Goal: Task Accomplishment & Management: Complete application form

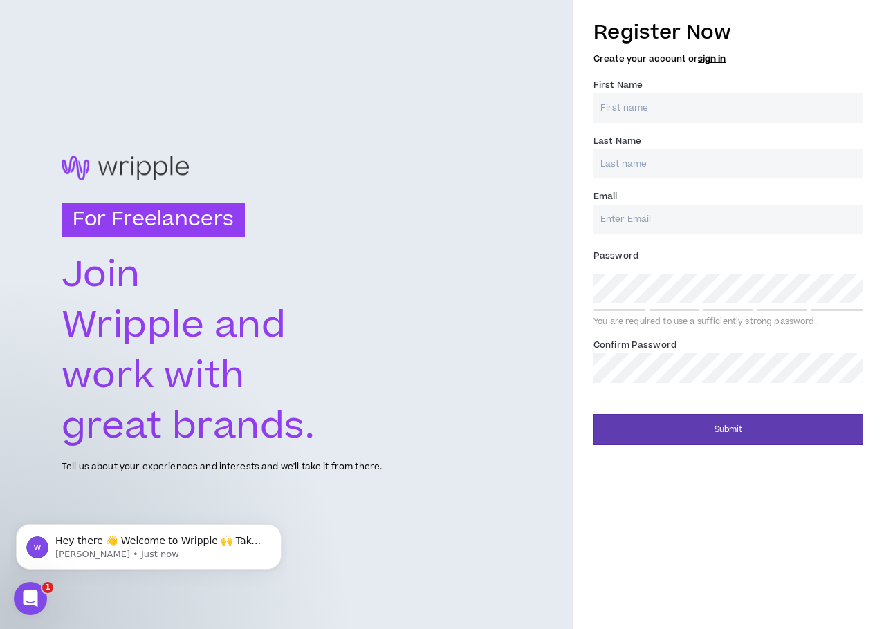
click at [642, 115] on input "First Name *" at bounding box center [728, 108] width 270 height 30
type input "Dago"
click at [640, 161] on input "Last Name *" at bounding box center [728, 164] width 270 height 30
type input "[PERSON_NAME]"
click at [640, 224] on input "Email *" at bounding box center [728, 220] width 270 height 30
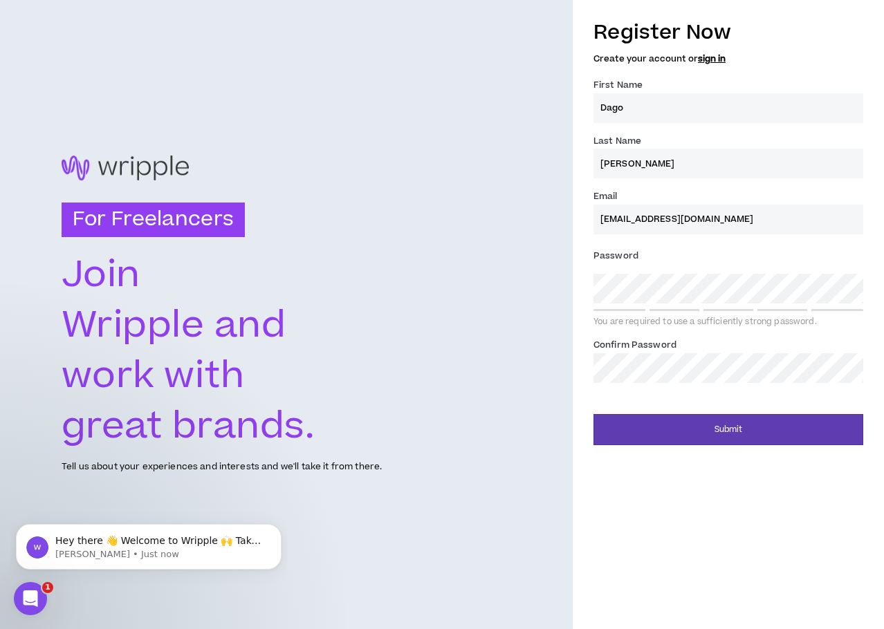
type input "[EMAIL_ADDRESS][DOMAIN_NAME]"
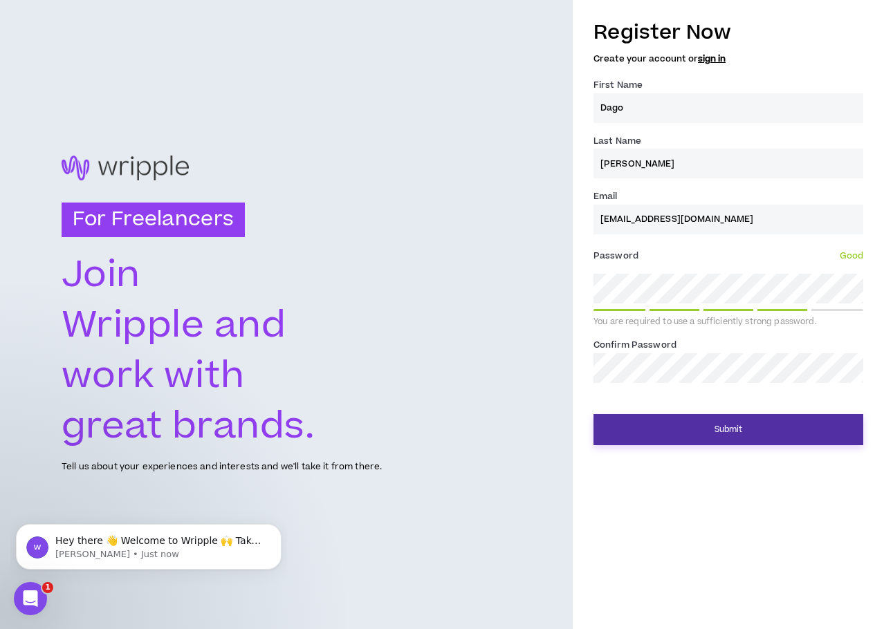
click at [673, 438] on button "Submit" at bounding box center [728, 429] width 270 height 31
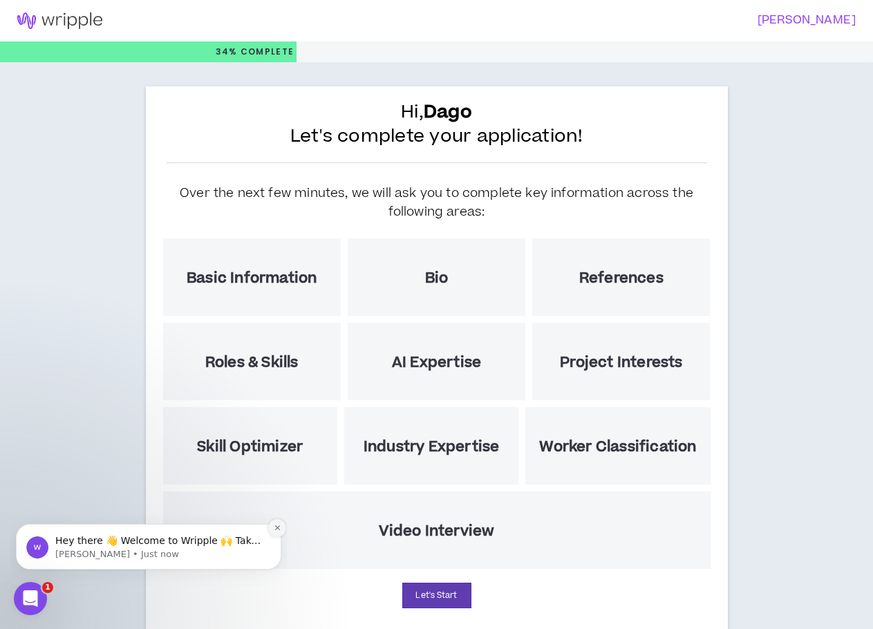
click at [282, 530] on button "Dismiss notification" at bounding box center [277, 528] width 18 height 18
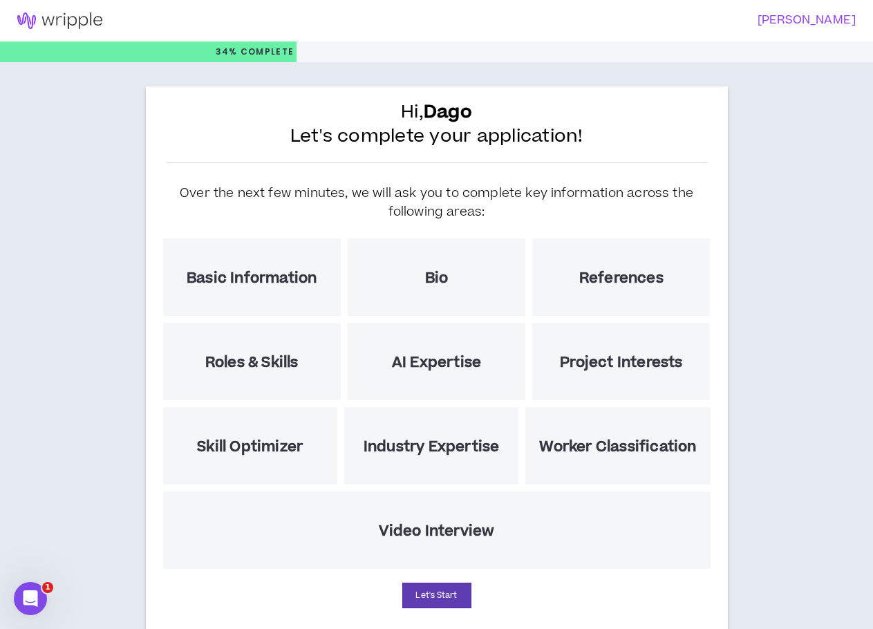
click at [644, 280] on h5 "References" at bounding box center [621, 278] width 84 height 17
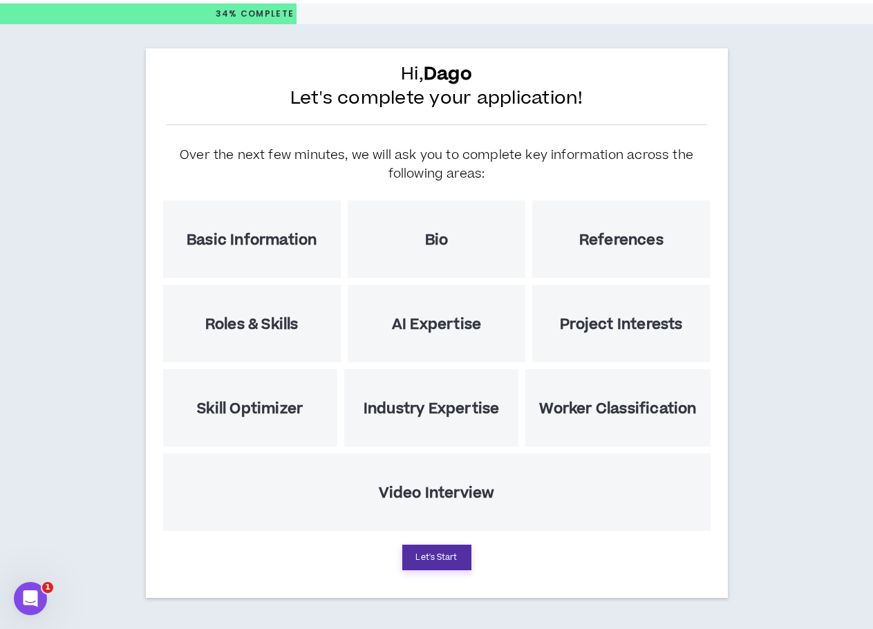
click at [427, 562] on button "Let's Start" at bounding box center [436, 558] width 69 height 26
select select "US"
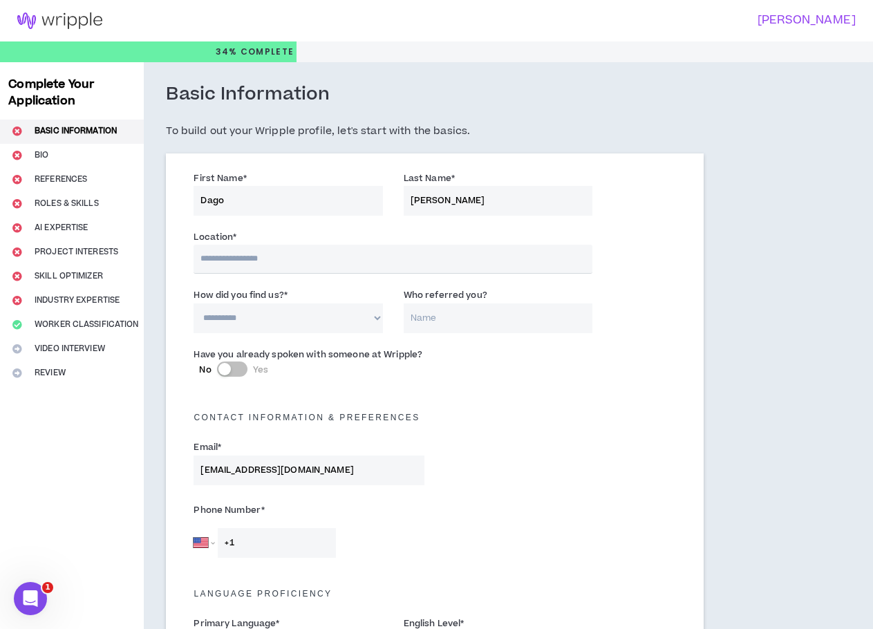
click at [265, 259] on input "text" at bounding box center [393, 259] width 399 height 29
type input "*****"
click at [269, 325] on select "**********" at bounding box center [288, 320] width 189 height 30
select select "*"
click at [194, 305] on select "**********" at bounding box center [288, 320] width 189 height 30
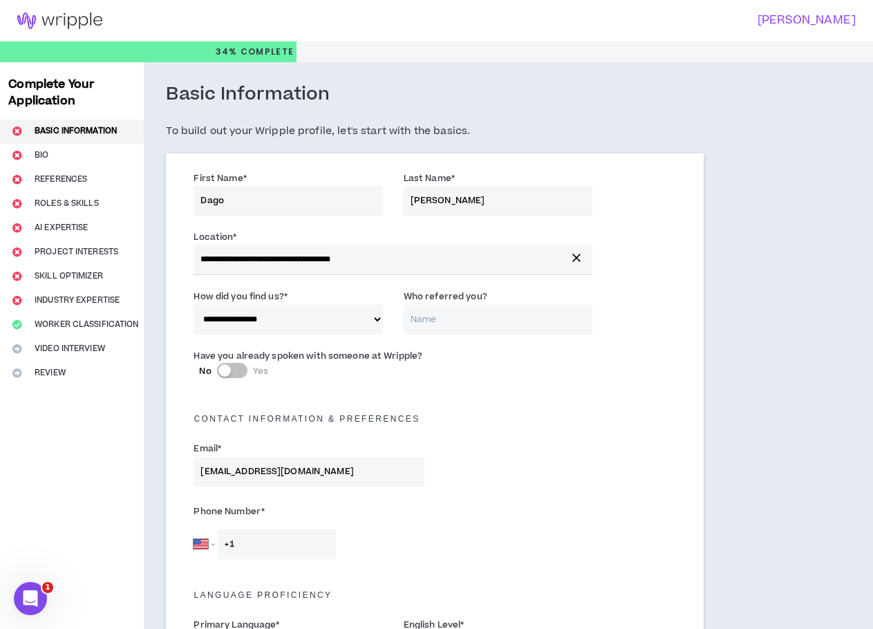
click at [428, 325] on input "Who referred you?" at bounding box center [498, 320] width 189 height 30
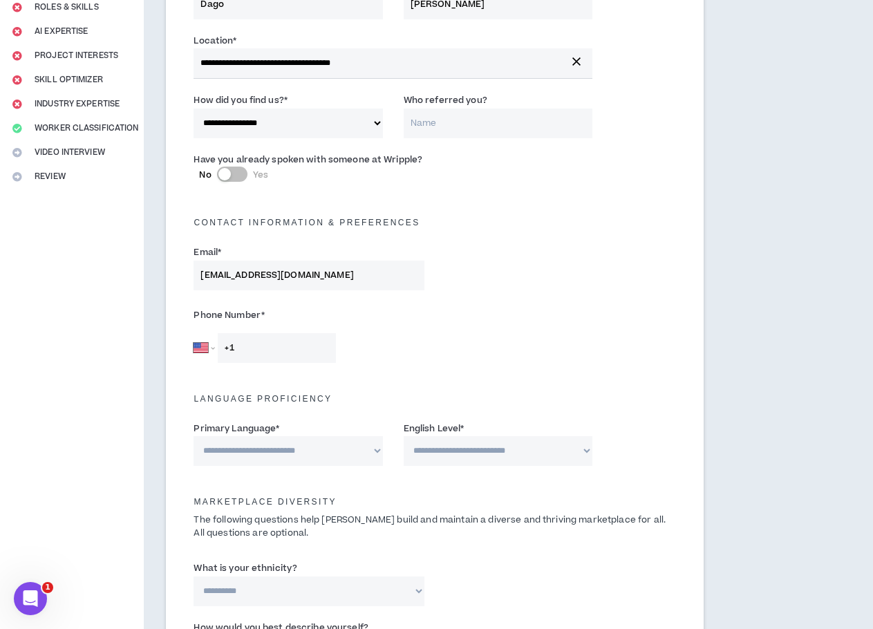
scroll to position [277, 0]
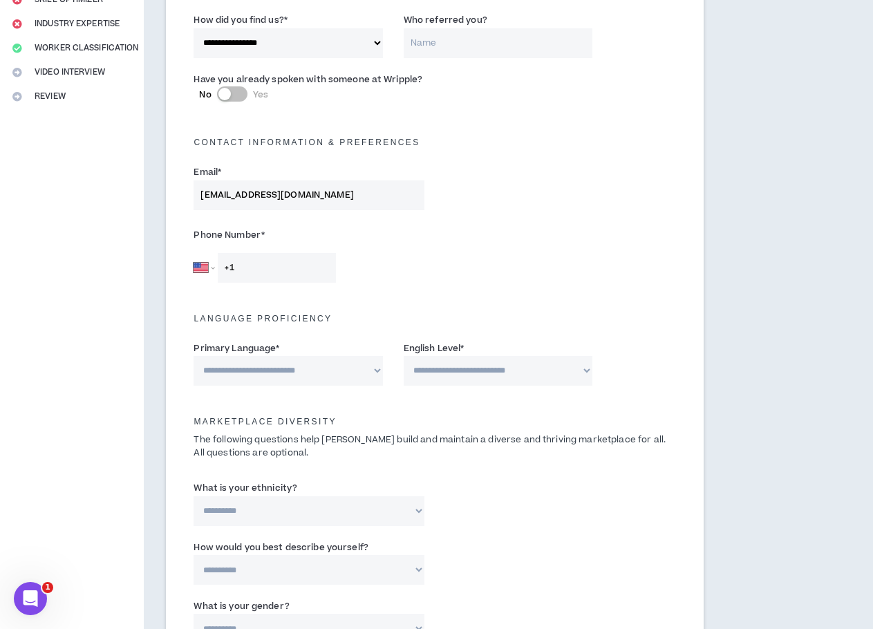
click at [270, 275] on input "+1" at bounding box center [277, 268] width 118 height 30
type input "+1 420 224 7"
click at [285, 366] on select "**********" at bounding box center [288, 371] width 189 height 30
select select "*******"
click at [194, 356] on select "**********" at bounding box center [288, 371] width 189 height 30
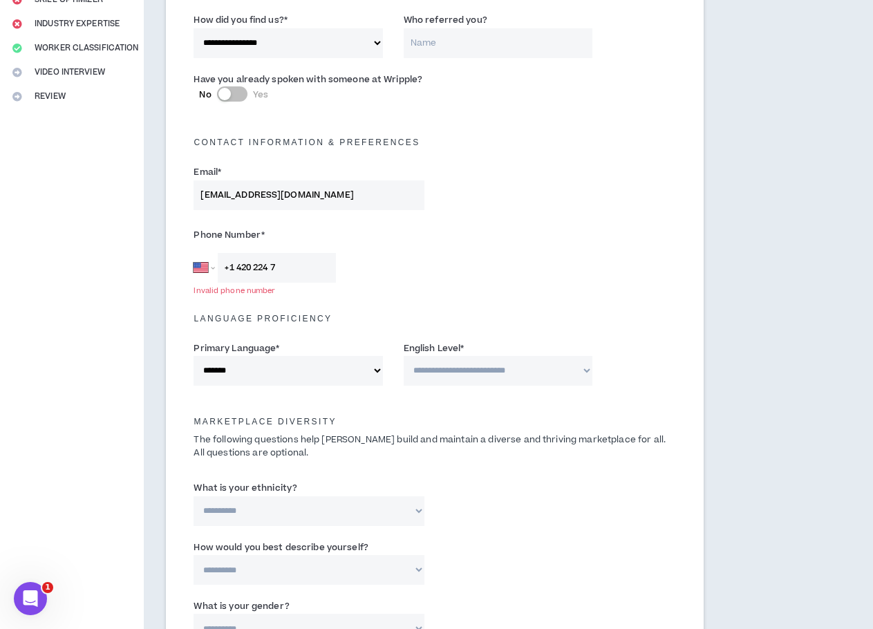
click at [458, 376] on select "**********" at bounding box center [498, 371] width 189 height 30
select select "*"
click at [404, 356] on select "**********" at bounding box center [498, 371] width 189 height 30
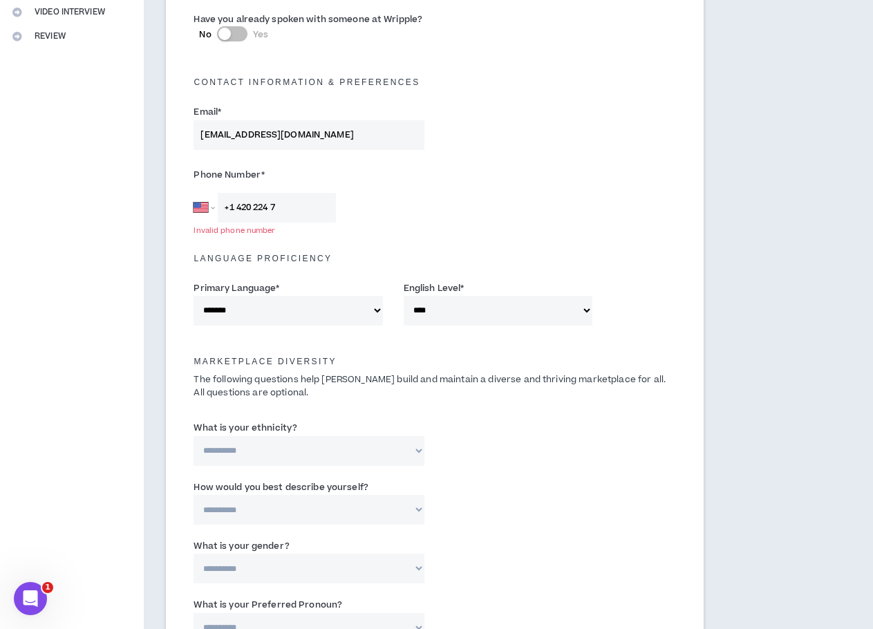
scroll to position [415, 0]
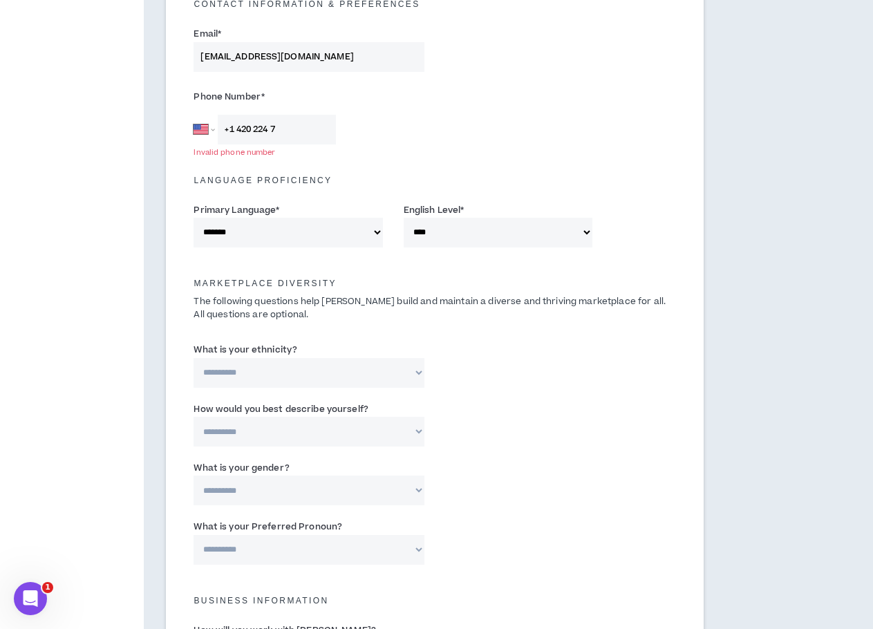
click at [458, 272] on div "Marketplace Diversity The following questions help [PERSON_NAME] build and main…" at bounding box center [434, 294] width 503 height 67
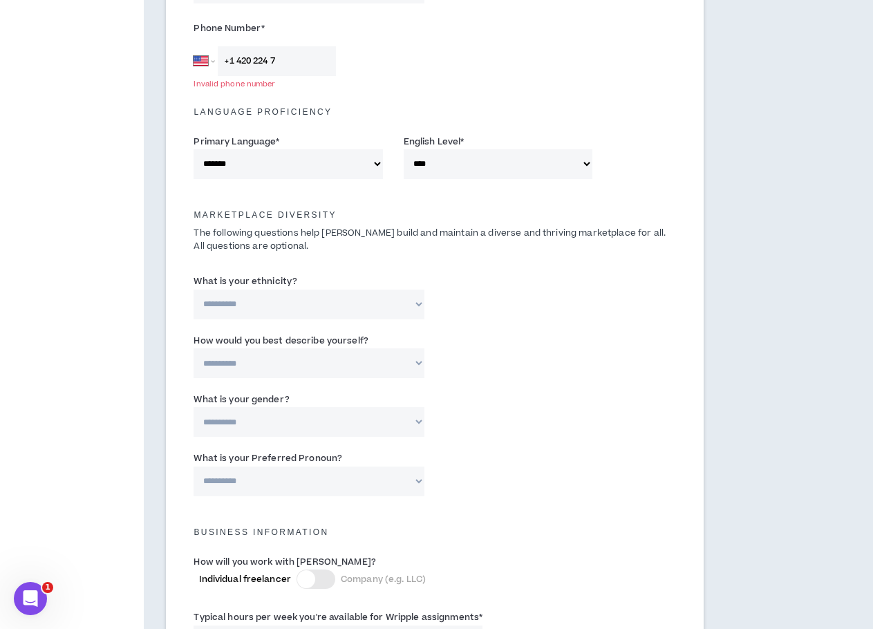
scroll to position [484, 0]
click at [299, 306] on select "**********" at bounding box center [309, 304] width 231 height 30
select select "**********"
click at [194, 289] on select "**********" at bounding box center [309, 304] width 231 height 30
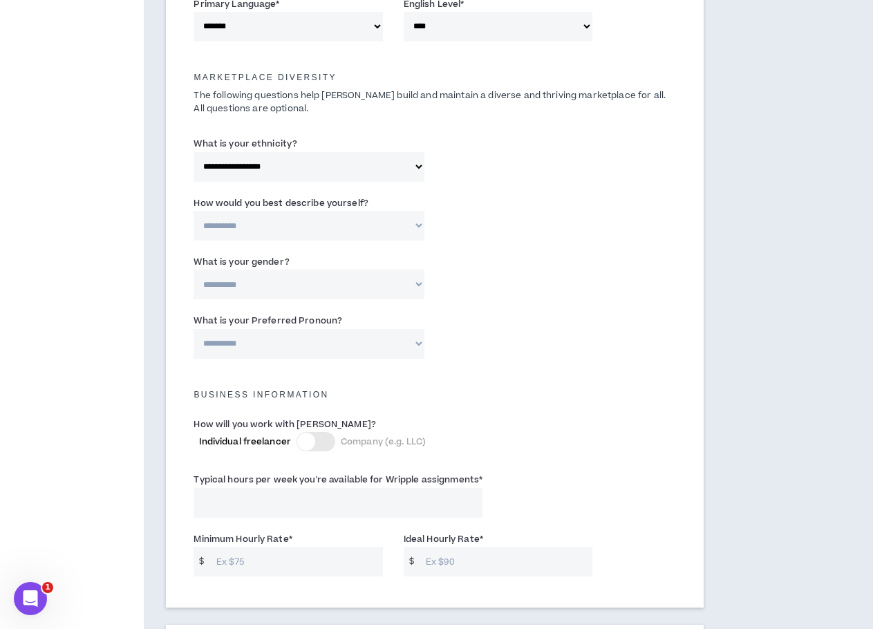
scroll to position [622, 0]
click at [297, 230] on select "**********" at bounding box center [309, 225] width 231 height 30
select select "**********"
click at [194, 210] on select "**********" at bounding box center [309, 225] width 231 height 30
click at [301, 277] on select "**********" at bounding box center [309, 283] width 231 height 30
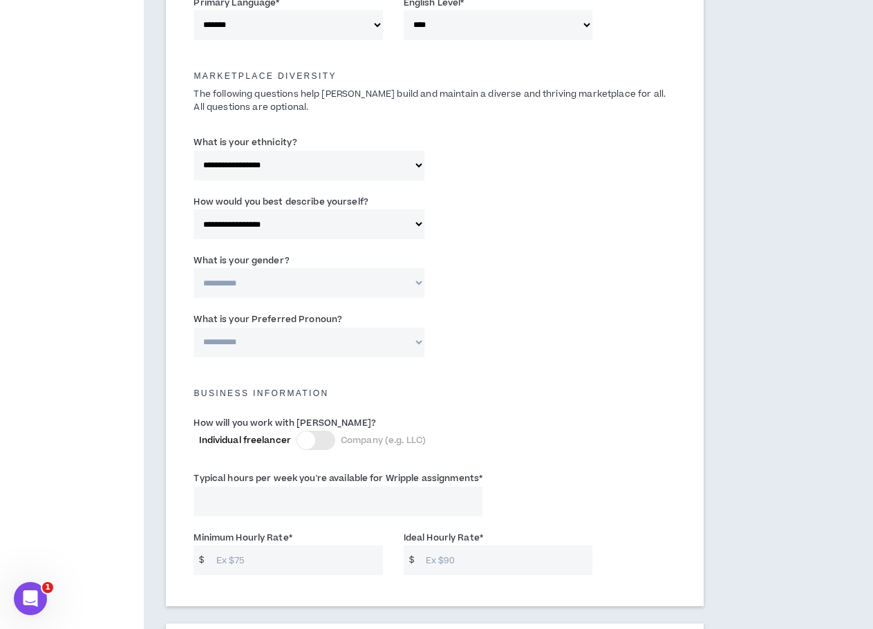
select select "***"
click at [194, 268] on select "**********" at bounding box center [309, 283] width 231 height 30
click at [335, 345] on select "**********" at bounding box center [309, 343] width 231 height 30
select select "**********"
click at [194, 328] on select "**********" at bounding box center [309, 343] width 231 height 30
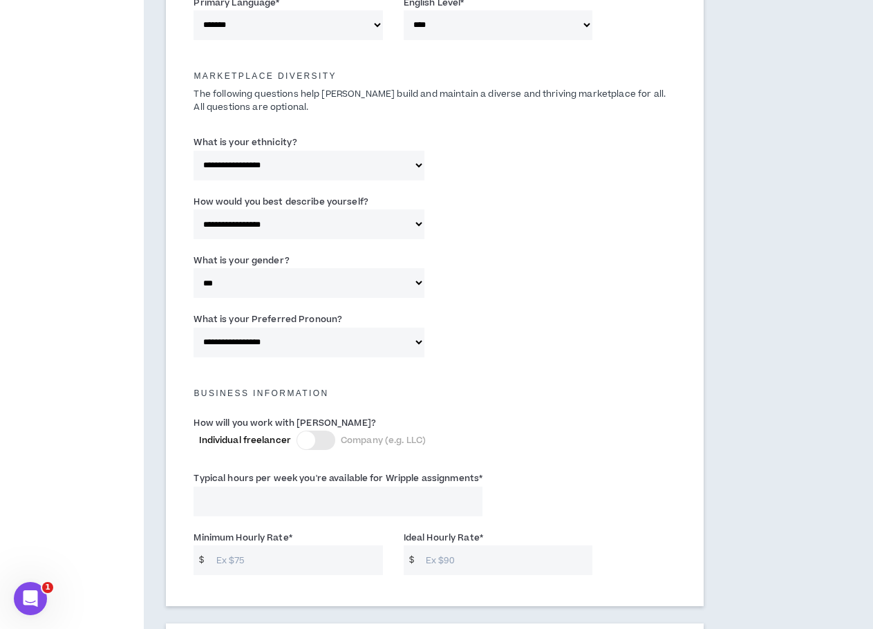
click at [333, 336] on select "**********" at bounding box center [309, 343] width 231 height 30
click at [557, 409] on div "Business Information" at bounding box center [434, 390] width 503 height 44
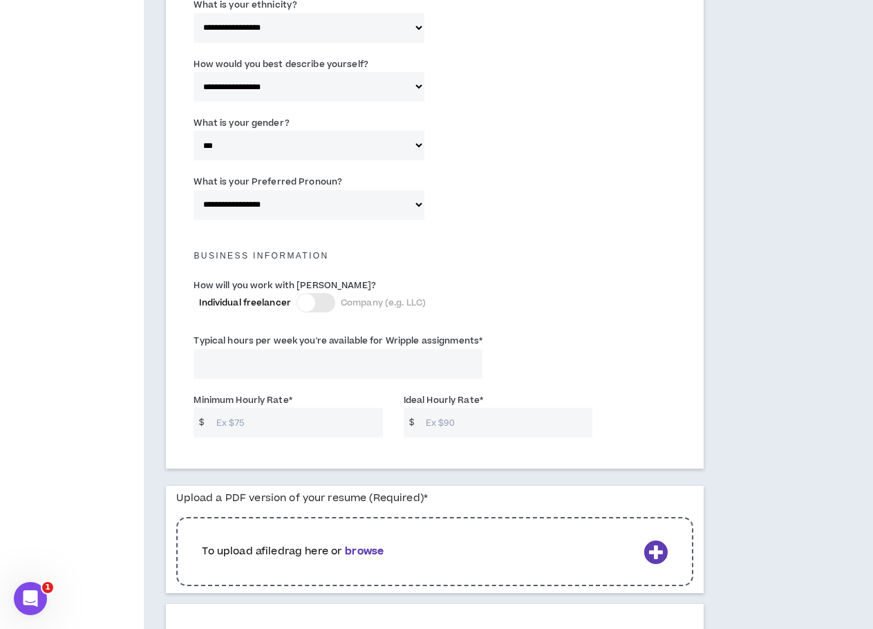
scroll to position [761, 0]
click at [331, 207] on select "**********" at bounding box center [309, 204] width 231 height 30
click at [584, 259] on h5 "Business Information" at bounding box center [434, 255] width 503 height 10
click at [307, 298] on div at bounding box center [306, 302] width 18 height 18
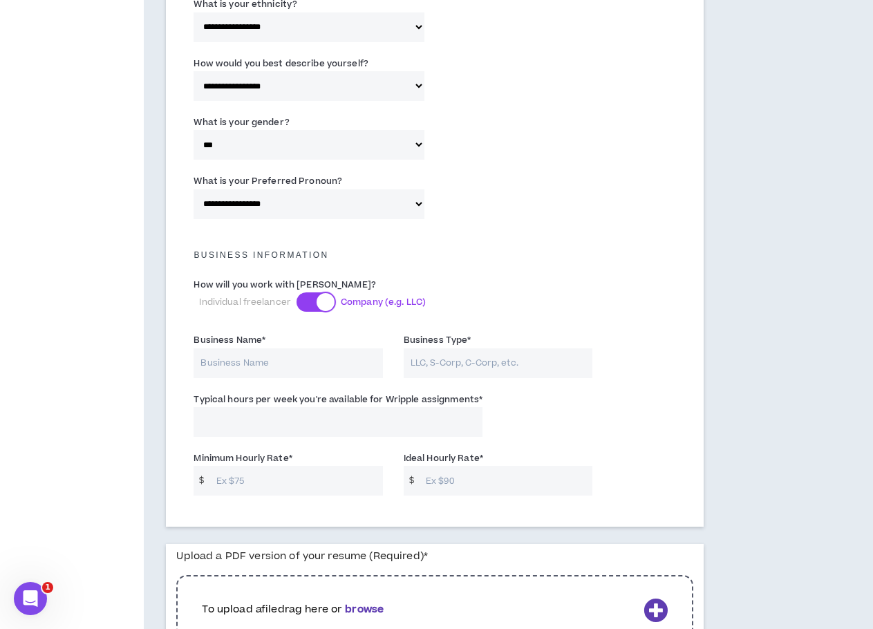
click at [330, 298] on div at bounding box center [326, 302] width 18 height 18
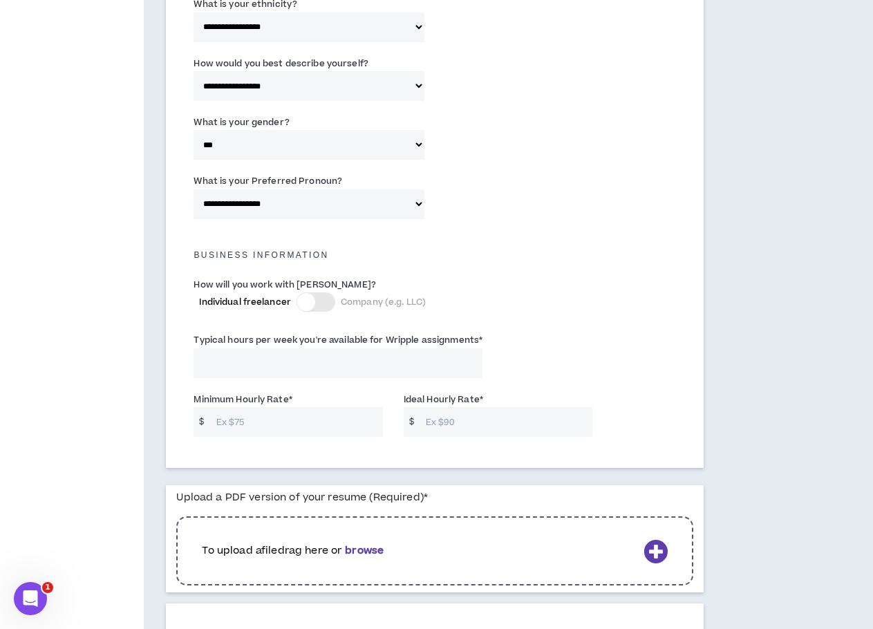
click at [274, 368] on input "Typical hours per week you're available for Wripple assignments *" at bounding box center [338, 363] width 289 height 30
type input "40"
click at [303, 431] on input "Minimum Hourly Rate *" at bounding box center [297, 422] width 174 height 30
type input "55"
click at [468, 428] on input "Ideal Hourly Rate *" at bounding box center [506, 422] width 174 height 30
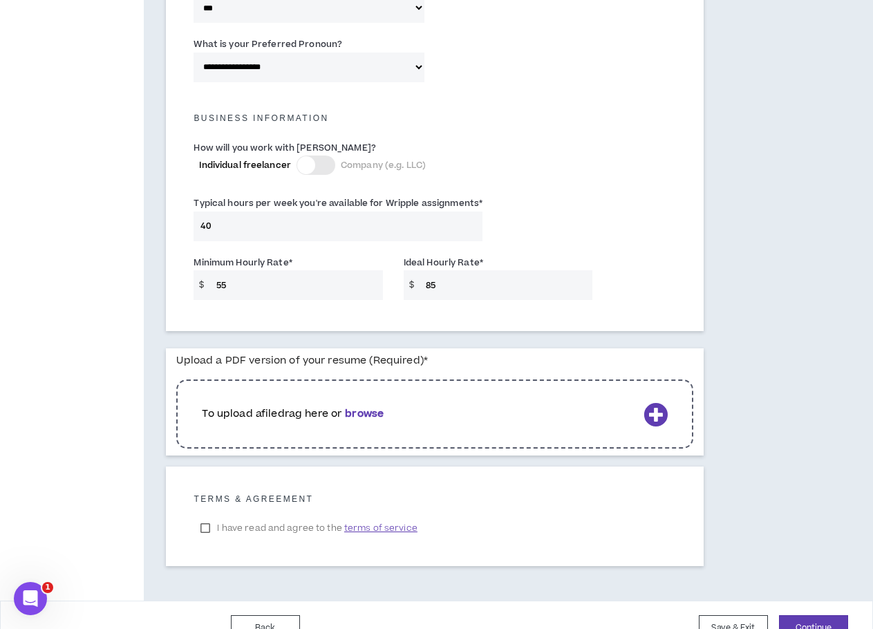
scroll to position [899, 0]
type input "85"
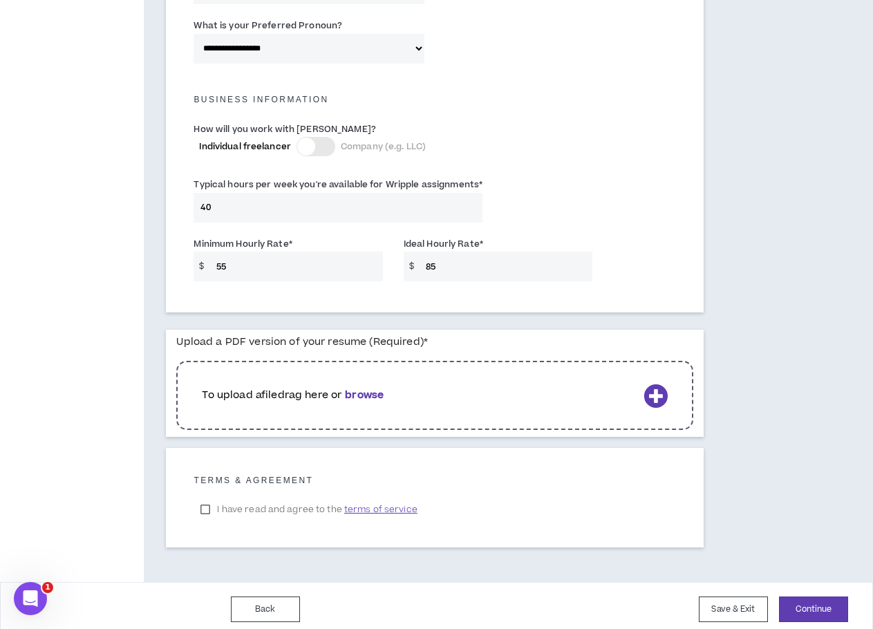
scroll to position [924, 0]
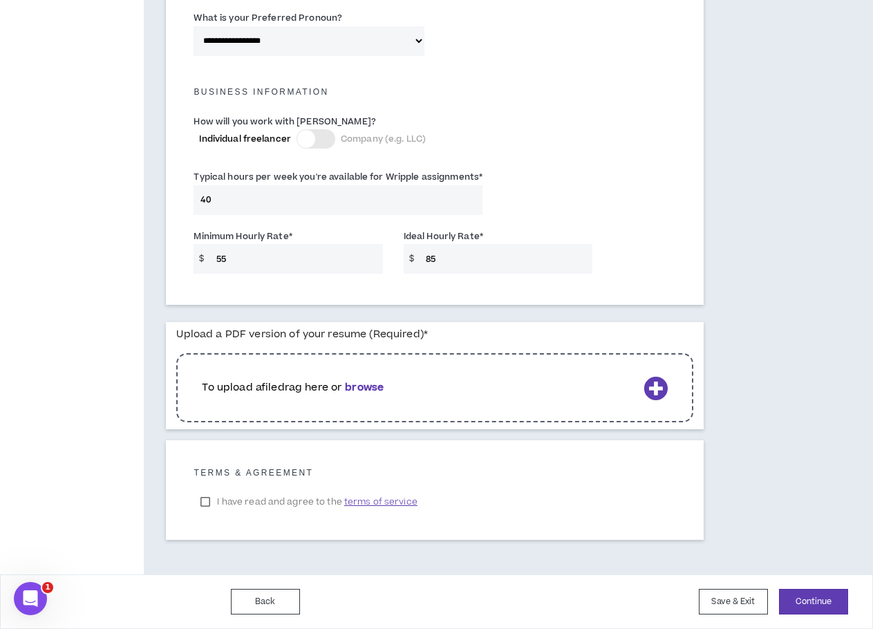
click at [200, 501] on label "I have read and agree to the terms of service" at bounding box center [309, 502] width 230 height 21
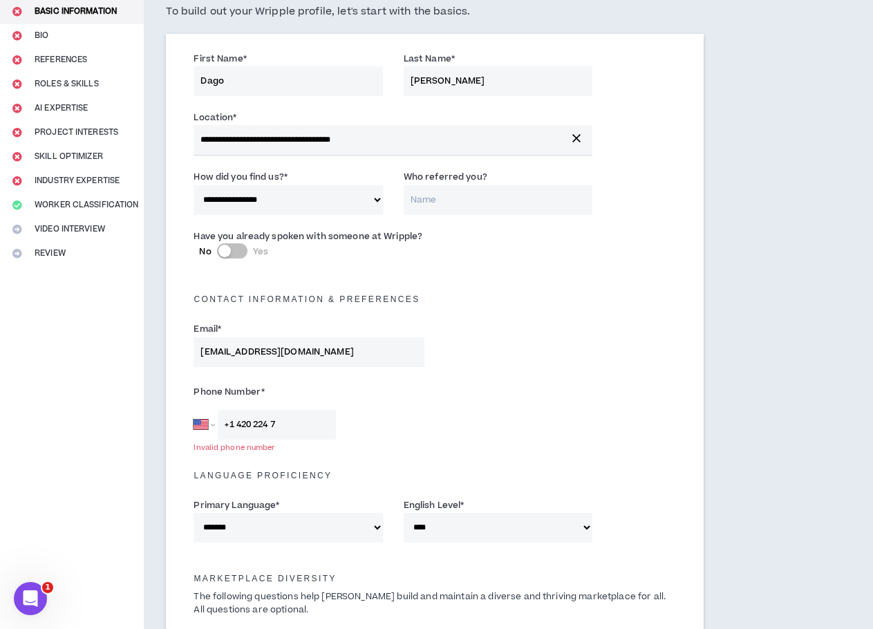
scroll to position [277, 0]
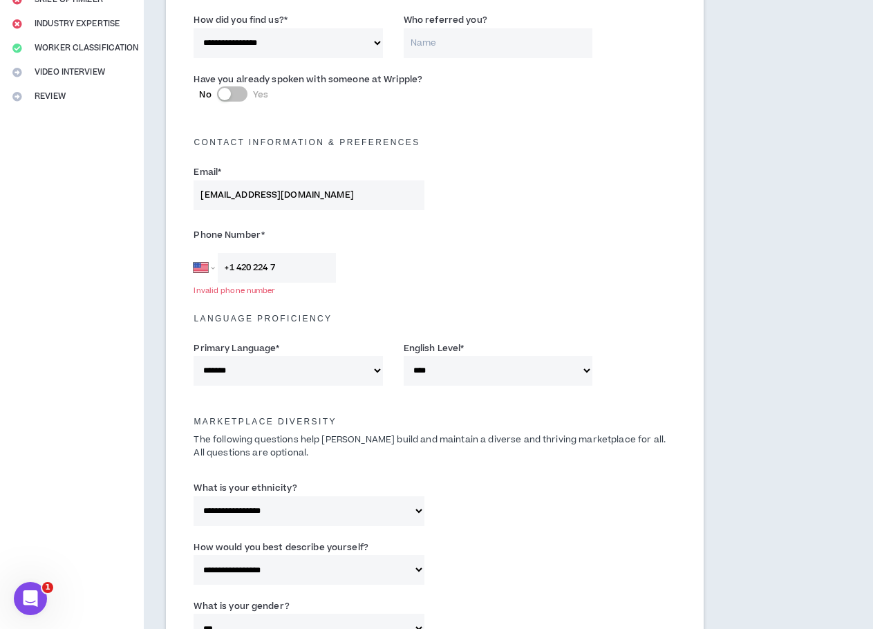
click at [240, 266] on input "+1 420 224 7" at bounding box center [277, 268] width 118 height 30
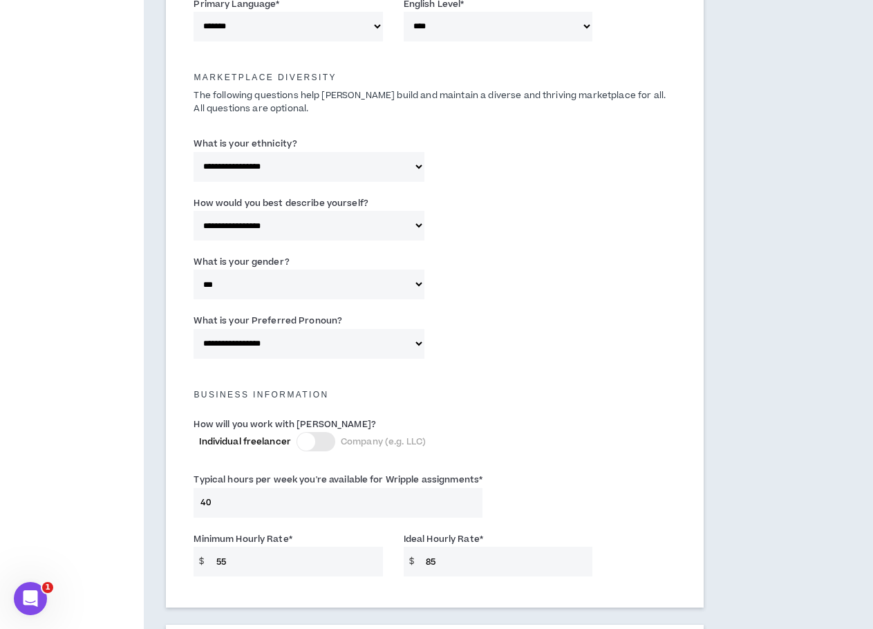
scroll to position [622, 0]
type input "[PHONE_NUMBER]"
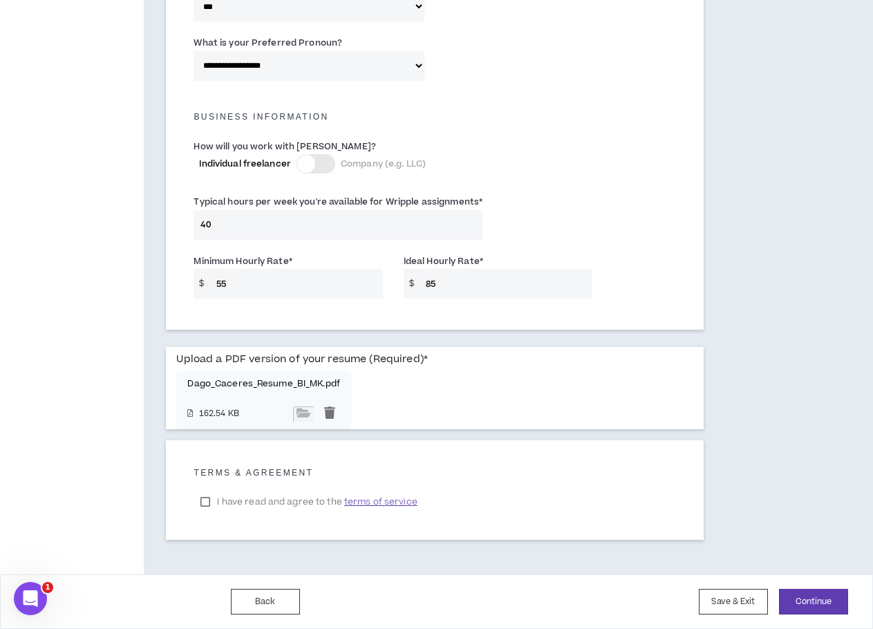
scroll to position [899, 0]
click at [819, 602] on button "Continue" at bounding box center [813, 602] width 69 height 26
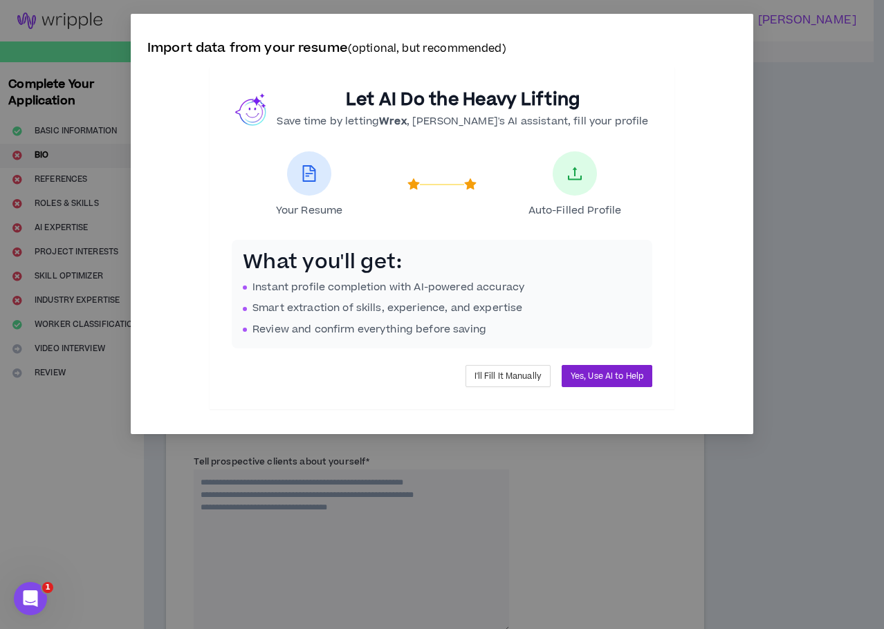
click at [614, 376] on span "Yes, Use AI to Help" at bounding box center [606, 376] width 73 height 13
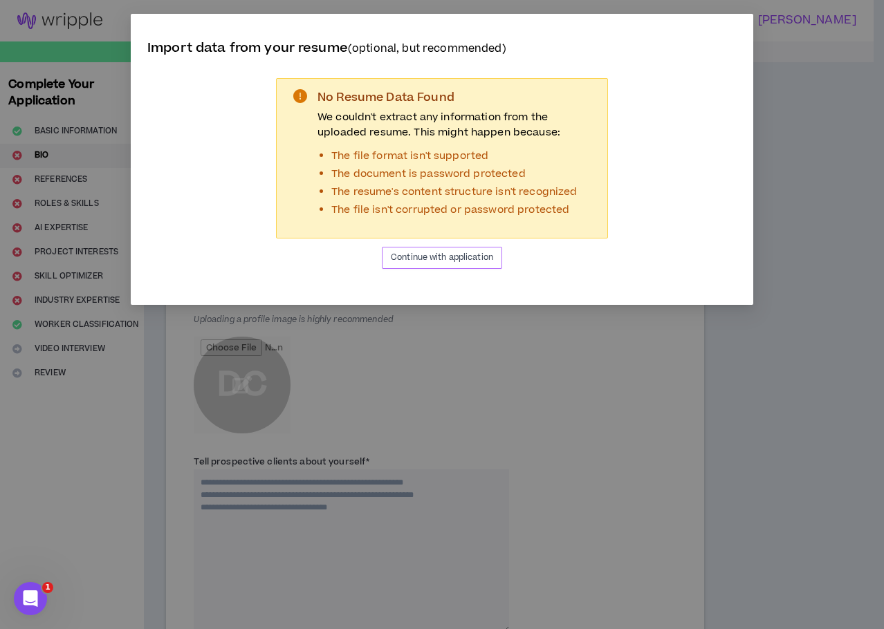
click at [448, 259] on span "Continue with application" at bounding box center [442, 257] width 102 height 13
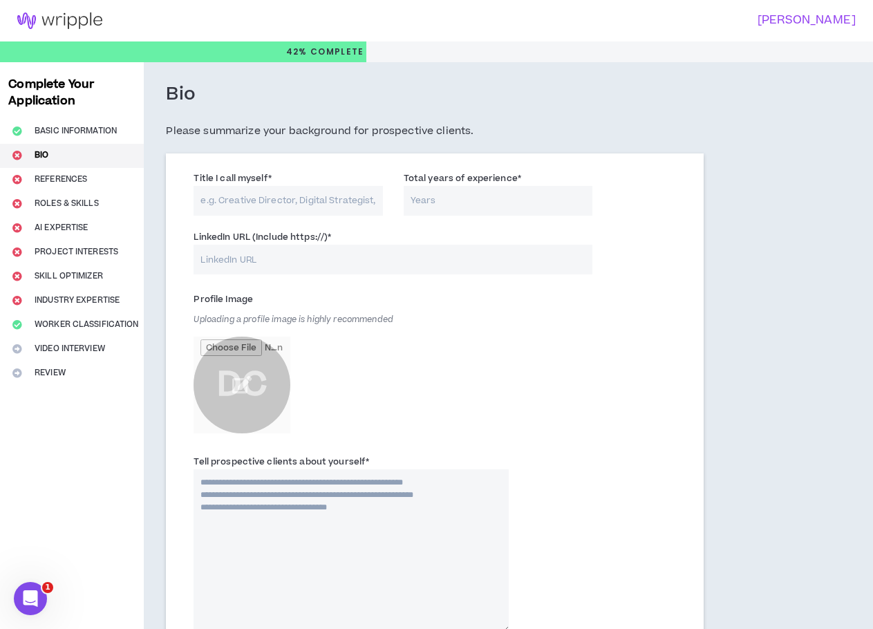
click at [295, 198] on input "Title I call myself *" at bounding box center [288, 201] width 189 height 30
type input "Marketing Analytics Engineer"
drag, startPoint x: 481, startPoint y: 209, endPoint x: 478, endPoint y: 216, distance: 7.4
click at [483, 210] on input "Total years of experience *" at bounding box center [498, 201] width 189 height 30
type input "5"
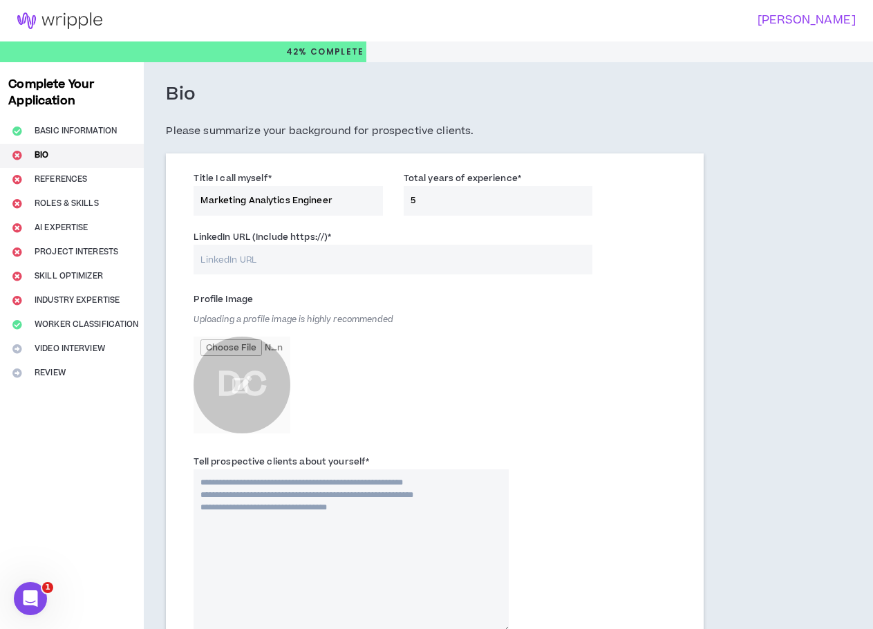
click at [366, 257] on input "LinkedIn URL (Include https://) *" at bounding box center [393, 260] width 399 height 30
paste input "[URL][DOMAIN_NAME]"
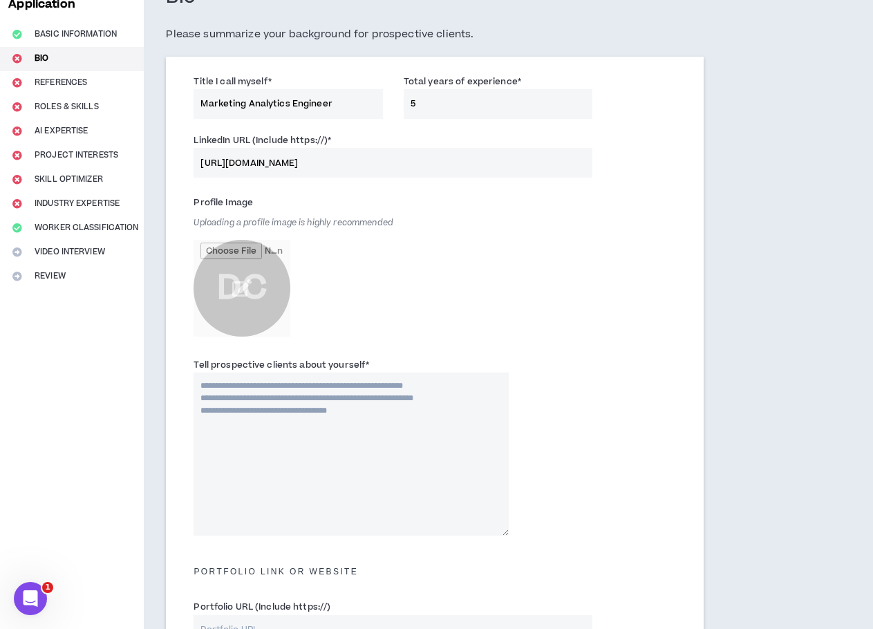
scroll to position [138, 0]
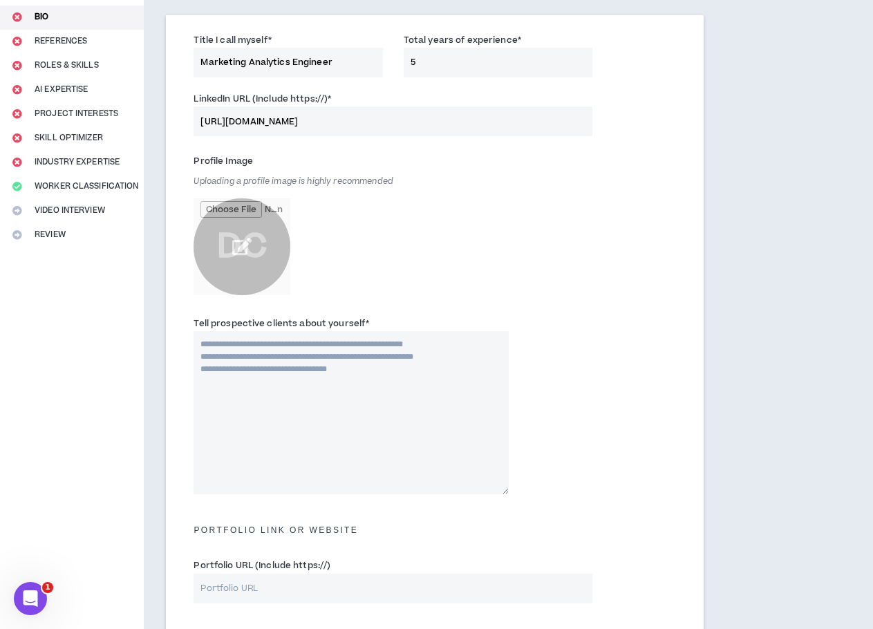
type input "[URL][DOMAIN_NAME]"
click at [244, 245] on input "file" at bounding box center [242, 246] width 97 height 97
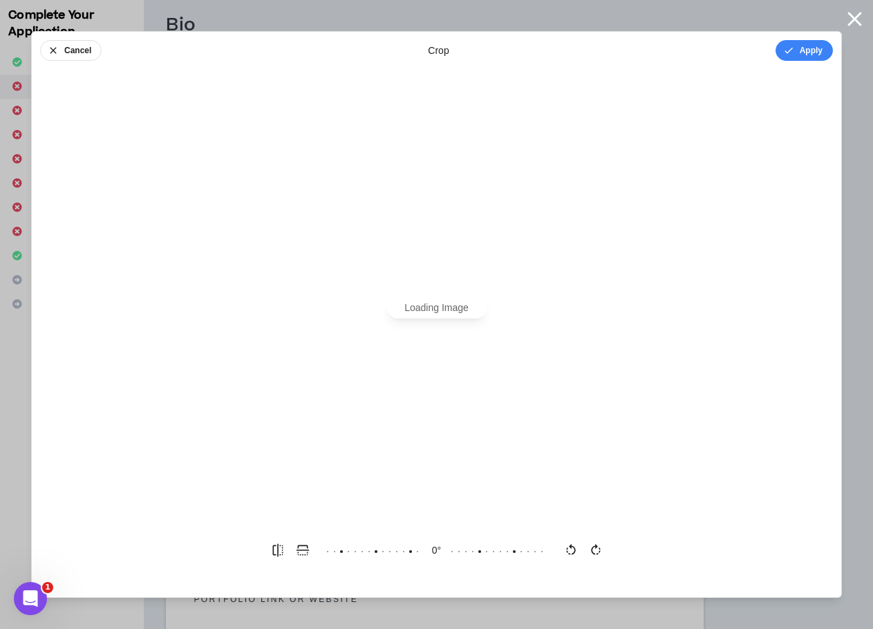
scroll to position [0, 0]
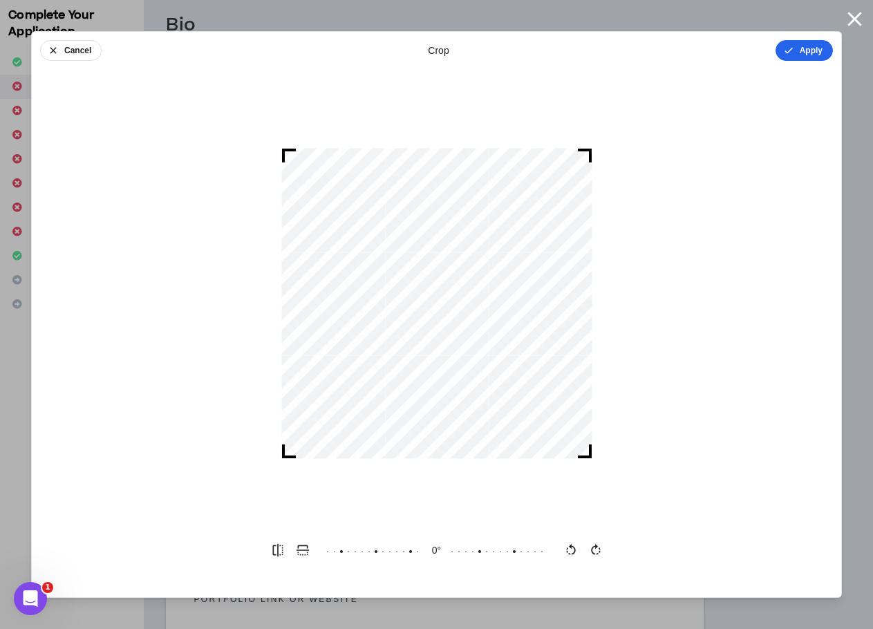
click at [804, 48] on button "Apply" at bounding box center [804, 50] width 57 height 21
click at [821, 46] on button "Done" at bounding box center [812, 50] width 41 height 21
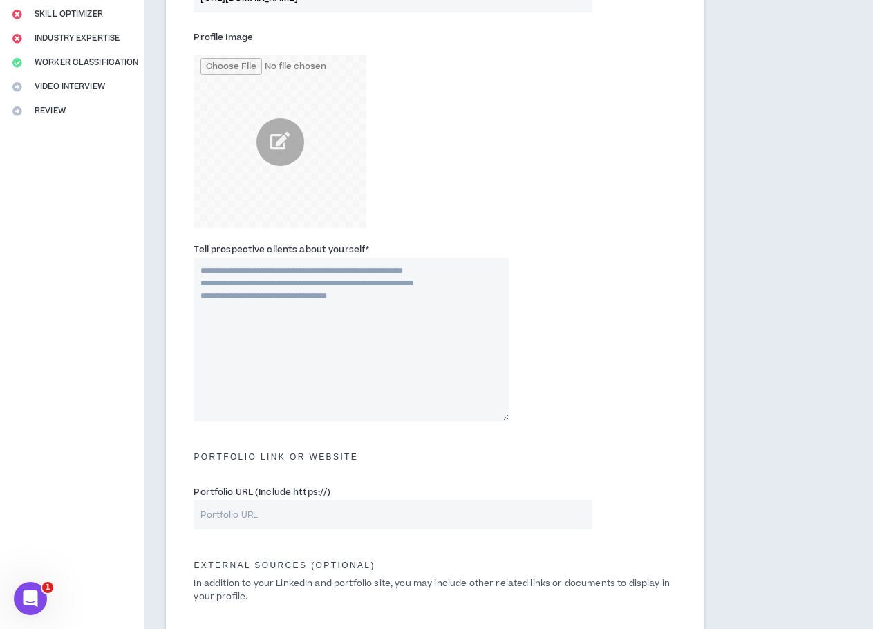
scroll to position [346, 0]
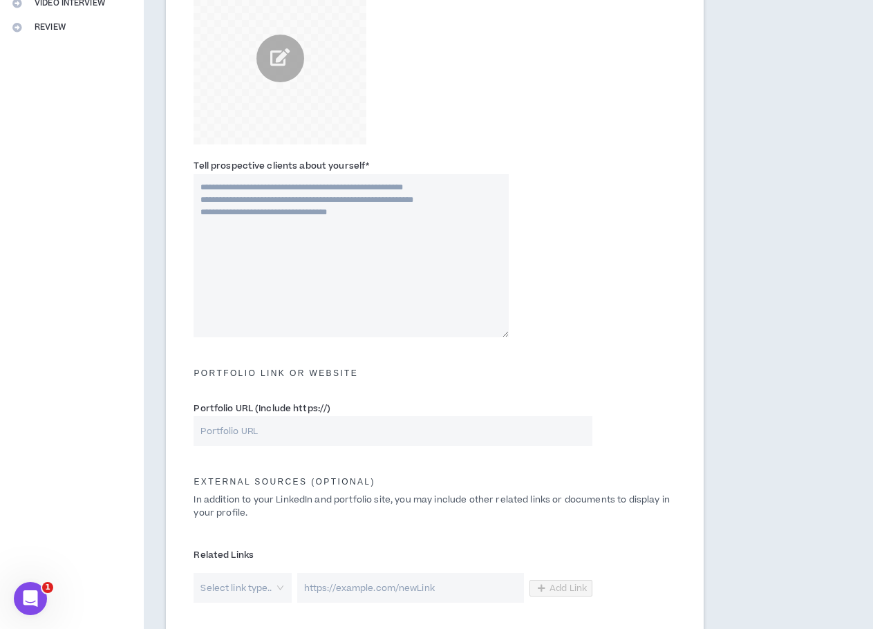
click at [357, 205] on textarea "Tell prospective clients about yourself *" at bounding box center [351, 255] width 315 height 163
type textarea "*"
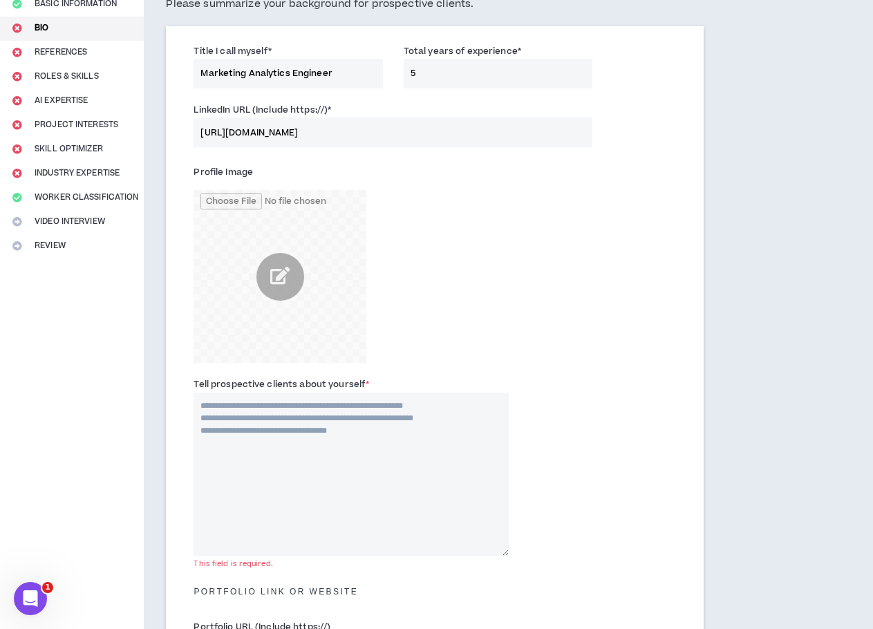
scroll to position [151, 0]
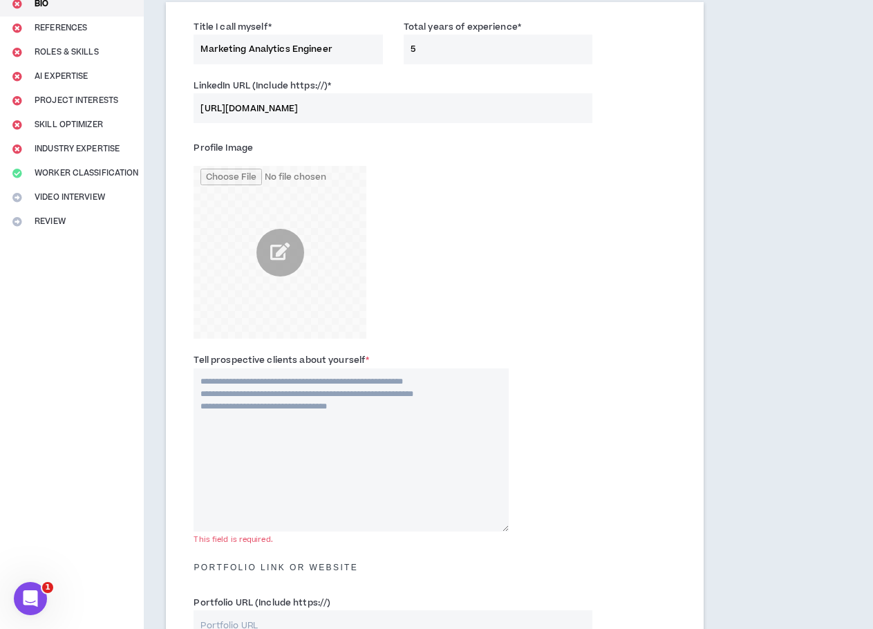
click at [337, 428] on textarea "Tell prospective clients about yourself *" at bounding box center [351, 450] width 315 height 163
paste textarea "**********"
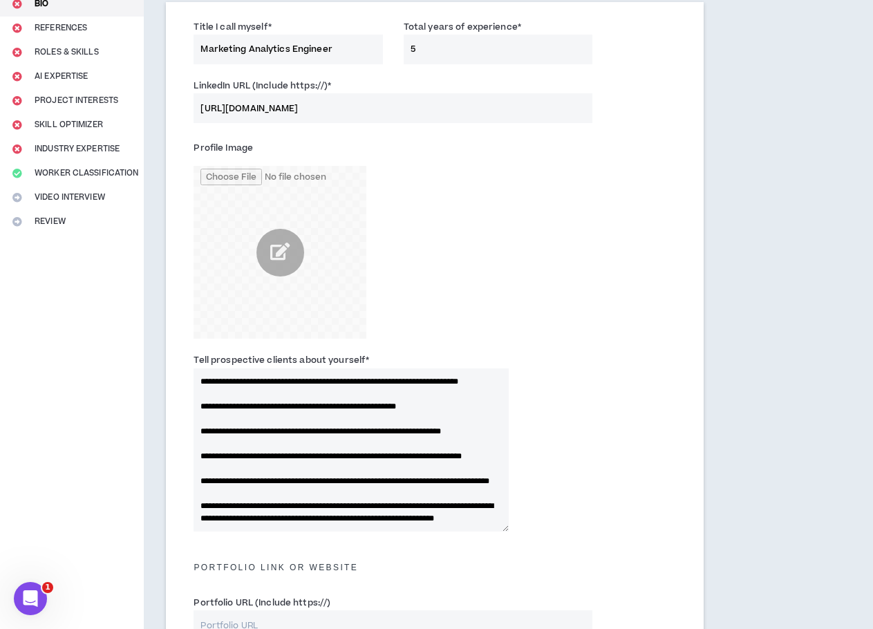
scroll to position [0, 0]
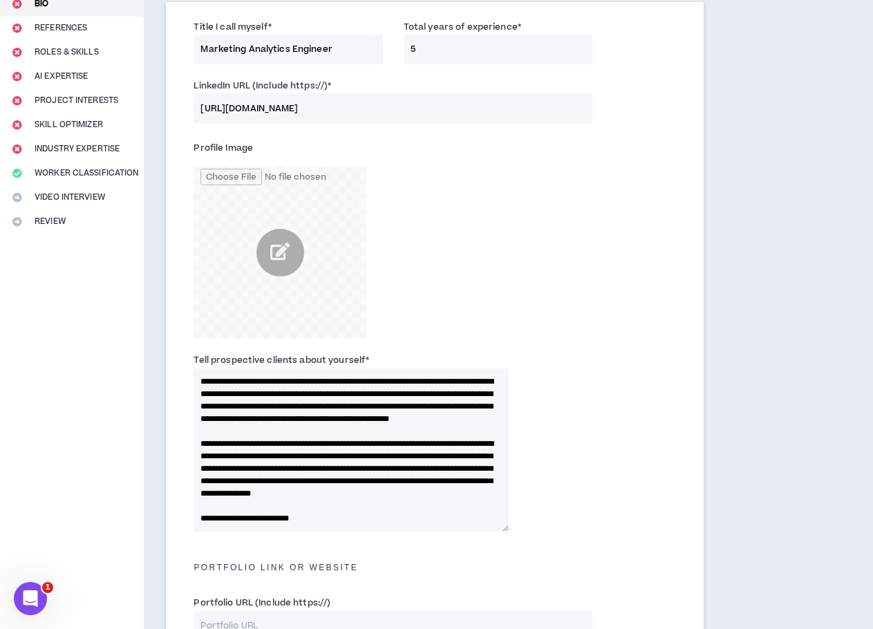
click at [238, 379] on textarea "Tell prospective clients about yourself *" at bounding box center [351, 450] width 315 height 163
click at [277, 381] on textarea "Tell prospective clients about yourself *" at bounding box center [351, 450] width 315 height 163
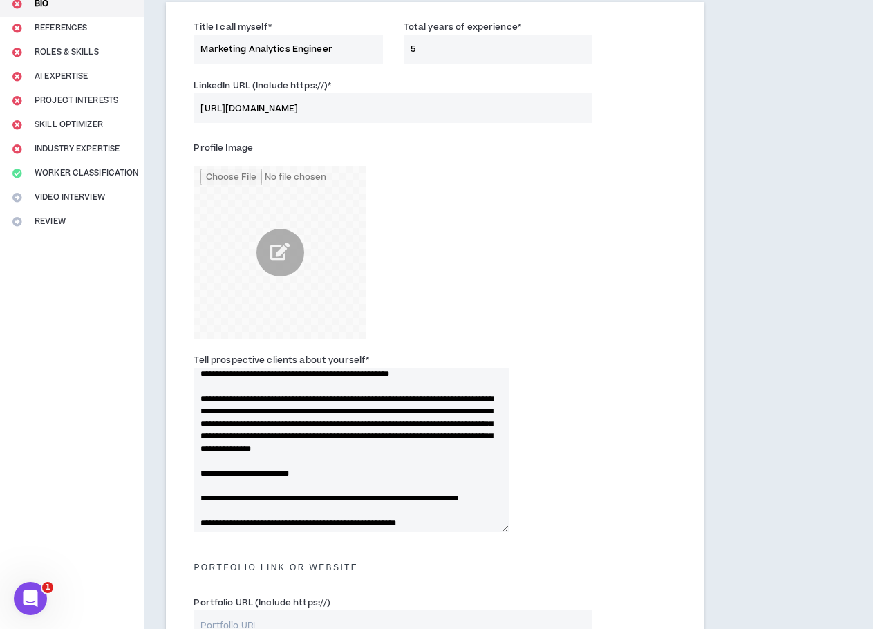
scroll to position [69, 0]
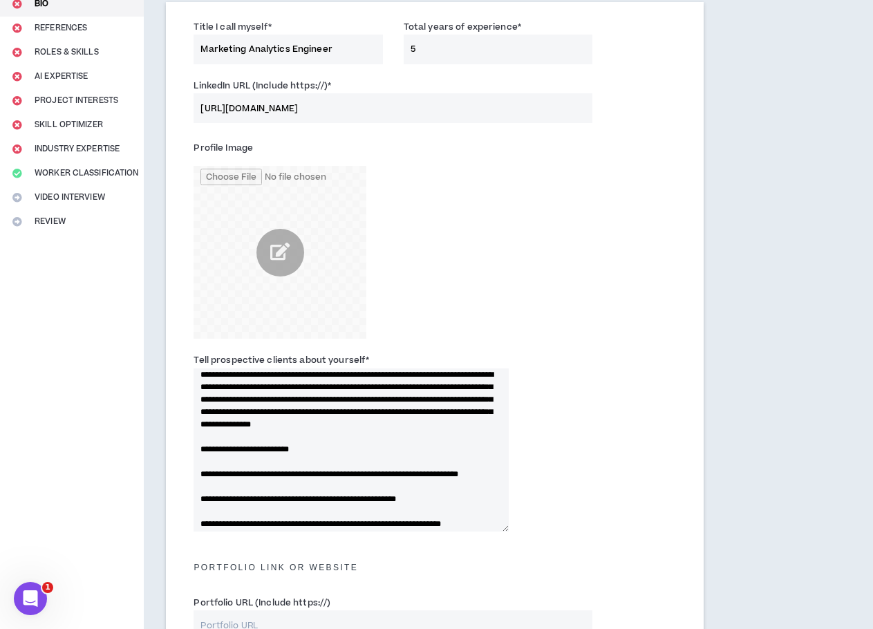
click at [329, 415] on textarea "Tell prospective clients about yourself *" at bounding box center [351, 450] width 315 height 163
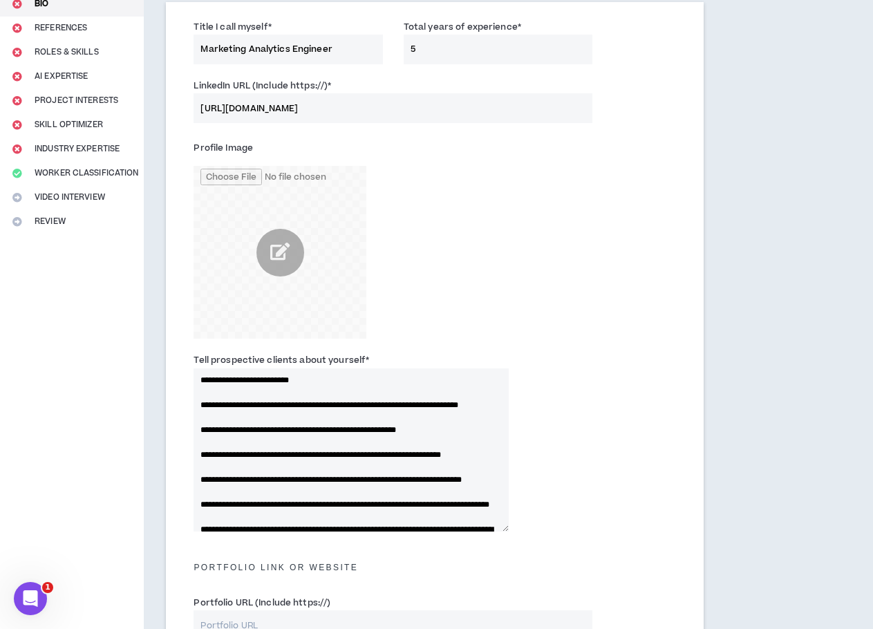
click at [257, 470] on textarea "Tell prospective clients about yourself *" at bounding box center [351, 450] width 315 height 163
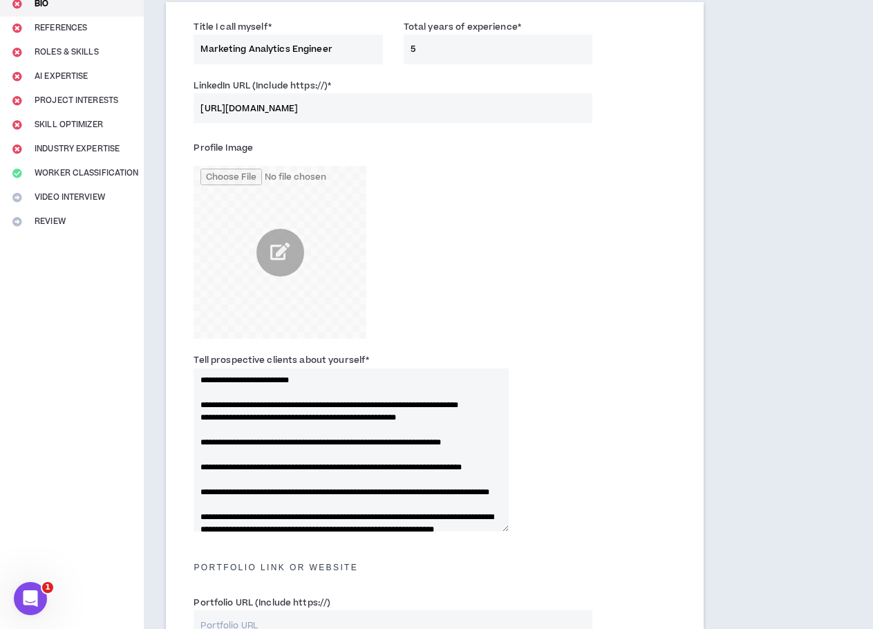
click at [254, 481] on textarea "Tell prospective clients about yourself *" at bounding box center [351, 450] width 315 height 163
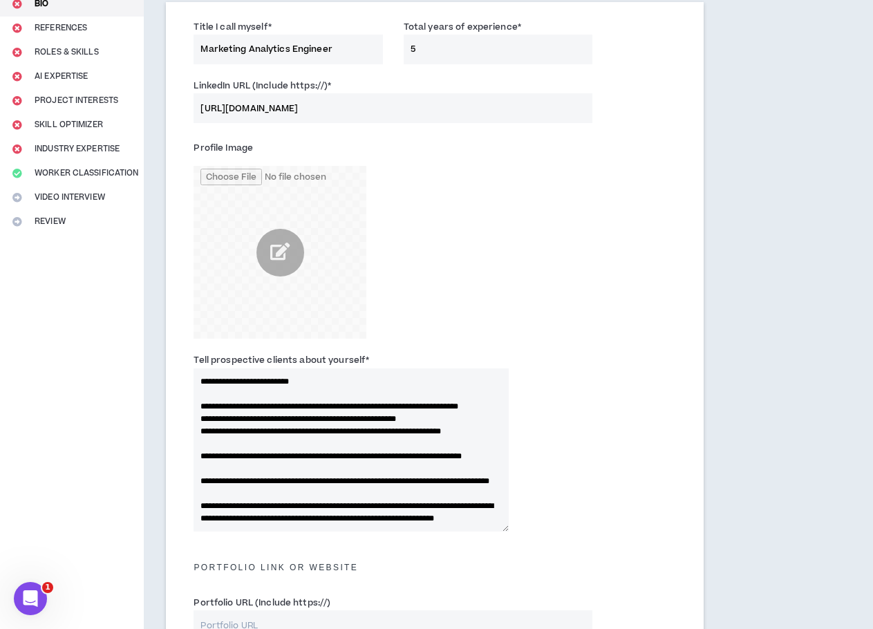
click at [238, 506] on textarea "Tell prospective clients about yourself *" at bounding box center [351, 450] width 315 height 163
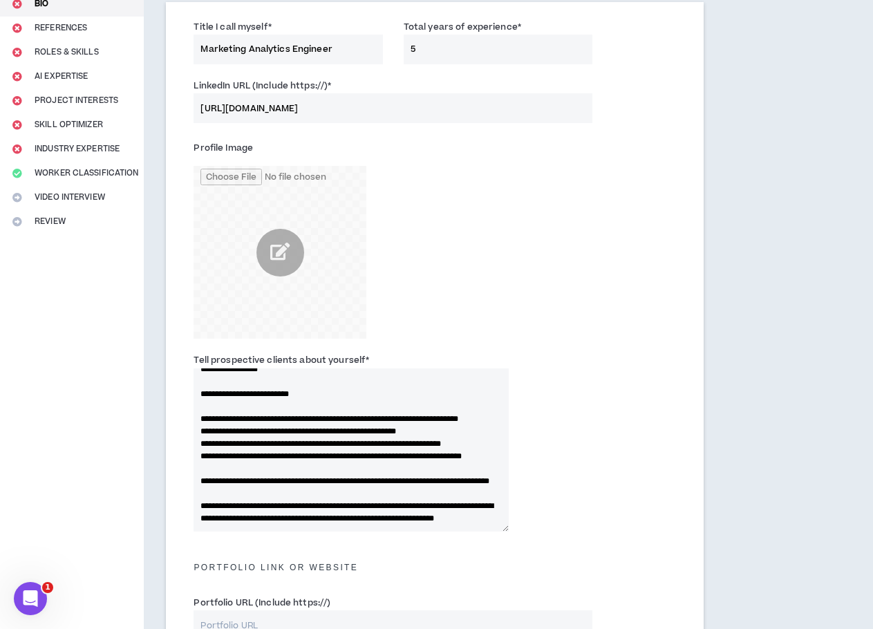
scroll to position [207, 0]
click at [254, 463] on textarea "Tell prospective clients about yourself *" at bounding box center [351, 450] width 315 height 163
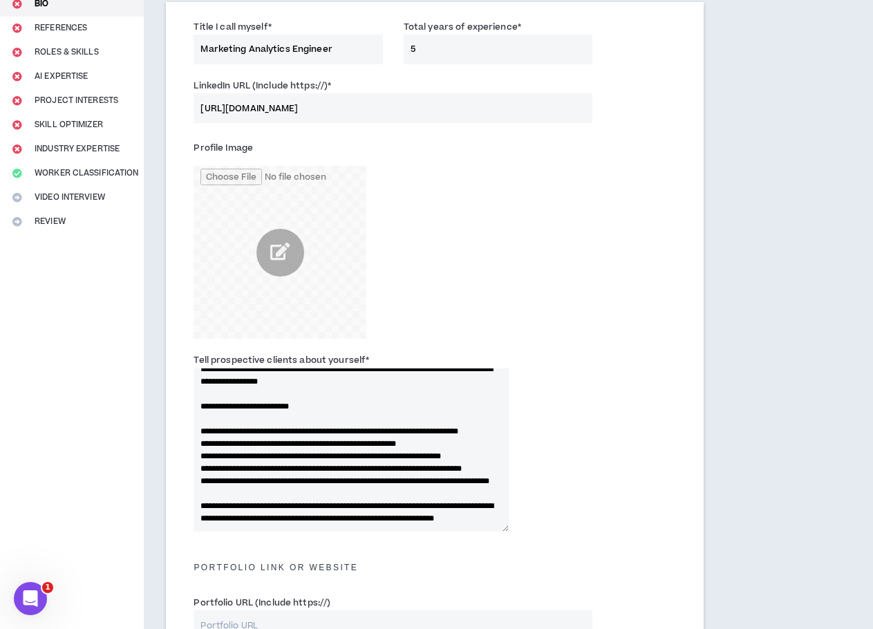
click at [240, 485] on textarea "Tell prospective clients about yourself *" at bounding box center [351, 450] width 315 height 163
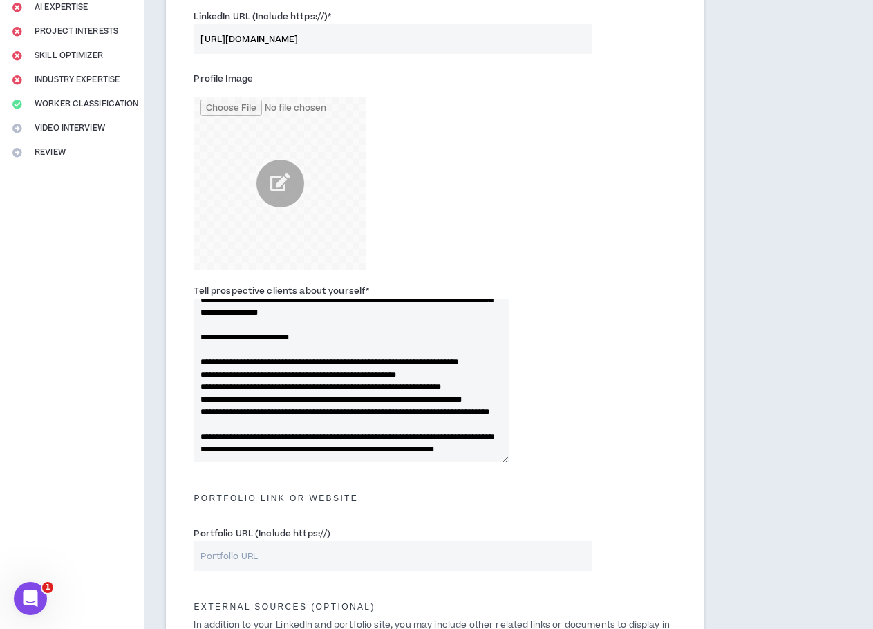
scroll to position [138, 0]
click at [200, 371] on textarea "Tell prospective clients about yourself *" at bounding box center [351, 380] width 315 height 163
click at [201, 395] on textarea "Tell prospective clients about yourself *" at bounding box center [351, 380] width 315 height 163
click at [201, 366] on textarea "Tell prospective clients about yourself *" at bounding box center [351, 380] width 315 height 163
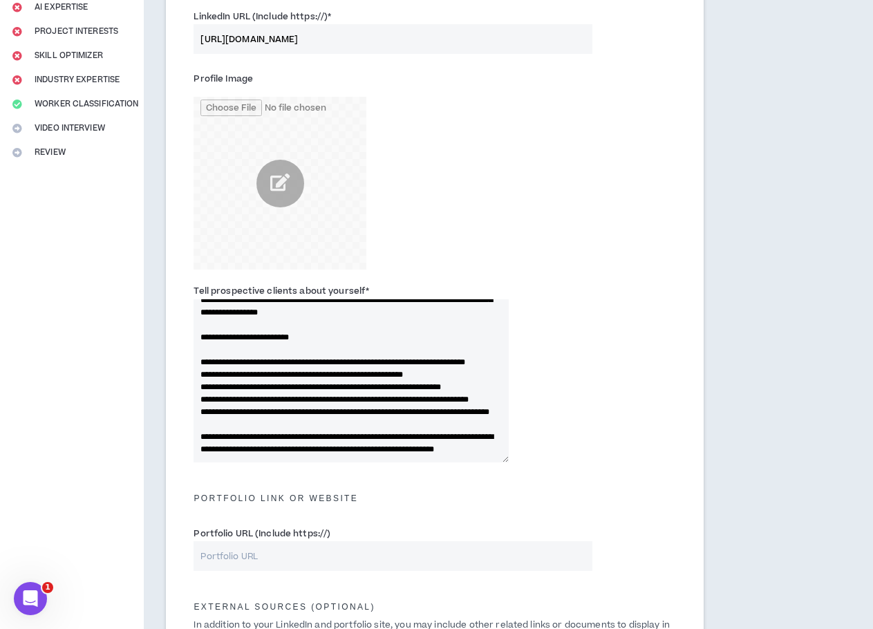
click at [200, 390] on textarea "Tell prospective clients about yourself *" at bounding box center [351, 380] width 315 height 163
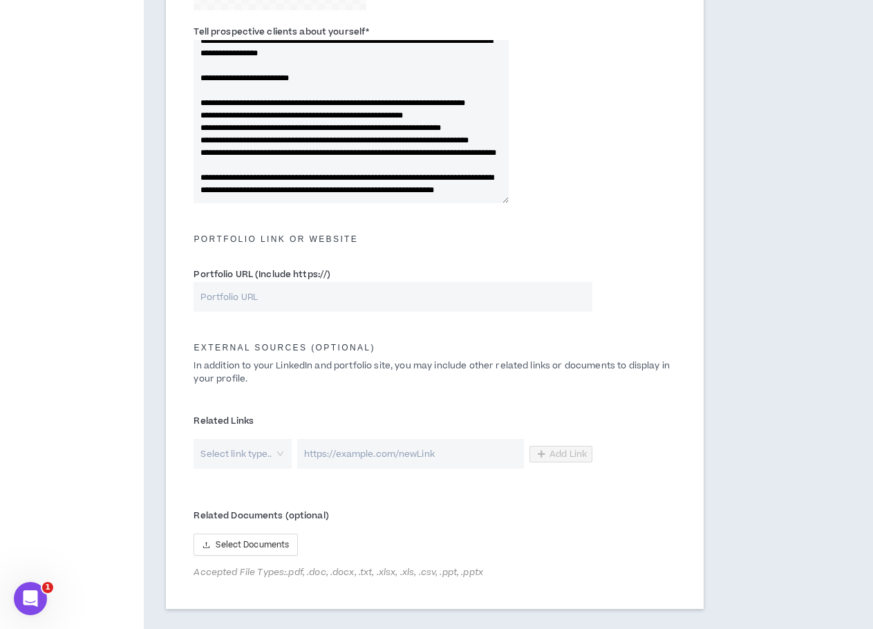
scroll to position [566, 0]
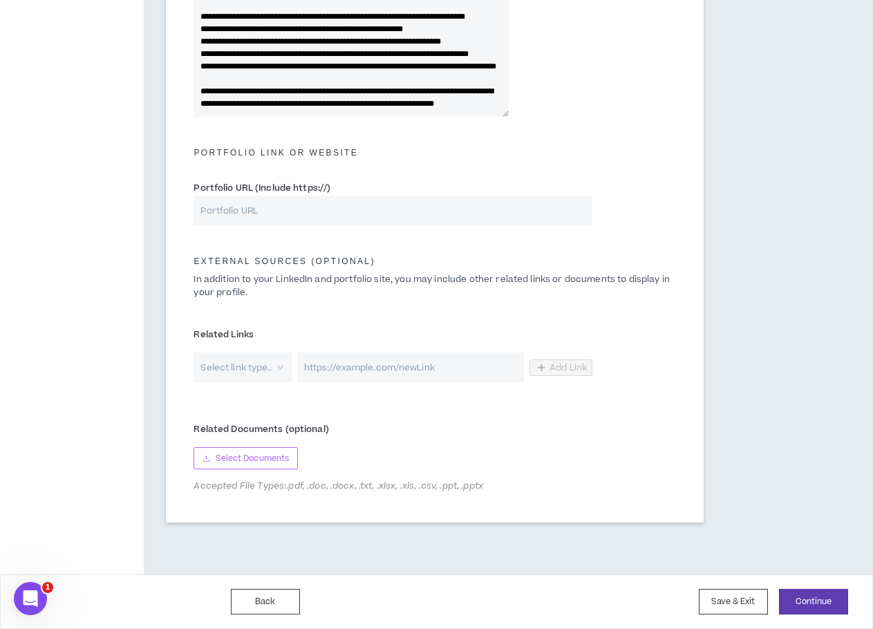
type textarea "**********"
click at [267, 455] on span "Select Documents" at bounding box center [252, 458] width 73 height 13
click at [272, 461] on span "Select Documents" at bounding box center [252, 458] width 73 height 13
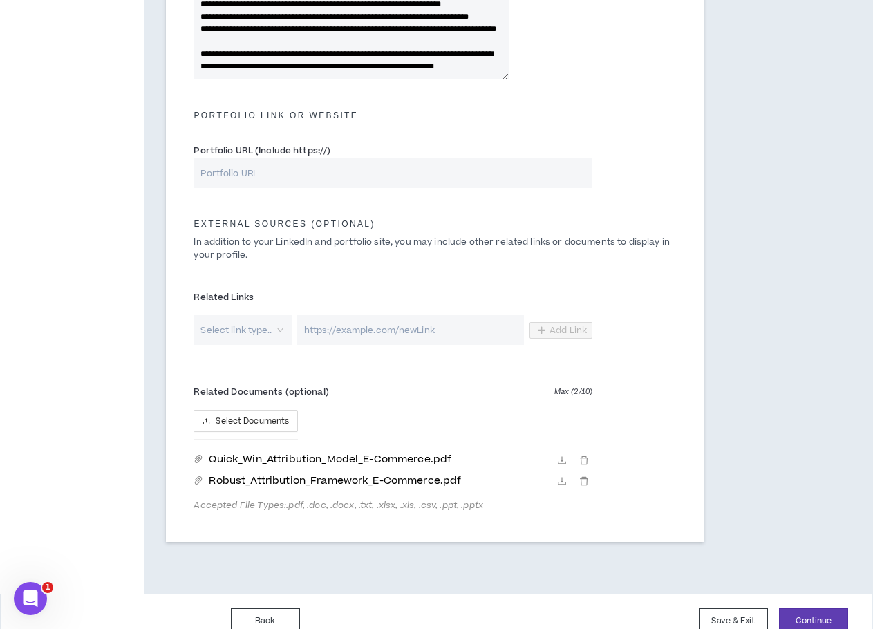
scroll to position [623, 0]
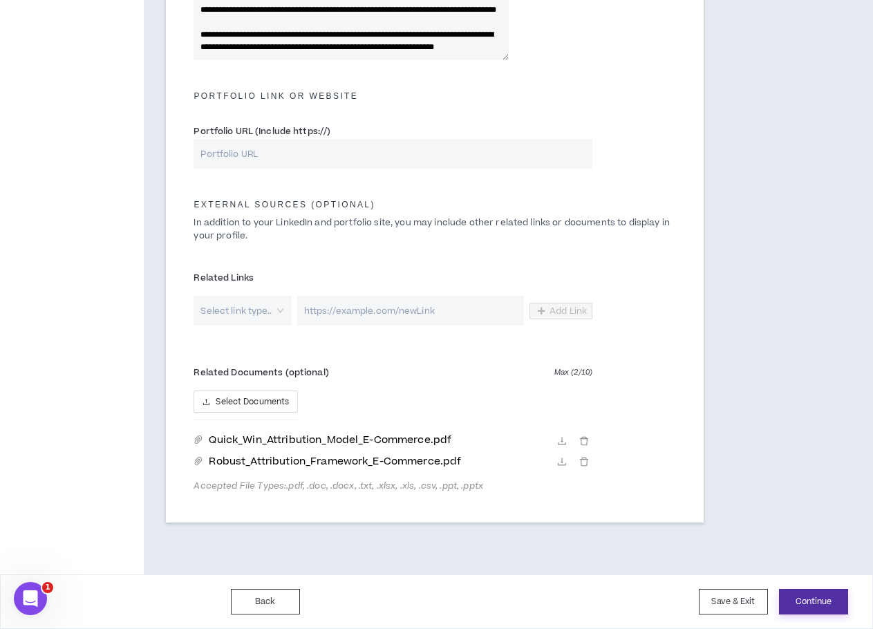
click at [808, 597] on button "Continue" at bounding box center [813, 602] width 69 height 26
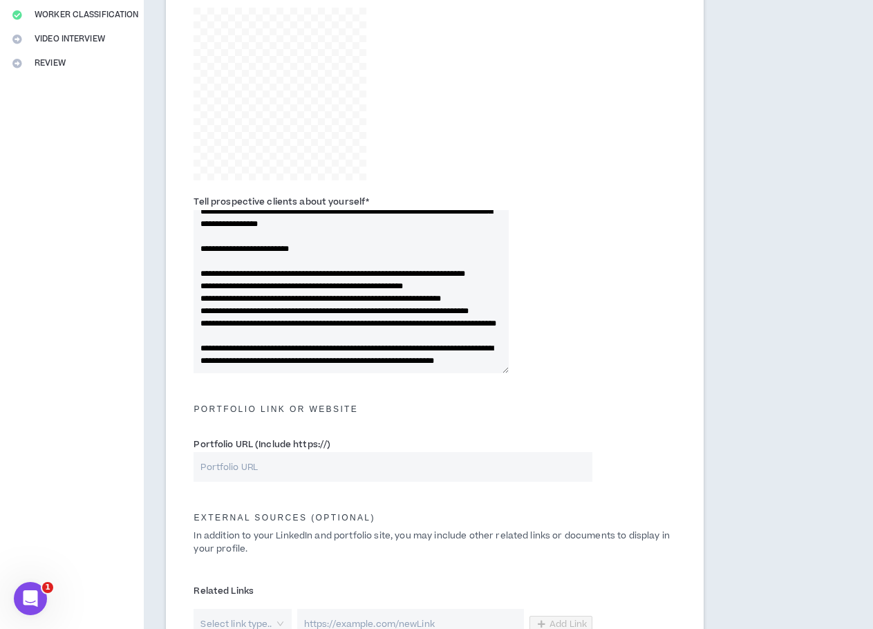
scroll to position [0, 0]
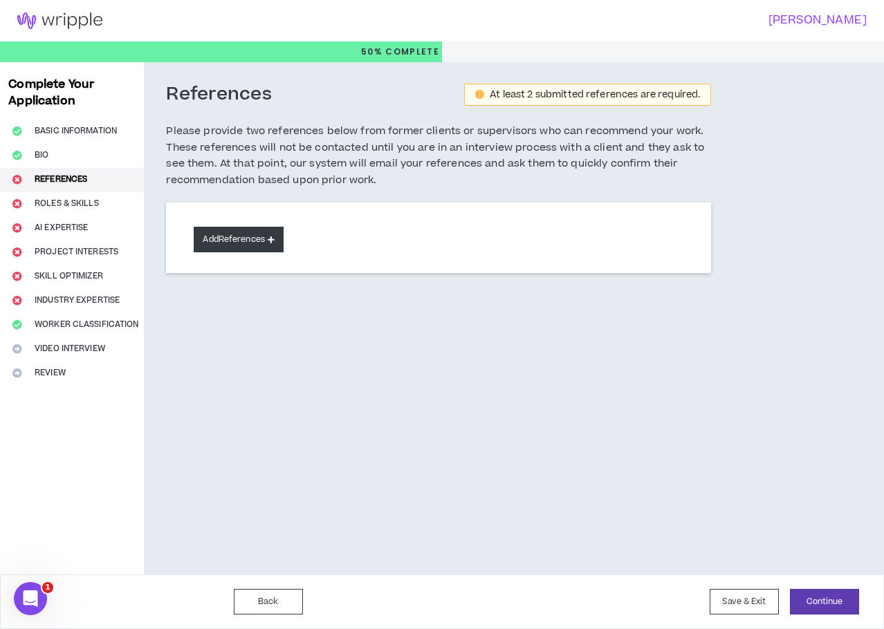
click at [242, 236] on button "Add References" at bounding box center [239, 240] width 90 height 26
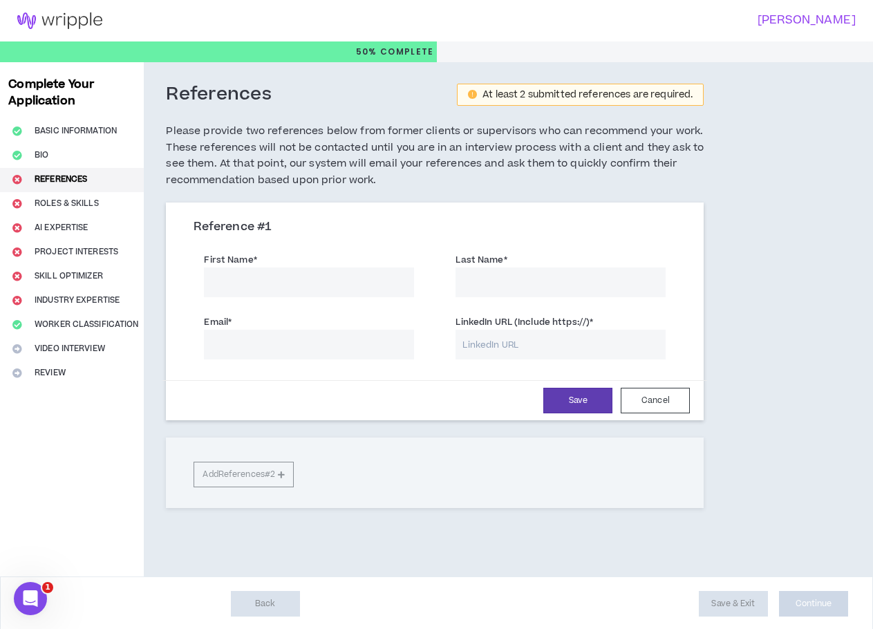
click at [253, 287] on input "First Name *" at bounding box center [309, 283] width 210 height 30
type input "[PERSON_NAME]"
click at [494, 281] on input "Last Name *" at bounding box center [561, 283] width 210 height 30
type input "[PERSON_NAME]"
click at [325, 353] on input "Email *" at bounding box center [309, 345] width 210 height 30
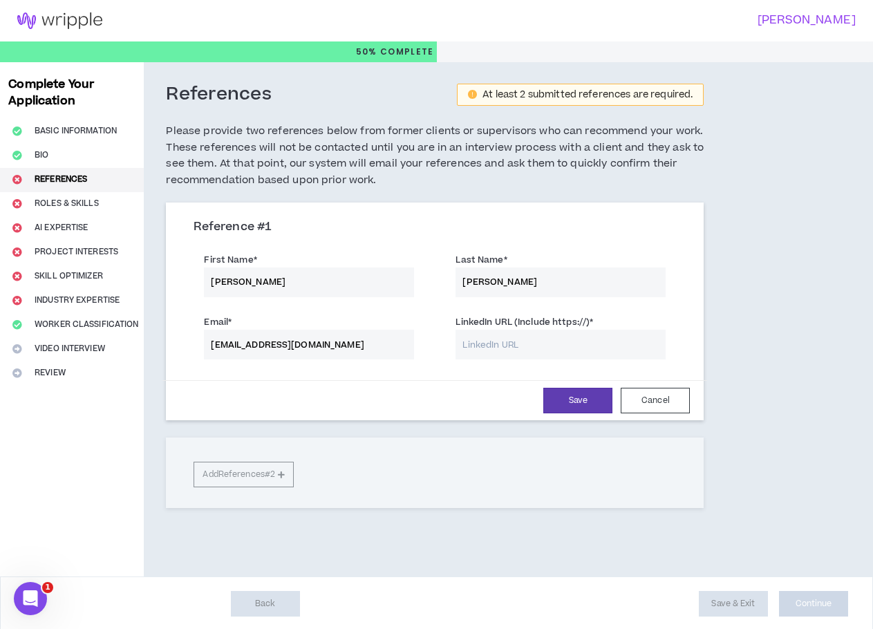
type input "[EMAIL_ADDRESS][DOMAIN_NAME]"
click at [507, 351] on input "LinkedIn URL (Include https://) *" at bounding box center [561, 345] width 210 height 30
paste input "[URL][DOMAIN_NAME][PERSON_NAME]"
type input "[URL][DOMAIN_NAME][PERSON_NAME]"
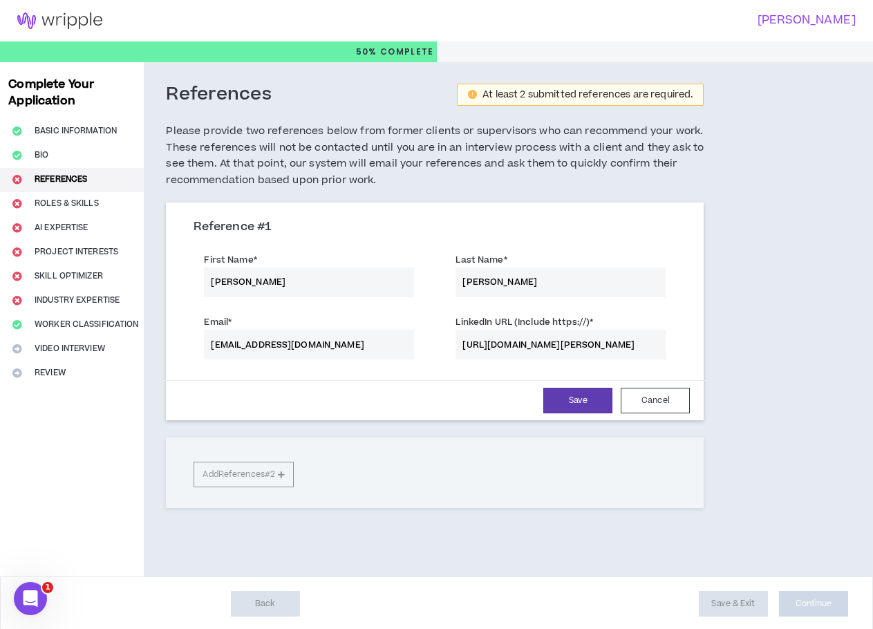
click at [282, 472] on div "Reference # 1 First Name * [PERSON_NAME] Last Name * [PERSON_NAME] Email * [EMA…" at bounding box center [435, 356] width 538 height 306
click at [576, 393] on button "Save" at bounding box center [577, 401] width 69 height 26
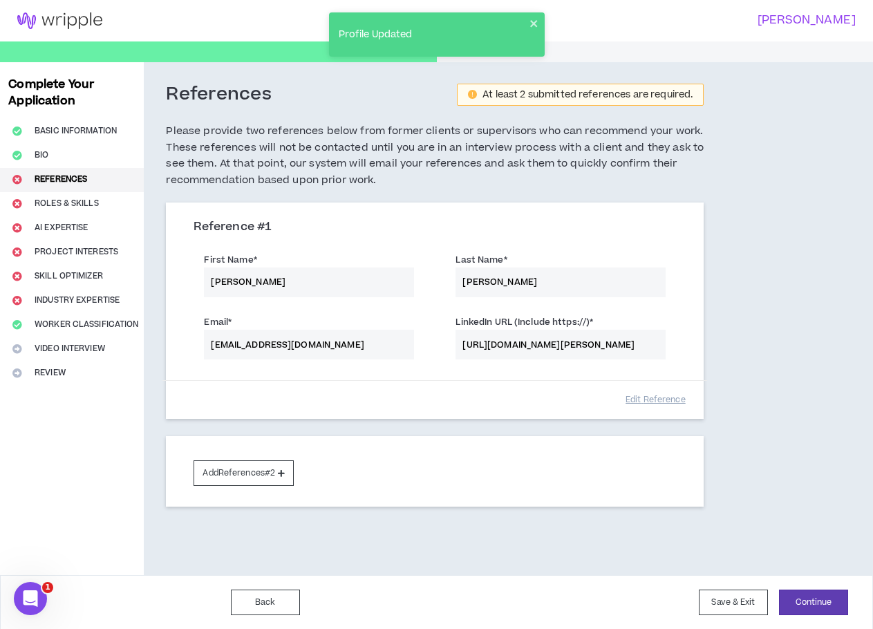
click at [642, 342] on div "Email * [EMAIL_ADDRESS][DOMAIN_NAME] LinkedIn URL (Include https://) * [URL][DO…" at bounding box center [434, 339] width 503 height 62
click at [640, 393] on button "Edit Reference" at bounding box center [655, 400] width 69 height 24
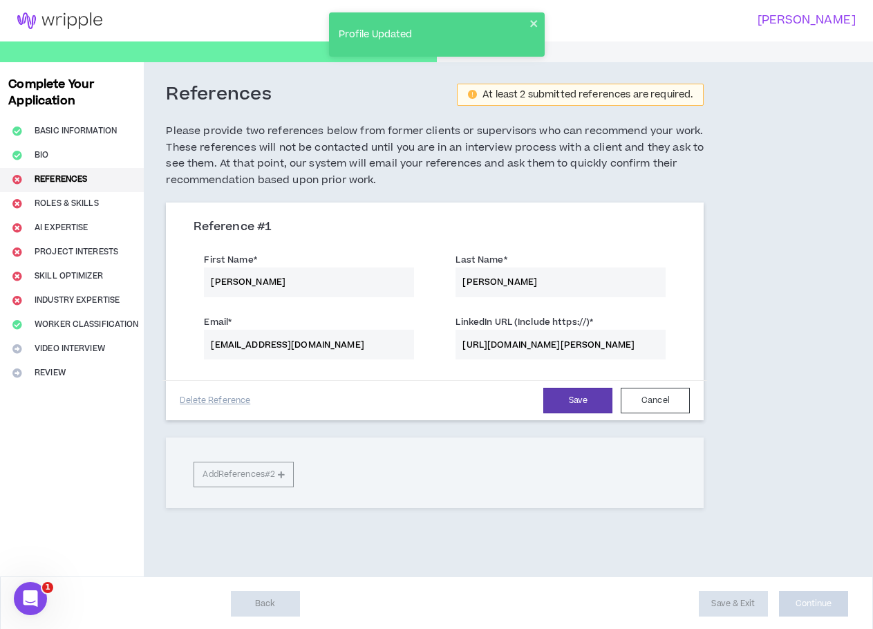
scroll to position [0, 38]
drag, startPoint x: 627, startPoint y: 346, endPoint x: 716, endPoint y: 348, distance: 88.5
click at [716, 348] on div "References At least 2 submitted references are required. Please provide two ref…" at bounding box center [435, 319] width 582 height 514
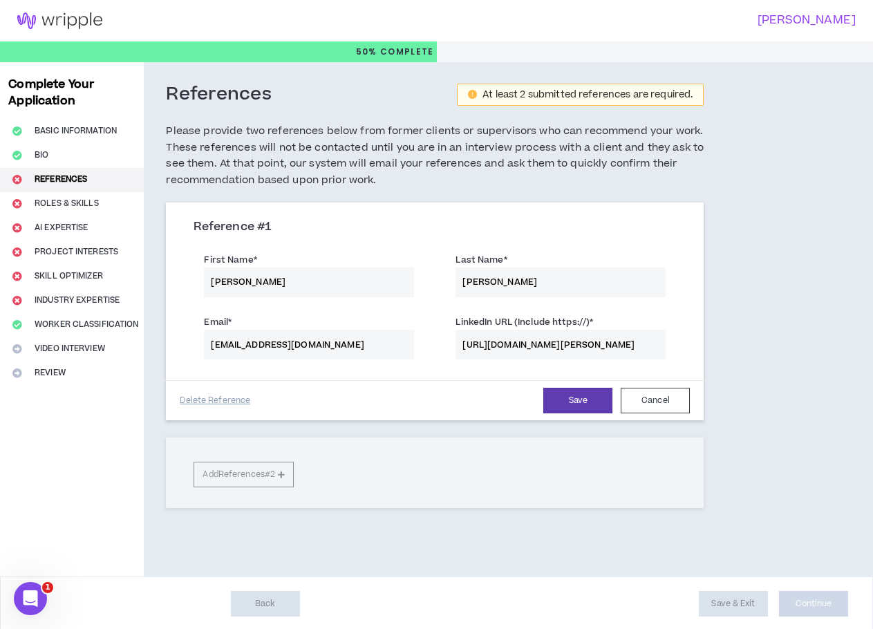
scroll to position [0, 35]
type input "[URL][DOMAIN_NAME][PERSON_NAME]"
click at [586, 403] on button "Save" at bounding box center [577, 401] width 69 height 26
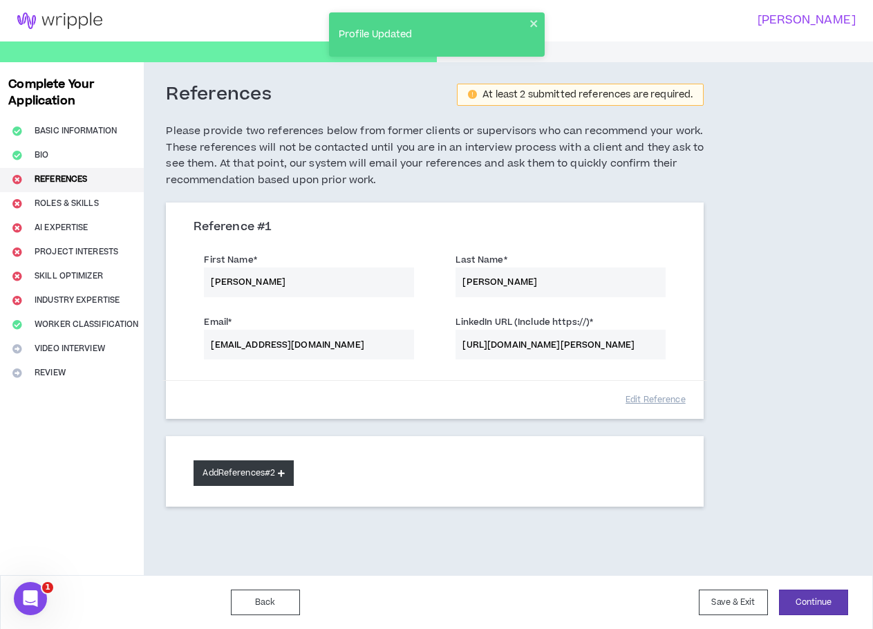
click at [270, 466] on button "Add References #2" at bounding box center [244, 473] width 100 height 26
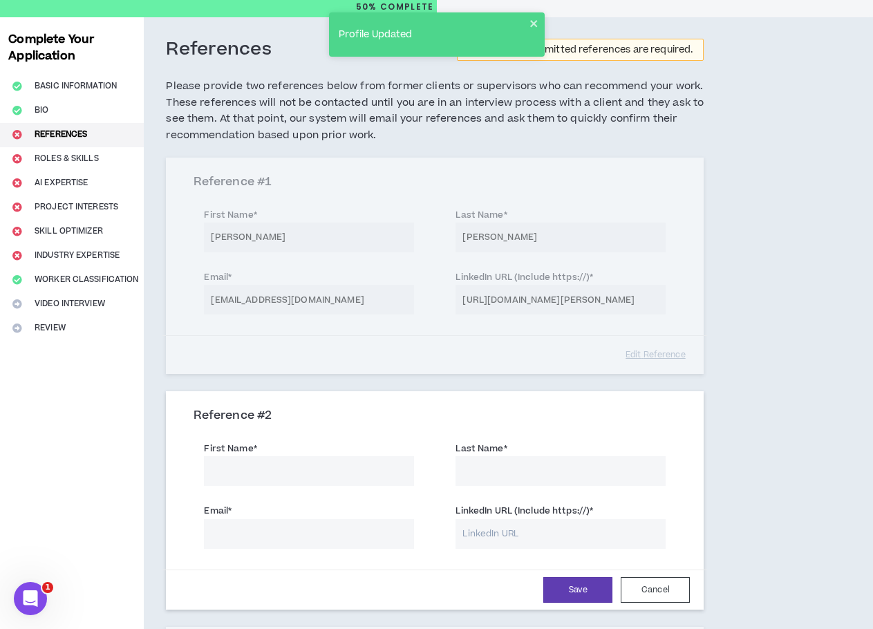
scroll to position [69, 0]
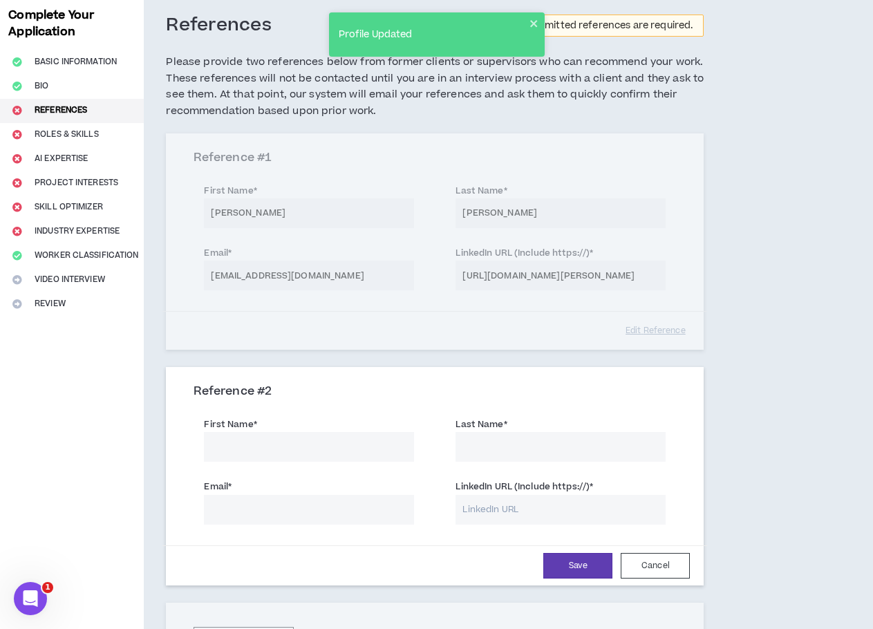
click at [277, 447] on input "First Name *" at bounding box center [309, 447] width 210 height 30
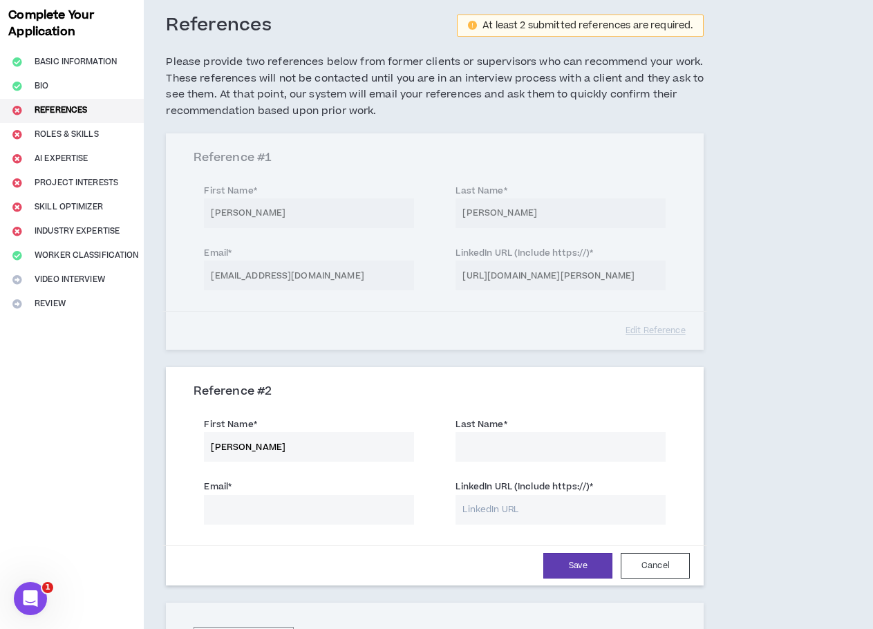
type input "[PERSON_NAME]"
click at [523, 458] on input "Last Name *" at bounding box center [561, 447] width 210 height 30
type input "[PERSON_NAME]"
click at [315, 506] on input "Email *" at bounding box center [309, 510] width 210 height 30
type input "[EMAIL_ADDRESS][DOMAIN_NAME]"
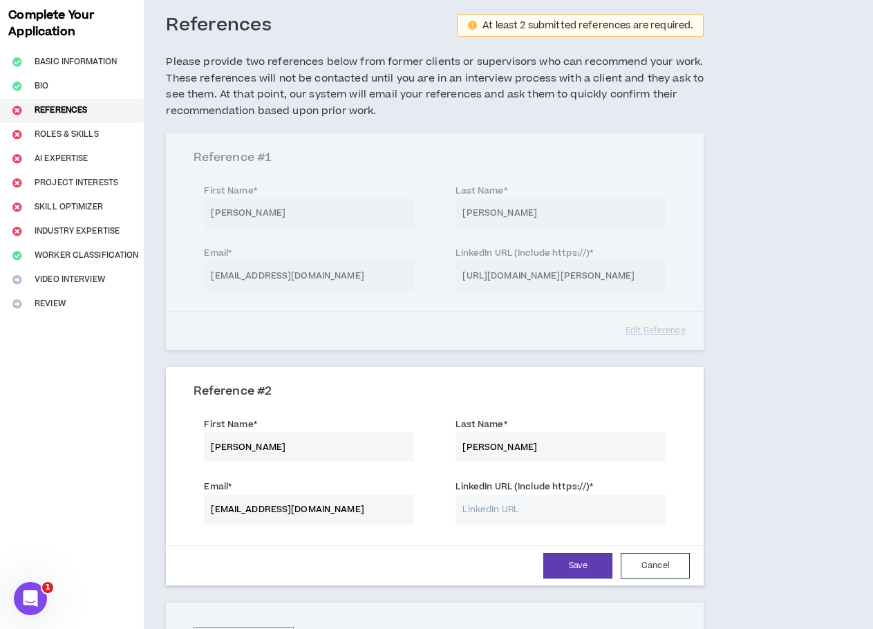
drag, startPoint x: 533, startPoint y: 519, endPoint x: 509, endPoint y: 527, distance: 25.6
click at [533, 519] on input "LinkedIn URL (Include https://) *" at bounding box center [561, 510] width 210 height 30
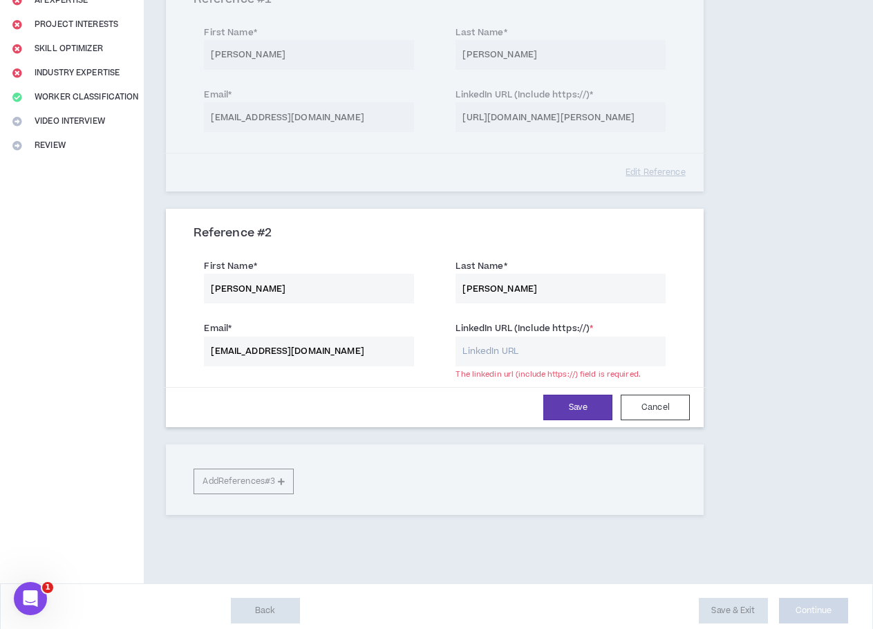
scroll to position [236, 0]
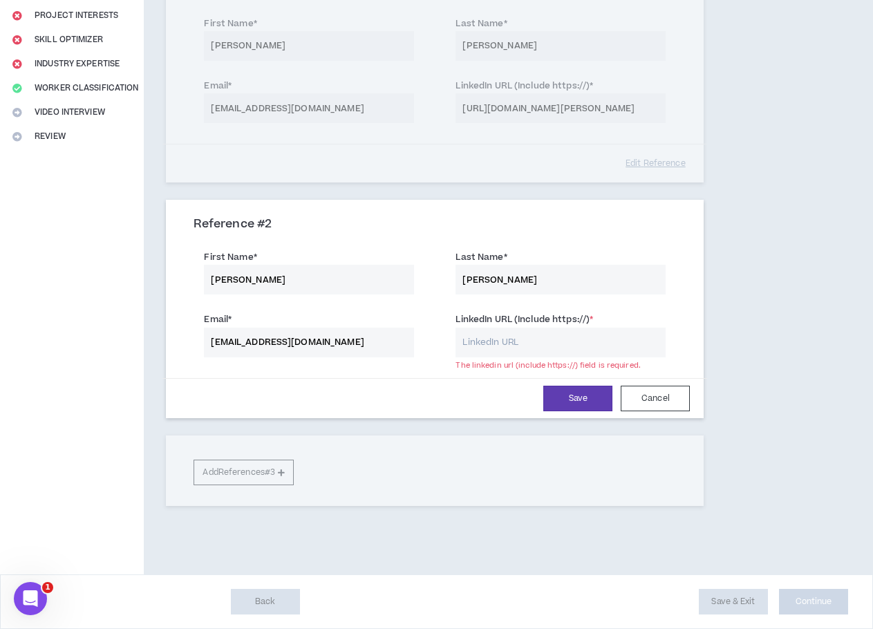
click at [480, 344] on input "LinkedIn URL (Include https://) *" at bounding box center [561, 343] width 210 height 30
paste input "[URL][DOMAIN_NAME]"
type input "[URL][DOMAIN_NAME]"
click at [586, 404] on button "Save" at bounding box center [577, 399] width 69 height 26
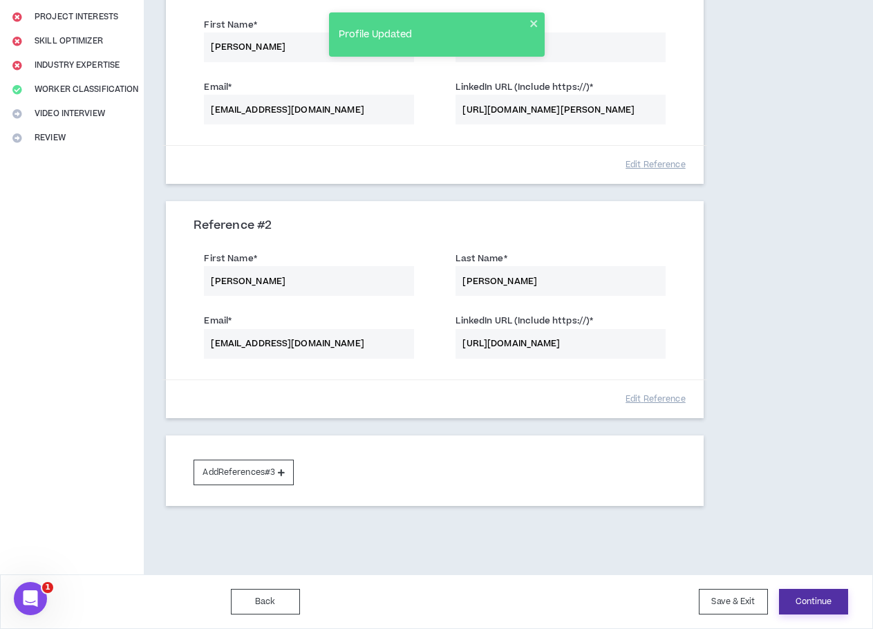
click at [823, 601] on button "Continue" at bounding box center [813, 602] width 69 height 26
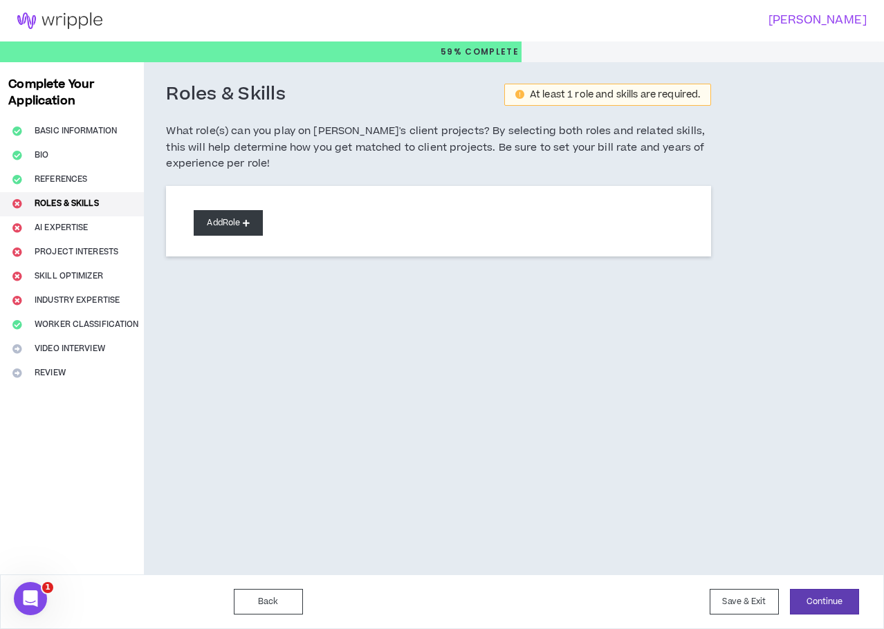
click at [241, 213] on button "Add Role" at bounding box center [228, 223] width 69 height 26
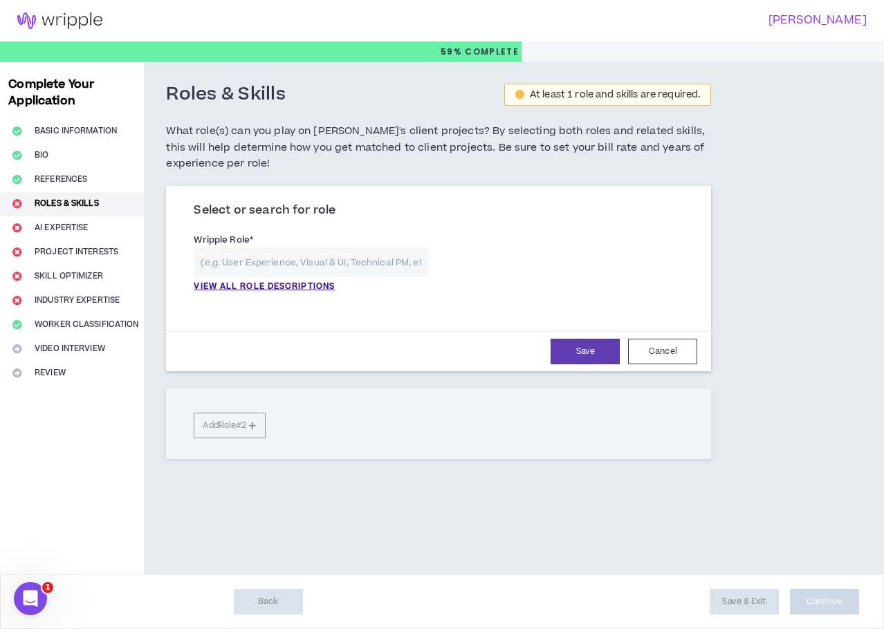
click at [263, 266] on input "text" at bounding box center [311, 263] width 234 height 30
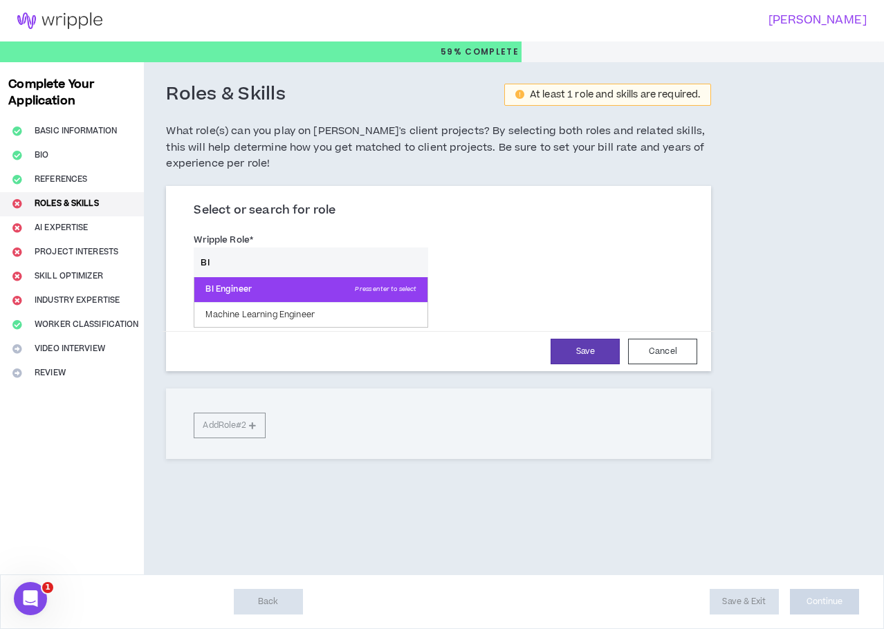
click at [268, 289] on p "BI Engineer Press enter to select" at bounding box center [310, 289] width 233 height 25
type input "BI Engineer"
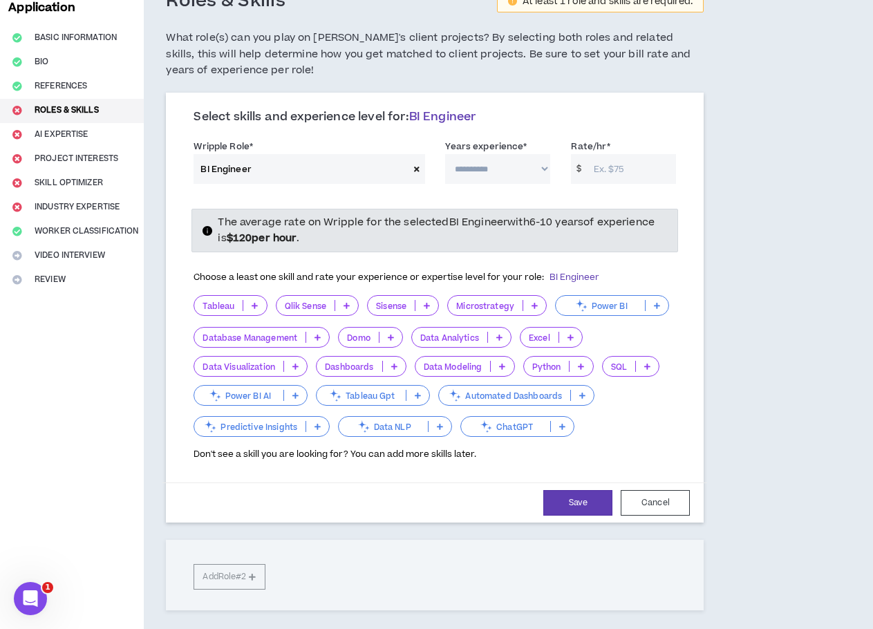
scroll to position [69, 0]
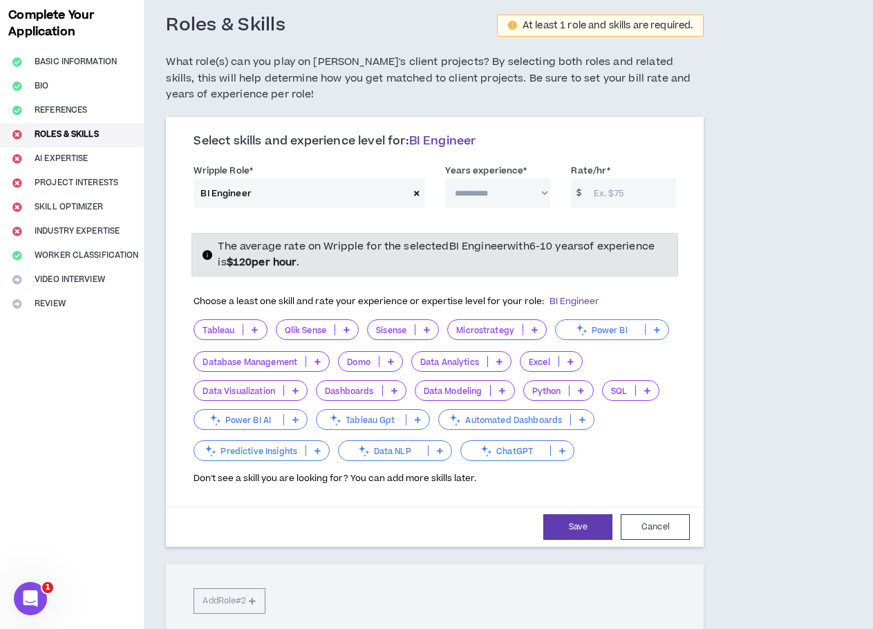
click at [490, 190] on select "**********" at bounding box center [497, 193] width 105 height 30
select select "**"
click at [445, 178] on select "**********" at bounding box center [497, 193] width 105 height 30
click at [618, 190] on input "Rate/hr *" at bounding box center [632, 193] width 90 height 30
type input "1"
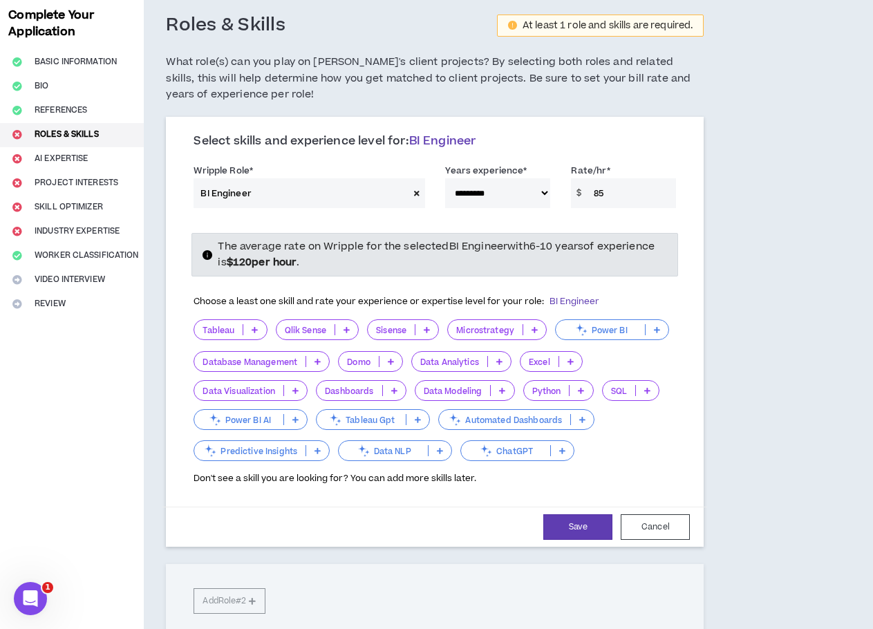
type input "85"
click at [394, 391] on icon at bounding box center [394, 390] width 6 height 7
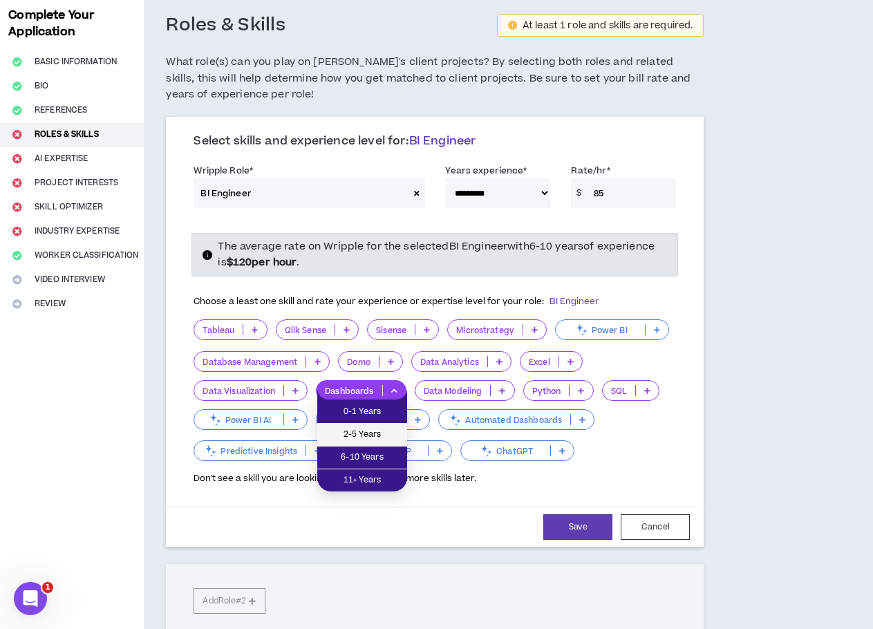
click at [375, 436] on span "2-5 Years" at bounding box center [362, 434] width 73 height 15
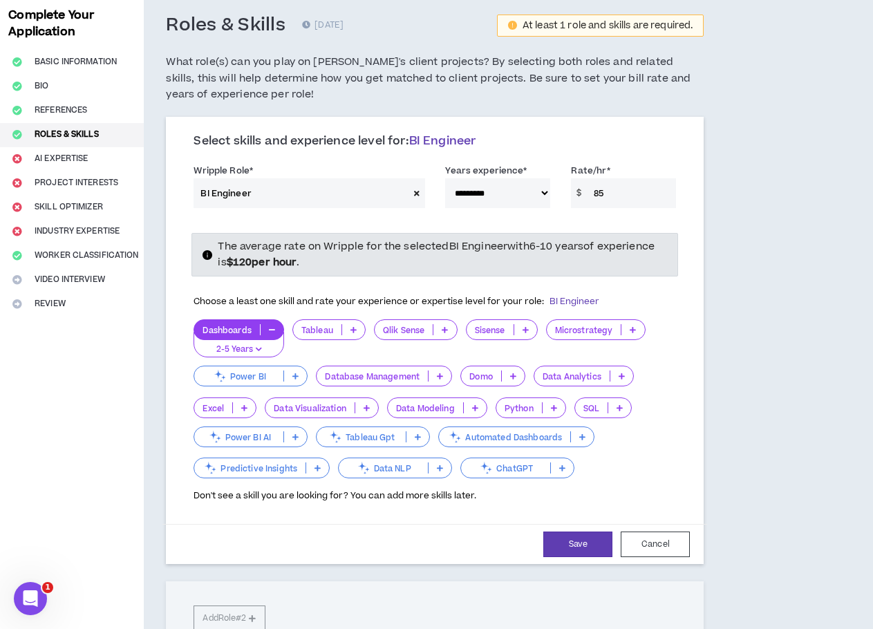
click at [503, 189] on select "**********" at bounding box center [497, 193] width 105 height 30
click at [445, 178] on select "**********" at bounding box center [497, 193] width 105 height 30
click at [528, 185] on select "**********" at bounding box center [497, 193] width 105 height 30
select select "**"
click at [445, 178] on select "**********" at bounding box center [497, 193] width 105 height 30
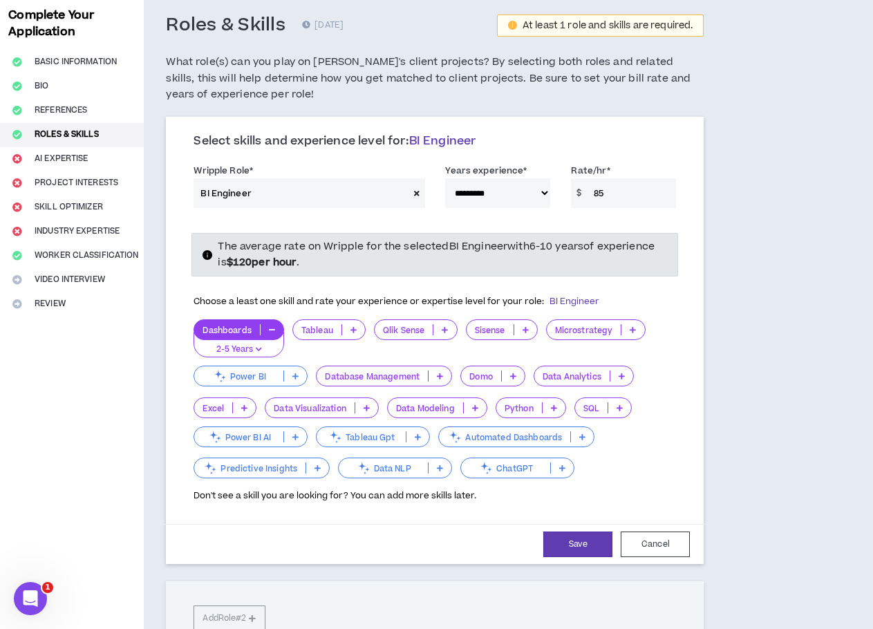
click at [275, 329] on icon "button" at bounding box center [272, 329] width 6 height 7
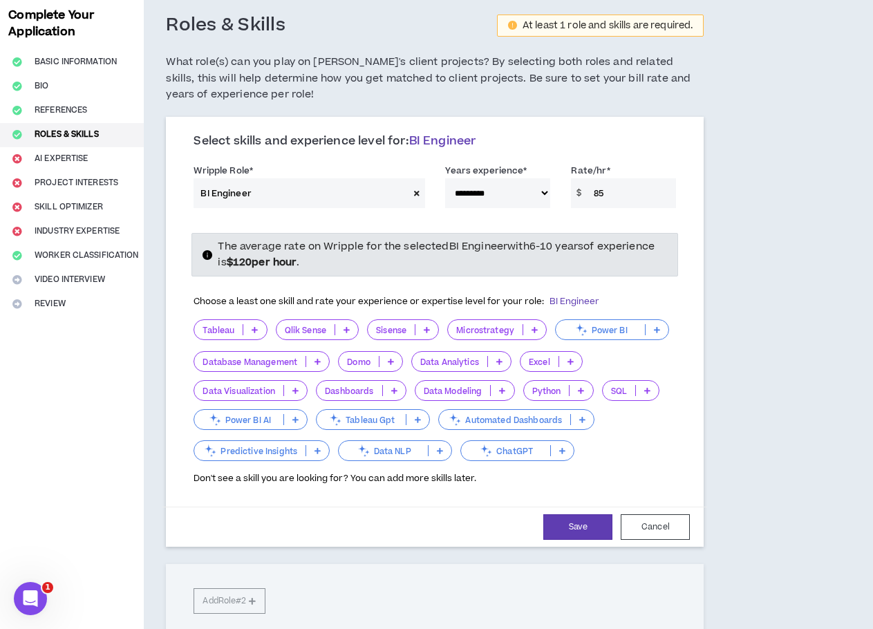
click at [390, 393] on p at bounding box center [394, 390] width 23 height 11
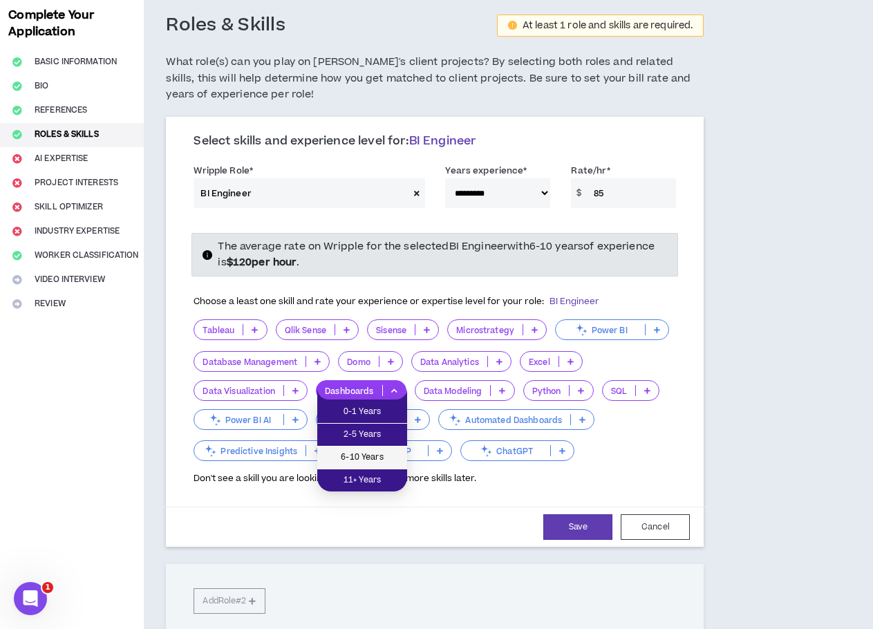
click at [362, 463] on span "6-10 Years" at bounding box center [362, 457] width 73 height 15
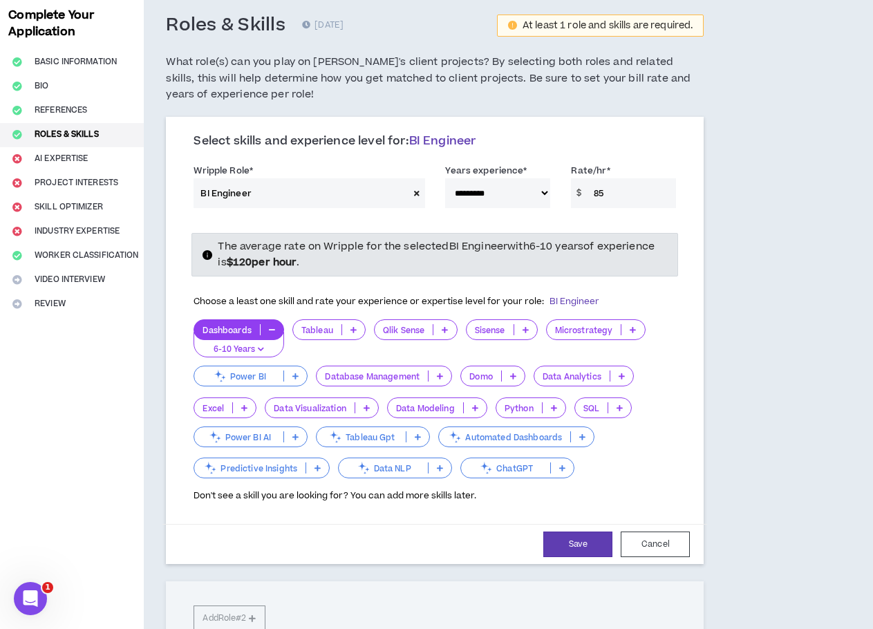
click at [353, 329] on icon at bounding box center [354, 329] width 6 height 7
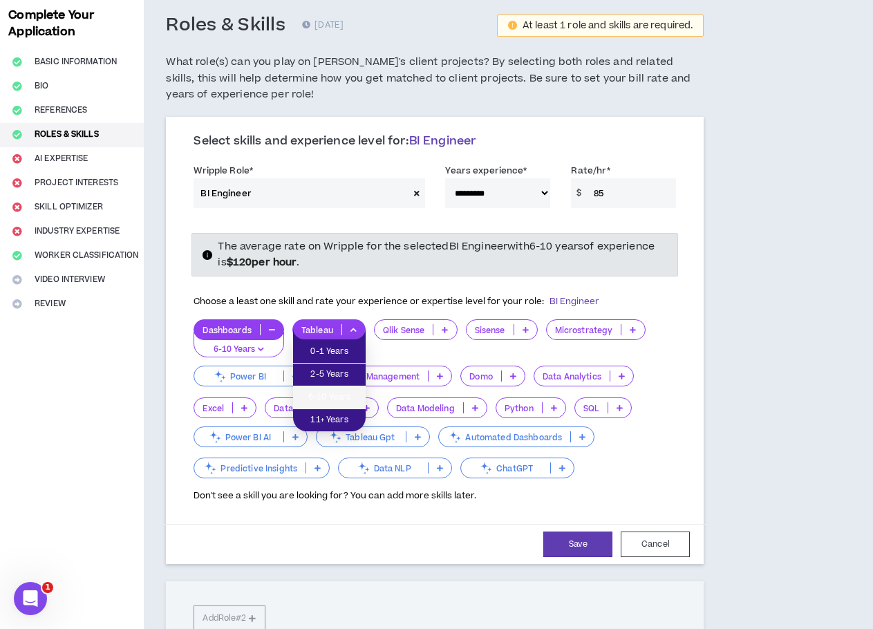
click at [333, 393] on span "6-10 Years" at bounding box center [329, 397] width 56 height 15
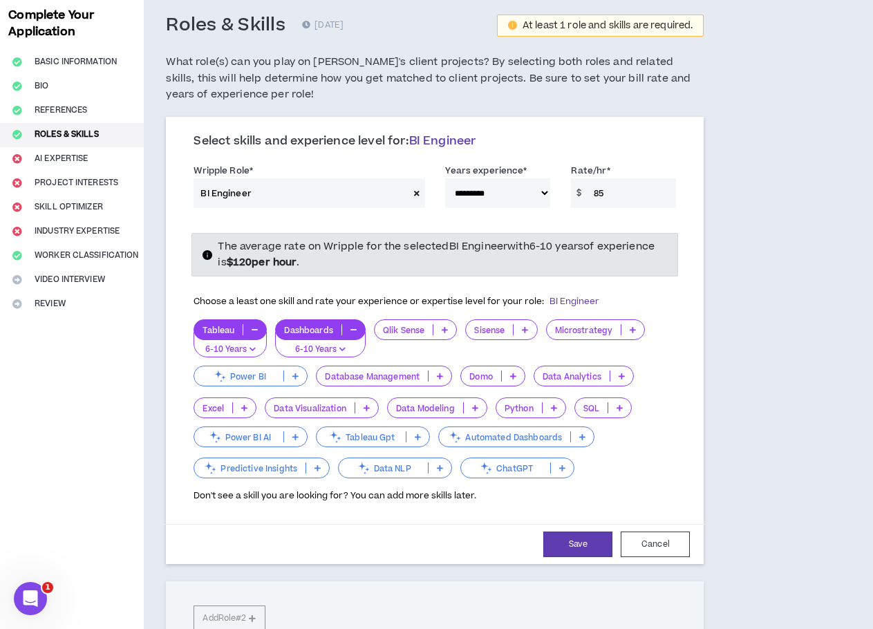
click at [621, 376] on icon at bounding box center [622, 376] width 6 height 7
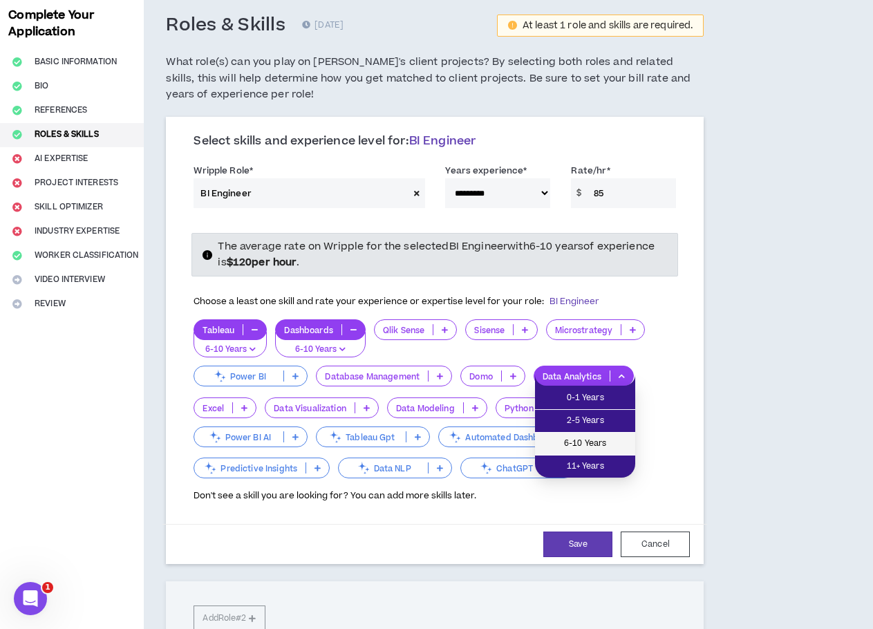
click at [586, 439] on span "6-10 Years" at bounding box center [585, 443] width 84 height 15
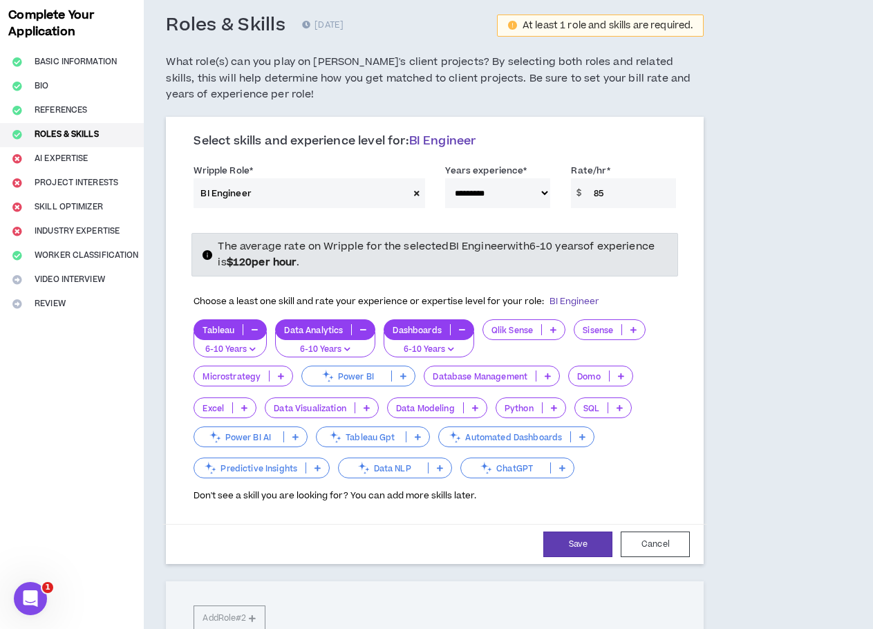
click at [560, 409] on p at bounding box center [554, 407] width 23 height 11
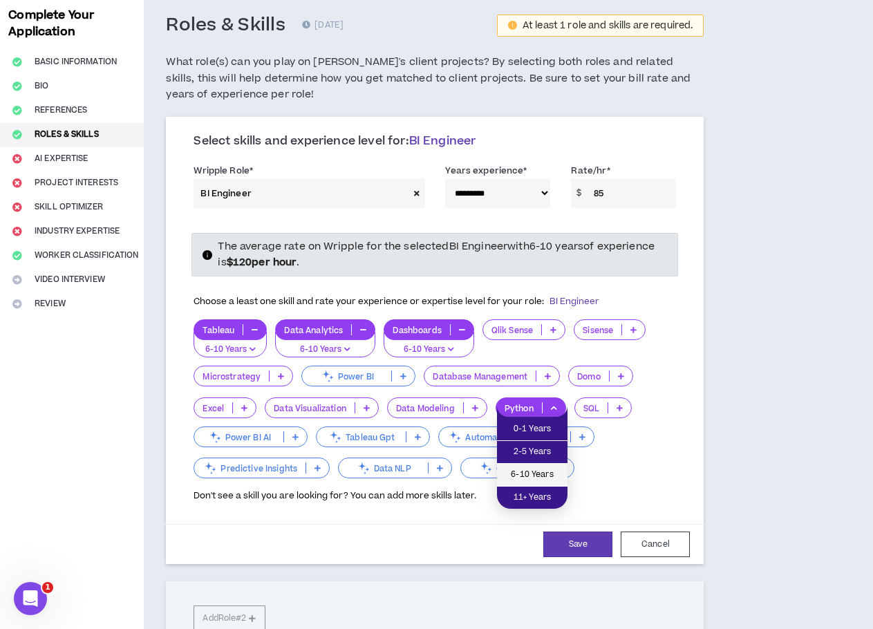
click at [543, 473] on span "6-10 Years" at bounding box center [532, 474] width 54 height 15
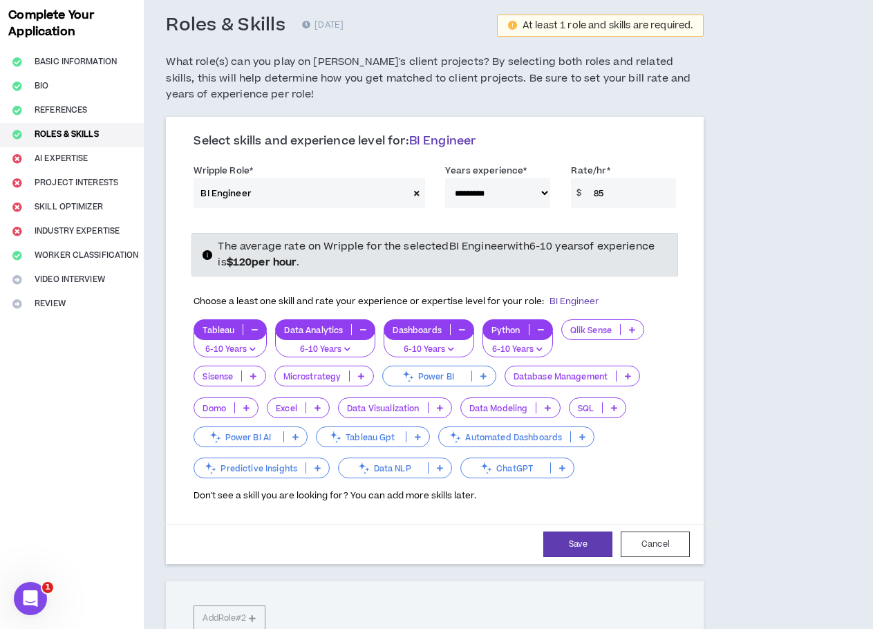
click at [615, 407] on icon at bounding box center [614, 407] width 6 height 7
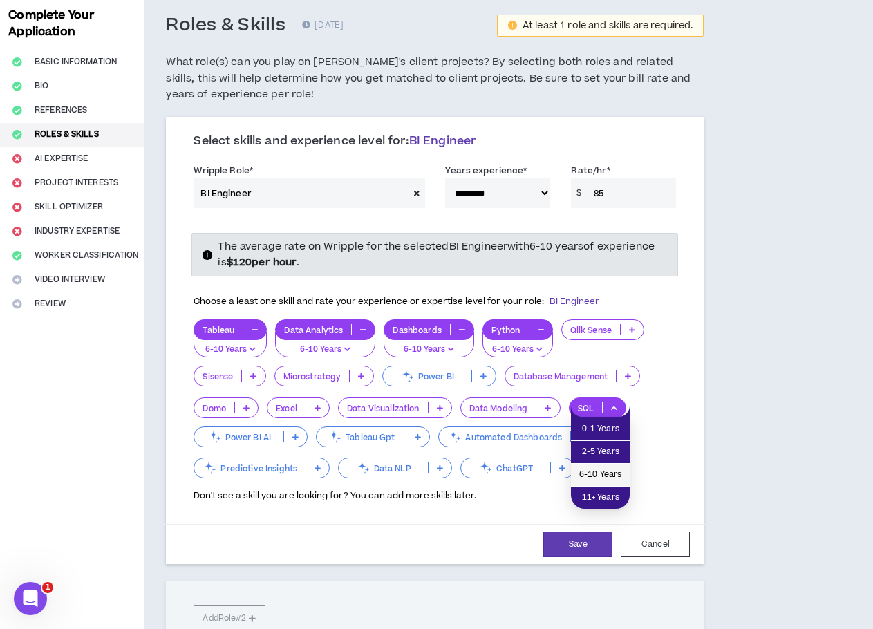
click at [602, 467] on li "6-10 Years" at bounding box center [600, 475] width 59 height 23
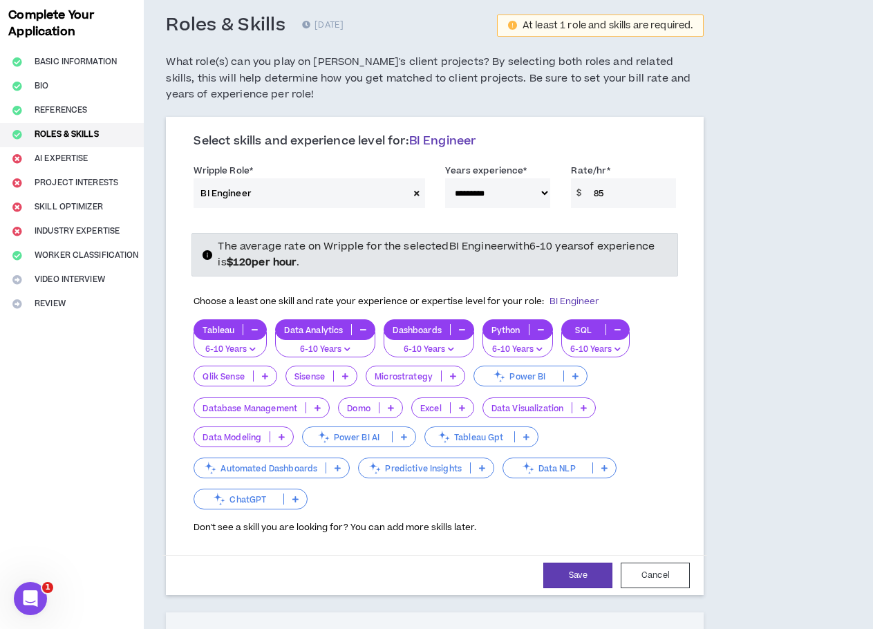
click at [279, 432] on p at bounding box center [281, 436] width 23 height 11
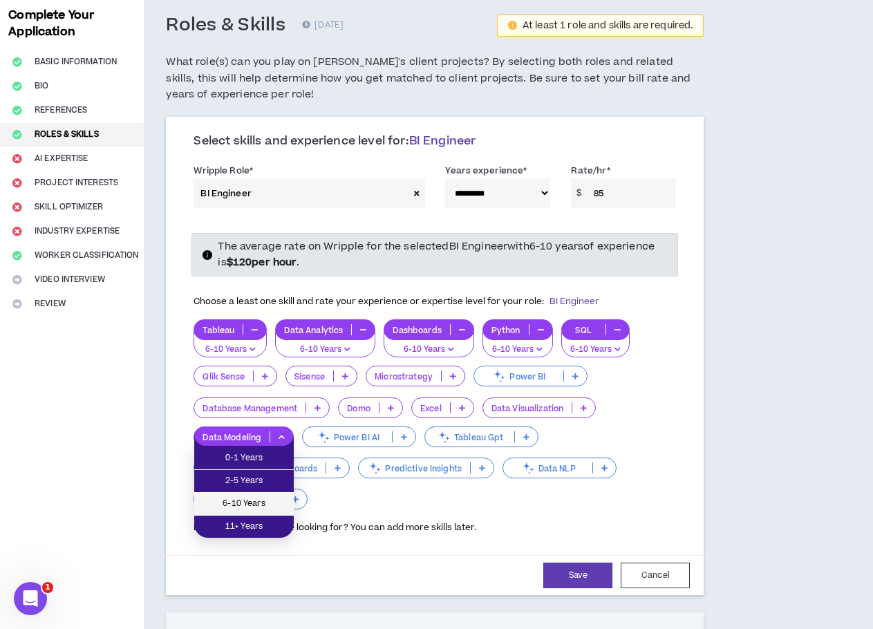
click at [270, 499] on span "6-10 Years" at bounding box center [244, 503] width 83 height 15
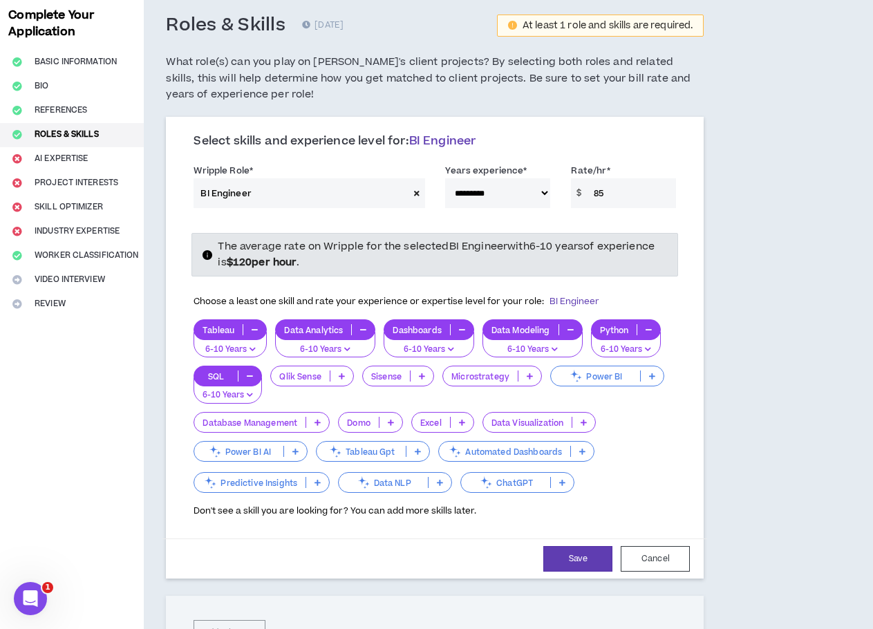
click at [319, 424] on icon at bounding box center [318, 422] width 6 height 7
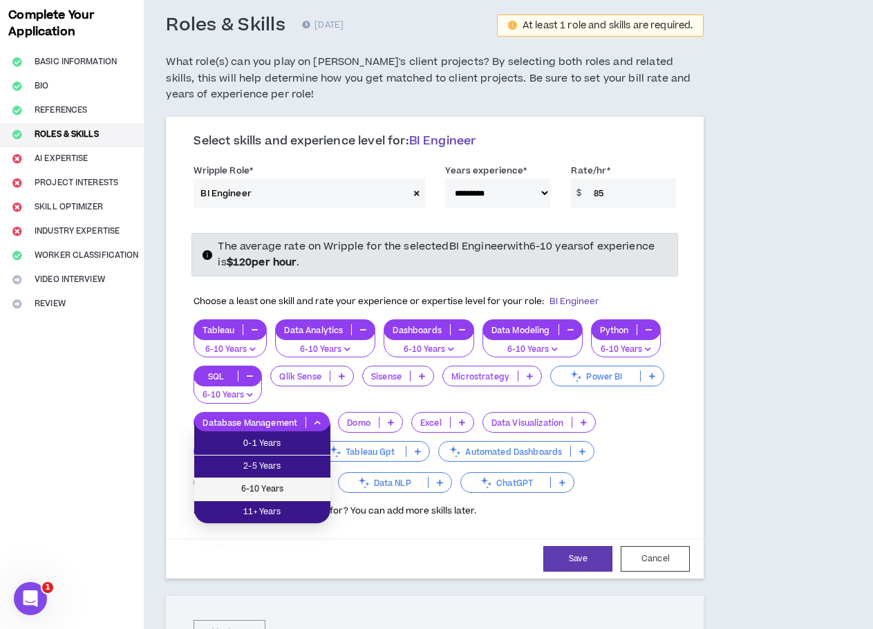
click at [317, 486] on span "6-10 Years" at bounding box center [263, 489] width 120 height 15
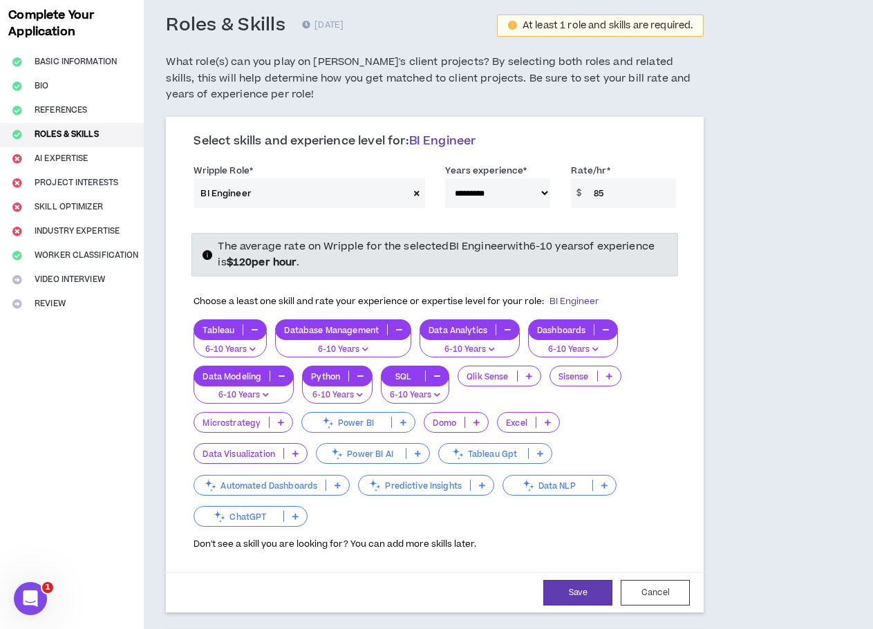
click at [550, 421] on icon at bounding box center [548, 422] width 6 height 7
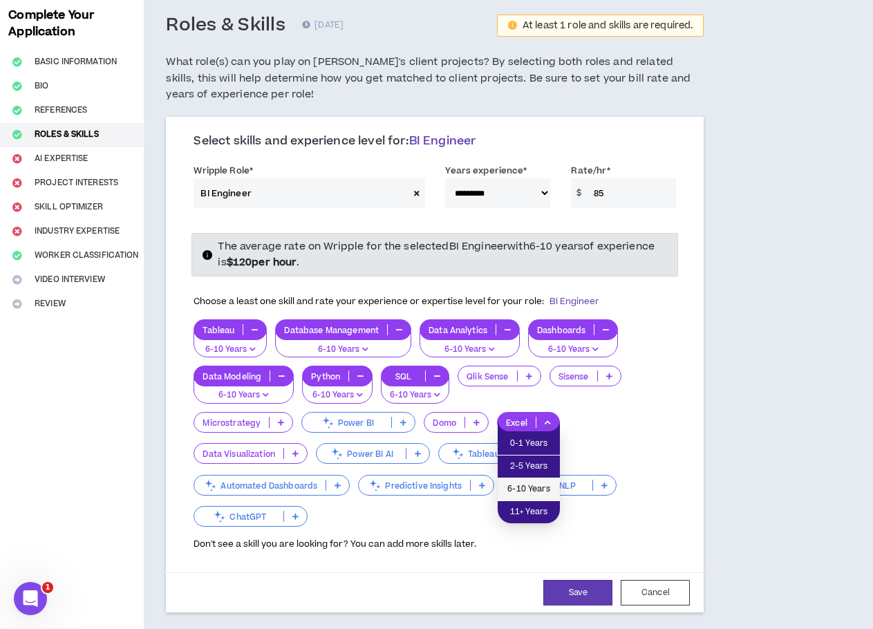
click at [522, 485] on span "6-10 Years" at bounding box center [529, 489] width 46 height 15
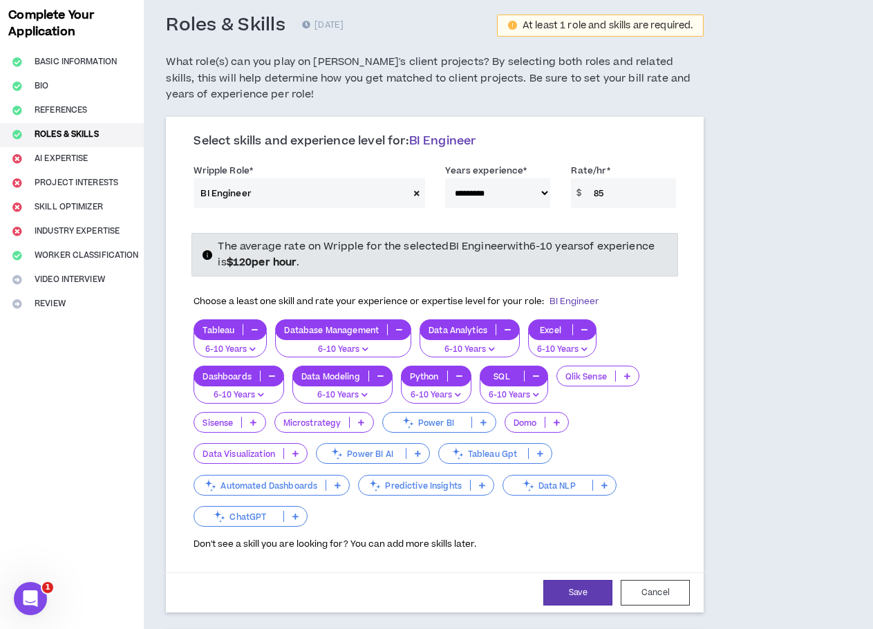
click at [294, 456] on icon at bounding box center [295, 453] width 6 height 7
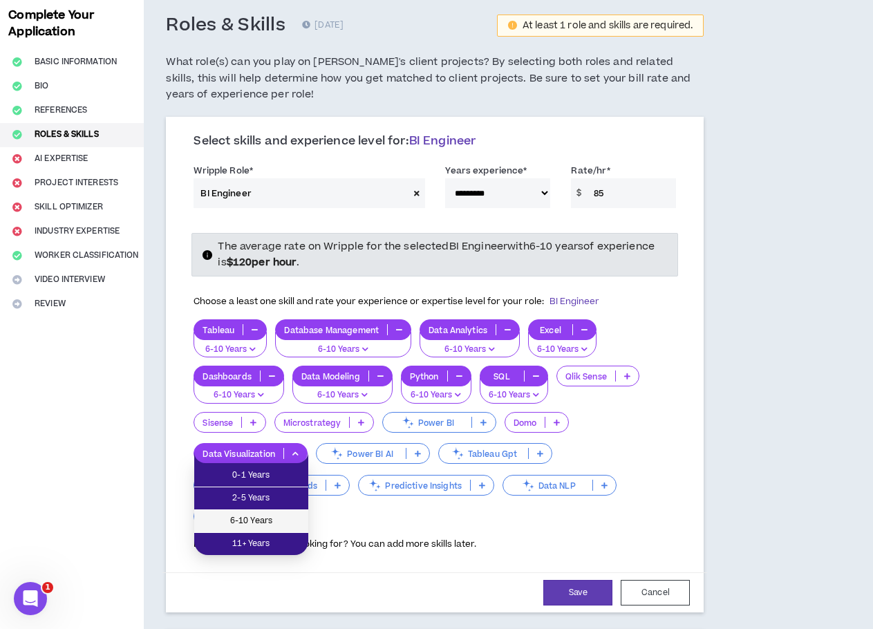
click at [268, 515] on span "6-10 Years" at bounding box center [251, 521] width 97 height 15
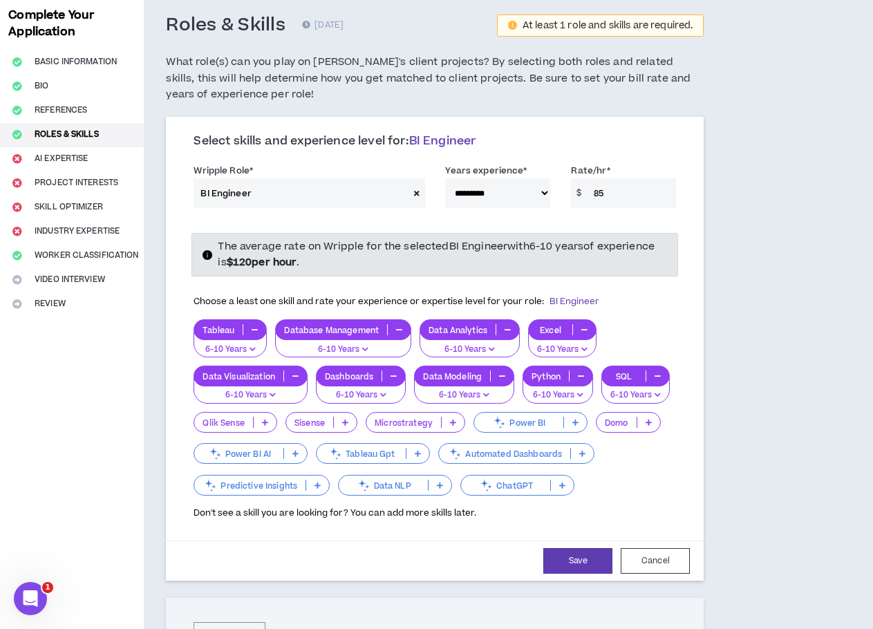
click at [651, 422] on icon at bounding box center [649, 422] width 6 height 7
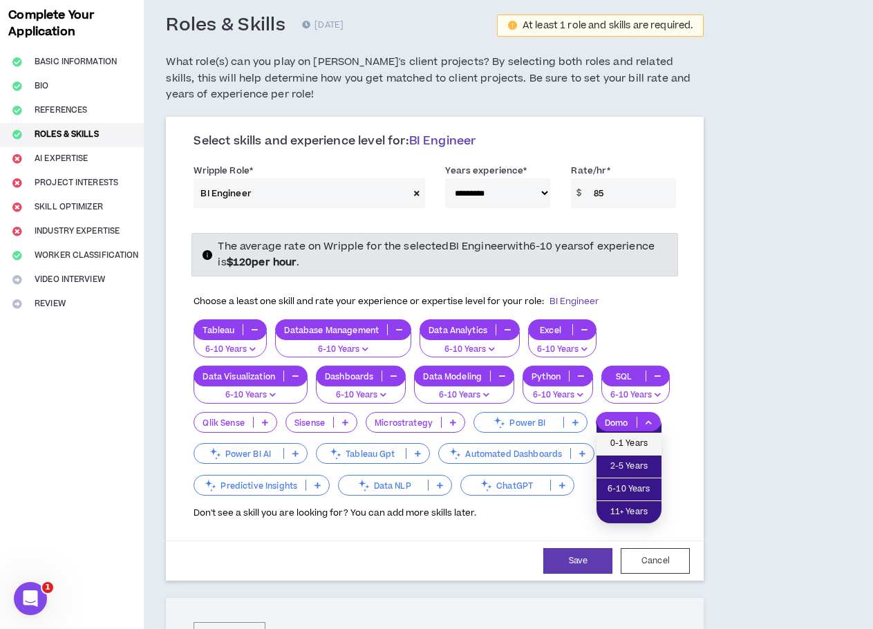
click at [636, 447] on span "0-1 Years" at bounding box center [629, 443] width 48 height 15
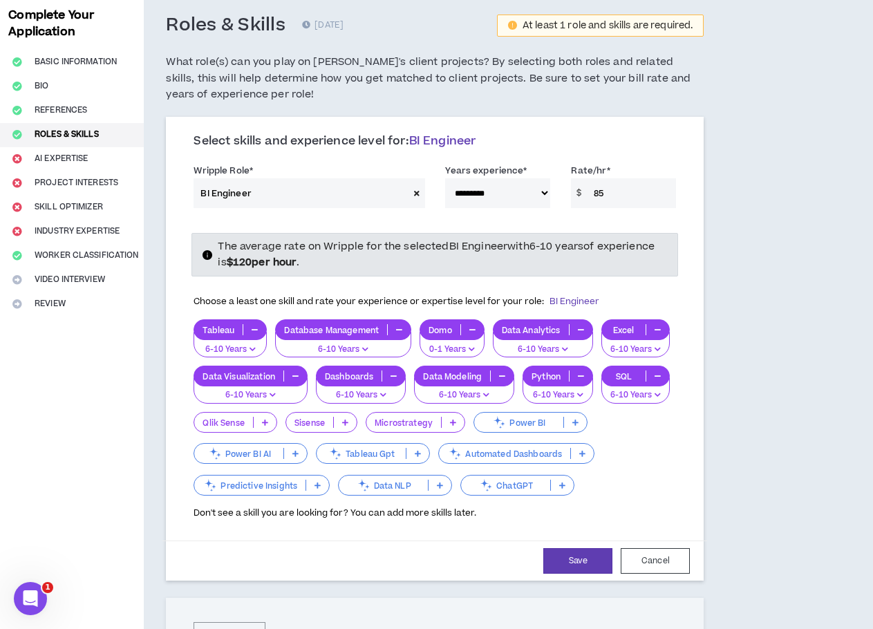
click at [559, 483] on icon at bounding box center [562, 485] width 6 height 7
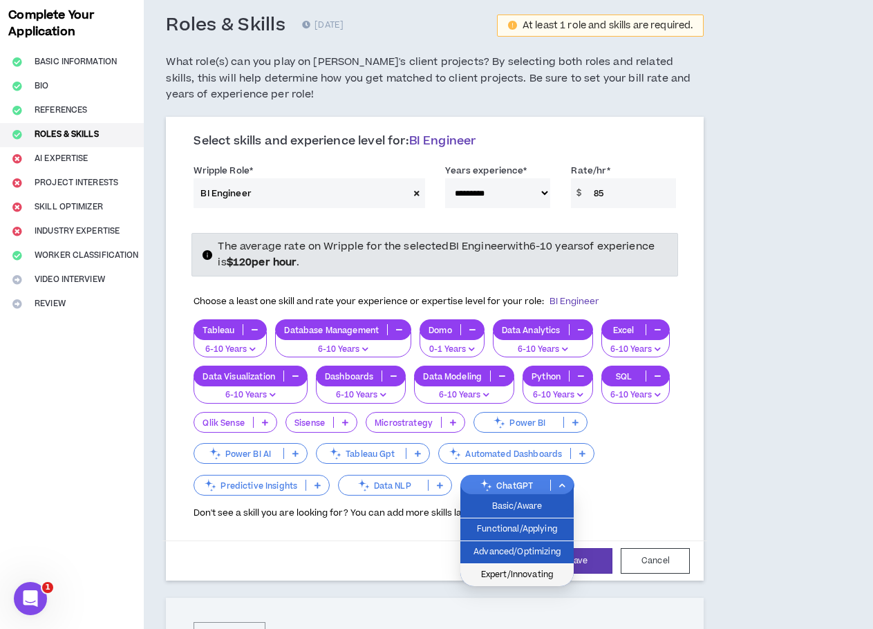
click at [520, 569] on span "Expert/Innovating" at bounding box center [517, 575] width 97 height 15
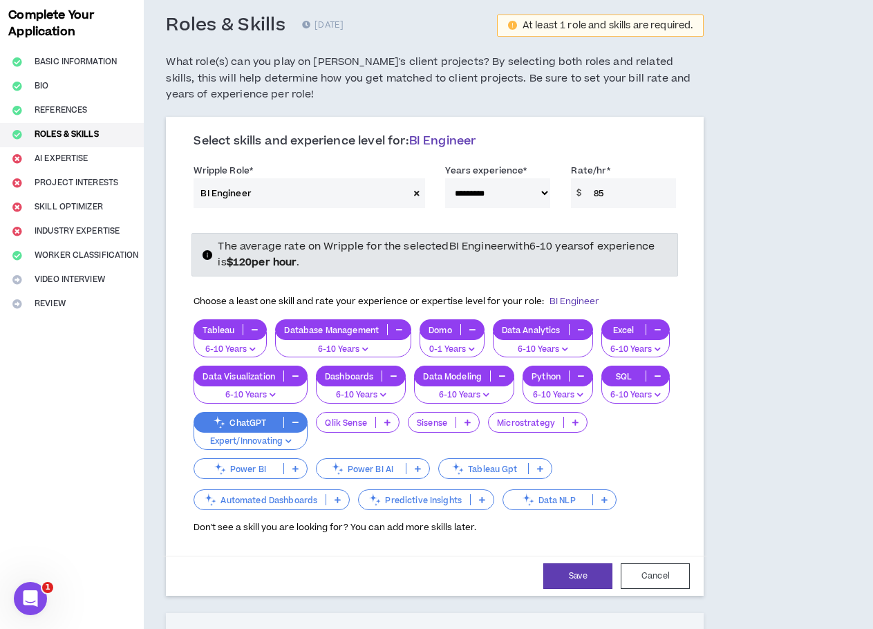
click at [278, 467] on p "Power BI" at bounding box center [238, 469] width 89 height 10
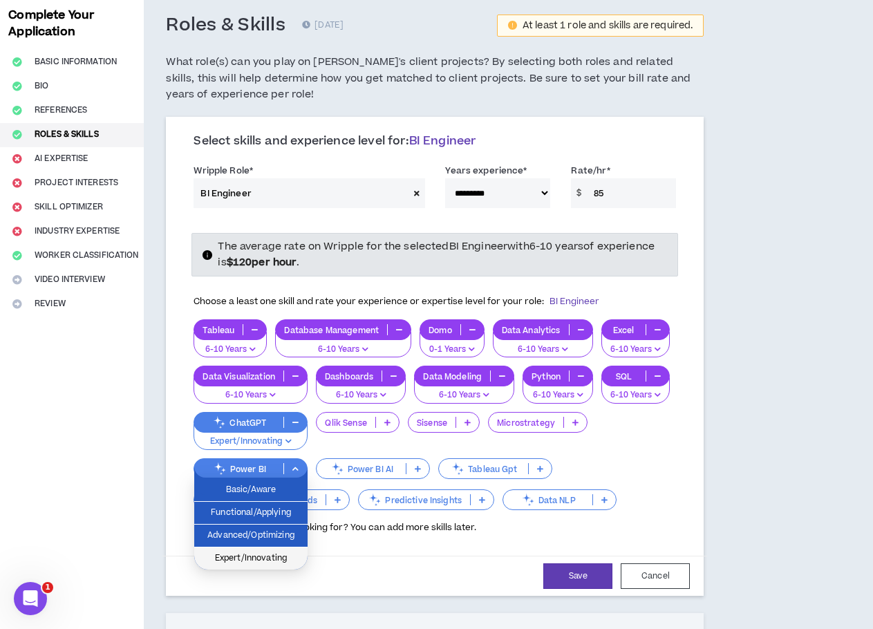
click at [285, 554] on span "Expert/Innovating" at bounding box center [251, 558] width 97 height 15
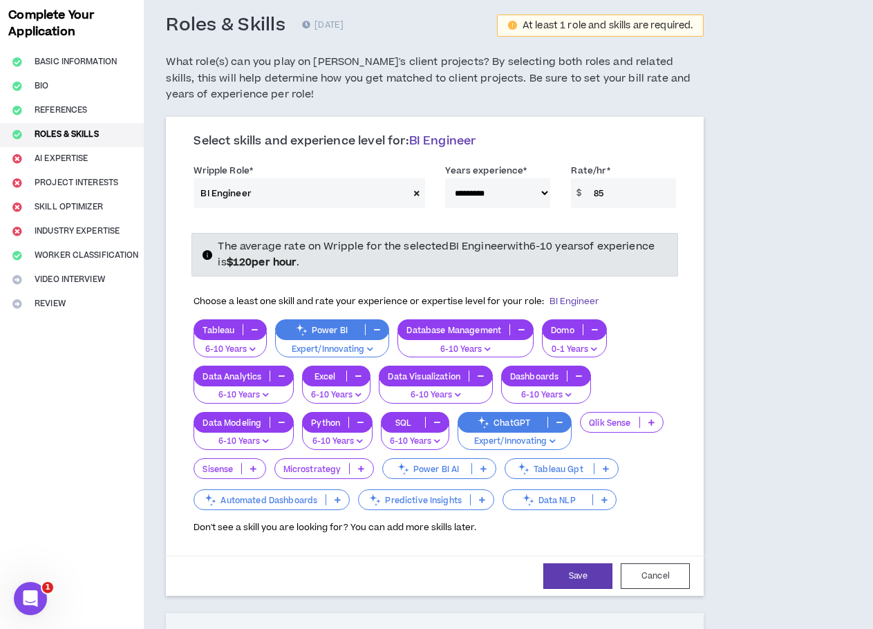
click at [473, 468] on p at bounding box center [483, 468] width 23 height 11
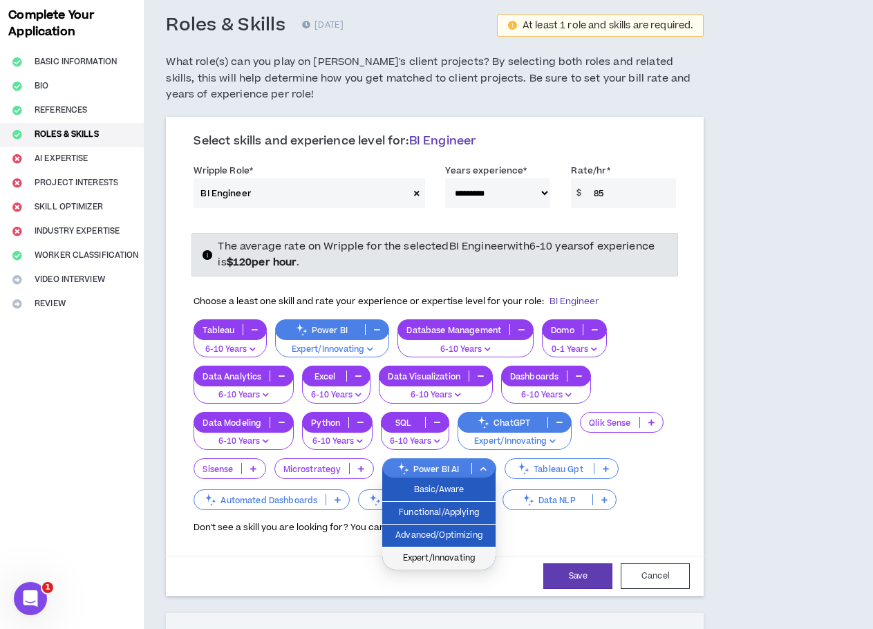
click at [436, 559] on span "Expert/Innovating" at bounding box center [439, 558] width 97 height 15
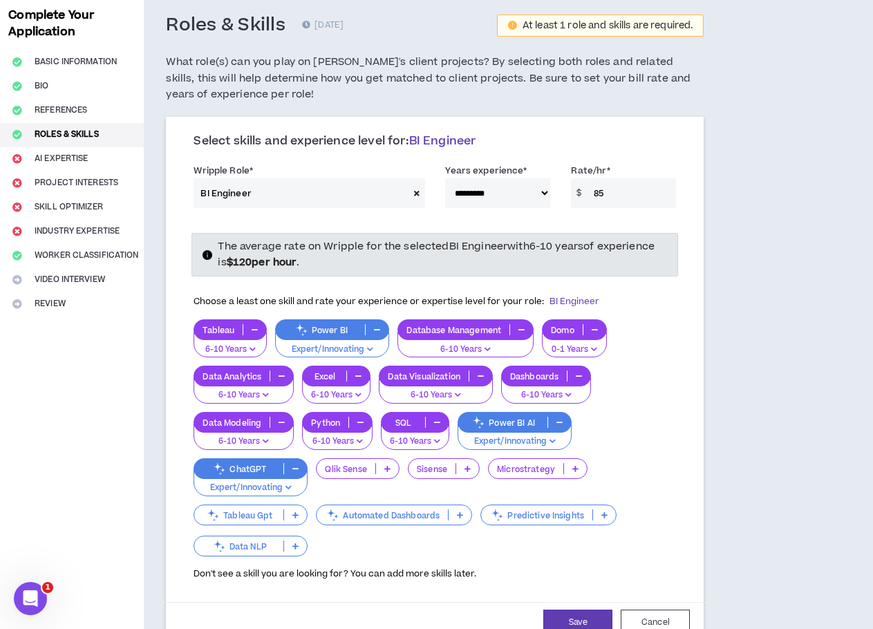
click at [267, 511] on p "Tableau Gpt" at bounding box center [238, 515] width 89 height 10
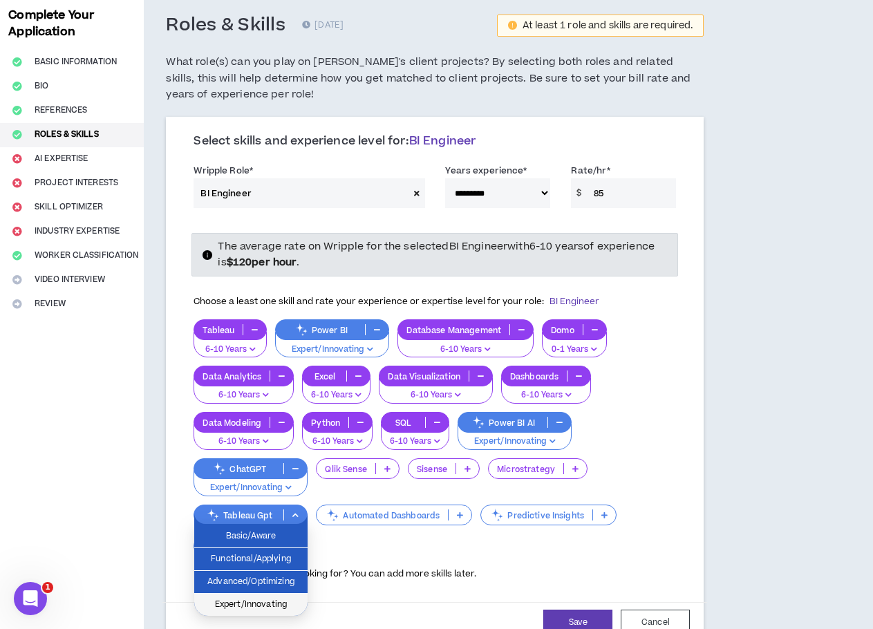
click at [281, 601] on span "Expert/Innovating" at bounding box center [251, 604] width 97 height 15
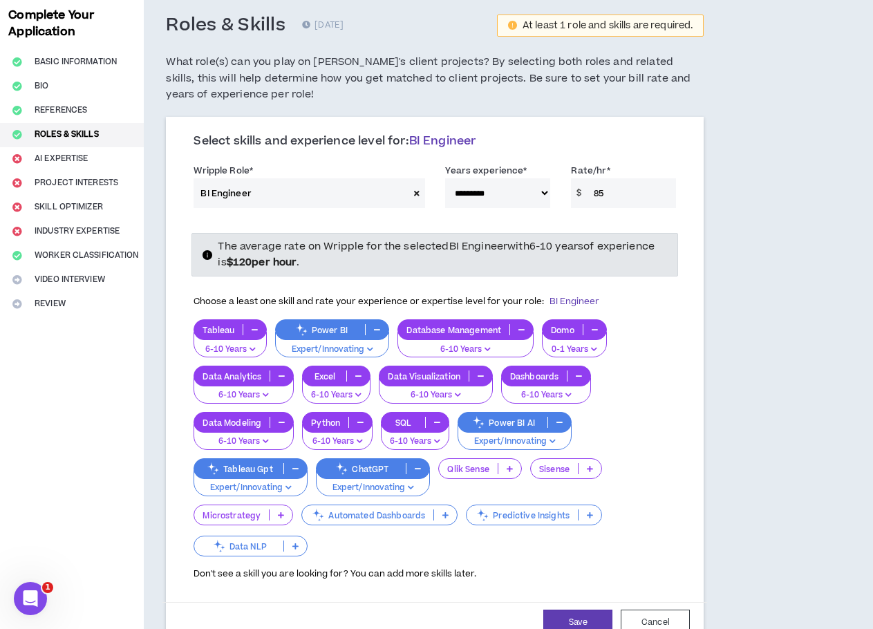
click at [360, 519] on p "Automated Dashboards" at bounding box center [367, 515] width 131 height 10
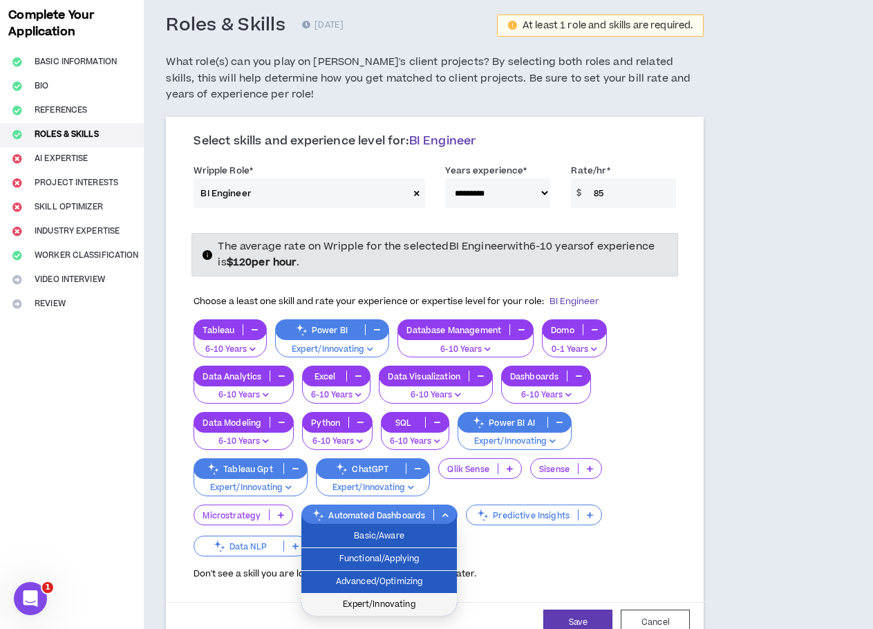
click at [369, 597] on li "Expert/Innovating" at bounding box center [379, 605] width 156 height 22
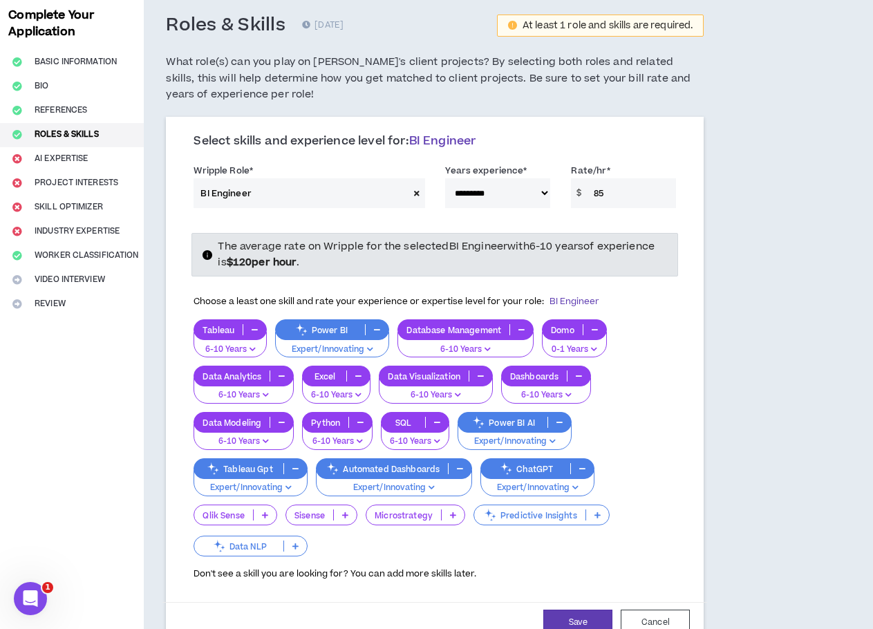
click at [510, 513] on p "Predictive Insights" at bounding box center [529, 515] width 111 height 10
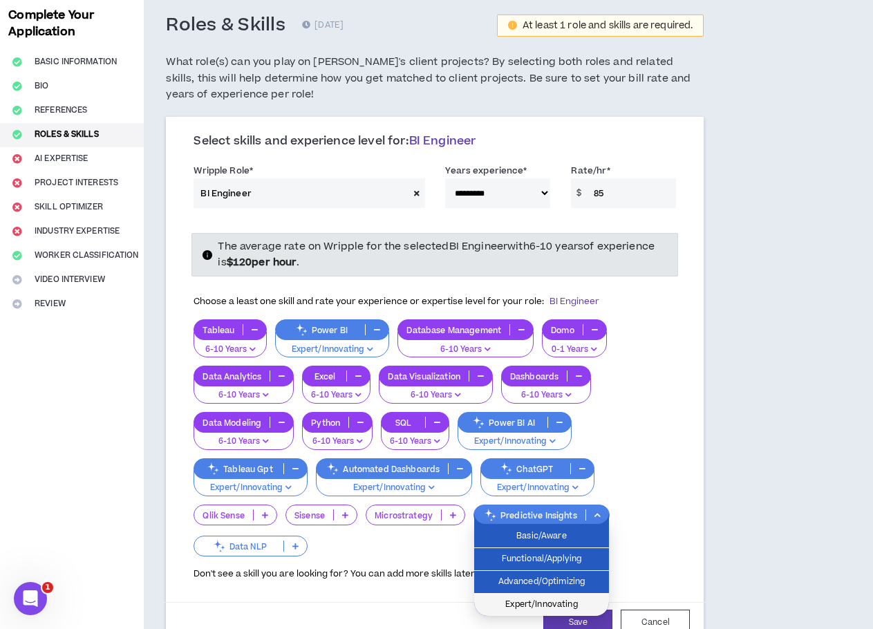
click at [525, 601] on span "Expert/Innovating" at bounding box center [542, 604] width 118 height 15
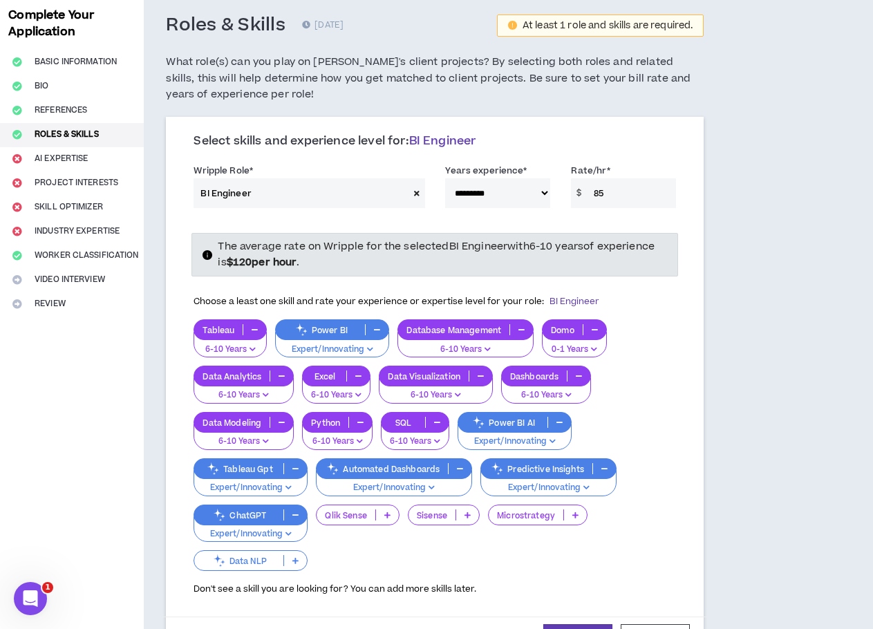
click at [262, 557] on p "Data NLP" at bounding box center [238, 561] width 89 height 10
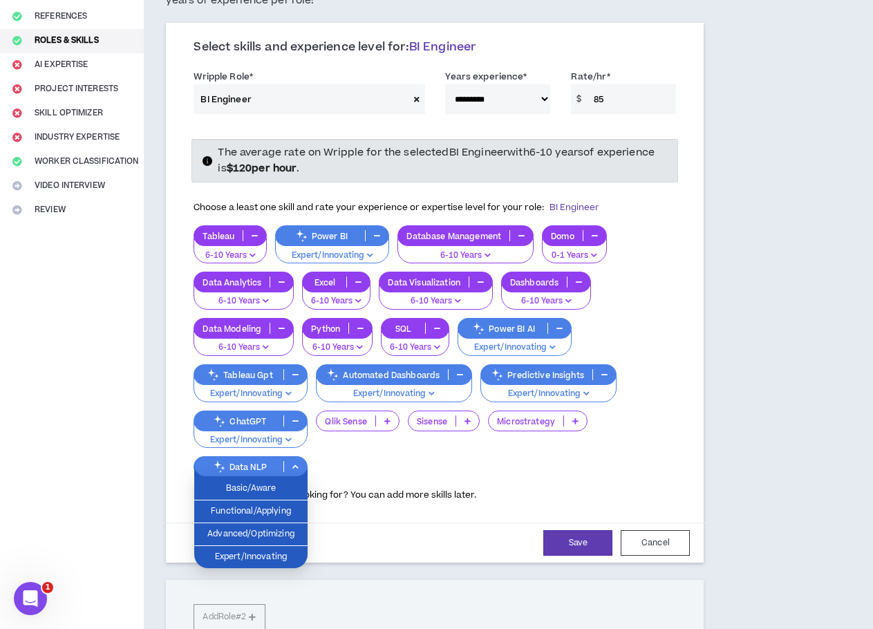
scroll to position [277, 0]
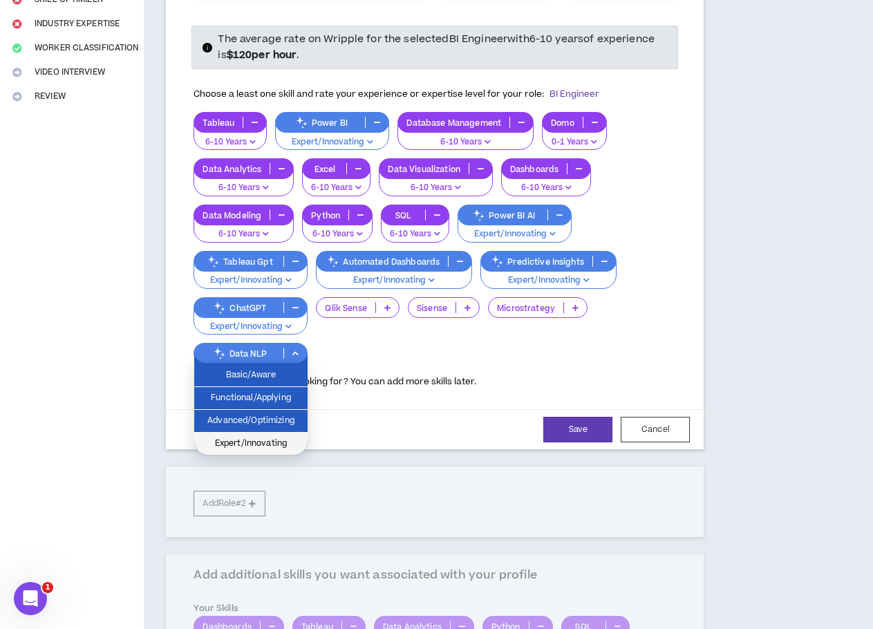
click at [253, 442] on span "Expert/Innovating" at bounding box center [251, 443] width 97 height 15
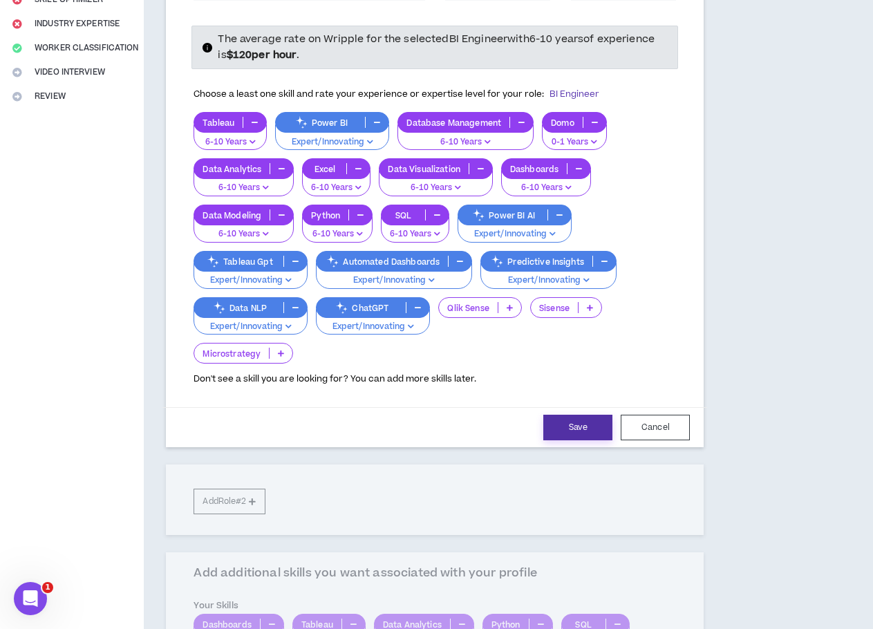
click at [575, 433] on button "Save" at bounding box center [577, 428] width 69 height 26
select select "**"
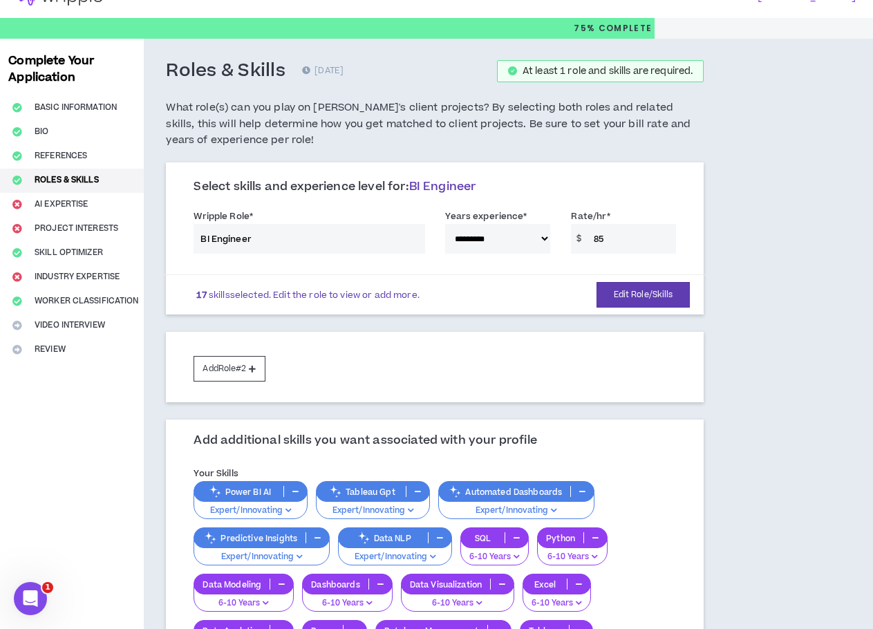
scroll to position [0, 0]
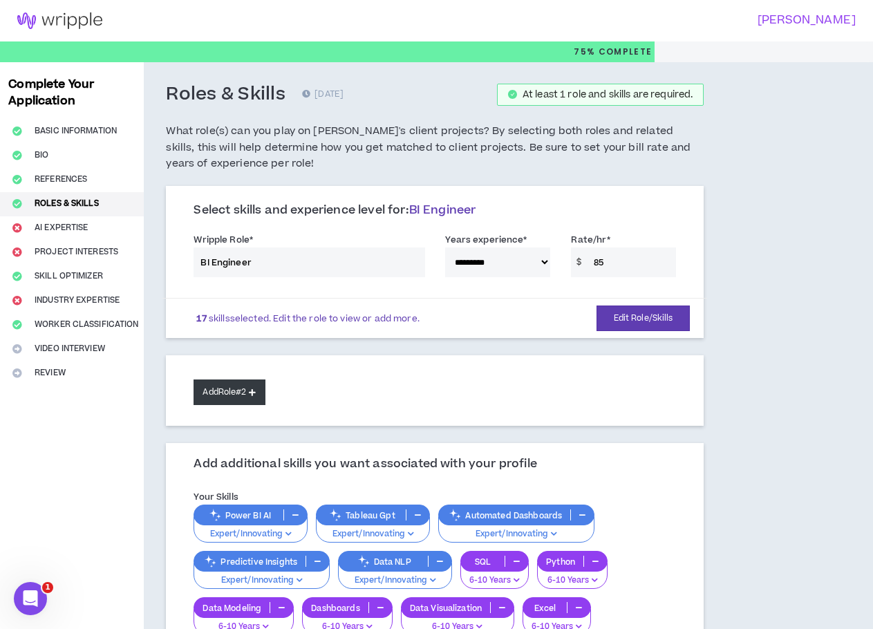
click at [227, 390] on button "Add Role #2" at bounding box center [229, 393] width 71 height 26
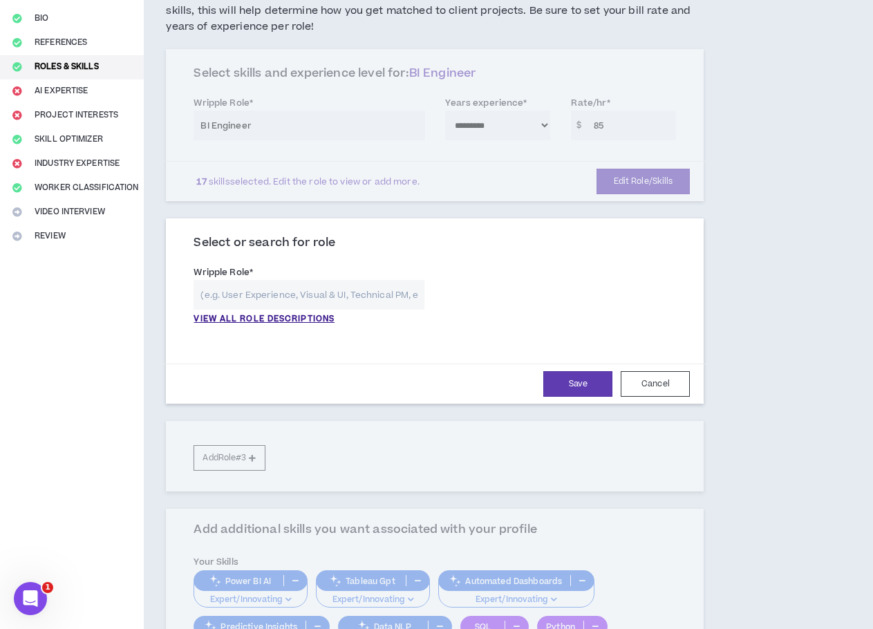
scroll to position [138, 0]
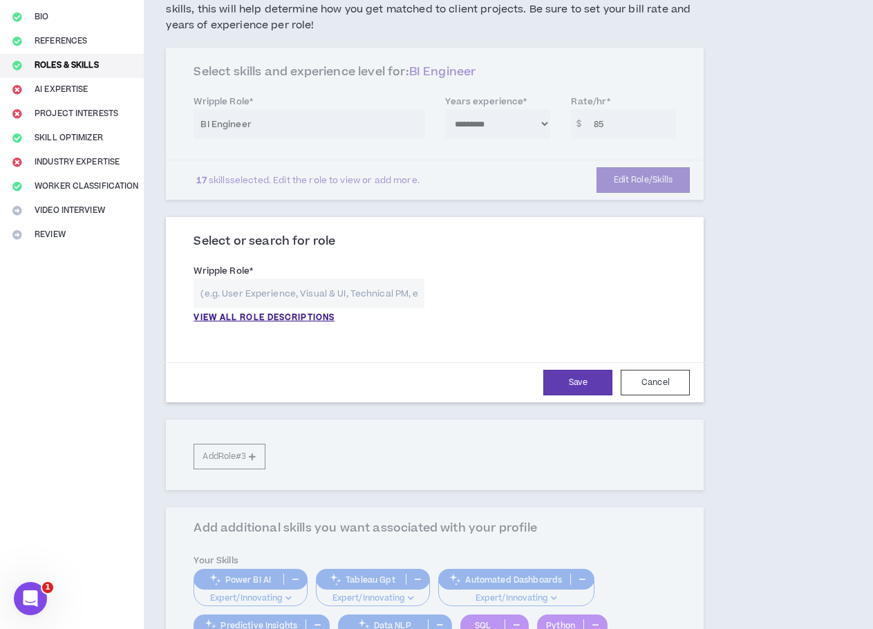
click at [304, 295] on input "text" at bounding box center [309, 294] width 231 height 30
drag, startPoint x: 223, startPoint y: 291, endPoint x: 198, endPoint y: 283, distance: 26.7
click at [198, 283] on input "Engineer" at bounding box center [309, 294] width 231 height 30
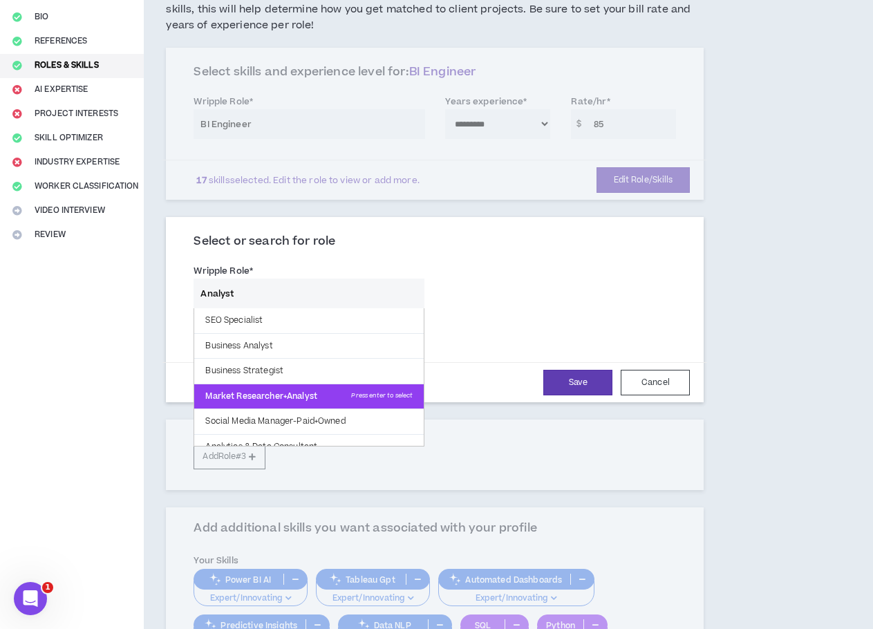
scroll to position [39, 0]
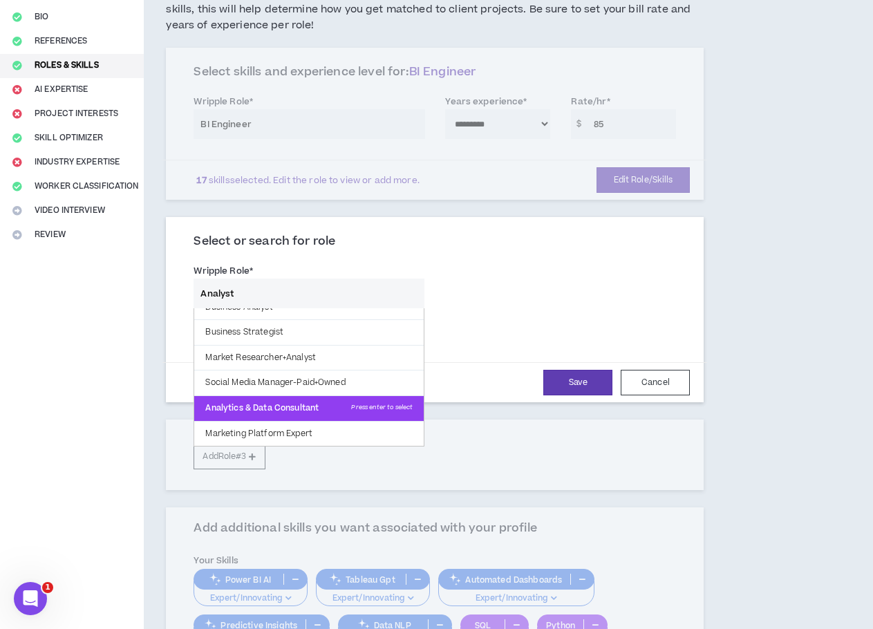
click at [290, 407] on p "Analytics & Data Consultant Press enter to select" at bounding box center [309, 408] width 230 height 25
type input "Analytics & Data Consultant"
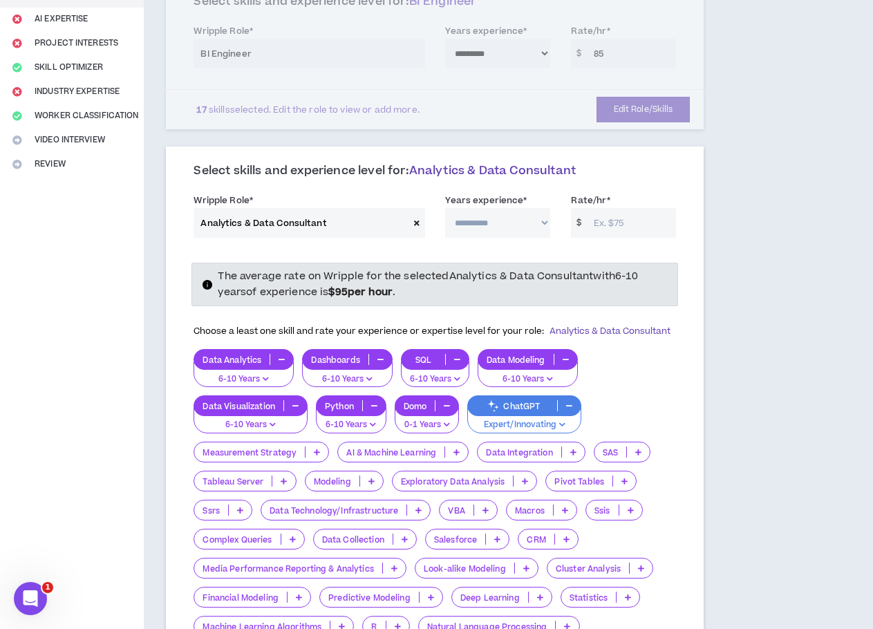
scroll to position [207, 0]
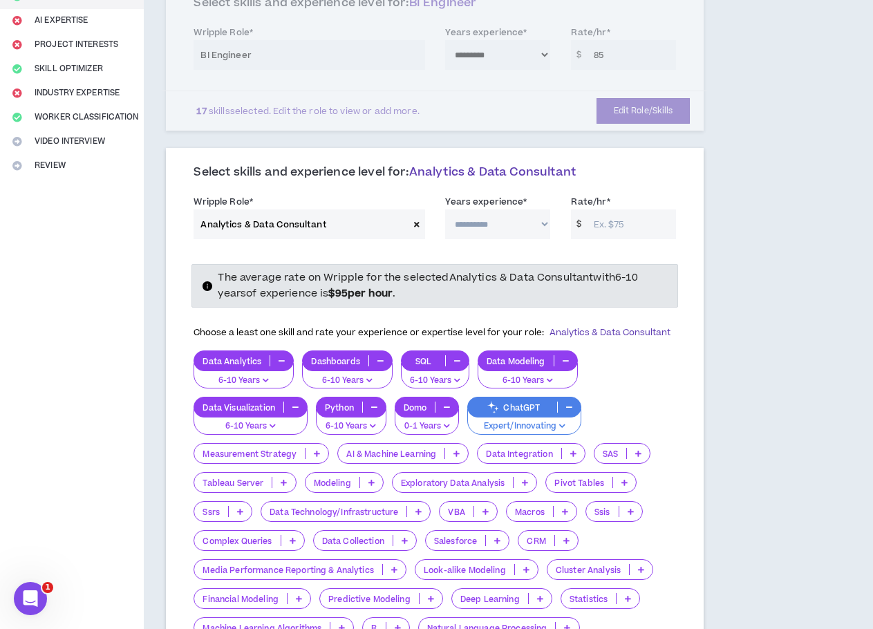
click at [477, 221] on select "**********" at bounding box center [497, 225] width 105 height 30
select select "**"
click at [445, 210] on select "**********" at bounding box center [497, 225] width 105 height 30
click at [617, 221] on input "Rate/hr *" at bounding box center [632, 225] width 90 height 30
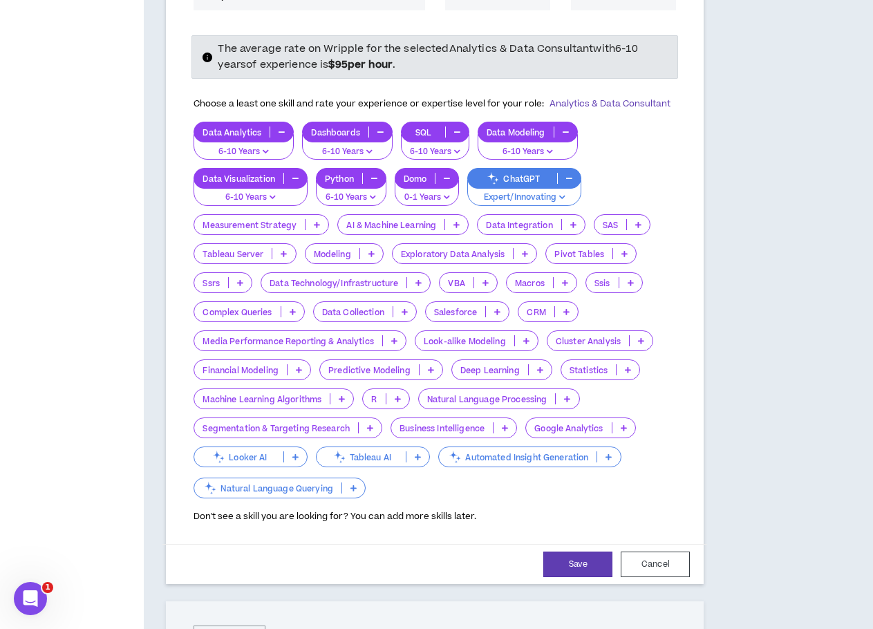
scroll to position [484, 0]
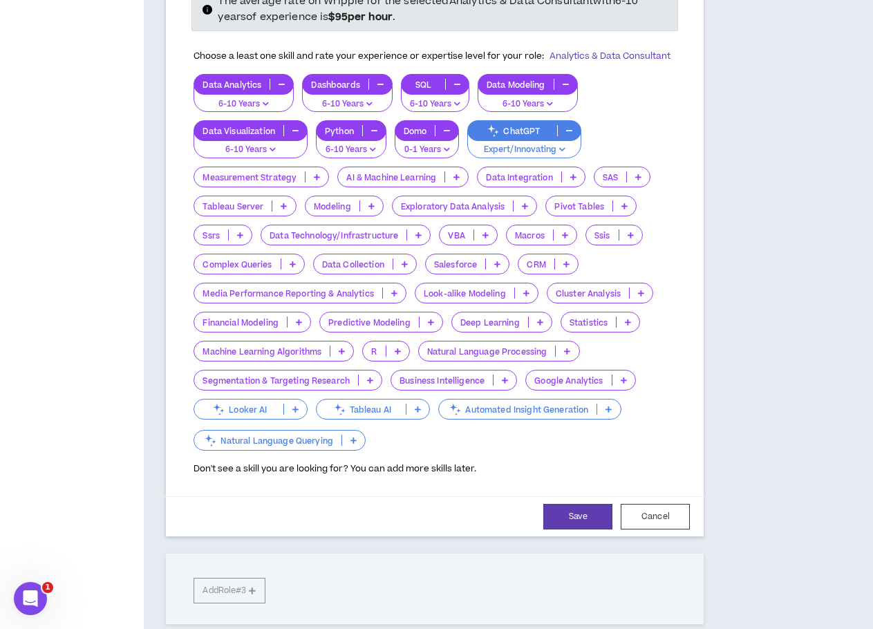
type input "95"
click at [313, 178] on p at bounding box center [317, 176] width 23 height 11
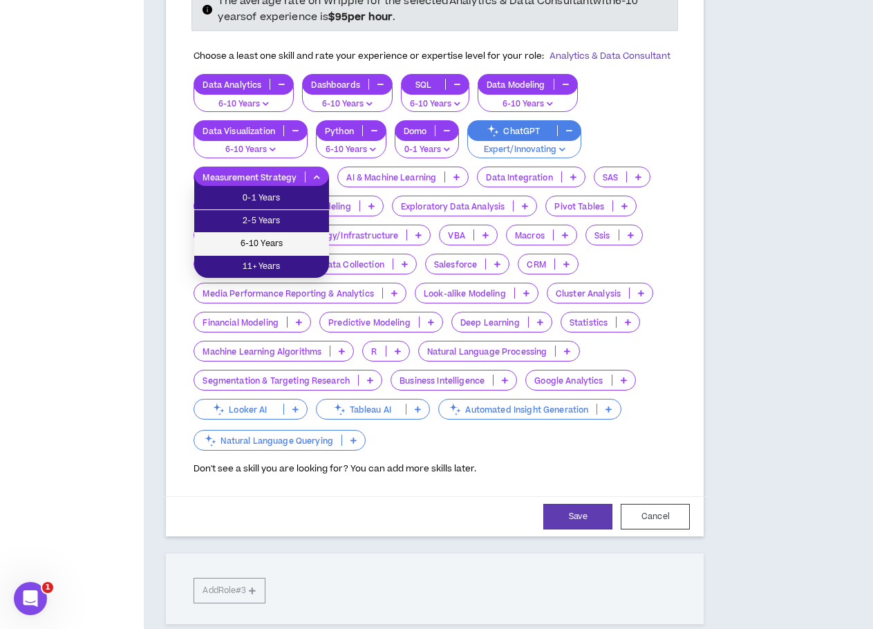
click at [301, 233] on li "6-10 Years" at bounding box center [261, 244] width 135 height 23
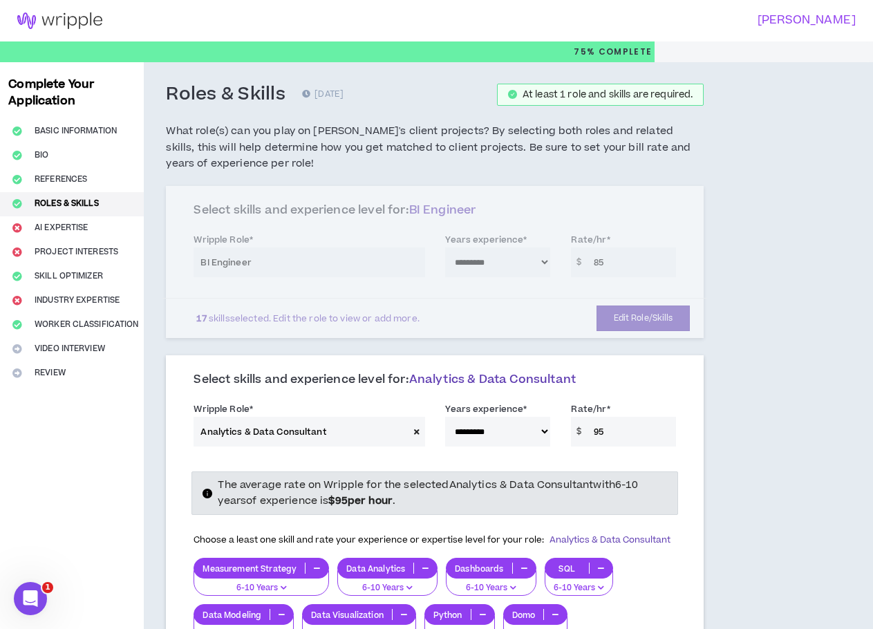
scroll to position [207, 0]
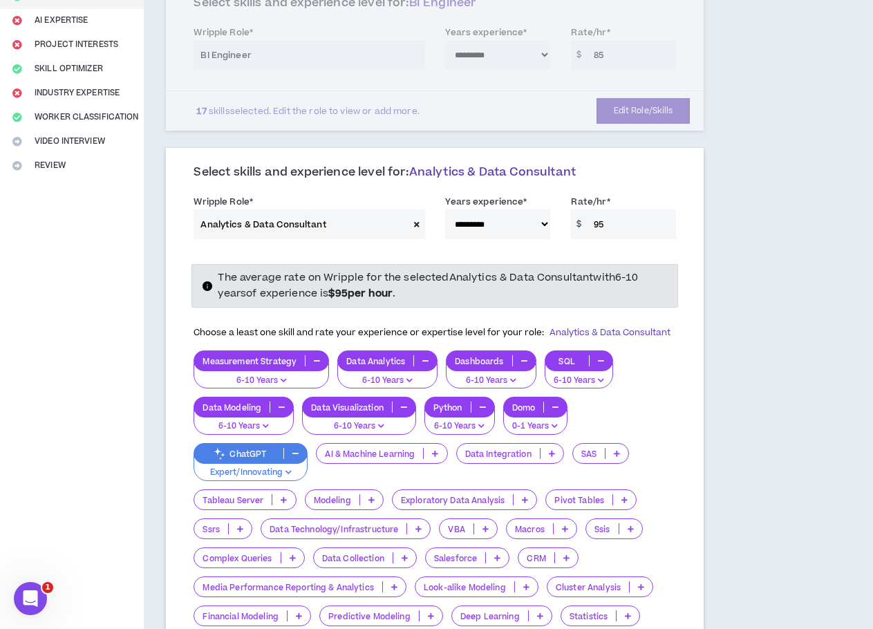
click at [523, 223] on select "**********" at bounding box center [497, 225] width 105 height 30
select select "**"
click at [445, 210] on select "**********" at bounding box center [497, 225] width 105 height 30
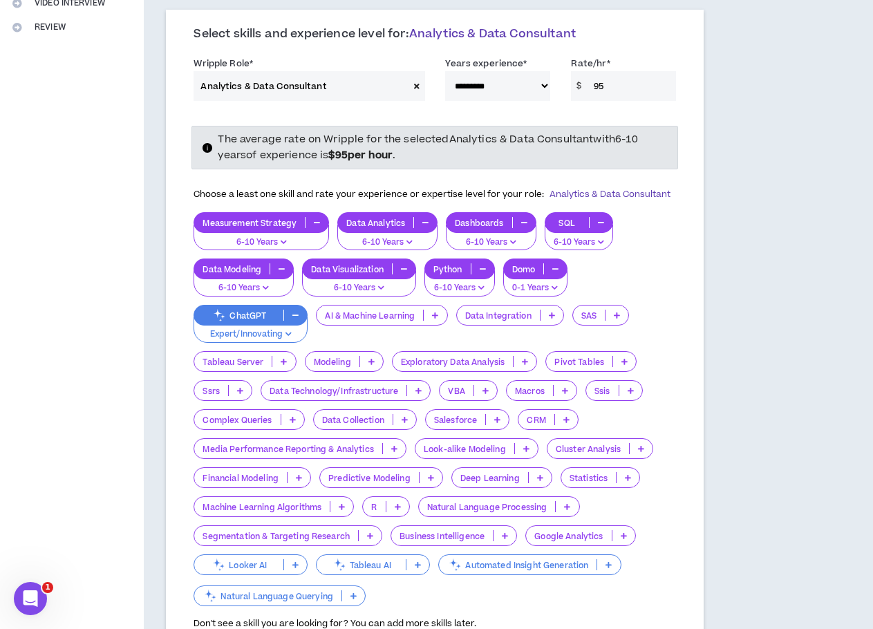
click at [662, 283] on div "Measurement Strategy 6-10 Years Data Analytics 6-10 Years Dashboards 6-10 Years…" at bounding box center [435, 410] width 483 height 396
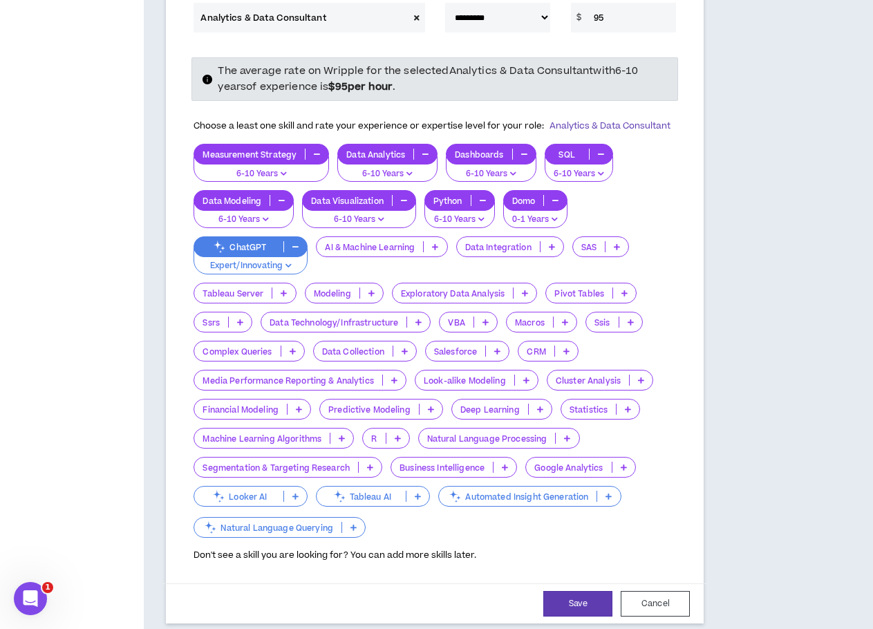
scroll to position [415, 0]
click at [431, 248] on p at bounding box center [435, 246] width 23 height 11
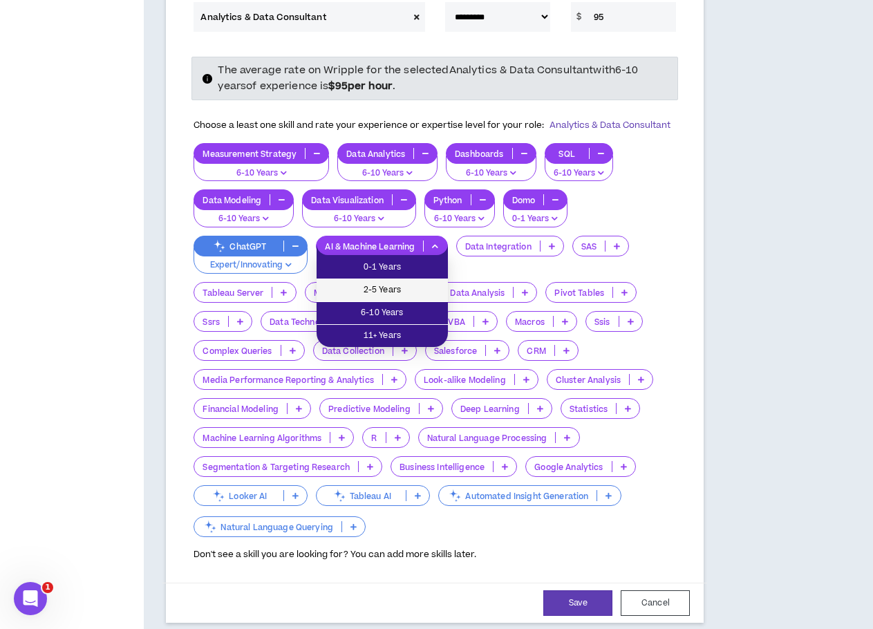
click at [389, 283] on span "2-5 Years" at bounding box center [382, 290] width 115 height 15
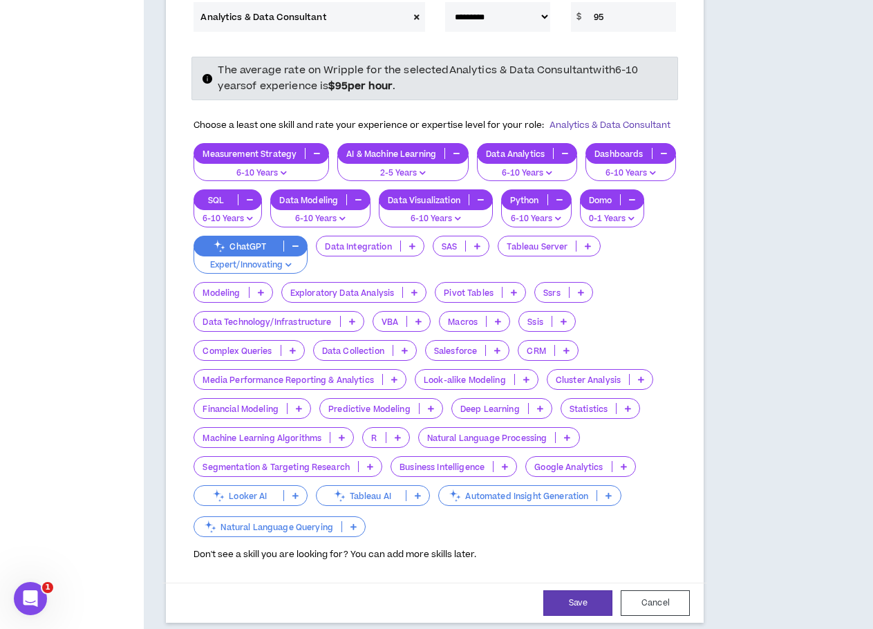
click at [400, 246] on p "Data Integration" at bounding box center [358, 246] width 83 height 10
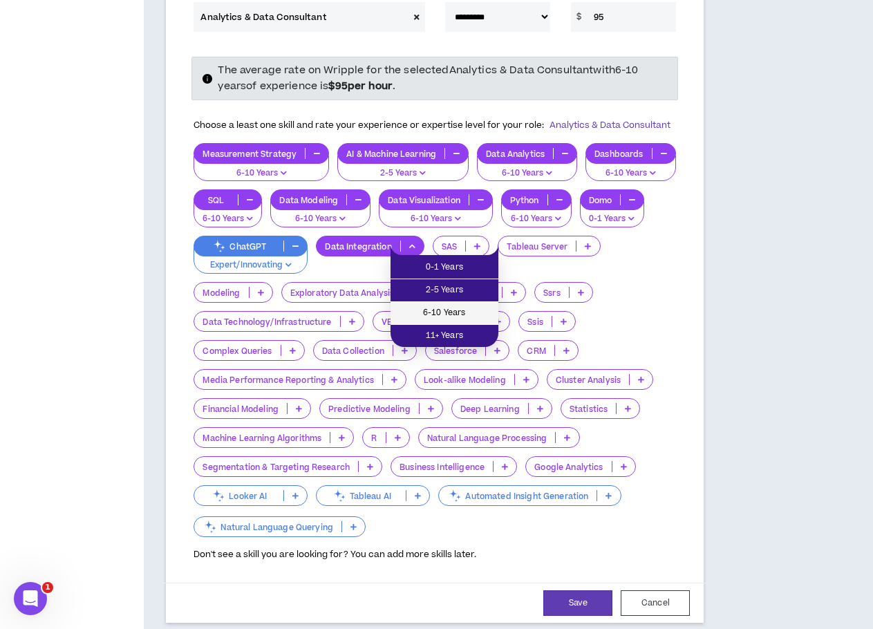
click at [465, 309] on span "6-10 Years" at bounding box center [444, 313] width 91 height 15
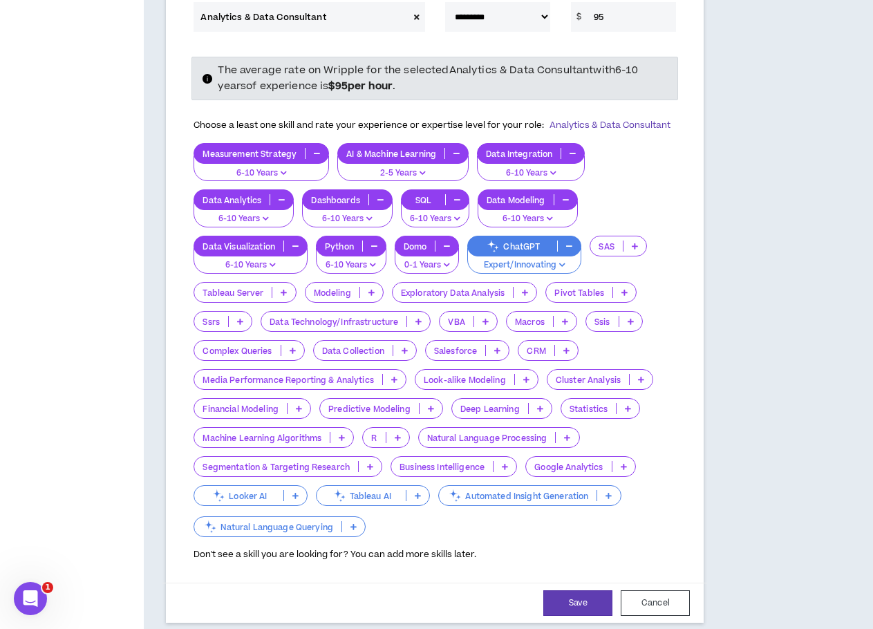
click at [279, 293] on p at bounding box center [283, 292] width 23 height 11
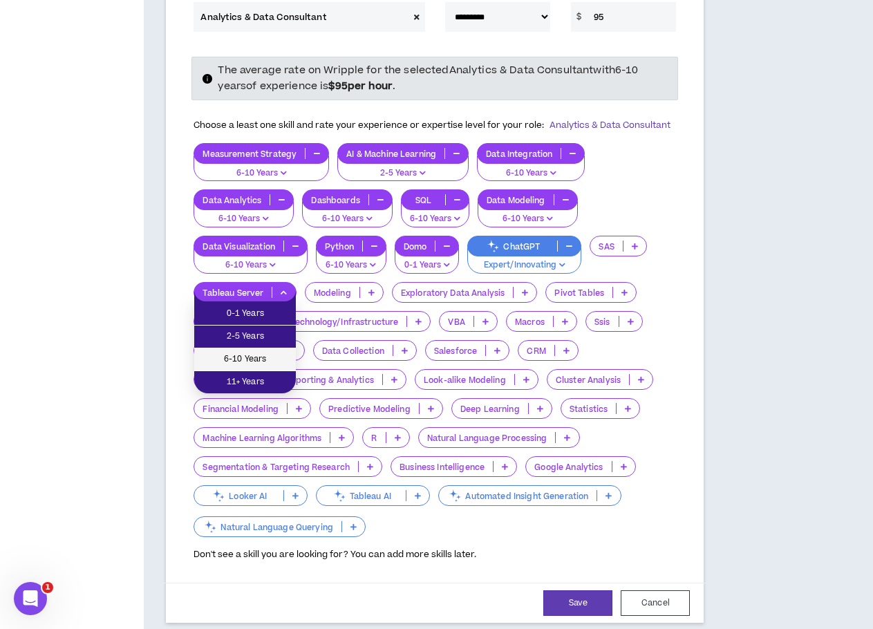
click at [256, 355] on span "6-10 Years" at bounding box center [245, 359] width 85 height 15
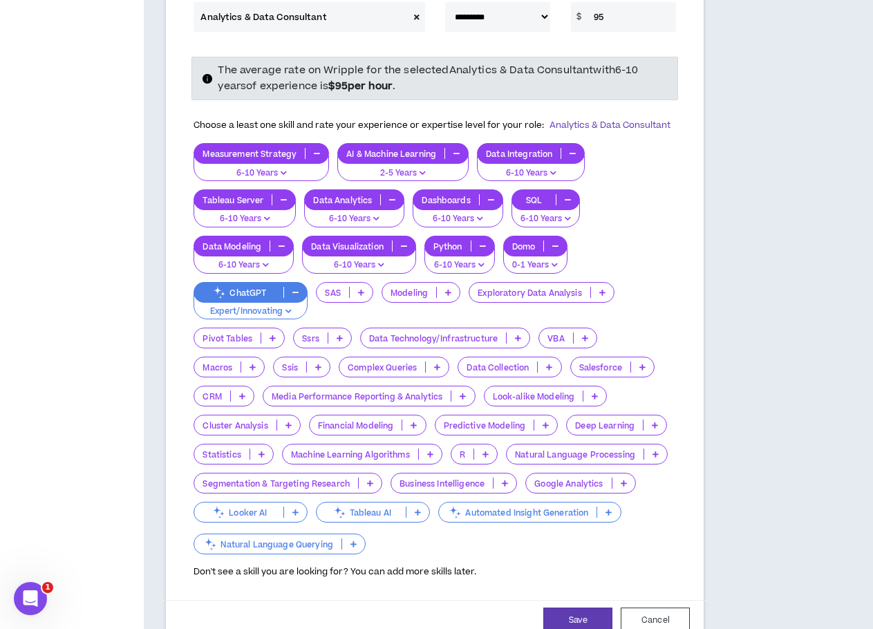
click at [430, 292] on p "Modeling" at bounding box center [409, 293] width 54 height 10
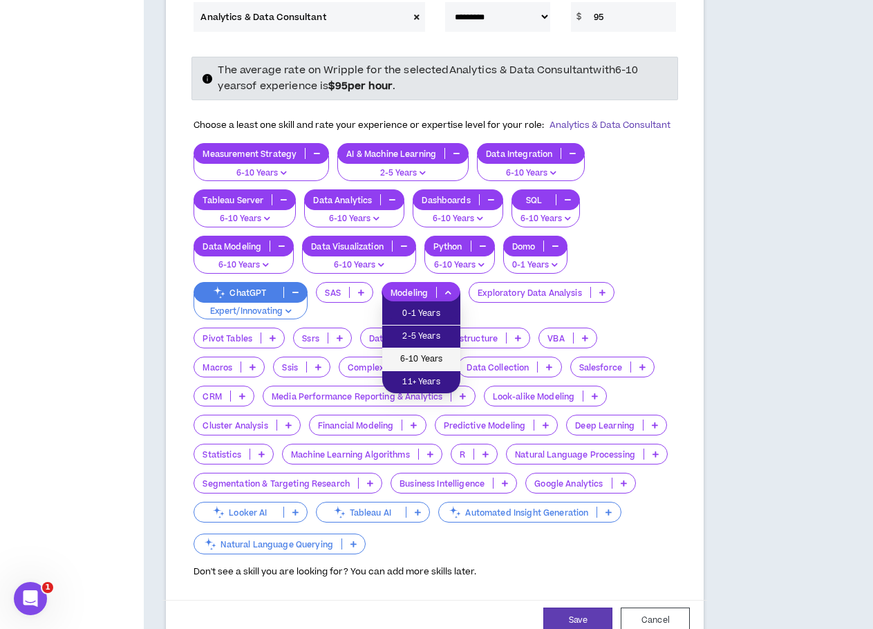
click at [429, 352] on li "6-10 Years" at bounding box center [421, 359] width 78 height 23
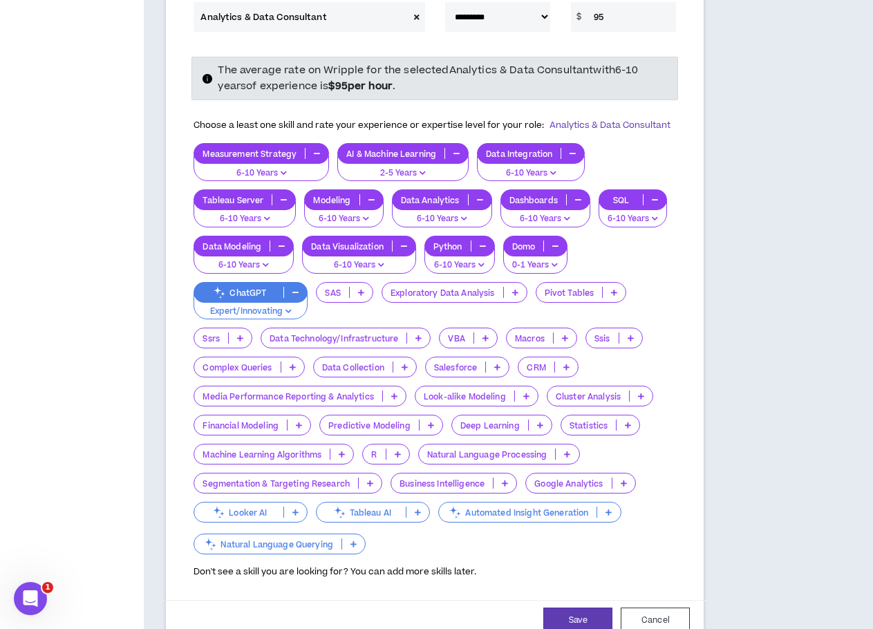
click at [501, 297] on p "Exploratory Data Analysis" at bounding box center [442, 293] width 121 height 10
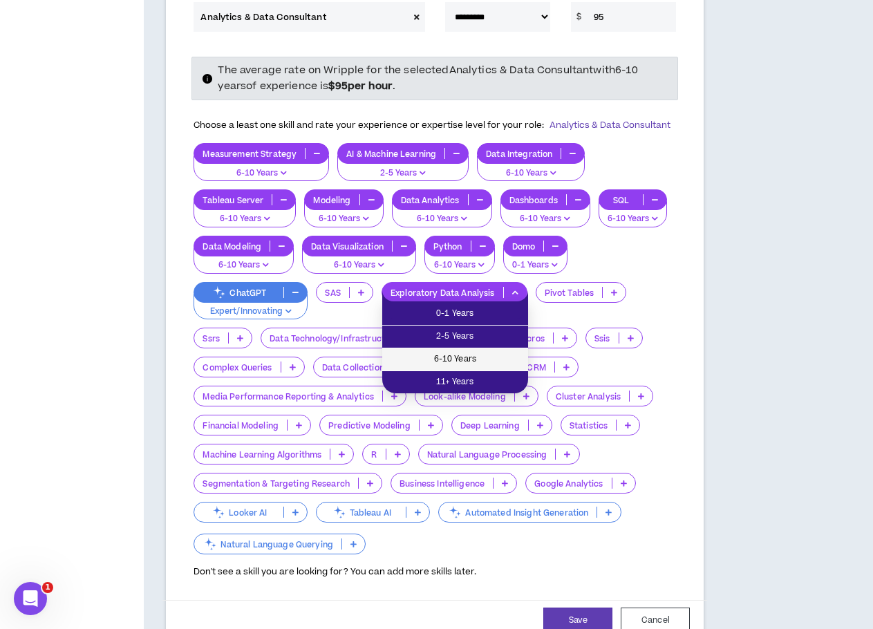
click at [474, 355] on span "6-10 Years" at bounding box center [455, 359] width 129 height 15
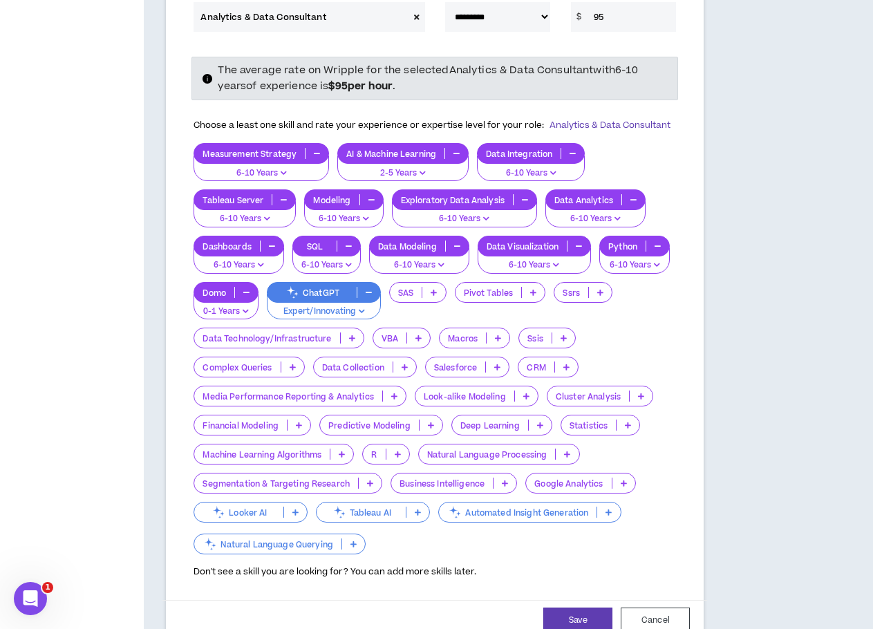
click at [505, 295] on p "Pivot Tables" at bounding box center [489, 293] width 66 height 10
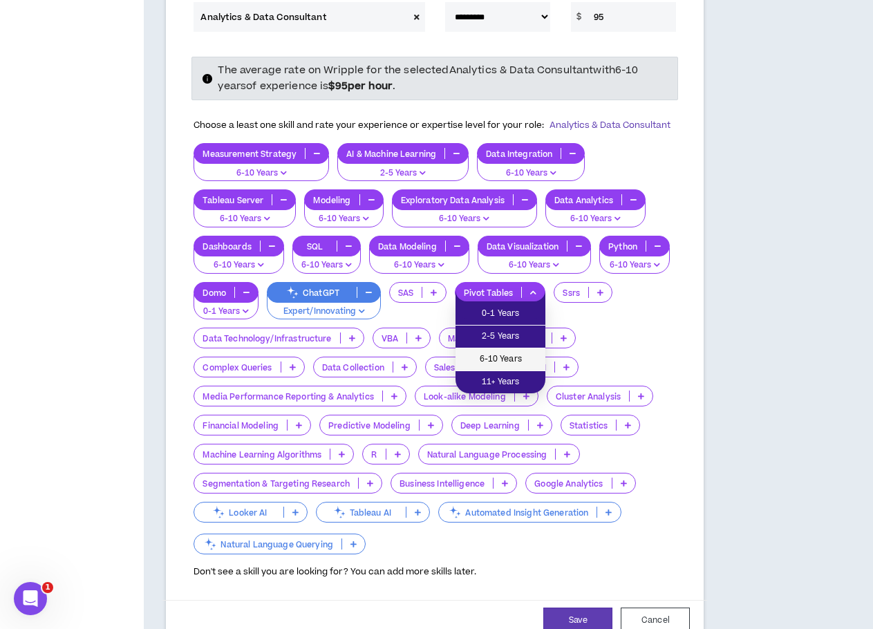
click at [490, 354] on span "6-10 Years" at bounding box center [500, 359] width 73 height 15
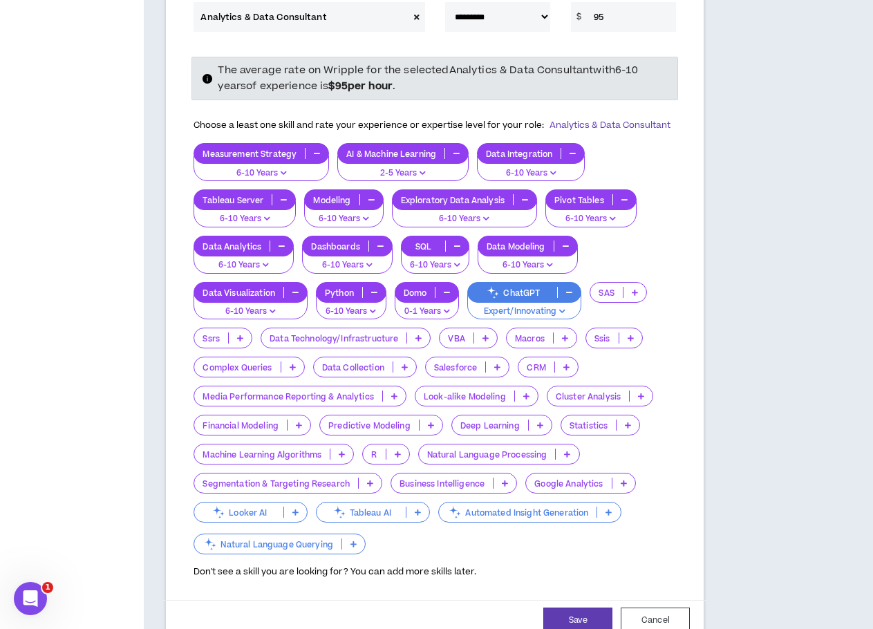
click at [242, 335] on icon at bounding box center [240, 338] width 6 height 7
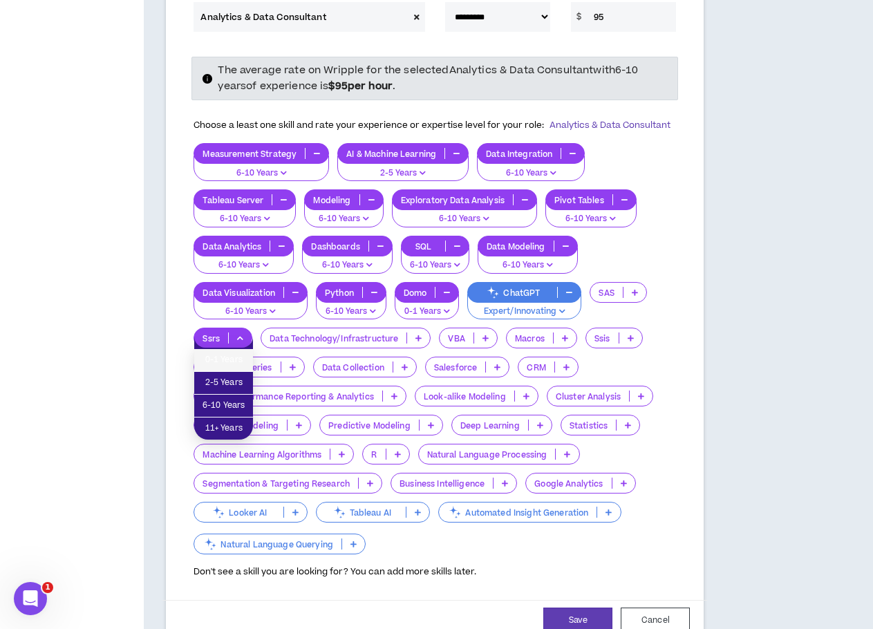
click at [232, 362] on span "0-1 Years" at bounding box center [224, 360] width 42 height 15
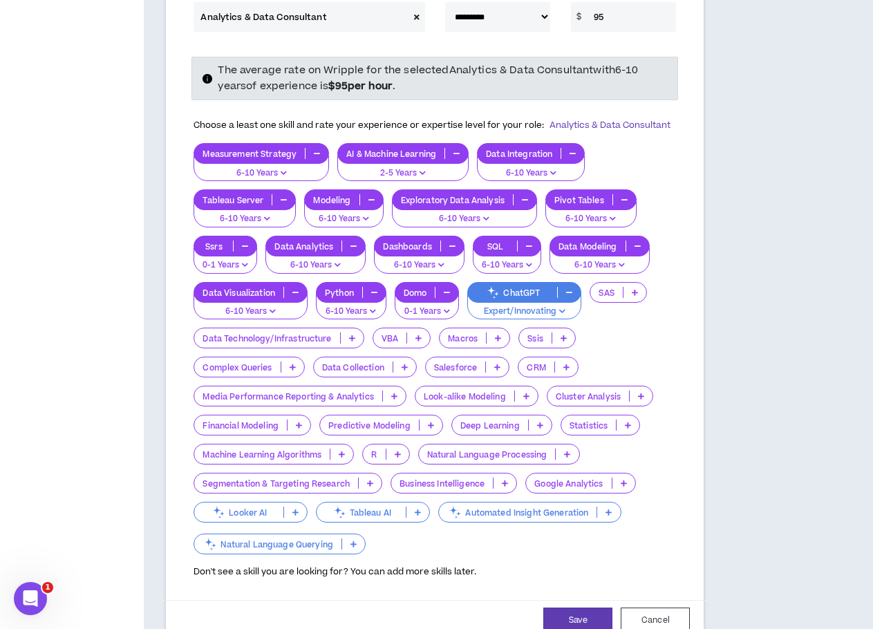
click at [283, 337] on p "Data Technology/Infrastructure" at bounding box center [266, 338] width 145 height 10
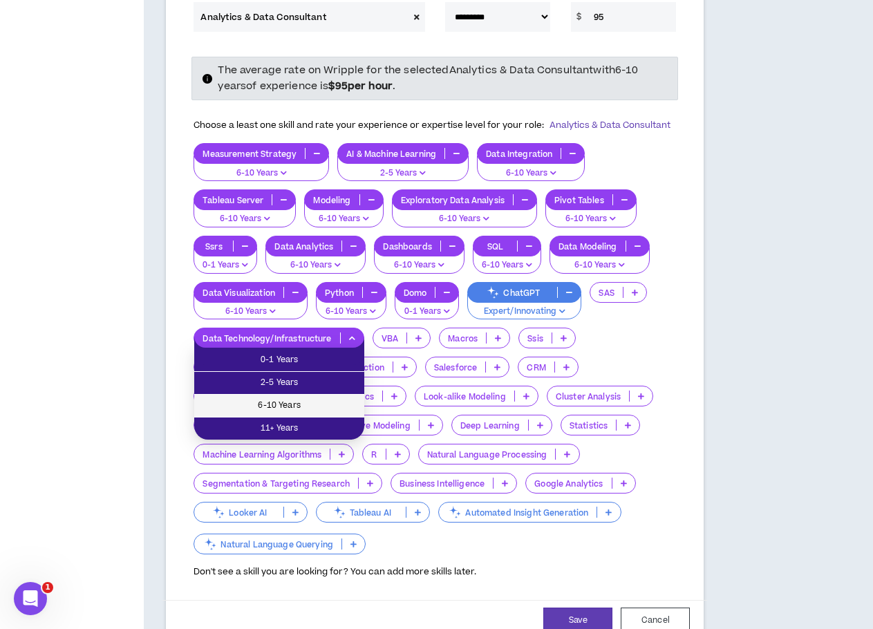
click at [300, 402] on span "6-10 Years" at bounding box center [279, 405] width 153 height 15
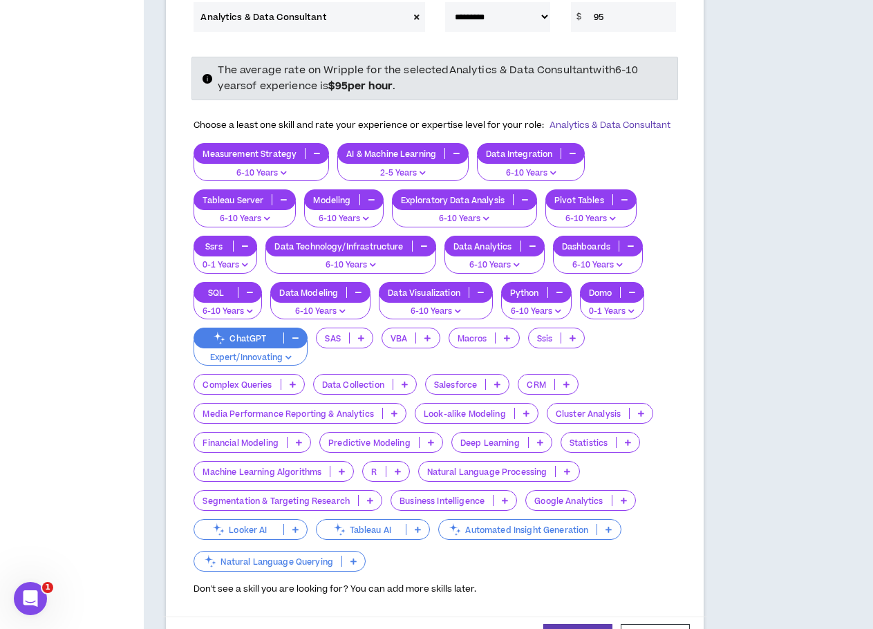
click at [412, 338] on p "VBA" at bounding box center [398, 338] width 33 height 10
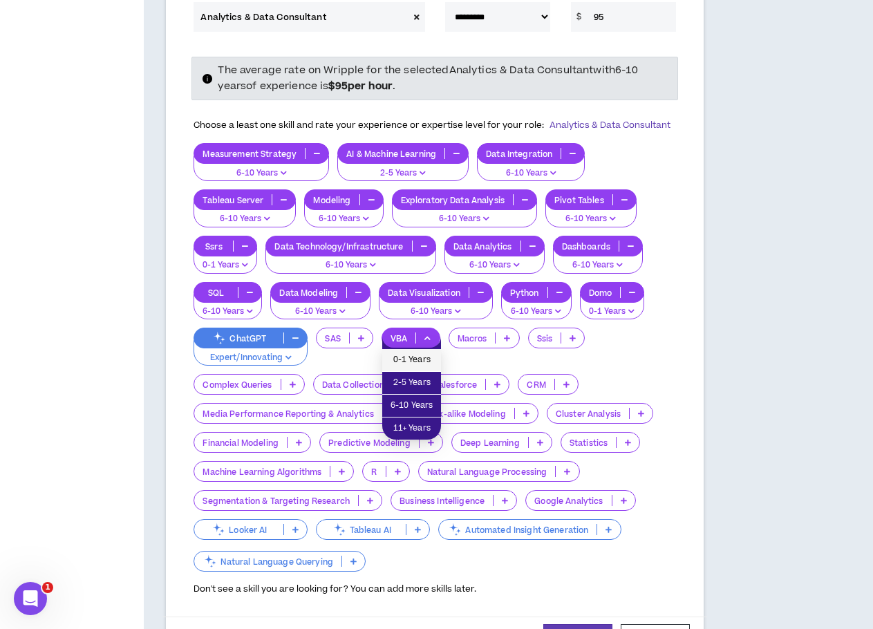
click at [405, 358] on span "0-1 Years" at bounding box center [412, 360] width 42 height 15
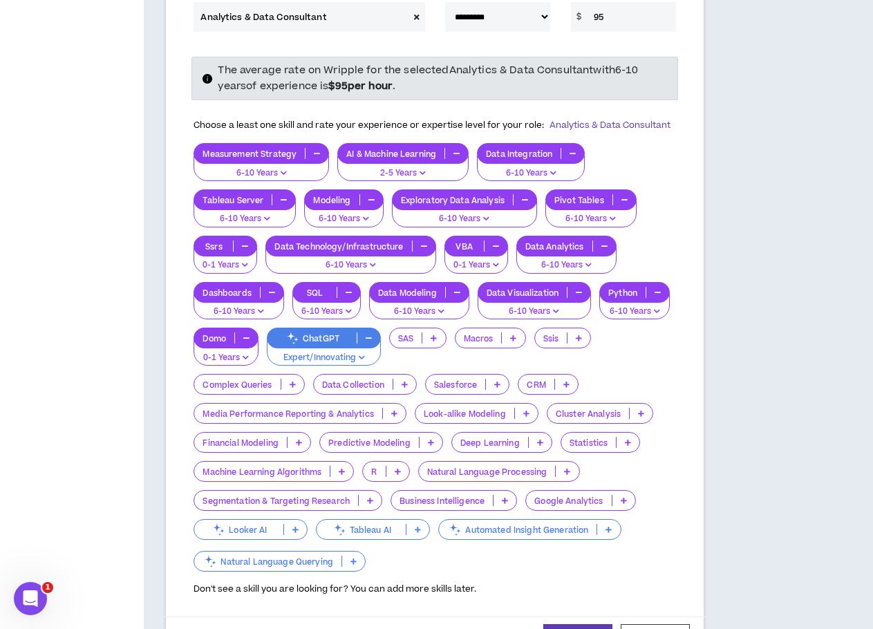
click at [513, 338] on icon at bounding box center [513, 338] width 6 height 7
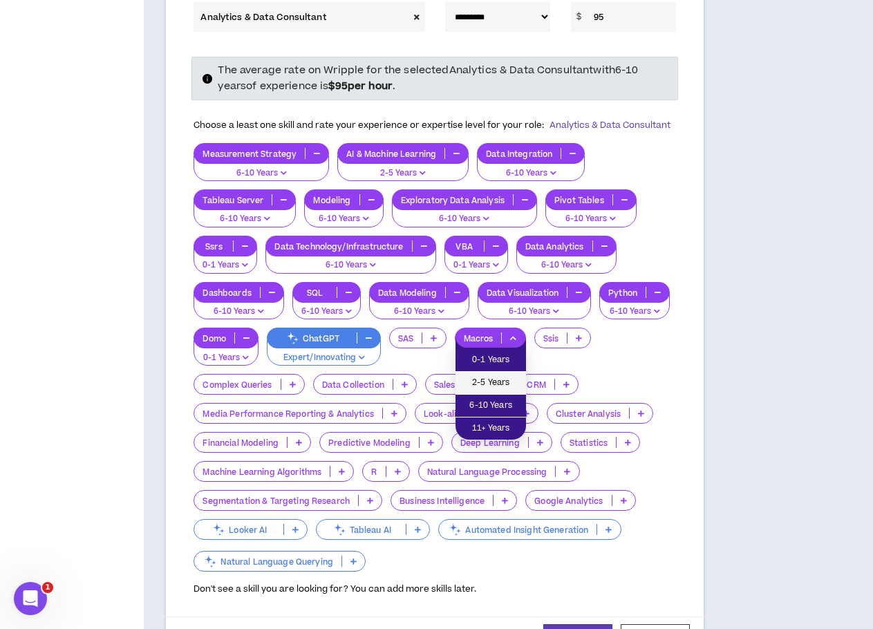
click at [485, 376] on span "2-5 Years" at bounding box center [491, 382] width 54 height 15
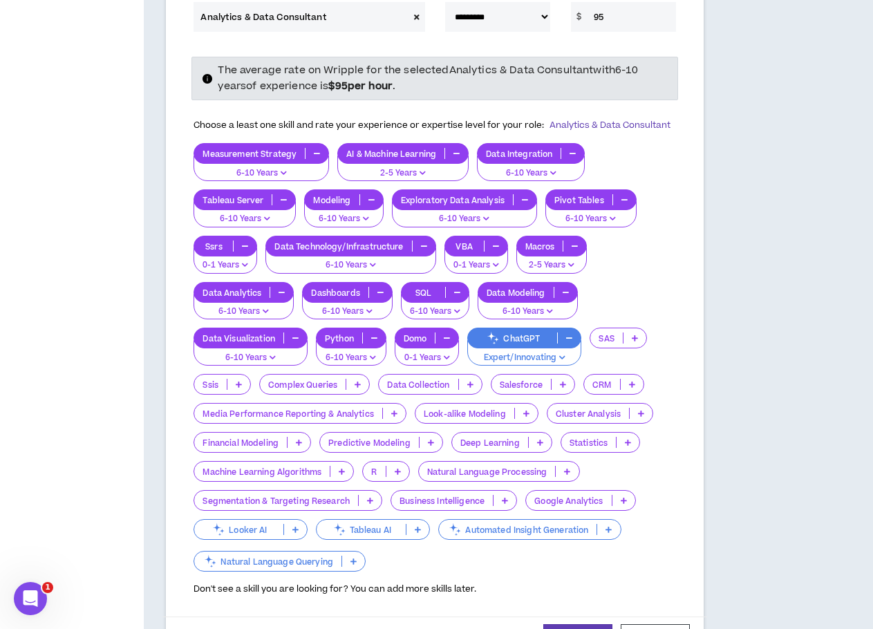
click at [357, 384] on icon at bounding box center [358, 384] width 6 height 7
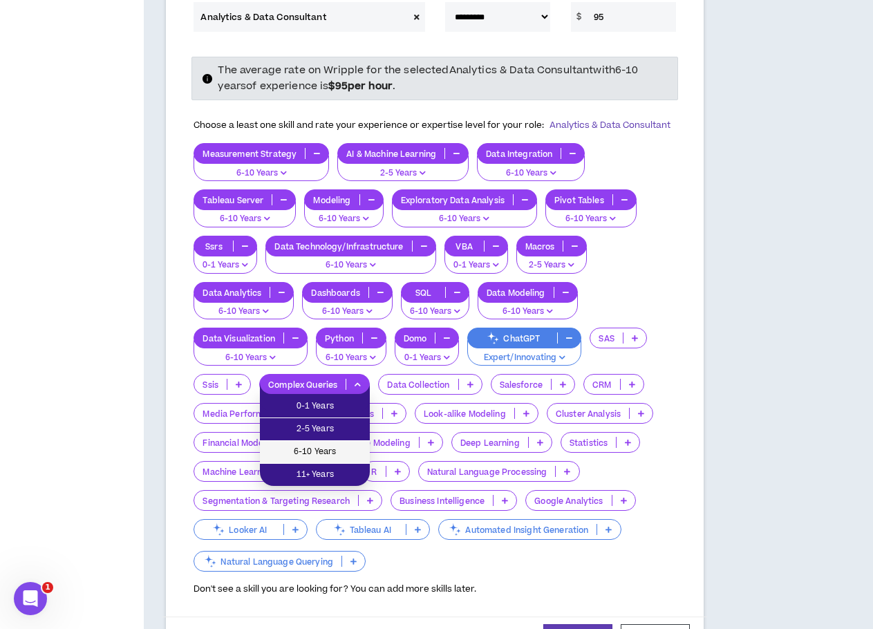
click at [346, 447] on span "6-10 Years" at bounding box center [314, 452] width 93 height 15
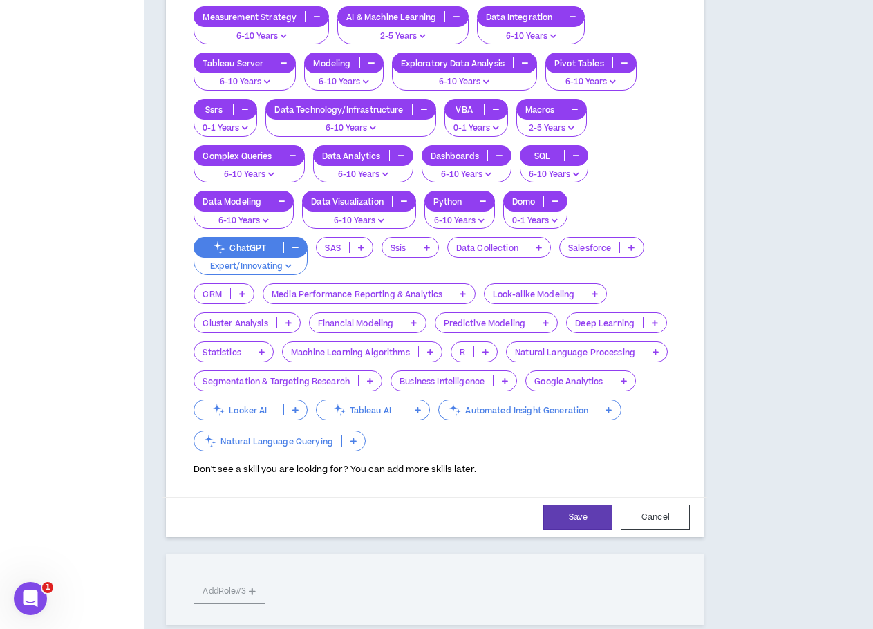
scroll to position [553, 0]
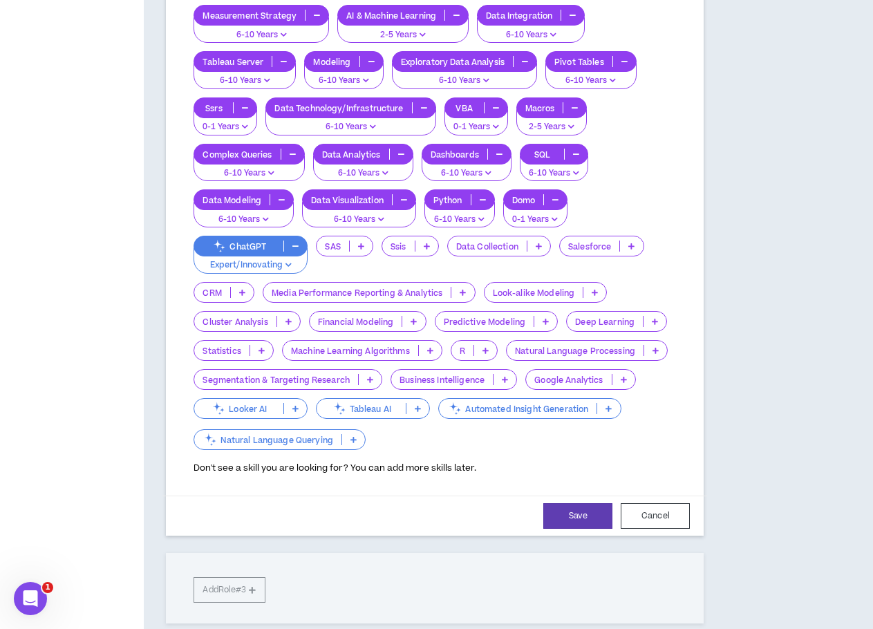
click at [631, 244] on icon at bounding box center [632, 246] width 6 height 7
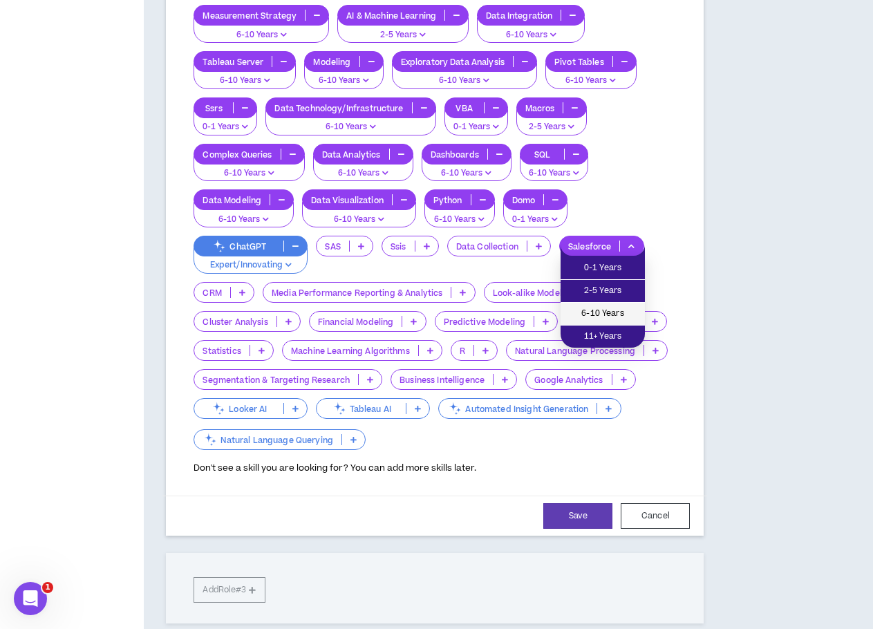
click at [605, 310] on span "6-10 Years" at bounding box center [603, 313] width 68 height 15
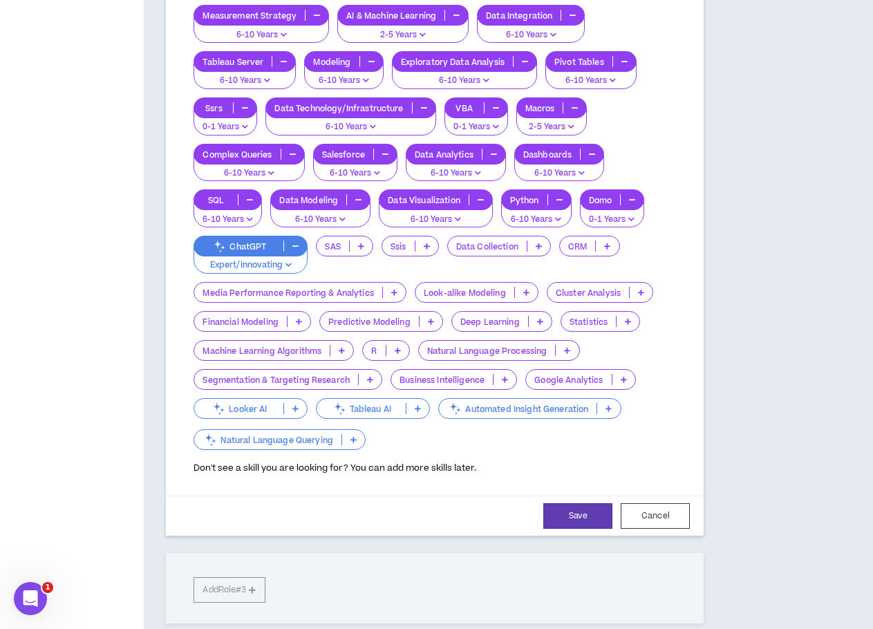
click at [367, 378] on icon at bounding box center [370, 379] width 6 height 7
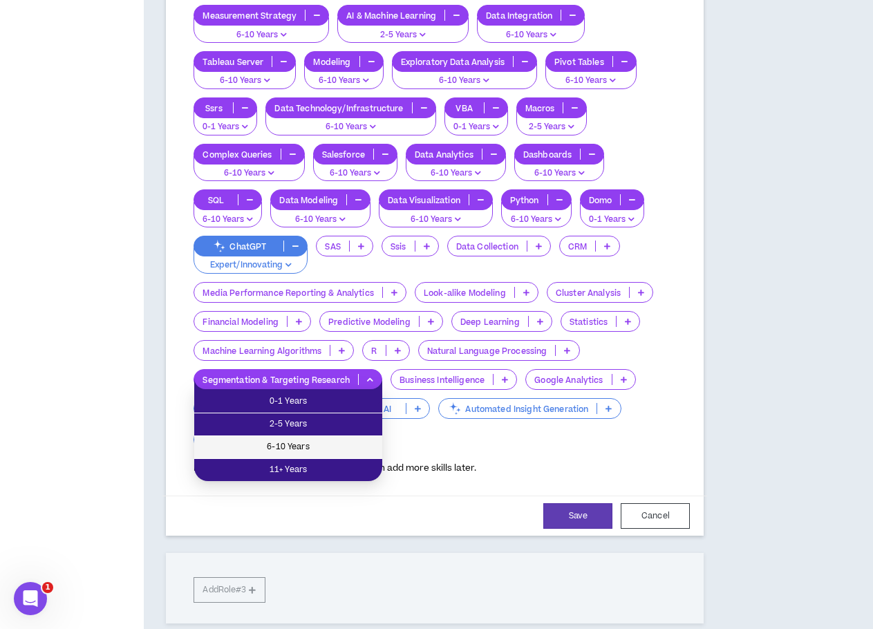
click at [359, 438] on li "6-10 Years" at bounding box center [288, 447] width 188 height 23
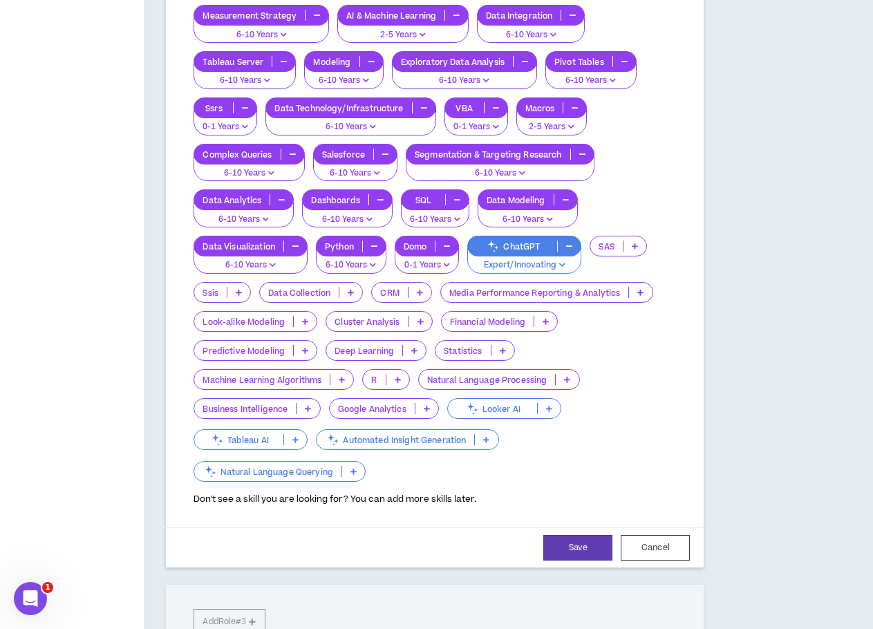
click at [310, 409] on icon at bounding box center [308, 408] width 6 height 7
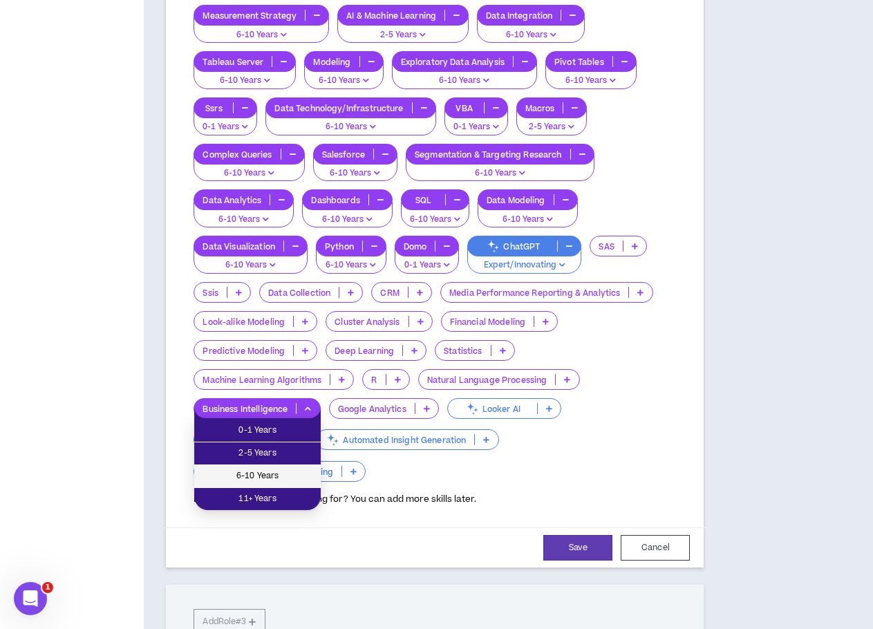
click at [308, 472] on span "6-10 Years" at bounding box center [258, 476] width 110 height 15
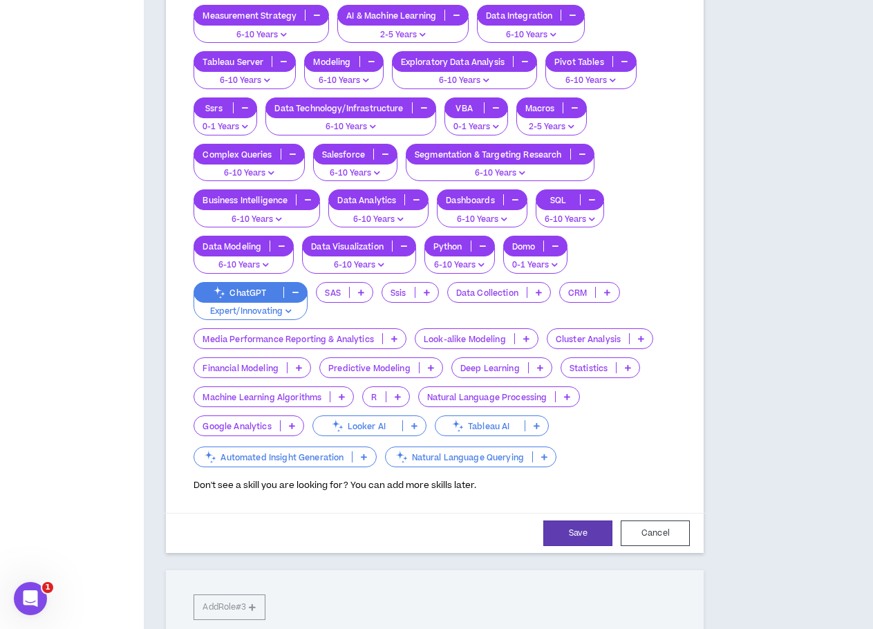
click at [292, 423] on icon at bounding box center [292, 425] width 6 height 7
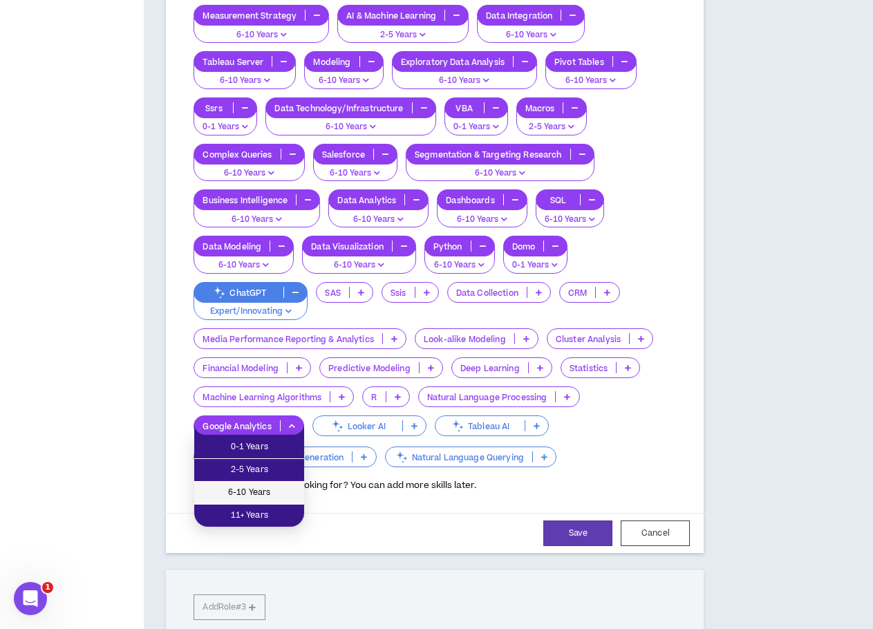
click at [284, 485] on span "6-10 Years" at bounding box center [249, 492] width 93 height 15
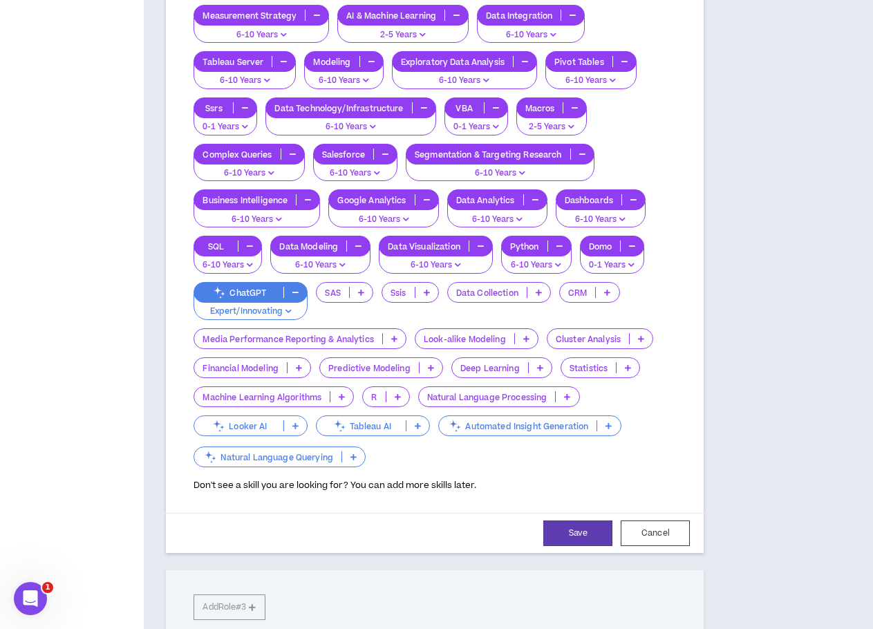
click at [266, 422] on p "Looker AI" at bounding box center [238, 426] width 89 height 10
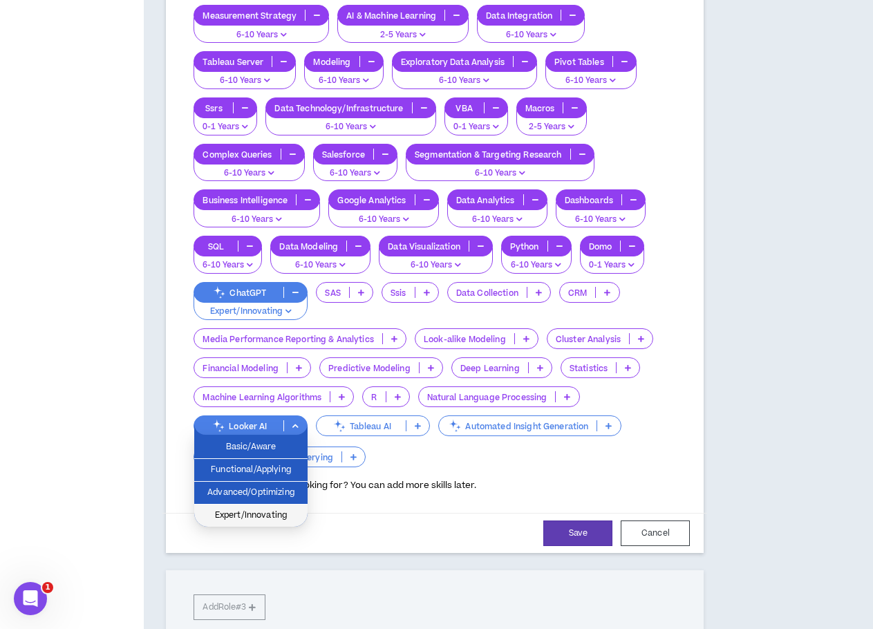
click at [266, 511] on span "Expert/Innovating" at bounding box center [251, 515] width 97 height 15
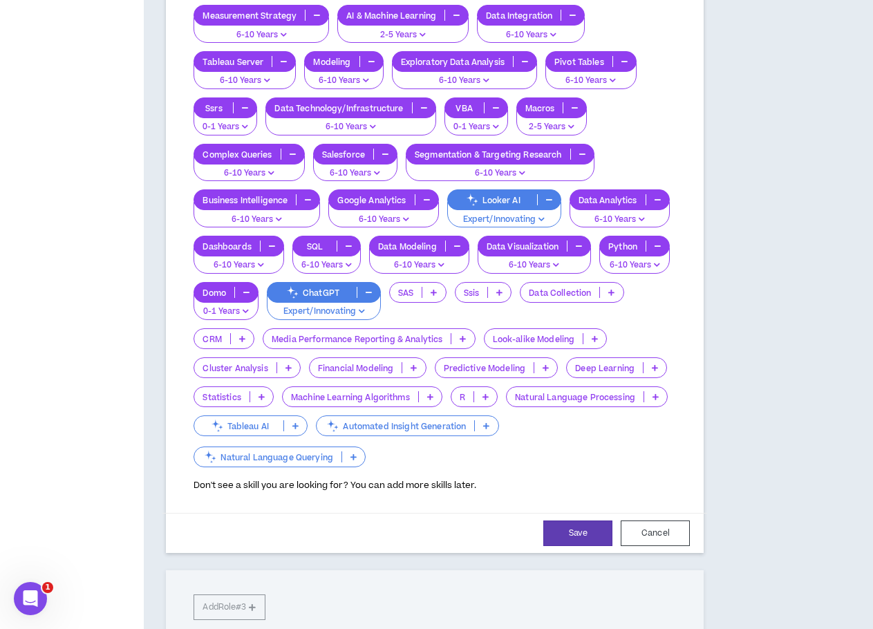
click at [278, 428] on p "Tableau AI" at bounding box center [238, 426] width 89 height 10
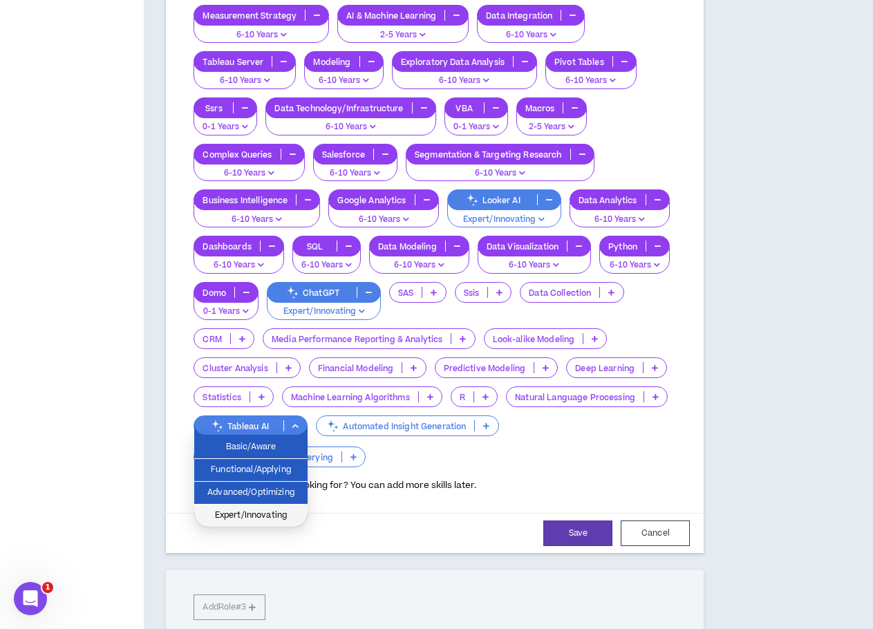
click at [275, 510] on span "Expert/Innovating" at bounding box center [251, 515] width 97 height 15
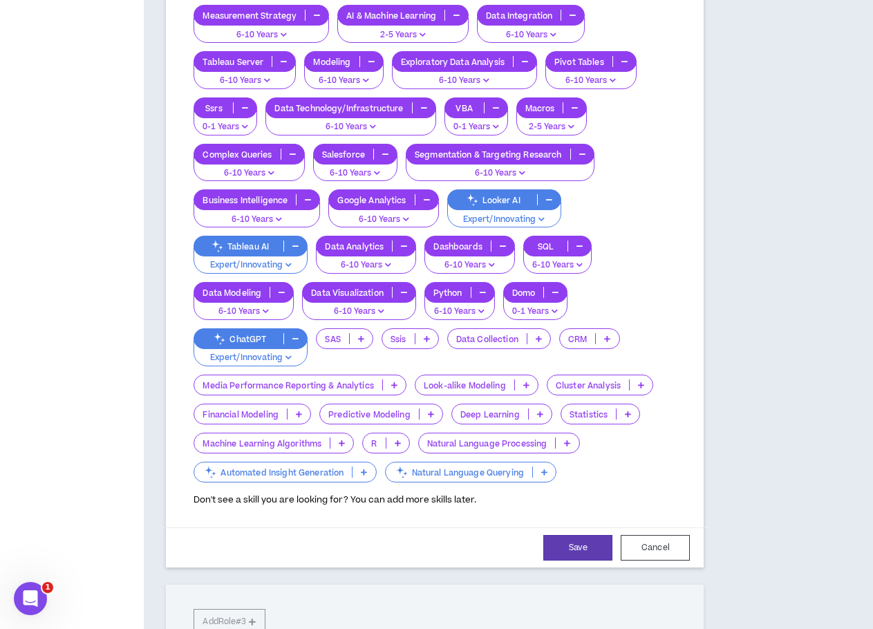
click at [277, 476] on p "Automated Insight Generation" at bounding box center [273, 472] width 158 height 10
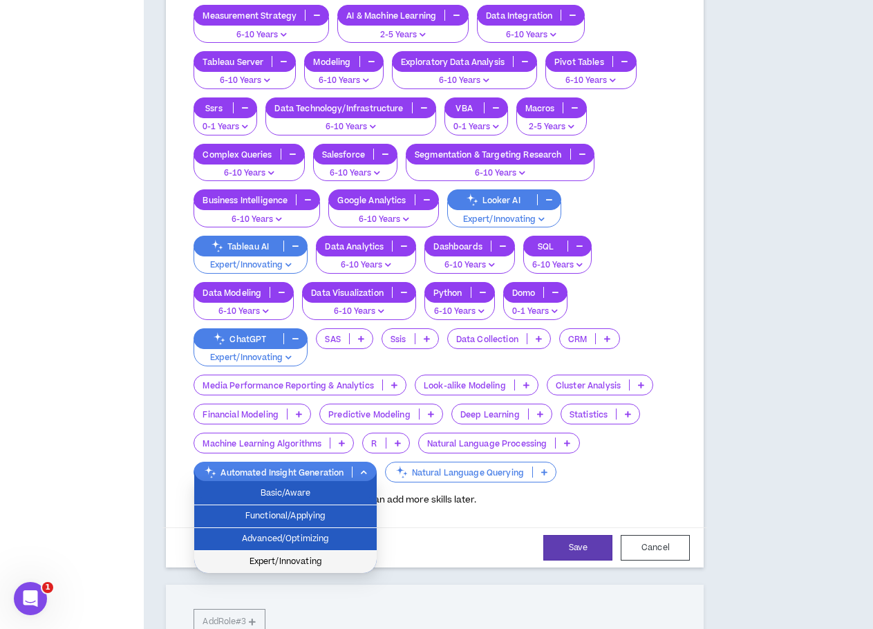
click at [282, 559] on span "Expert/Innovating" at bounding box center [286, 562] width 166 height 15
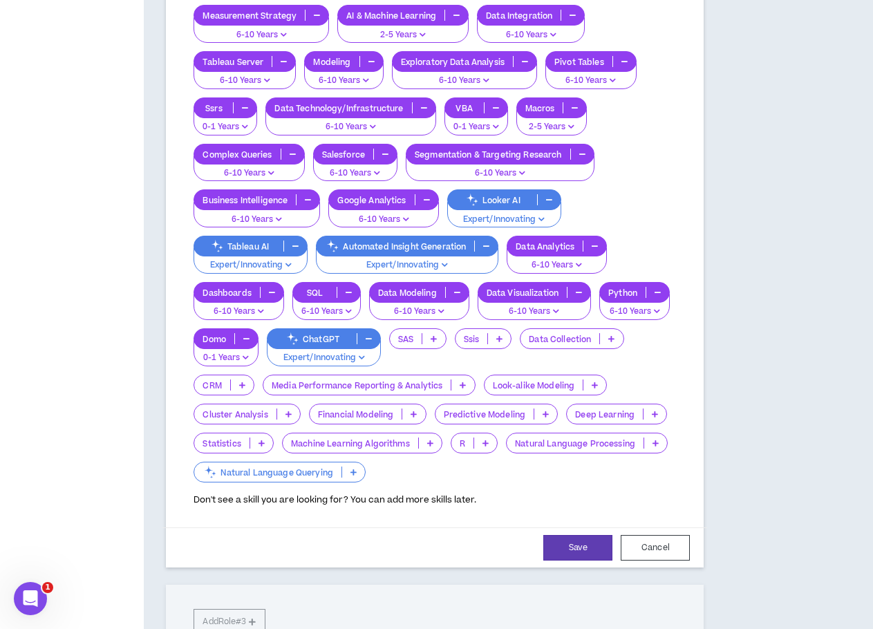
click at [286, 471] on p "Natural Language Querying" at bounding box center [267, 472] width 147 height 10
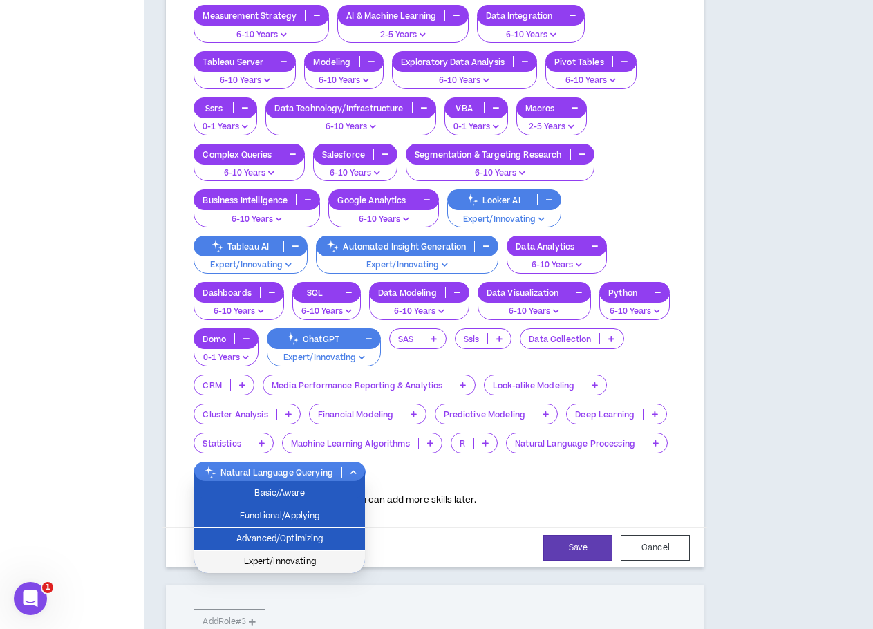
click at [286, 555] on span "Expert/Innovating" at bounding box center [280, 562] width 154 height 15
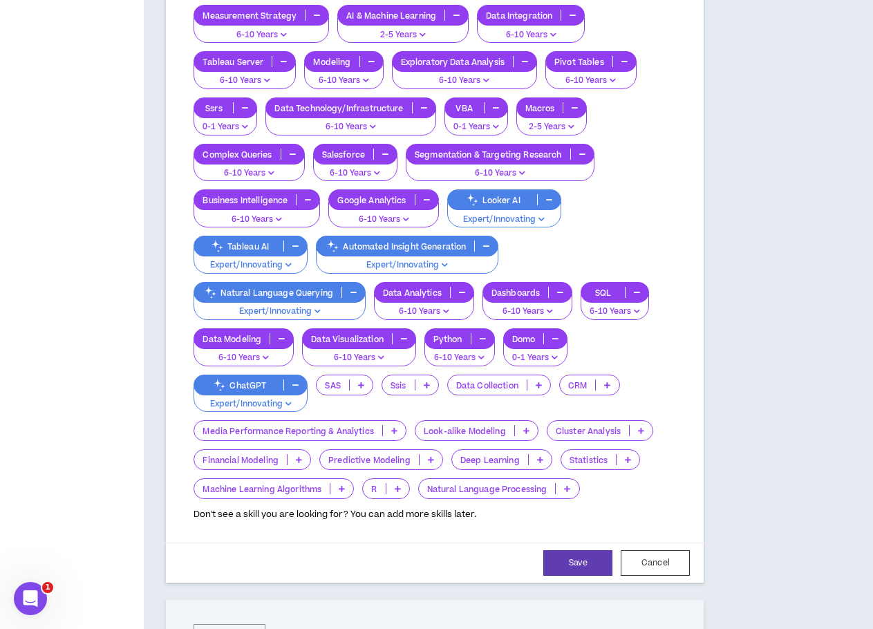
click at [565, 492] on p at bounding box center [567, 488] width 23 height 11
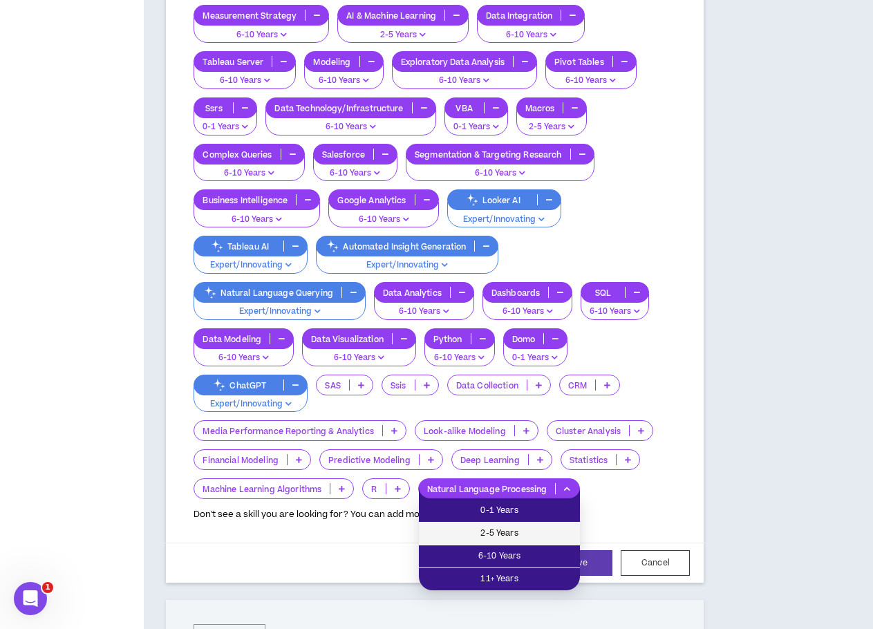
click at [513, 534] on span "2-5 Years" at bounding box center [499, 533] width 145 height 15
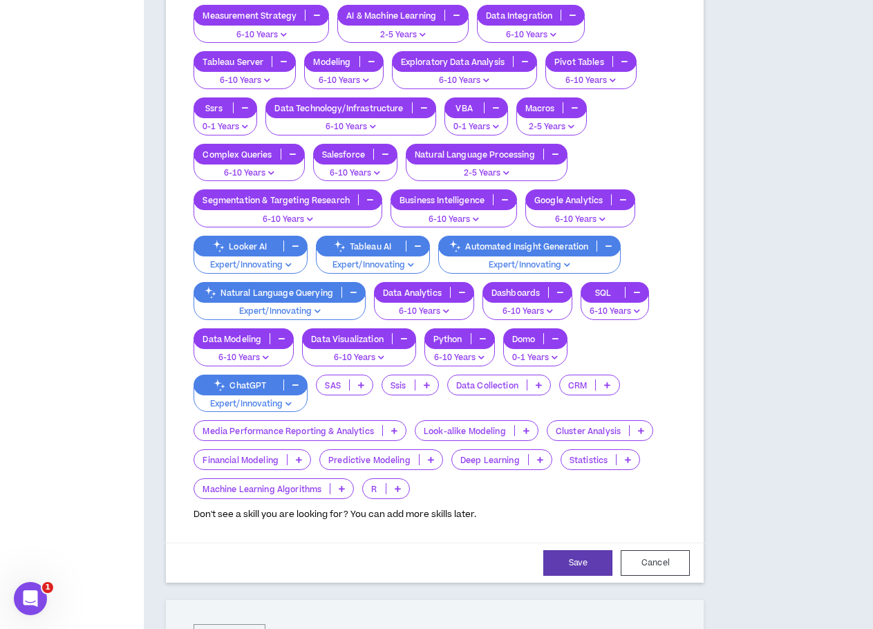
click at [380, 485] on p "R" at bounding box center [374, 489] width 22 height 10
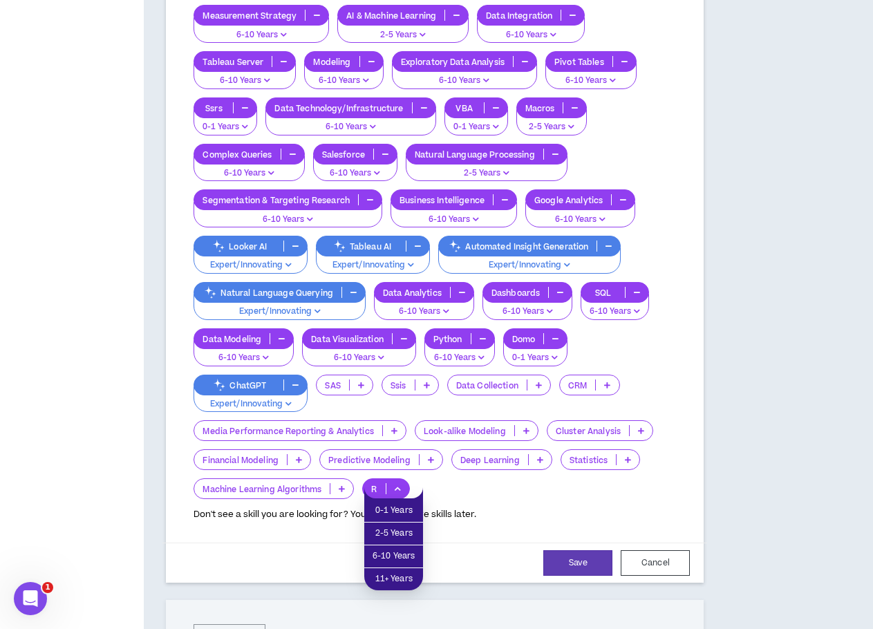
click at [521, 488] on div "Measurement Strategy 6-10 Years AI & Machine Learning 2-5 Years Data Integratio…" at bounding box center [435, 252] width 483 height 494
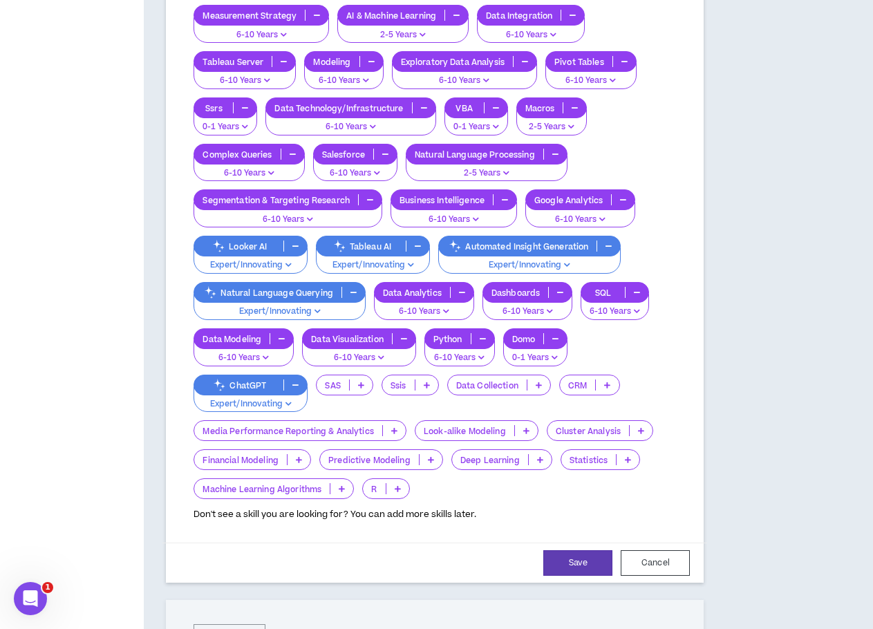
click at [607, 460] on p "Statistics" at bounding box center [588, 460] width 55 height 10
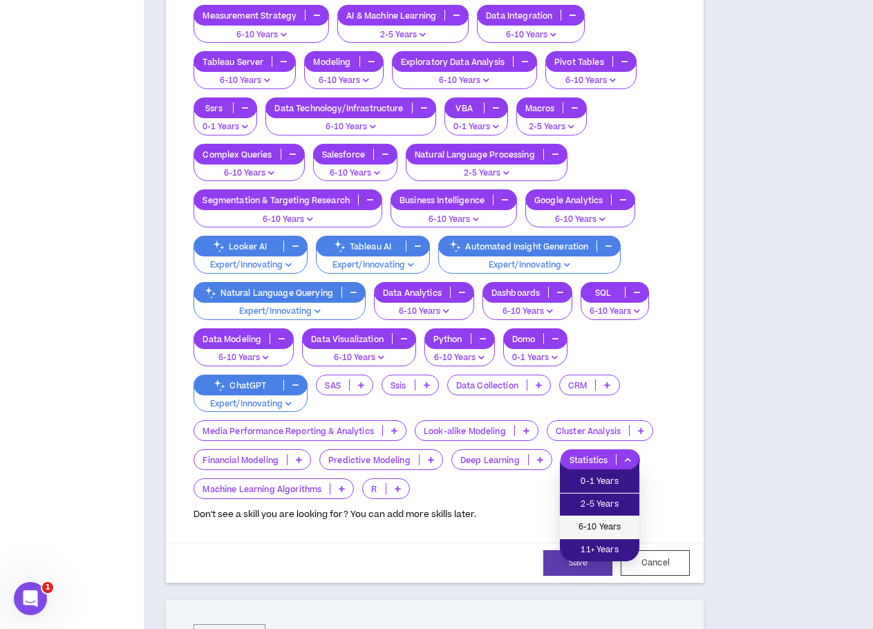
click at [581, 519] on li "6-10 Years" at bounding box center [600, 527] width 80 height 23
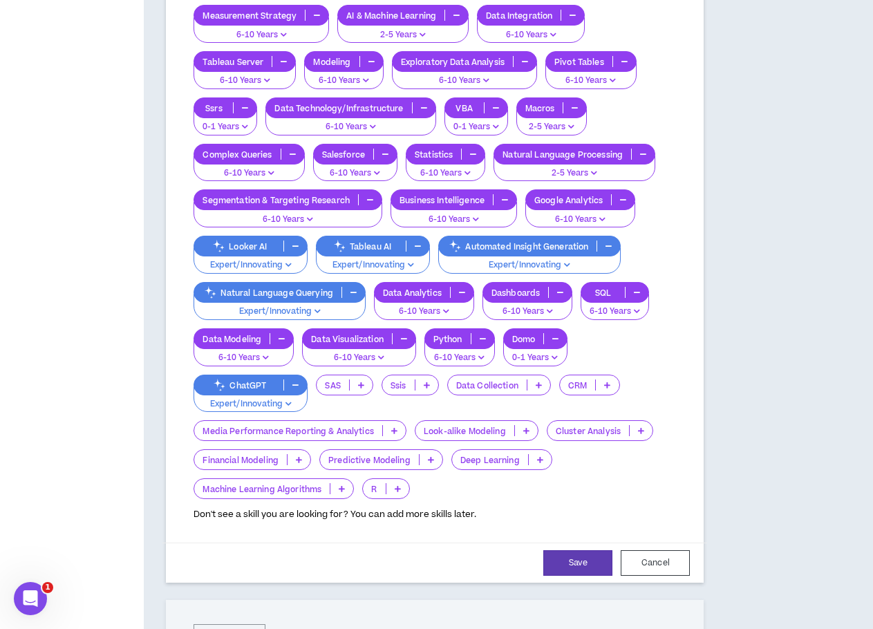
click at [301, 459] on icon at bounding box center [299, 459] width 6 height 7
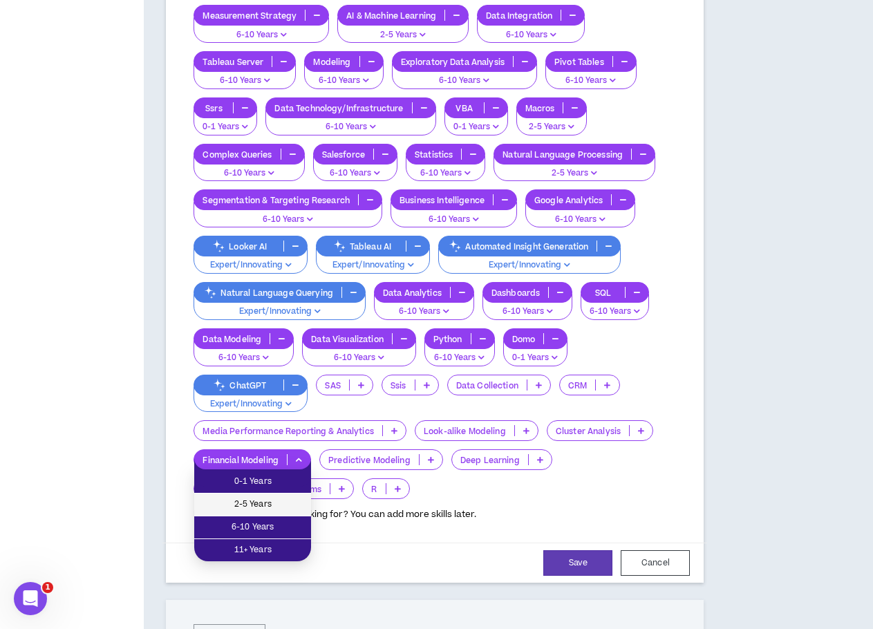
click at [269, 501] on span "2-5 Years" at bounding box center [253, 504] width 100 height 15
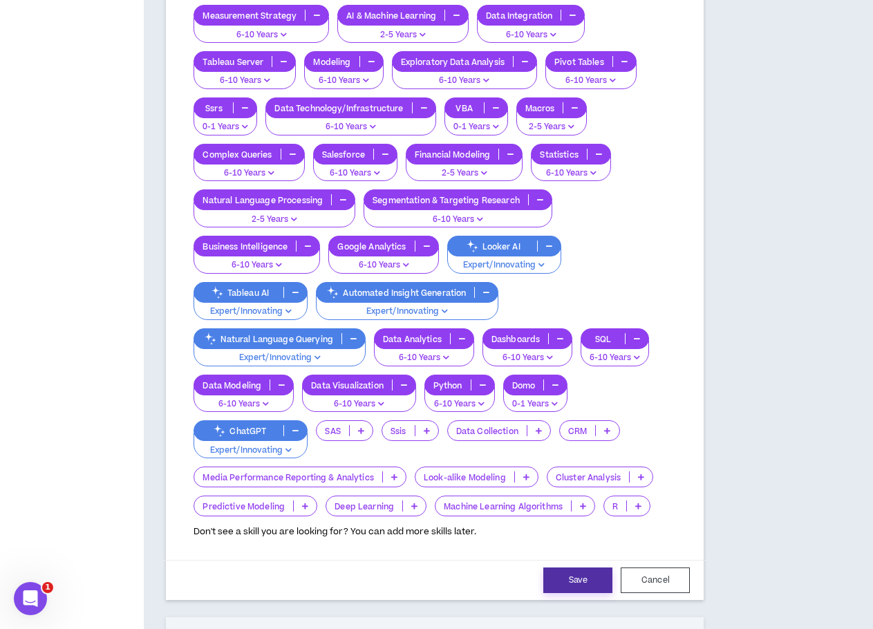
click at [580, 574] on button "Save" at bounding box center [577, 581] width 69 height 26
select select "**"
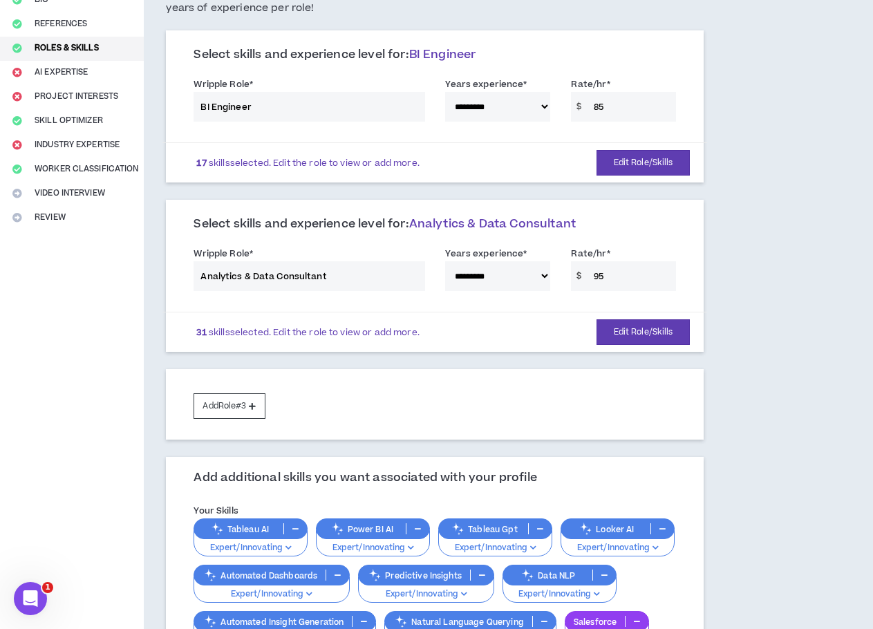
scroll to position [133, 0]
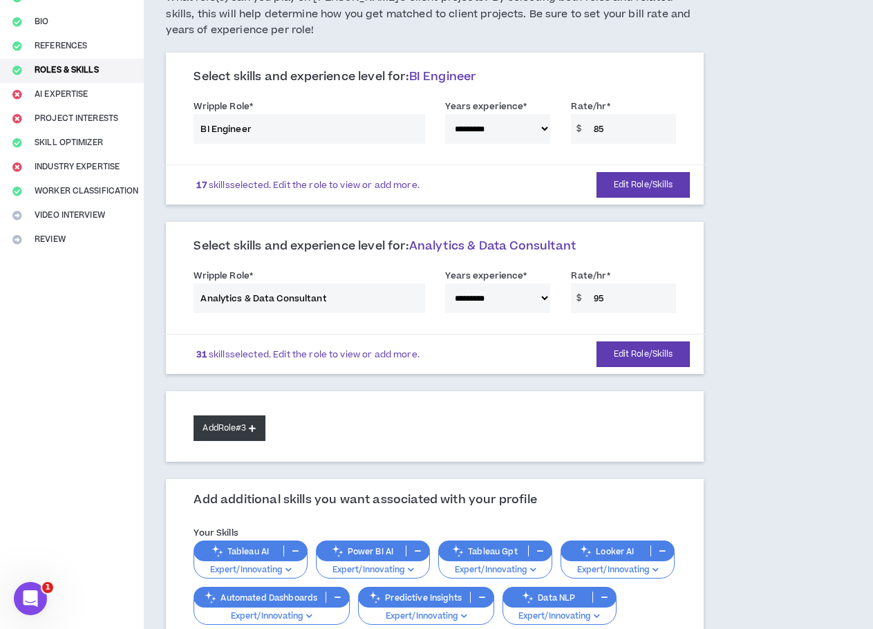
click at [218, 418] on button "Add Role #3" at bounding box center [229, 429] width 71 height 26
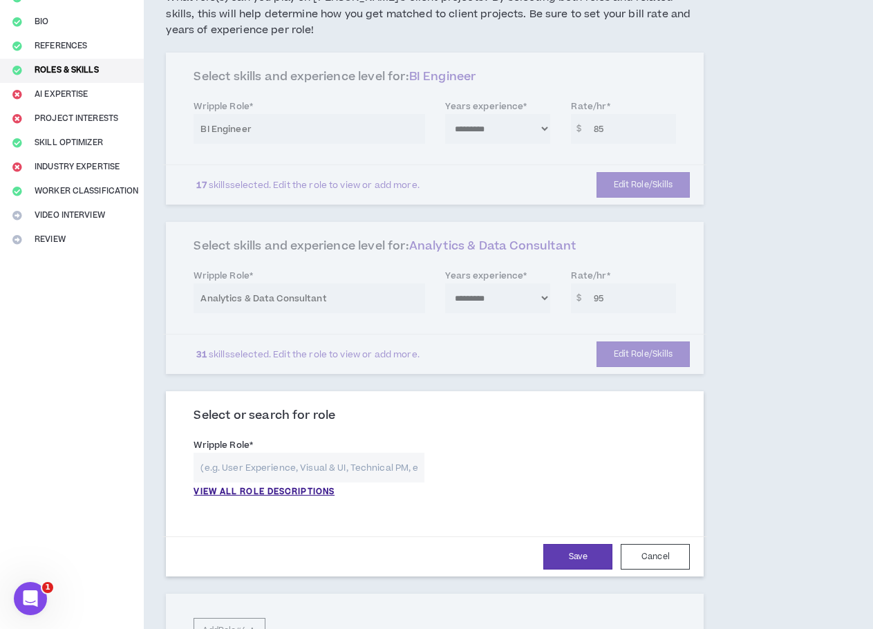
drag, startPoint x: 272, startPoint y: 458, endPoint x: 274, endPoint y: 451, distance: 7.7
click at [274, 456] on input "text" at bounding box center [309, 468] width 231 height 30
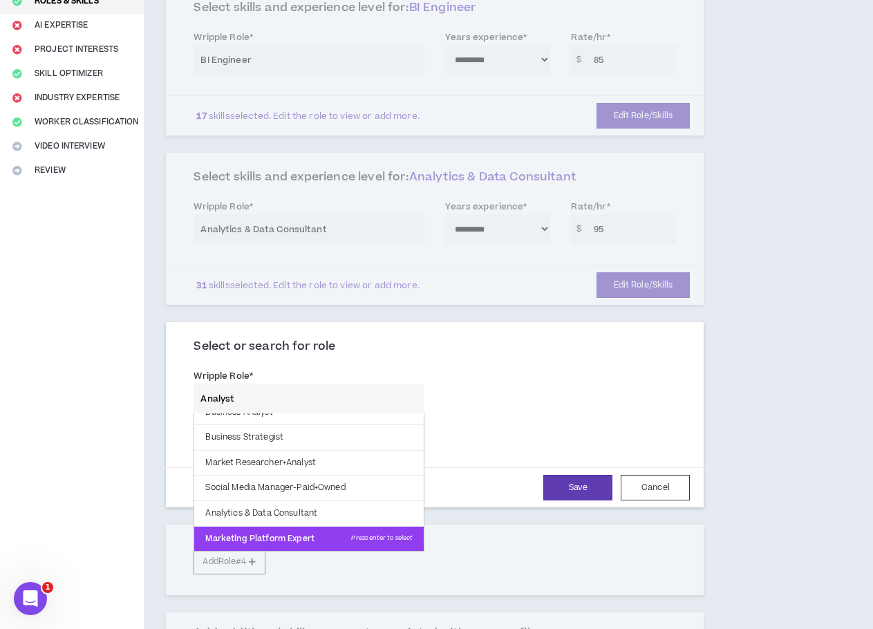
scroll to position [0, 0]
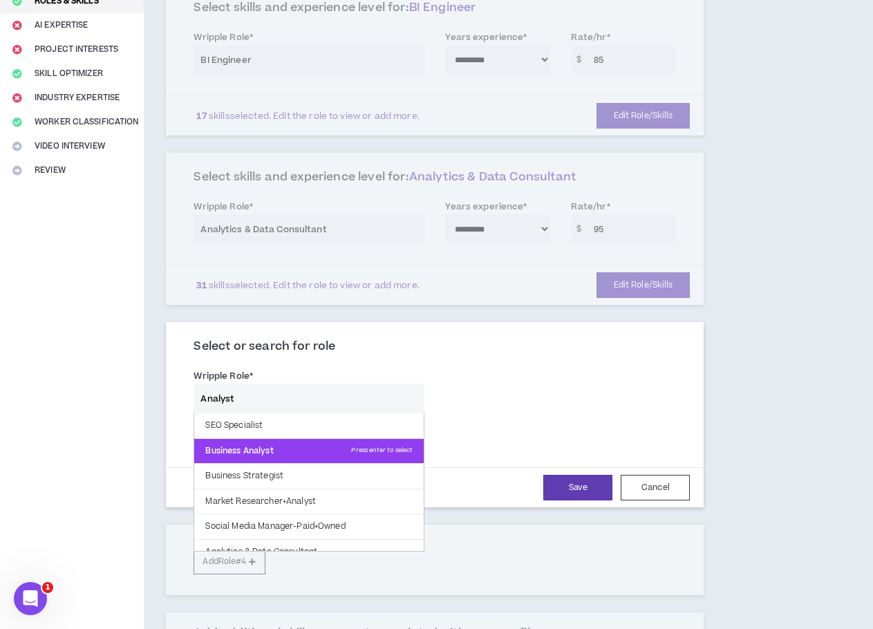
click at [287, 452] on p "Business Analyst Press enter to select" at bounding box center [309, 451] width 230 height 25
type input "Business Analyst"
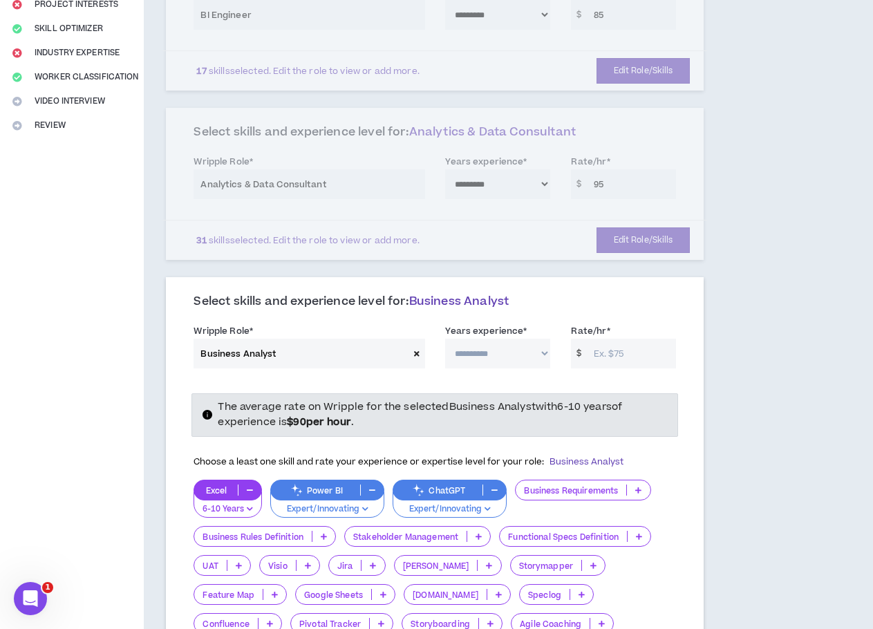
scroll to position [272, 0]
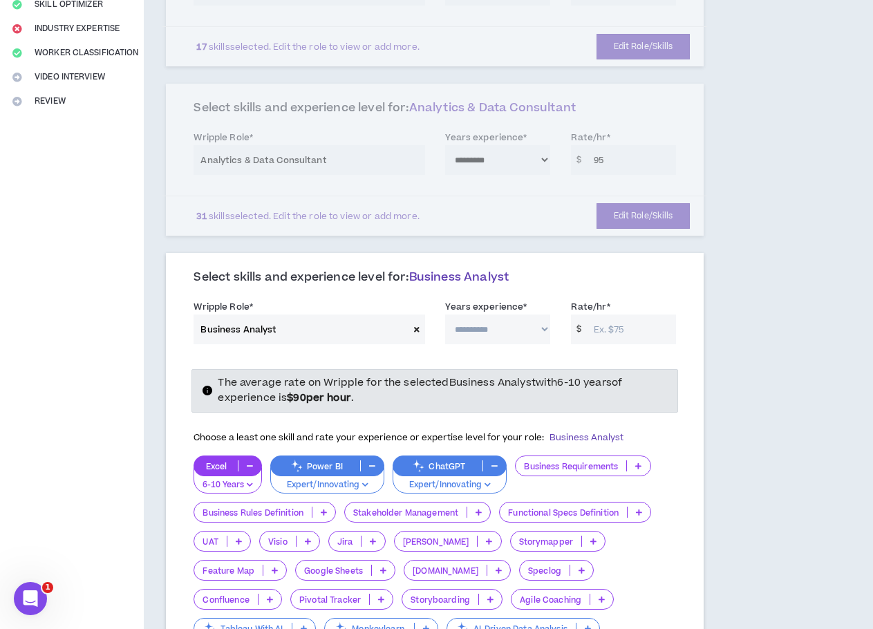
click at [494, 335] on select "**********" at bounding box center [497, 330] width 105 height 30
select select "**"
click at [445, 315] on select "**********" at bounding box center [497, 330] width 105 height 30
click at [625, 331] on input "Rate/hr *" at bounding box center [632, 330] width 90 height 30
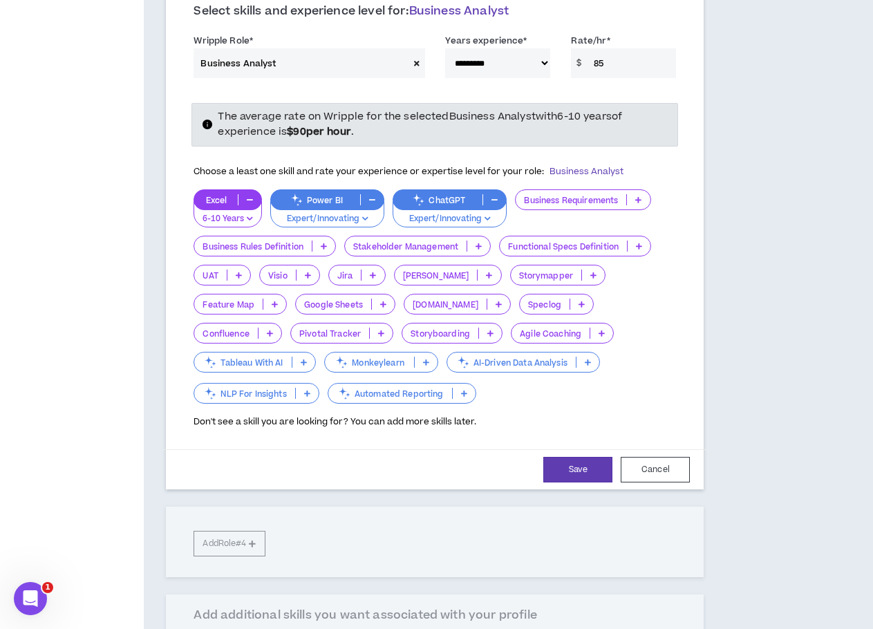
scroll to position [548, 0]
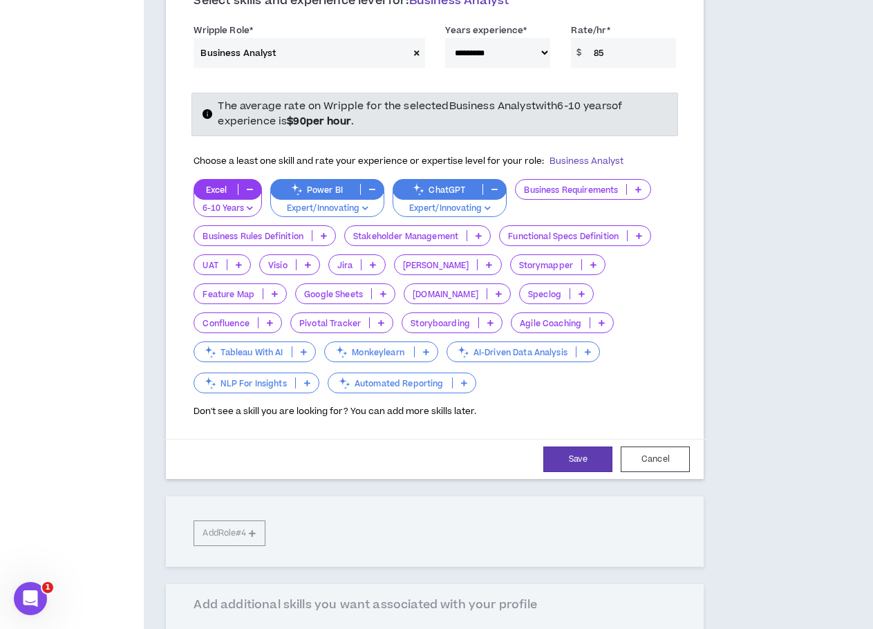
type input "85"
click at [632, 191] on p at bounding box center [638, 189] width 23 height 11
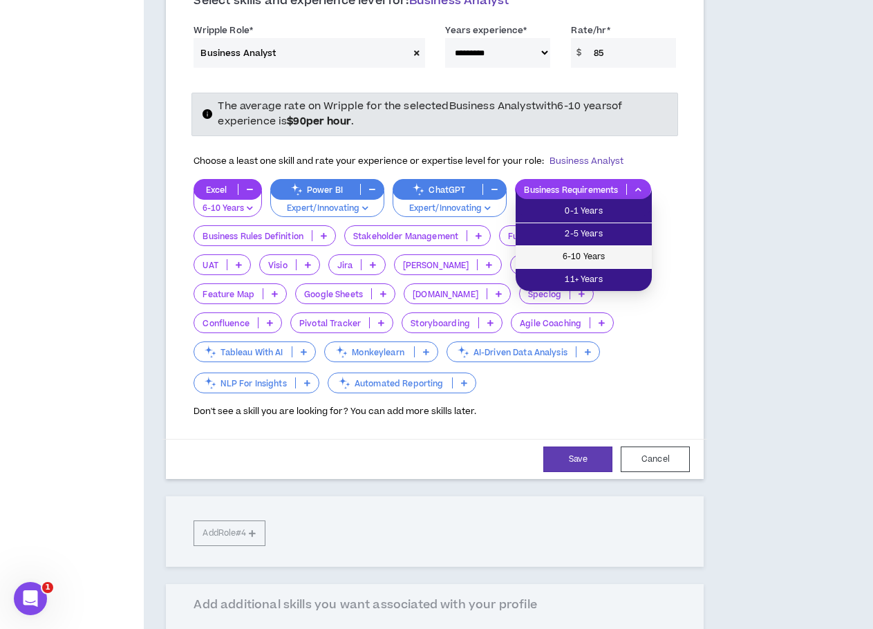
click at [599, 259] on span "6-10 Years" at bounding box center [584, 257] width 120 height 15
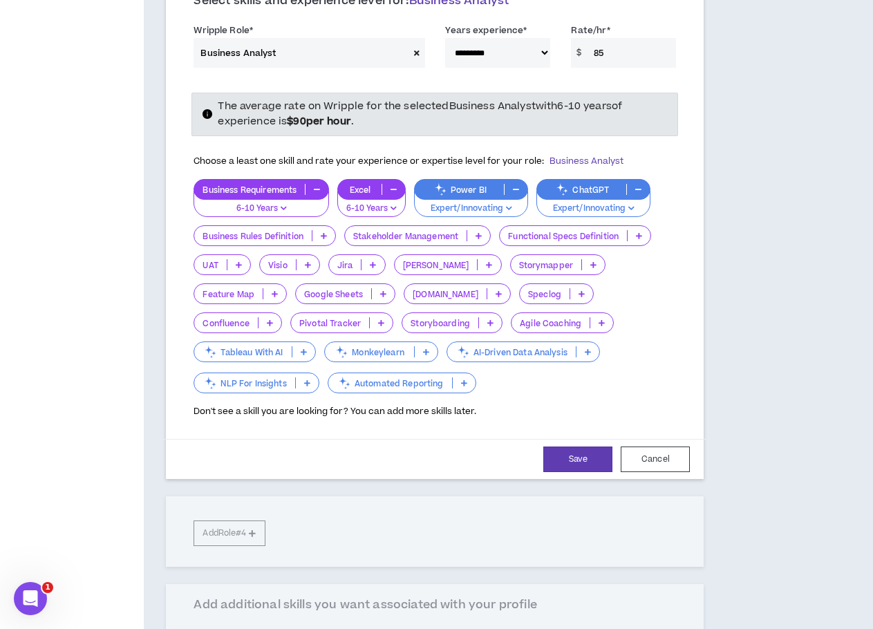
click at [310, 234] on p "Business Rules Definition" at bounding box center [253, 236] width 118 height 10
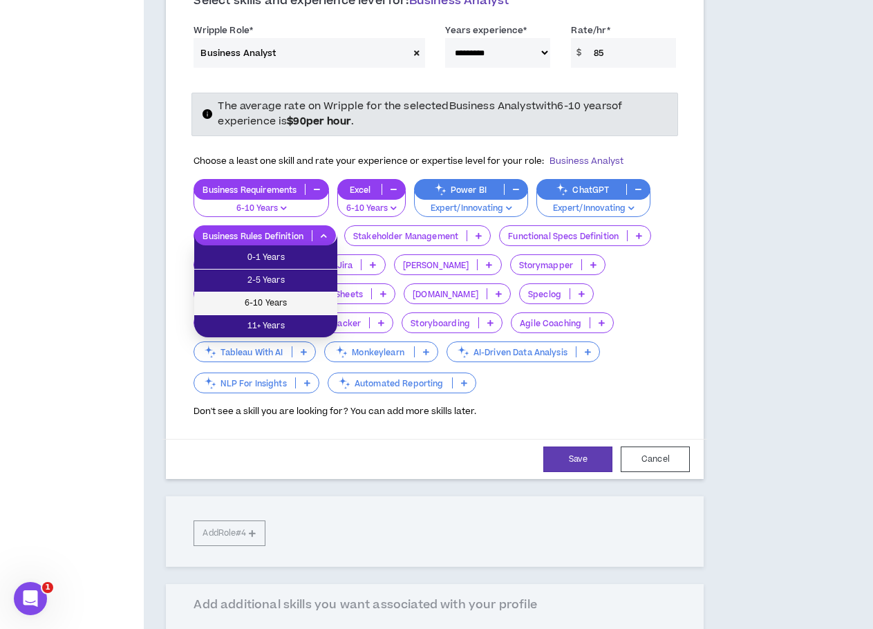
click at [298, 301] on span "6-10 Years" at bounding box center [266, 303] width 127 height 15
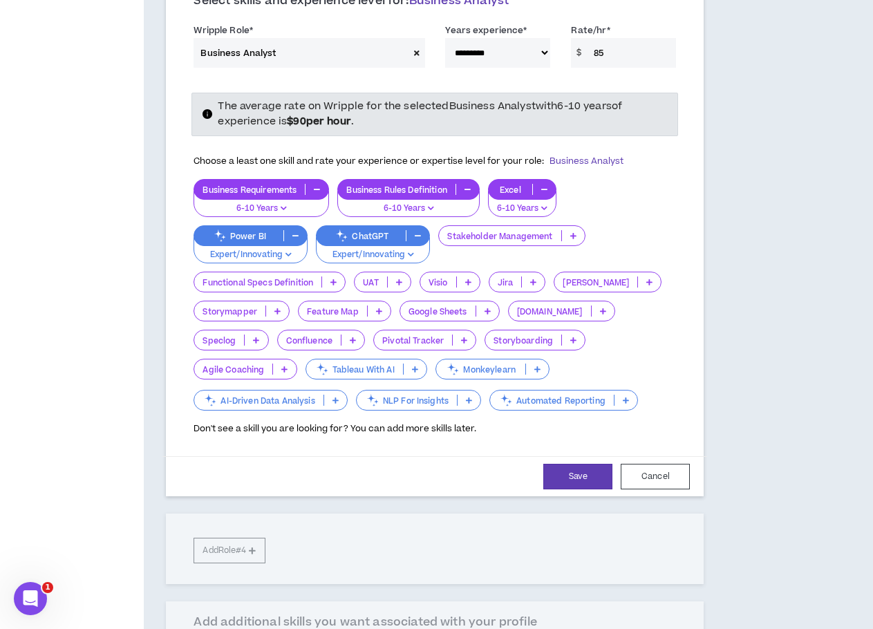
click at [322, 278] on p "Functional Specs Definition" at bounding box center [257, 282] width 127 height 10
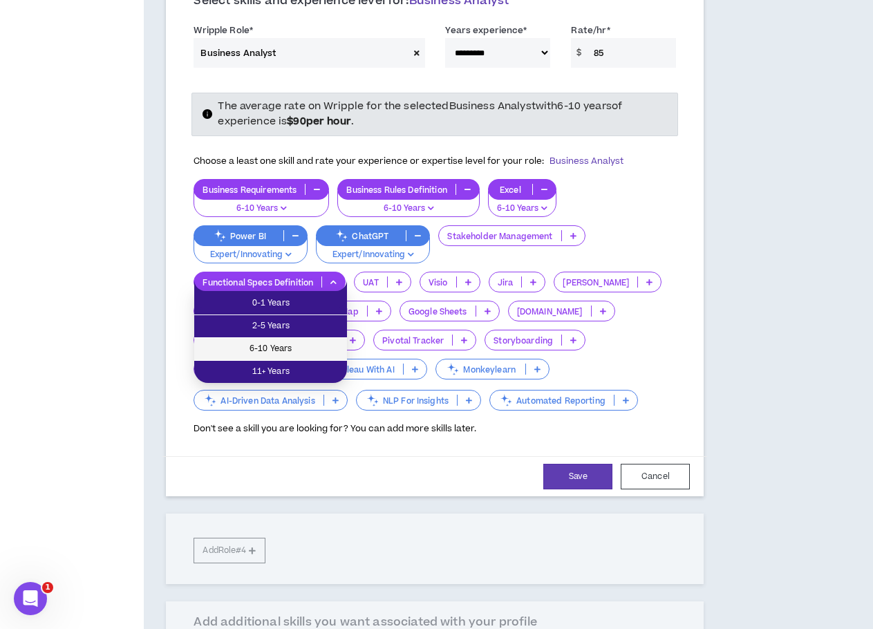
click at [305, 352] on span "6-10 Years" at bounding box center [271, 349] width 136 height 15
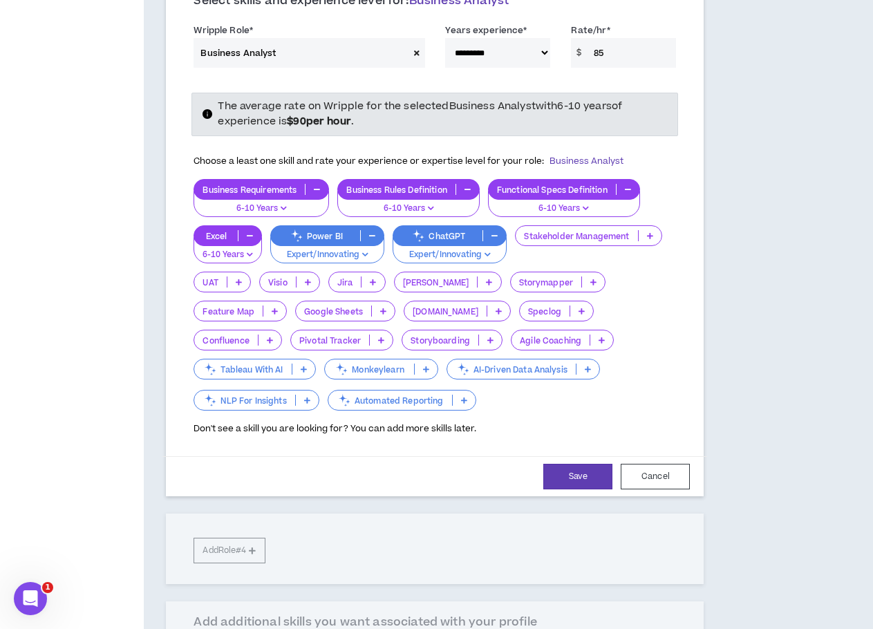
click at [372, 282] on icon at bounding box center [373, 282] width 6 height 7
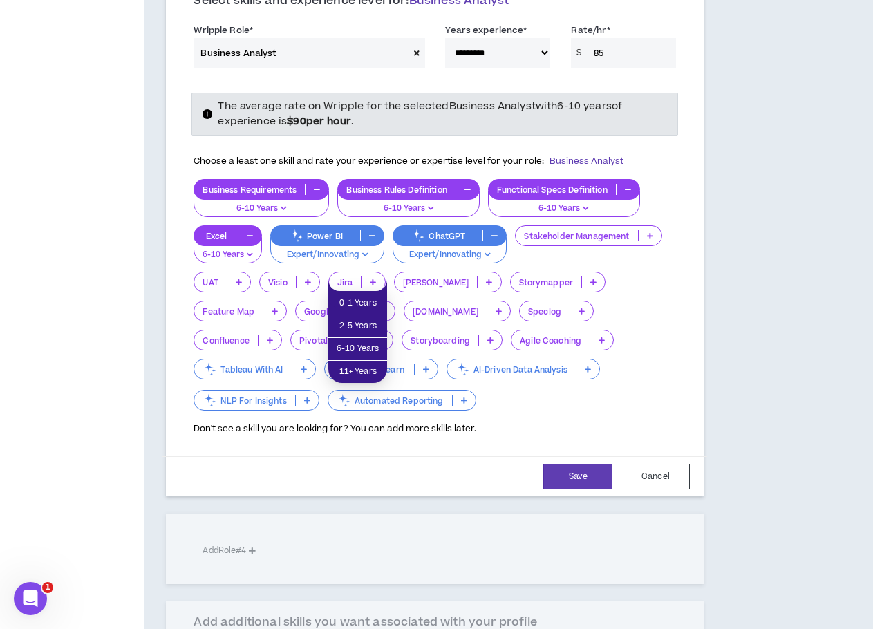
click at [282, 330] on div "Confluence" at bounding box center [238, 340] width 89 height 21
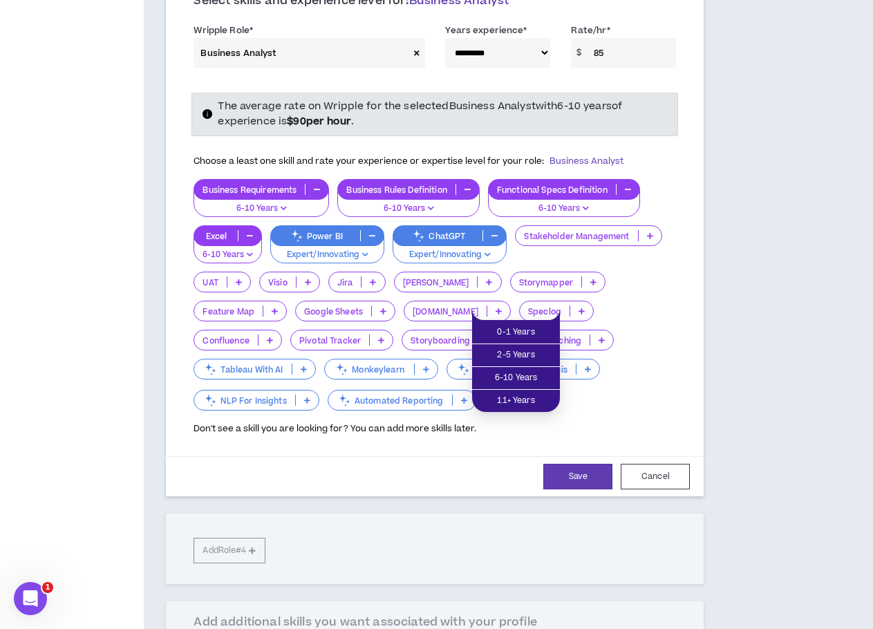
click at [404, 313] on p "[DOMAIN_NAME]" at bounding box center [445, 311] width 82 height 10
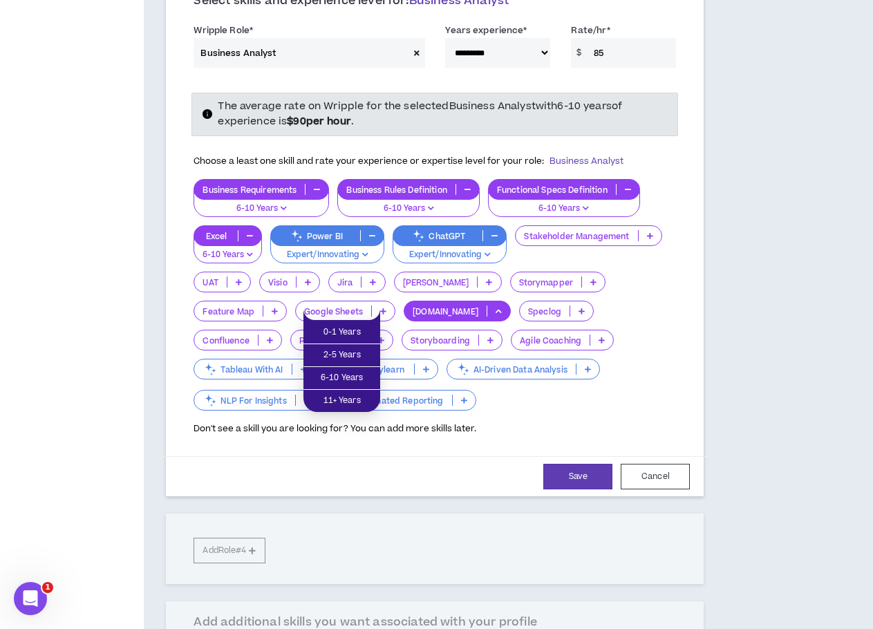
click at [372, 311] on p at bounding box center [383, 311] width 23 height 11
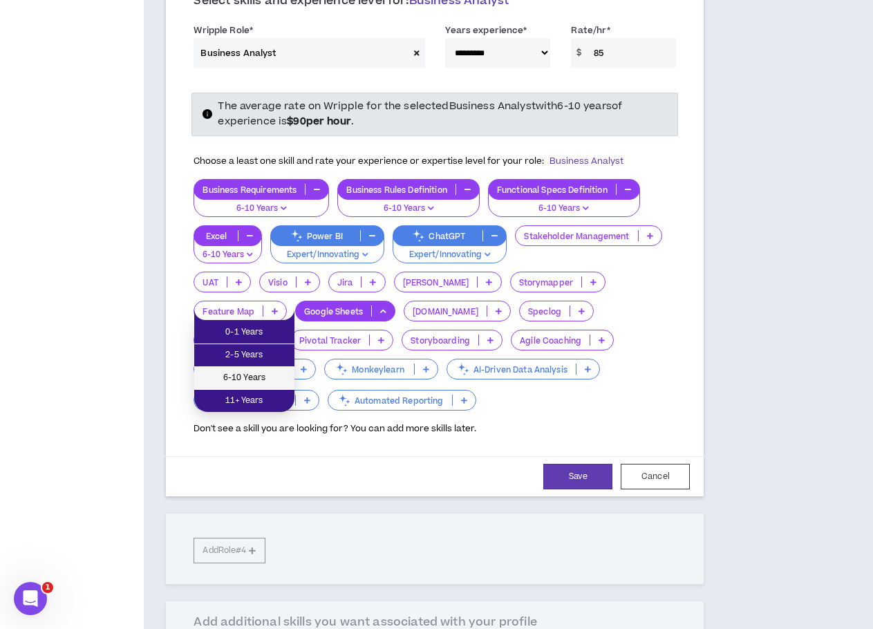
click at [260, 374] on span "6-10 Years" at bounding box center [245, 378] width 84 height 15
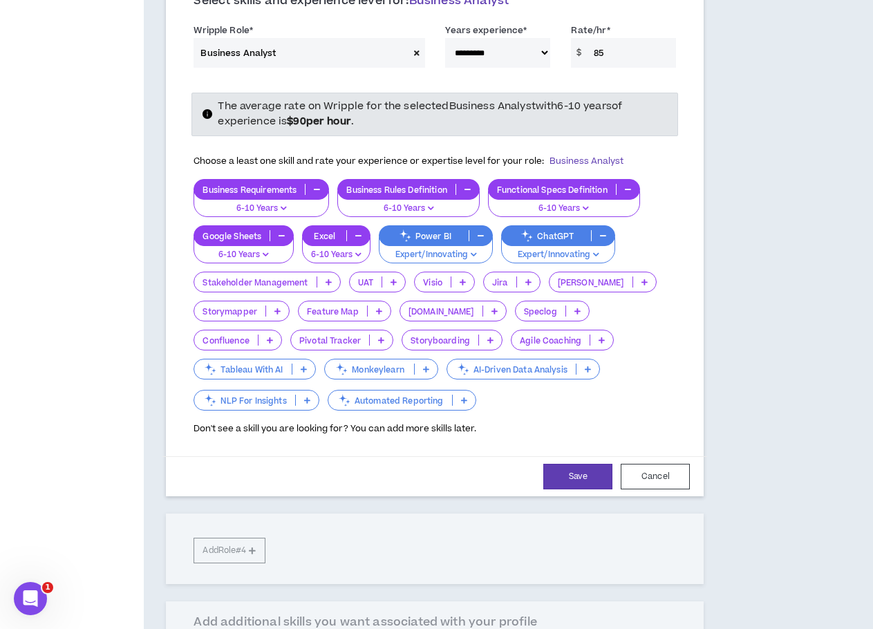
click at [291, 364] on p "Tableau With AI" at bounding box center [242, 369] width 97 height 10
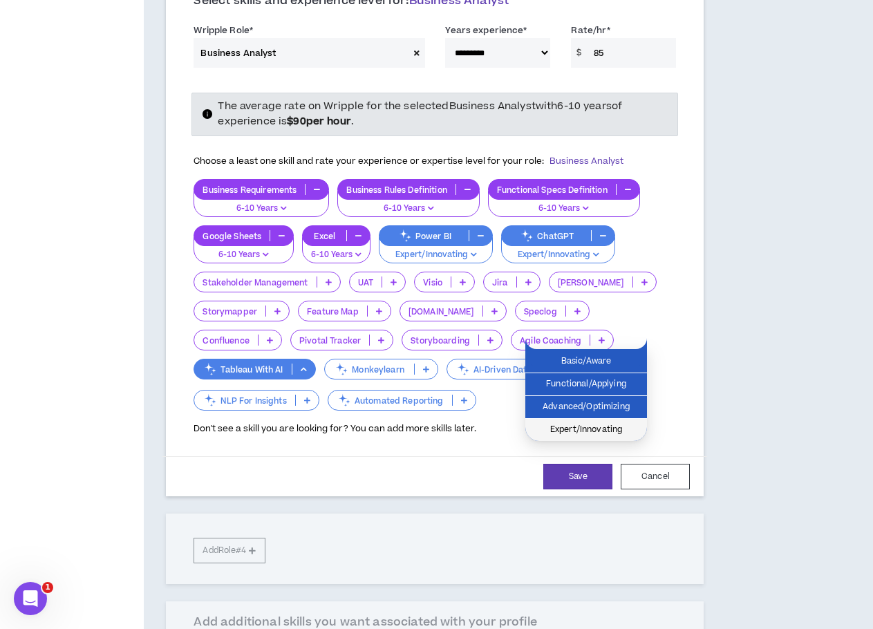
click at [574, 422] on li "Expert/Innovating" at bounding box center [586, 430] width 122 height 22
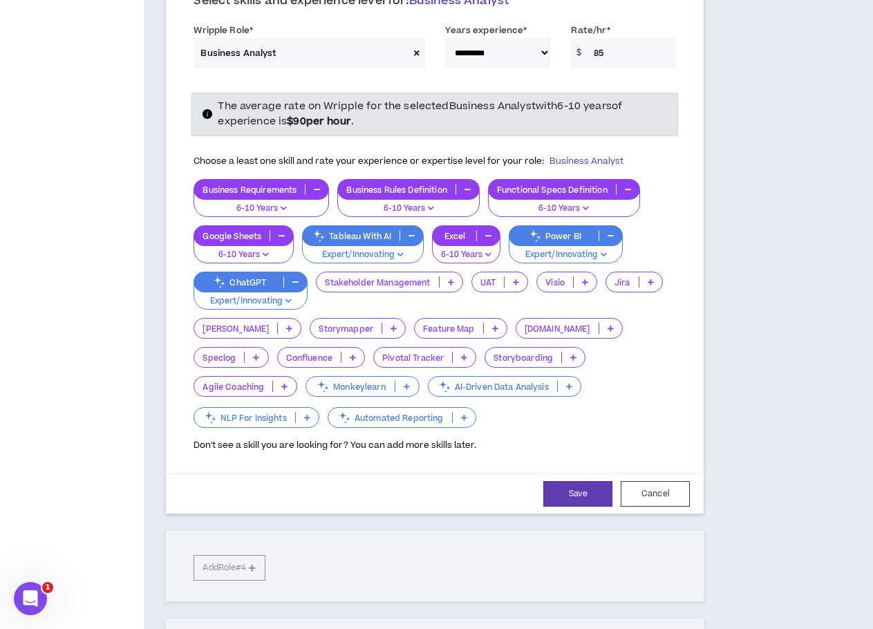
click at [295, 413] on p "NLP For Insights" at bounding box center [244, 418] width 100 height 10
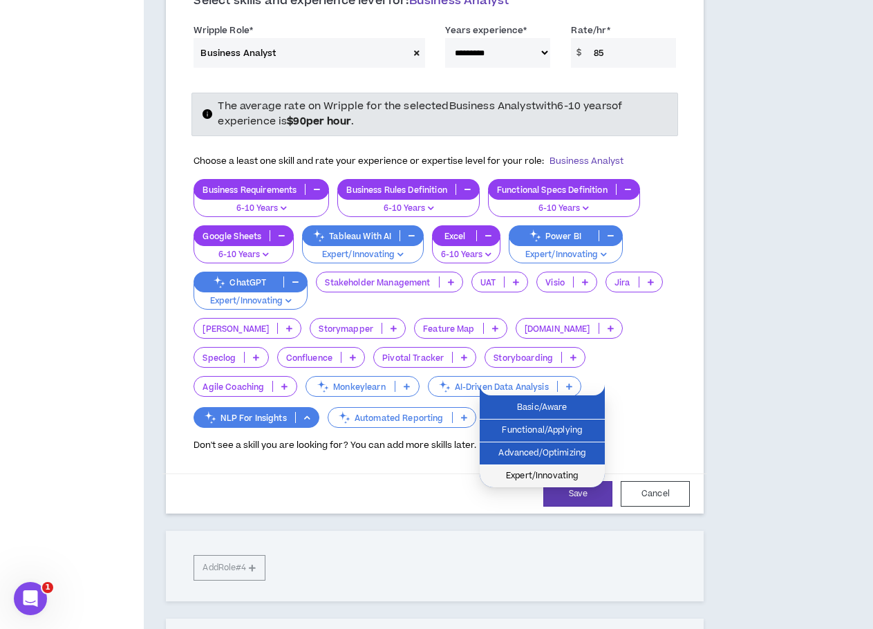
click at [535, 472] on span "Expert/Innovating" at bounding box center [542, 476] width 109 height 15
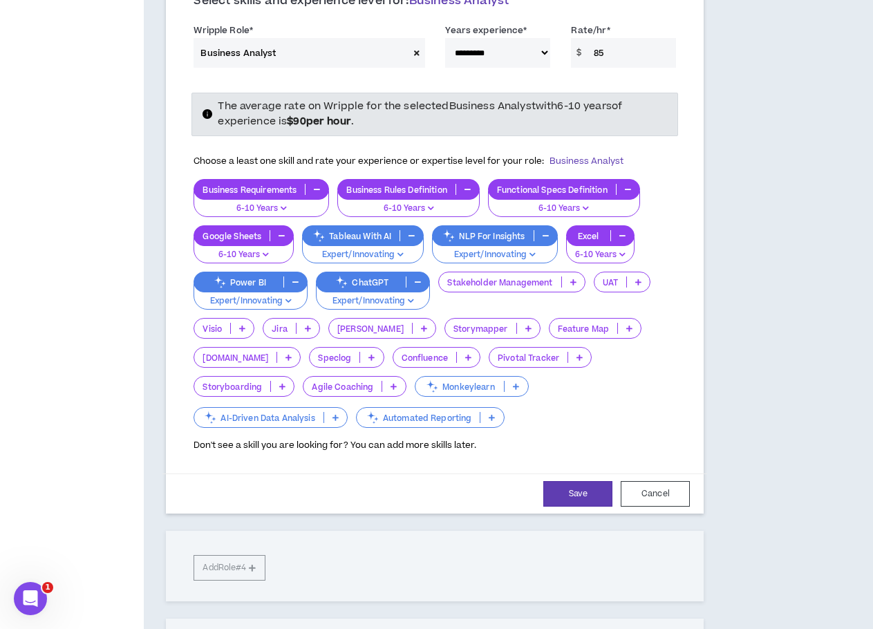
click at [323, 413] on p "AI-Driven Data Analysis" at bounding box center [258, 418] width 129 height 10
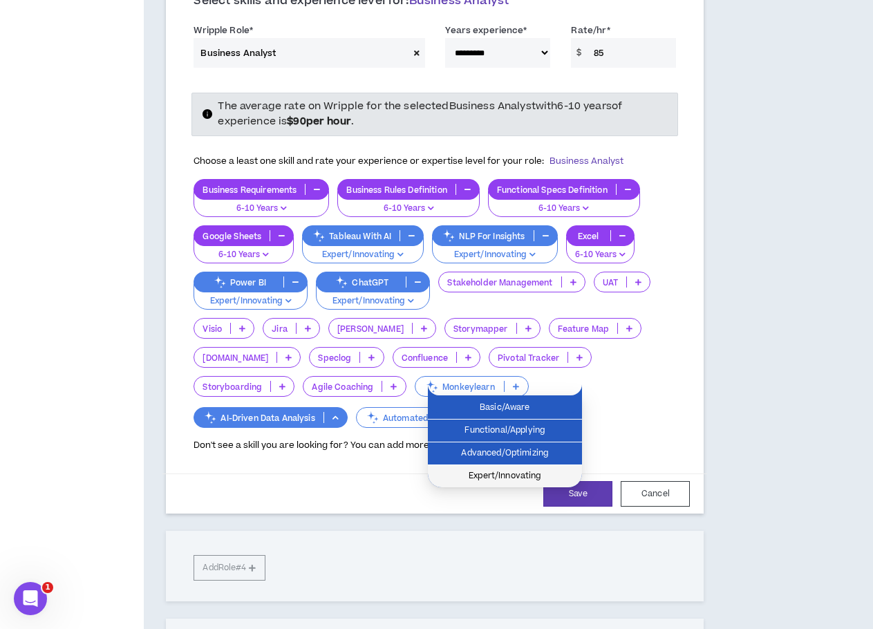
click at [501, 474] on span "Expert/Innovating" at bounding box center [505, 476] width 138 height 15
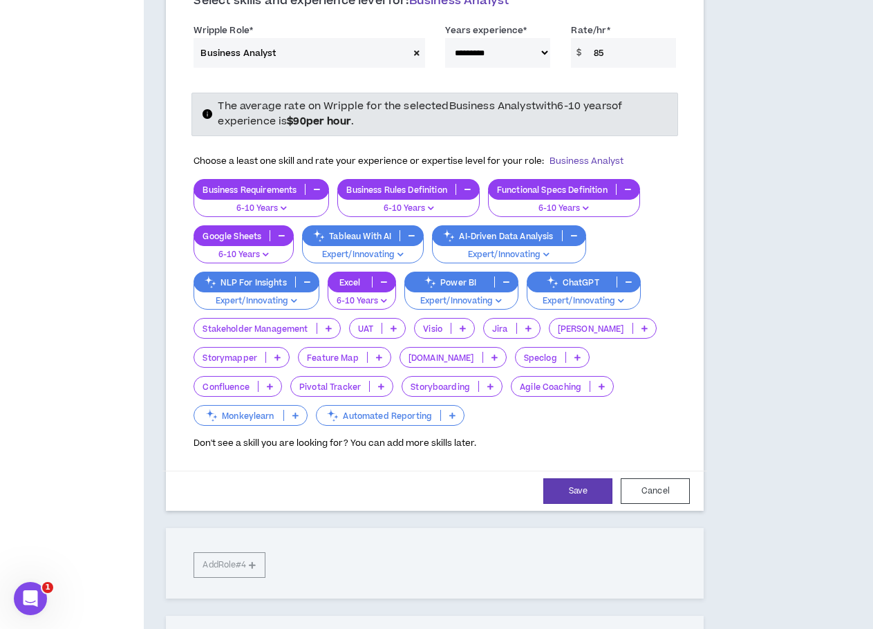
click at [317, 416] on p "Automated Reporting" at bounding box center [379, 416] width 124 height 10
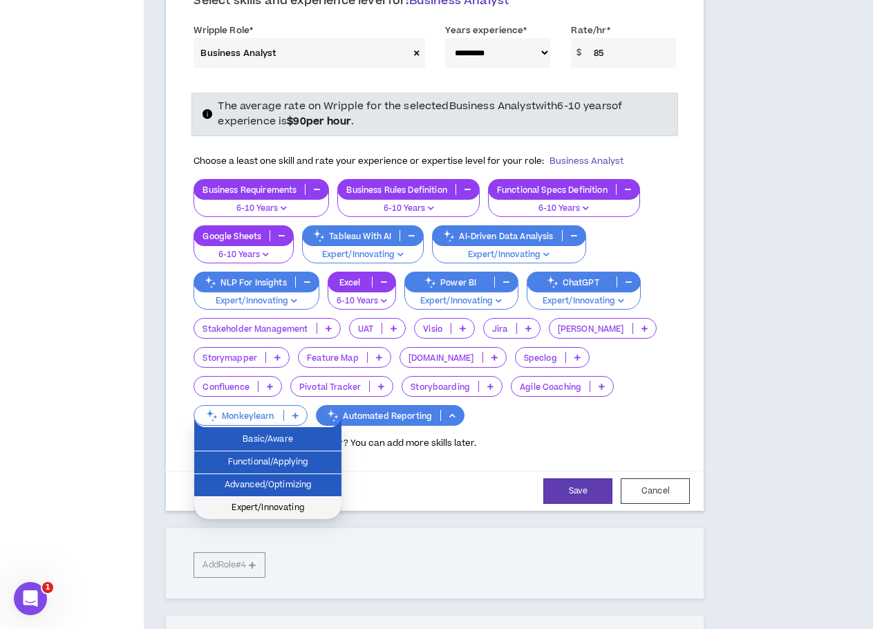
click at [319, 503] on span "Expert/Innovating" at bounding box center [268, 508] width 131 height 15
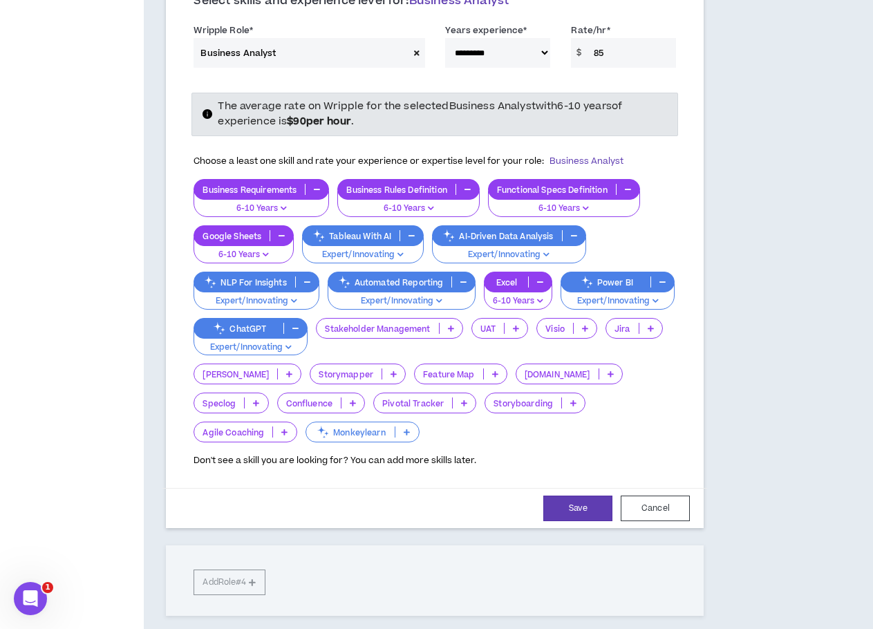
click at [453, 328] on icon at bounding box center [451, 328] width 6 height 7
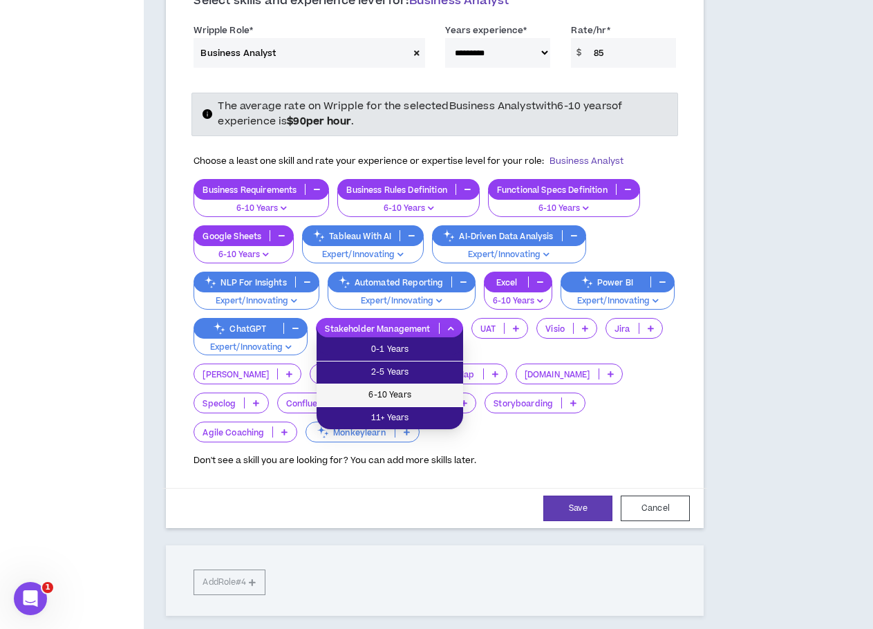
click at [434, 393] on span "6-10 Years" at bounding box center [390, 395] width 130 height 15
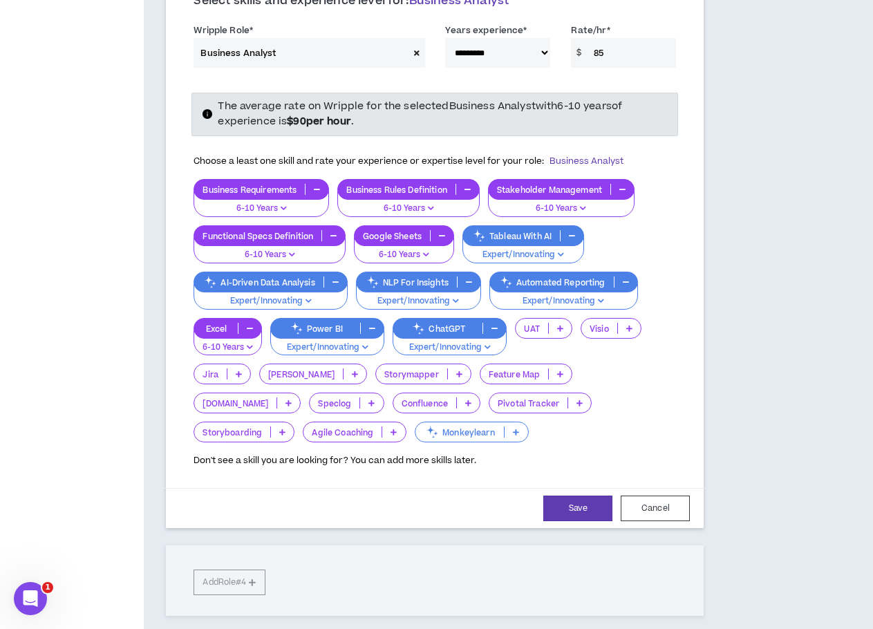
click at [465, 404] on icon at bounding box center [468, 403] width 6 height 7
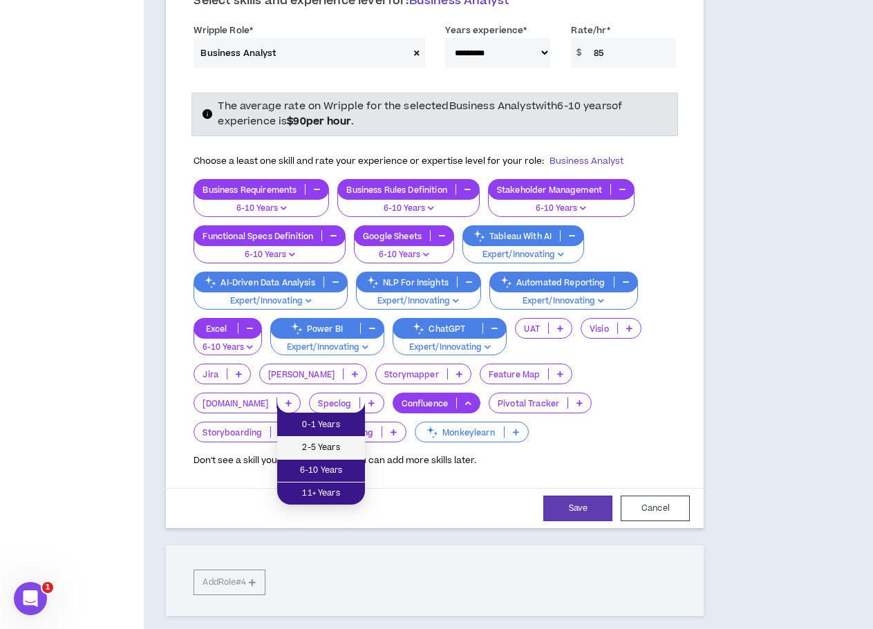
click at [317, 443] on span "2-5 Years" at bounding box center [321, 447] width 71 height 15
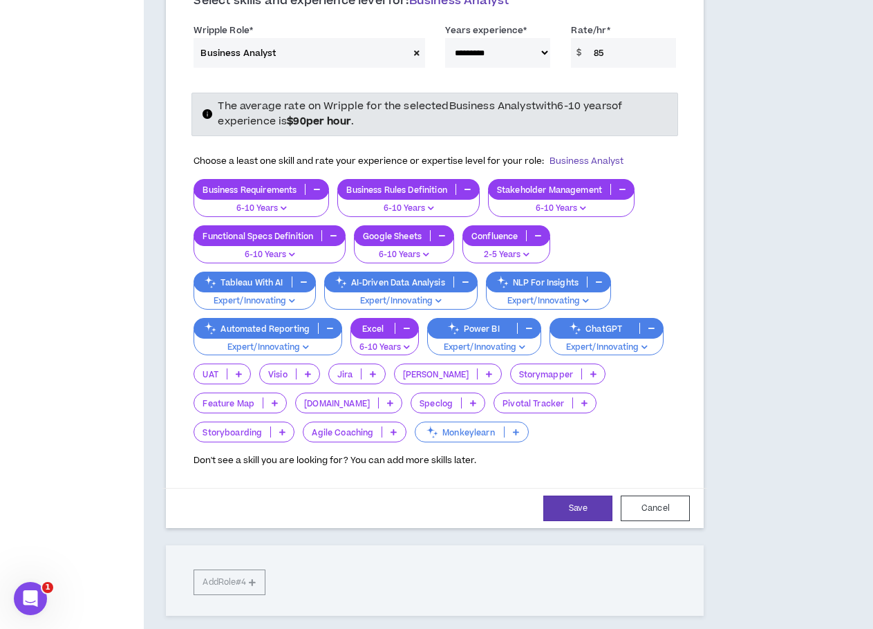
click at [382, 433] on p at bounding box center [393, 432] width 23 height 11
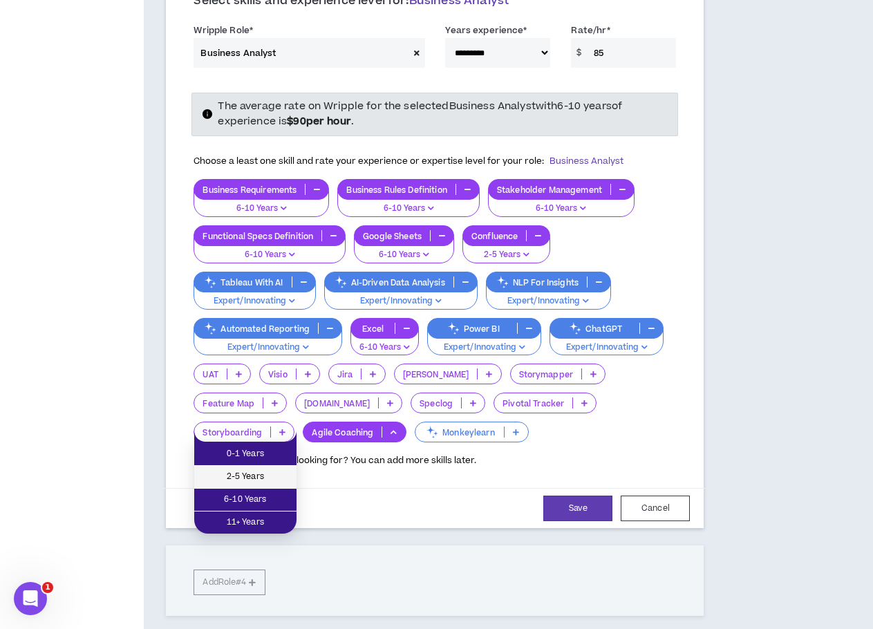
click at [257, 474] on span "2-5 Years" at bounding box center [246, 476] width 86 height 15
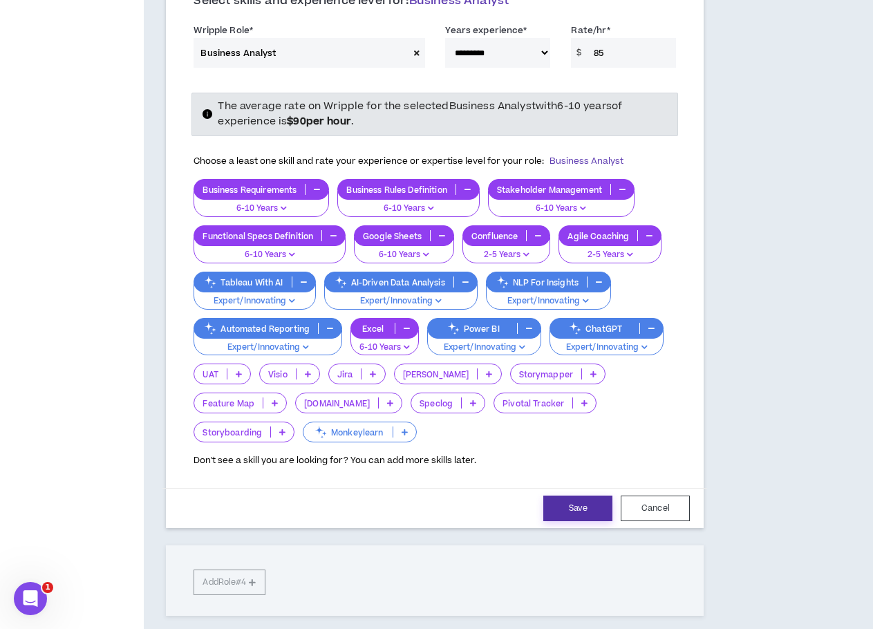
click at [589, 509] on button "Save" at bounding box center [577, 509] width 69 height 26
select select "**"
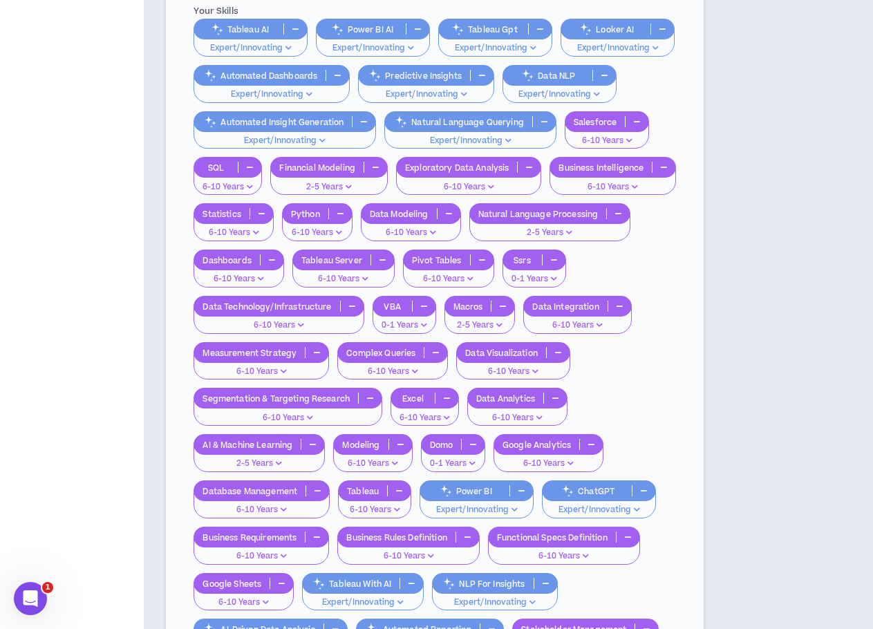
scroll to position [1133, 0]
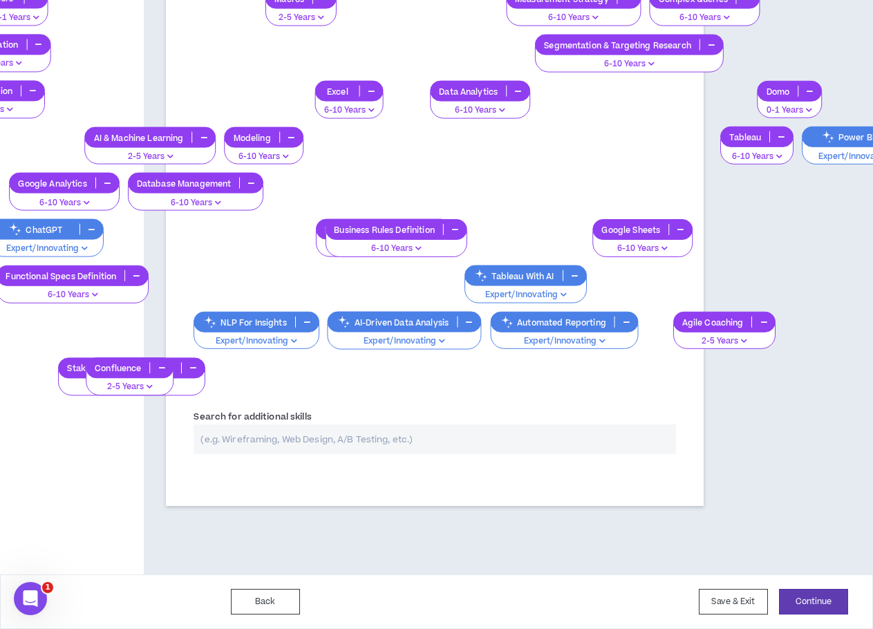
click at [415, 444] on input "text" at bounding box center [435, 440] width 483 height 30
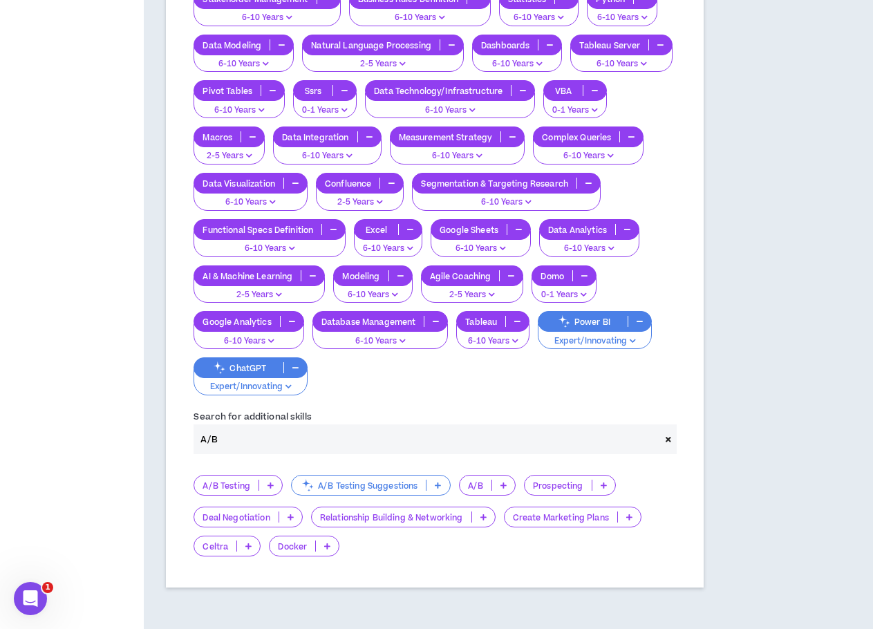
type input "A/B"
click at [268, 494] on div "A/B Testing" at bounding box center [238, 485] width 89 height 21
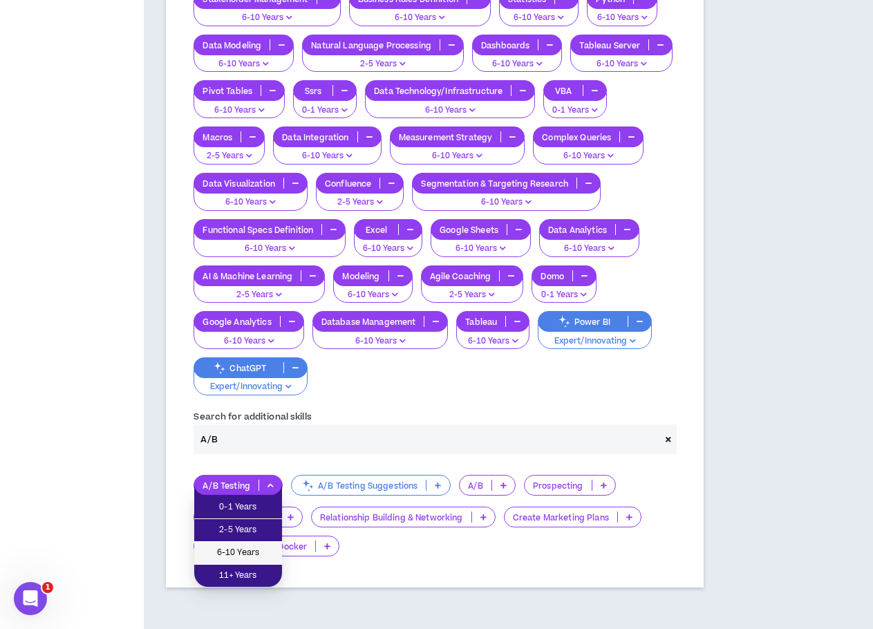
click at [248, 552] on span "6-10 Years" at bounding box center [238, 553] width 71 height 15
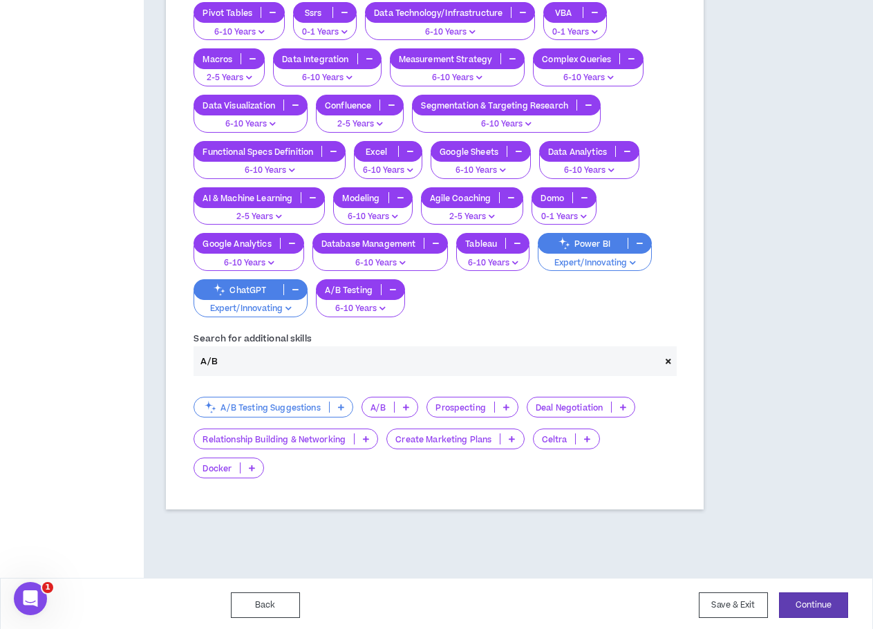
scroll to position [1214, 0]
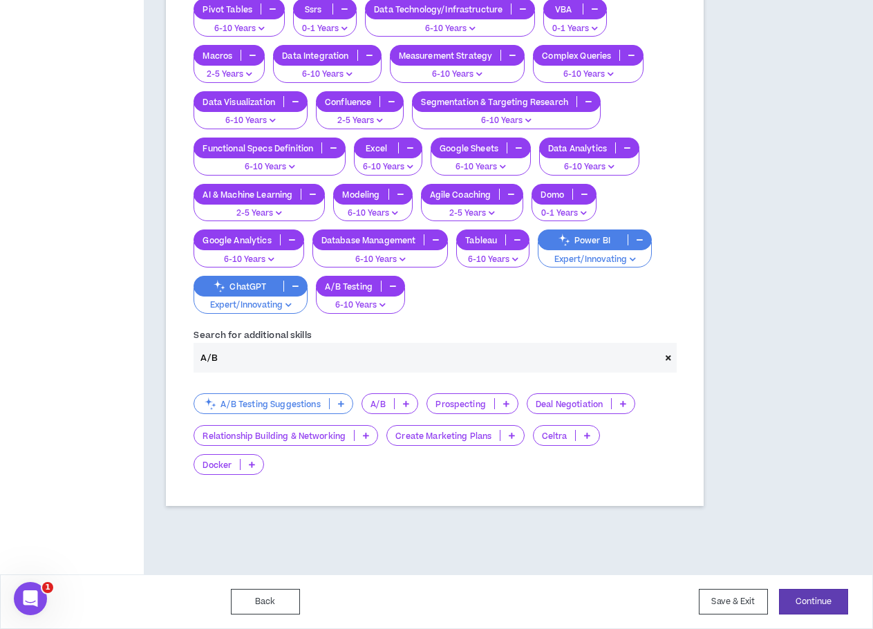
click at [331, 433] on p "Relationship Building & Networking" at bounding box center [274, 436] width 160 height 10
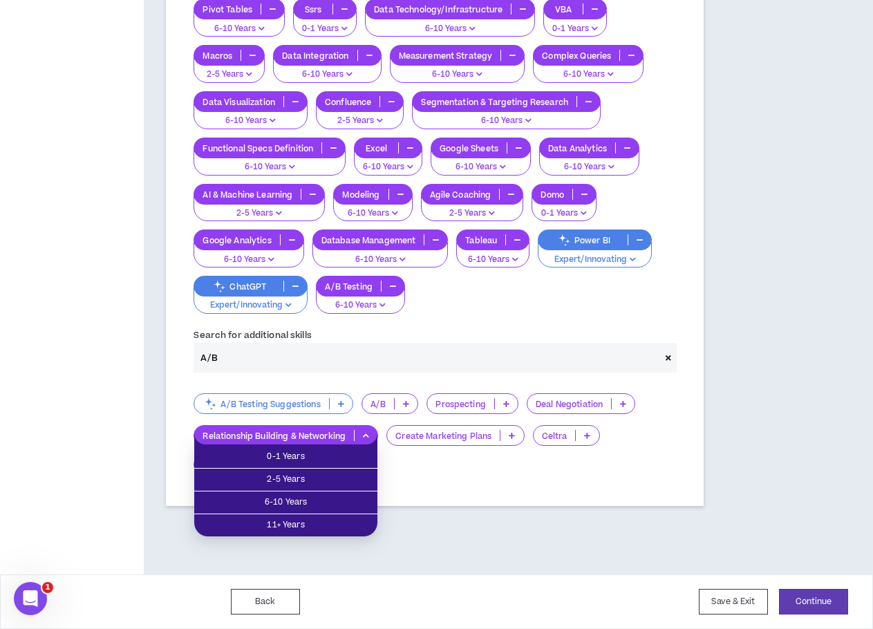
click at [458, 478] on div "A/B Testing Suggestions A/B Prospecting Deal Negotiation Relationship Building …" at bounding box center [434, 434] width 503 height 102
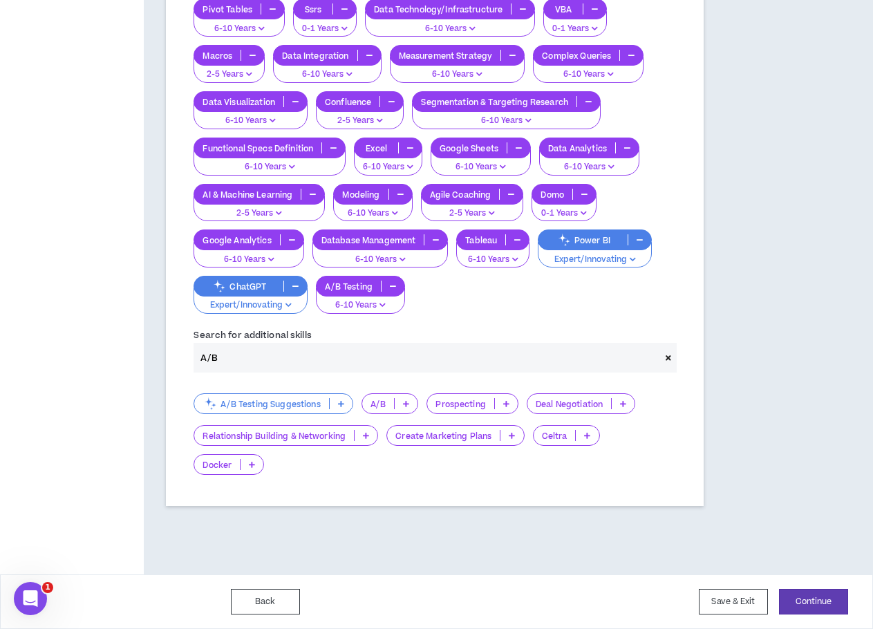
click at [319, 400] on p "A/B Testing Suggestions" at bounding box center [261, 404] width 134 height 10
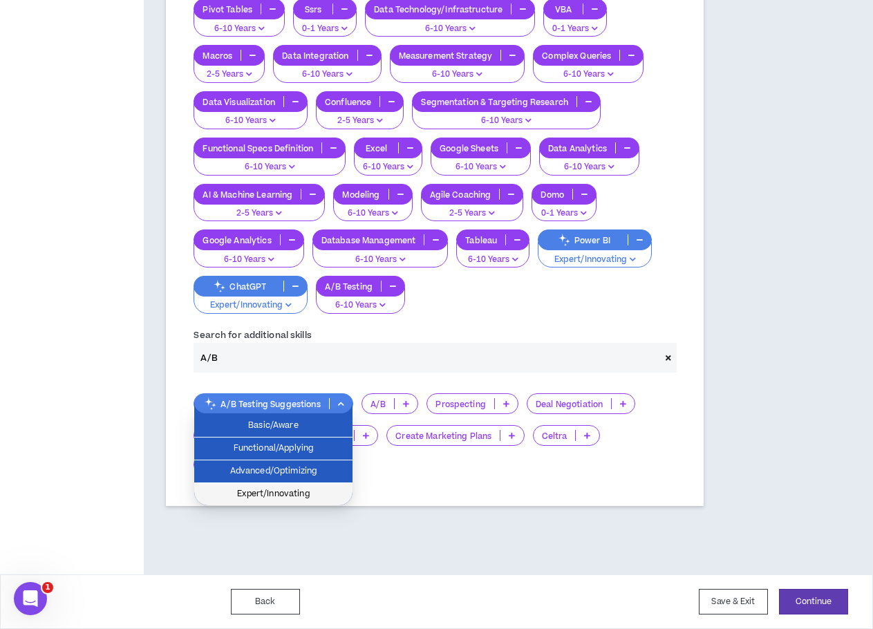
click at [279, 490] on span "Expert/Innovating" at bounding box center [274, 494] width 142 height 15
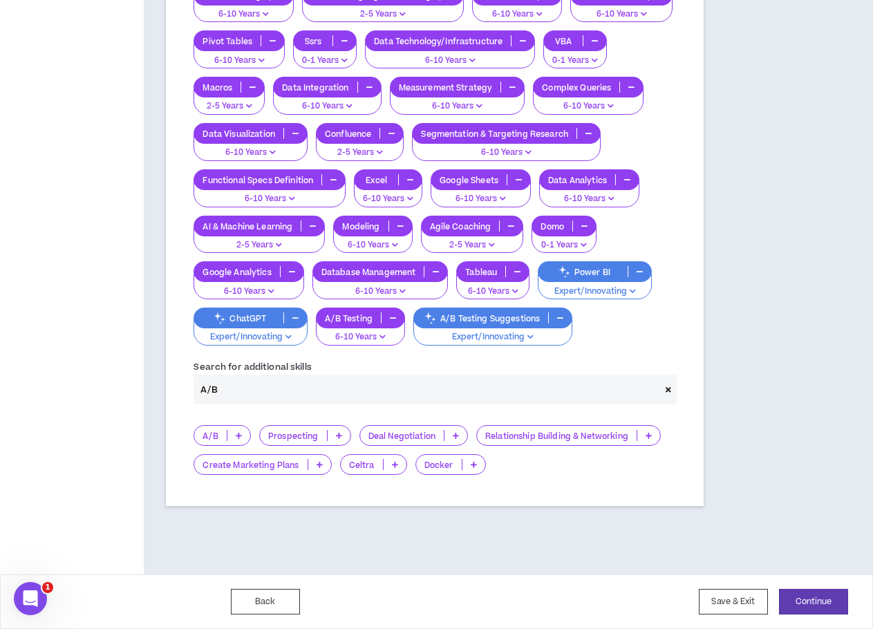
drag, startPoint x: 264, startPoint y: 410, endPoint x: 188, endPoint y: 401, distance: 76.6
click at [188, 401] on div "Search for additional skills A/B" at bounding box center [434, 382] width 503 height 45
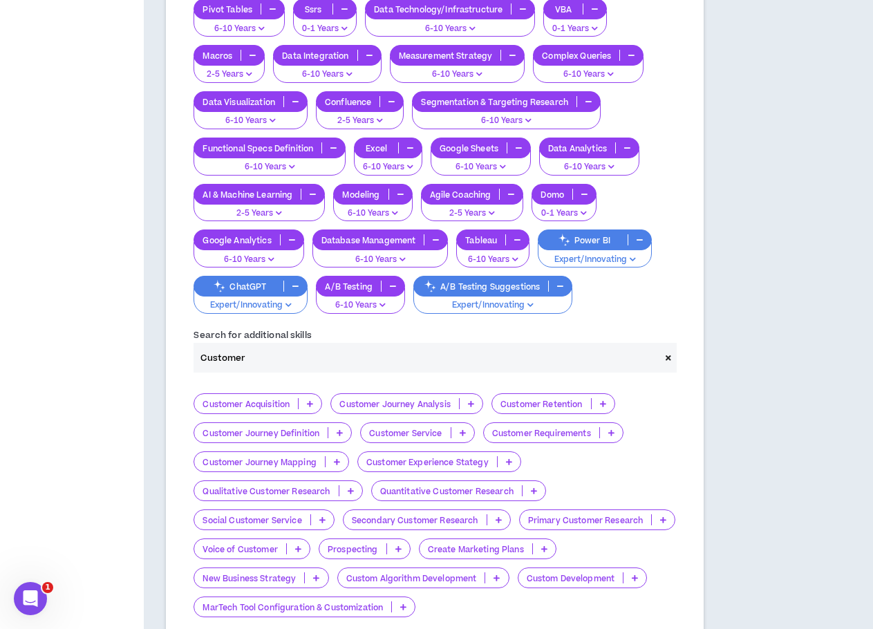
scroll to position [1352, 0]
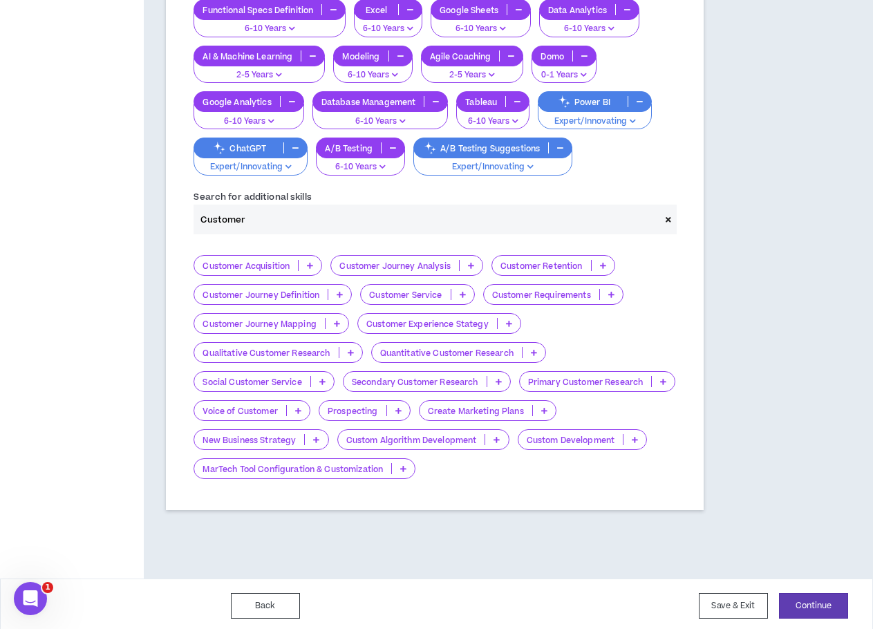
click at [487, 358] on p "Quantitative Customer Research" at bounding box center [447, 353] width 150 height 10
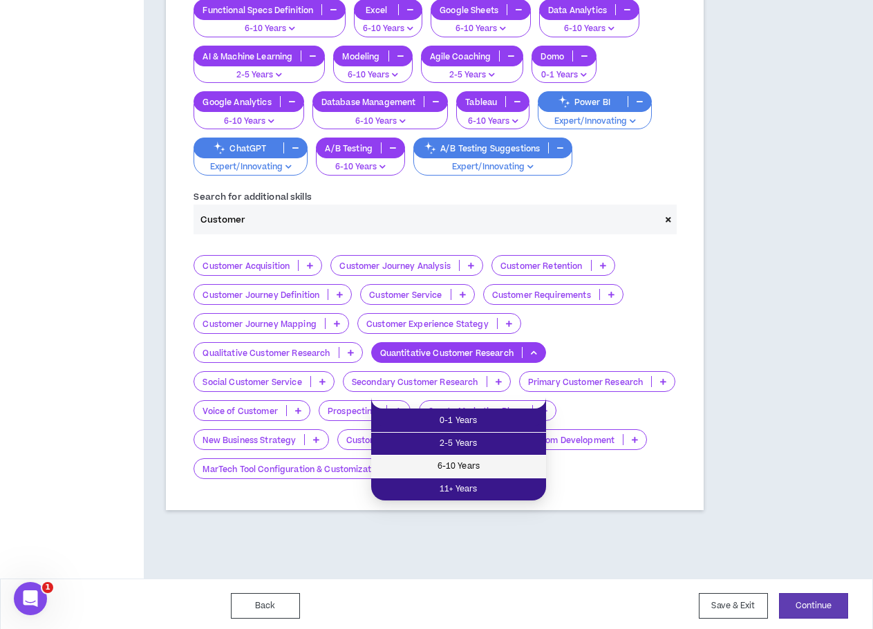
click at [458, 460] on span "6-10 Years" at bounding box center [459, 466] width 158 height 15
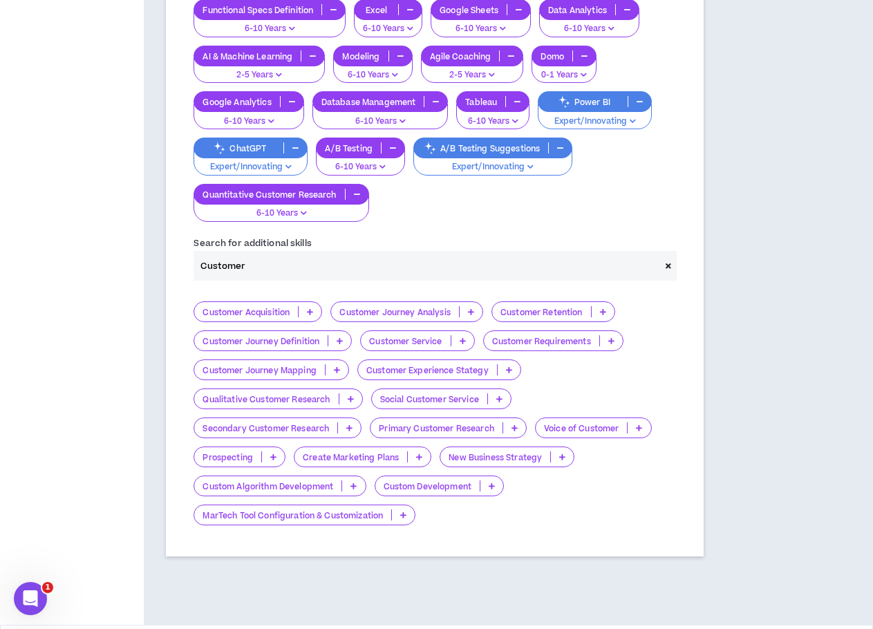
drag, startPoint x: 252, startPoint y: 272, endPoint x: 149, endPoint y: 274, distance: 103.1
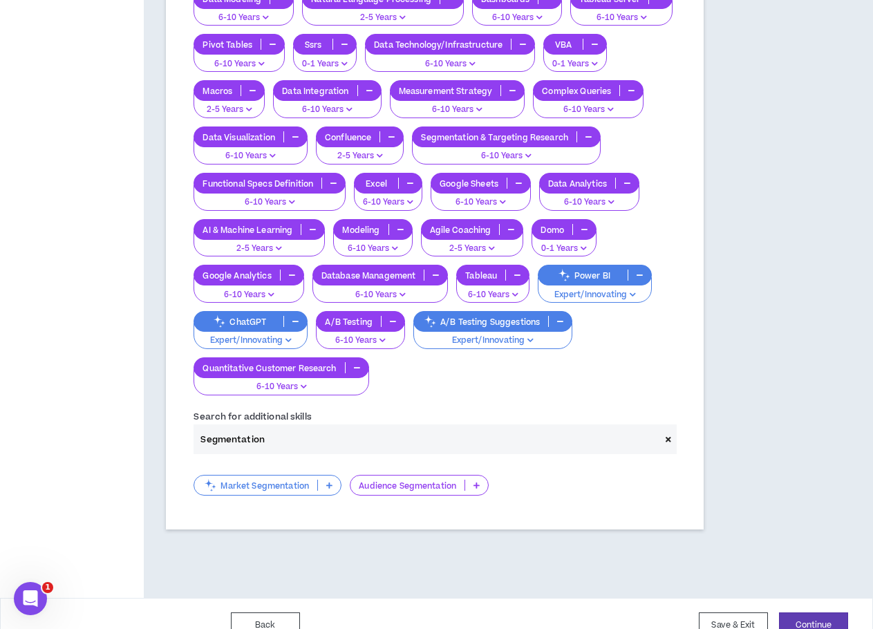
scroll to position [1202, 0]
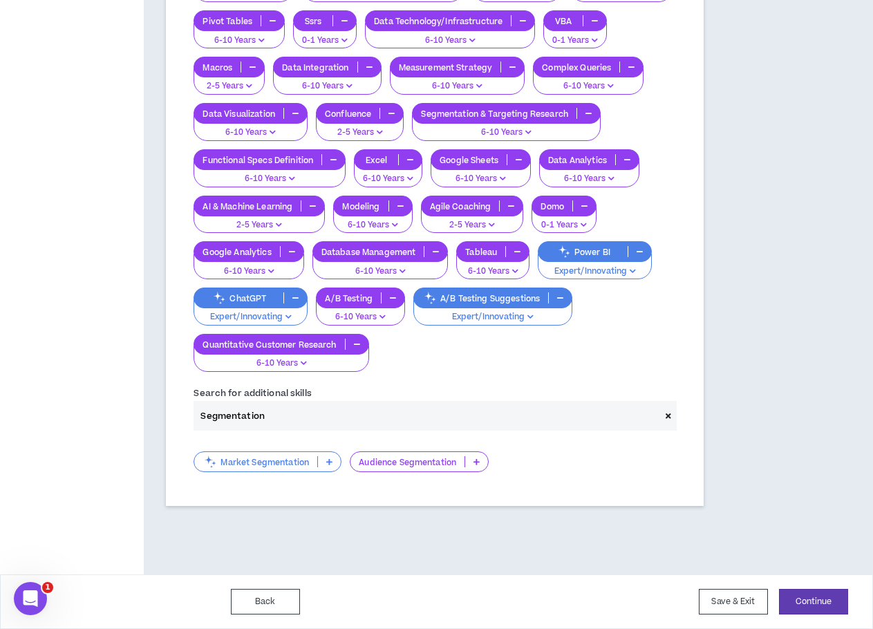
type input "Segmentation"
click at [458, 467] on p "Audience Segmentation" at bounding box center [408, 462] width 114 height 10
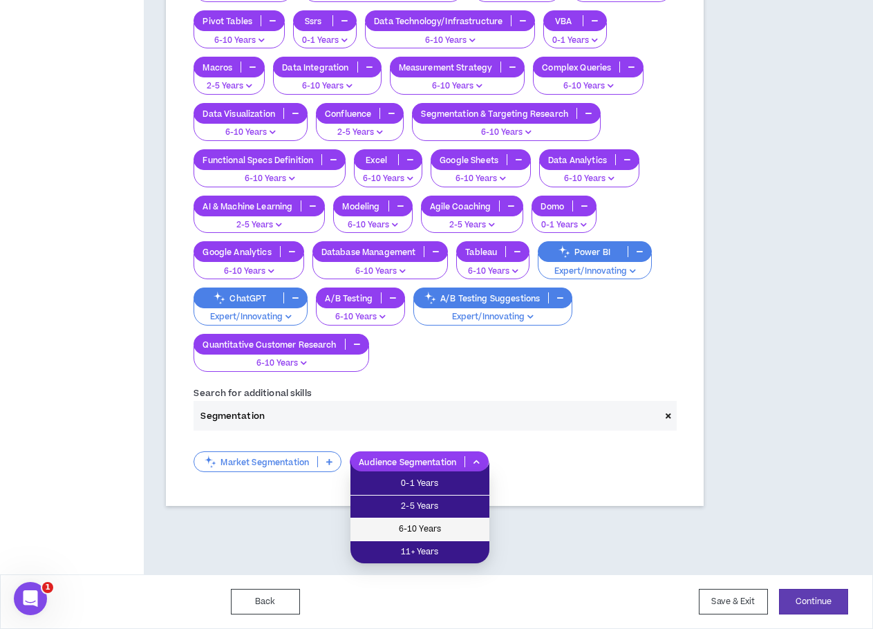
click at [405, 524] on span "6-10 Years" at bounding box center [420, 529] width 122 height 15
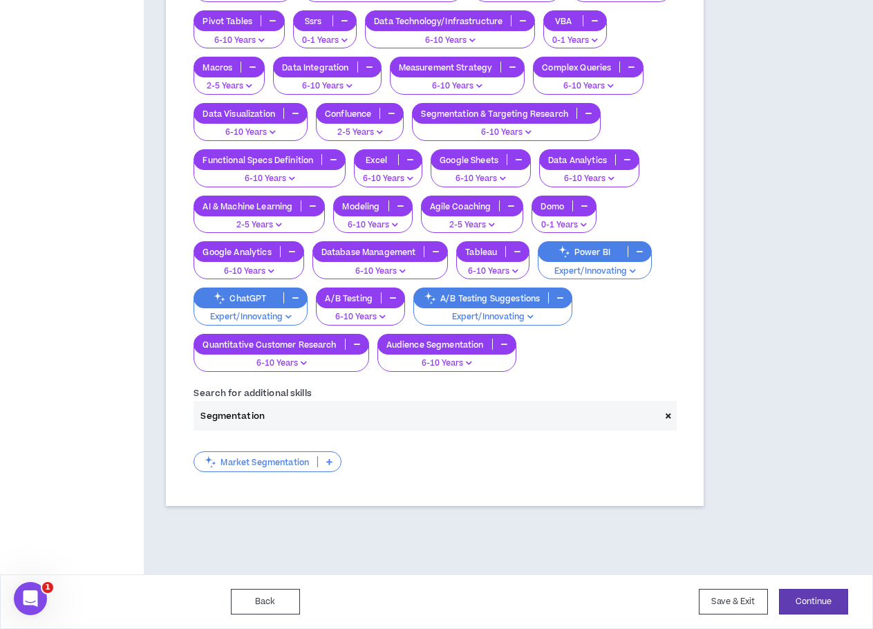
click at [276, 467] on p "Market Segmentation" at bounding box center [255, 462] width 123 height 10
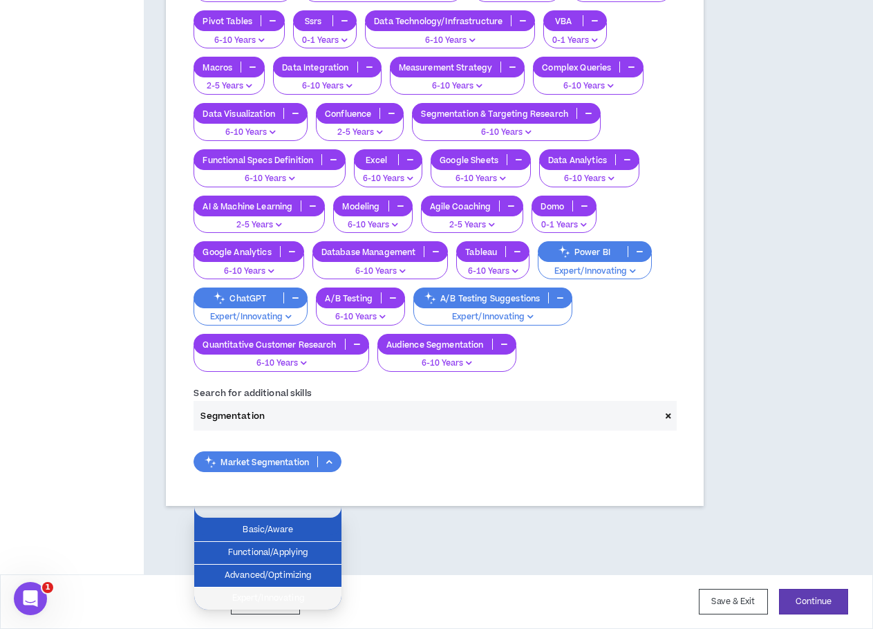
click at [268, 597] on span "Expert/Innovating" at bounding box center [268, 598] width 131 height 15
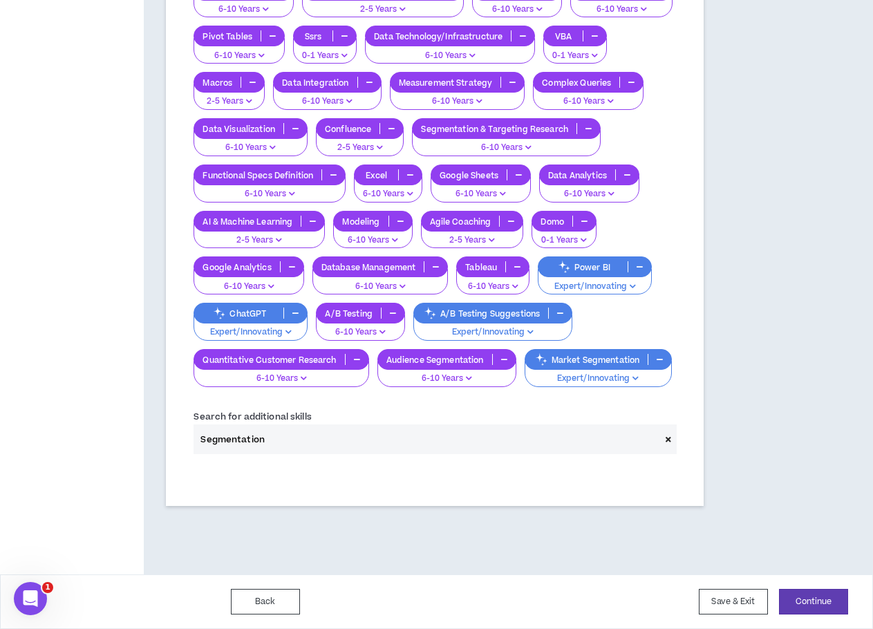
scroll to position [1225, 0]
click at [789, 604] on button "Continue" at bounding box center [813, 602] width 69 height 26
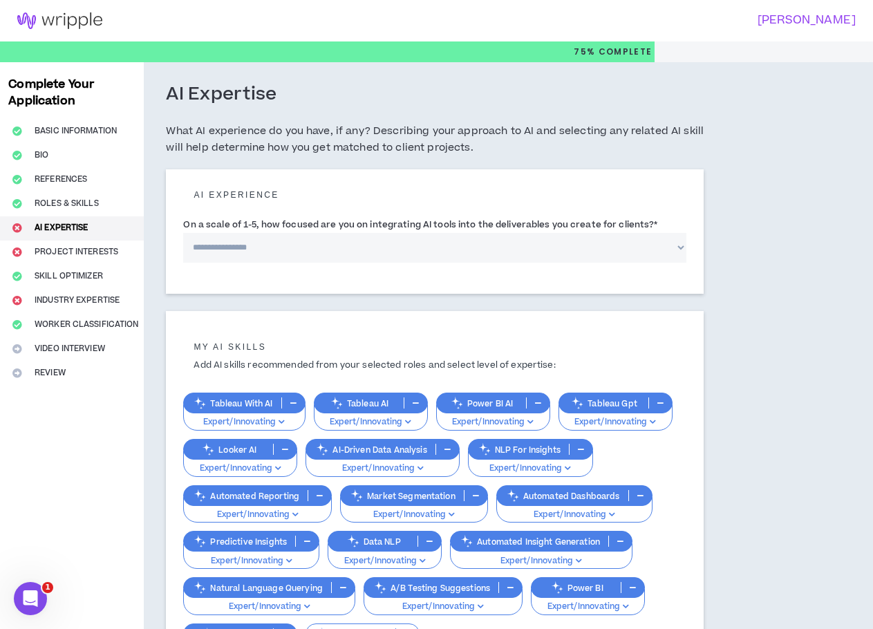
click at [267, 242] on select "**********" at bounding box center [434, 248] width 503 height 30
select select "*"
click at [183, 233] on select "**********" at bounding box center [434, 248] width 503 height 30
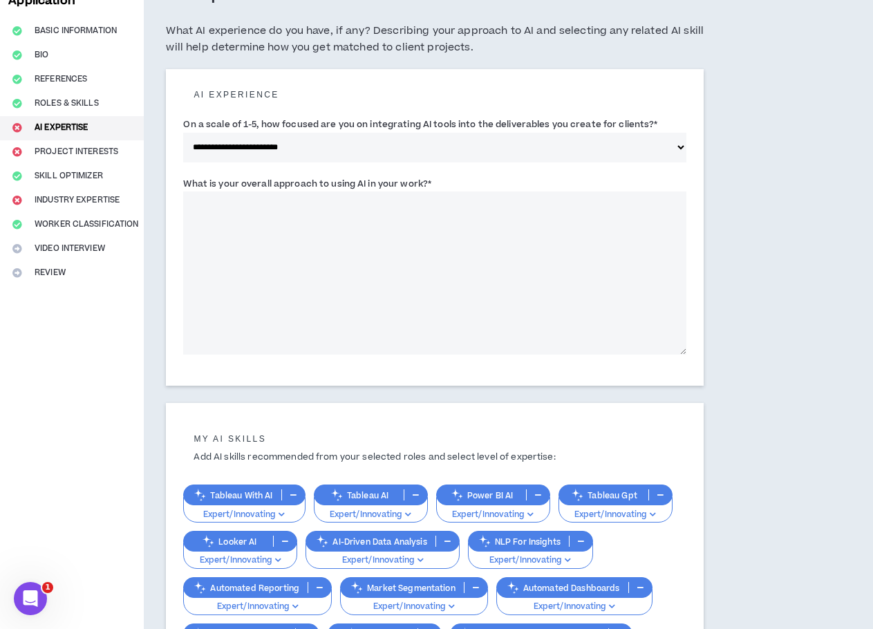
scroll to position [138, 0]
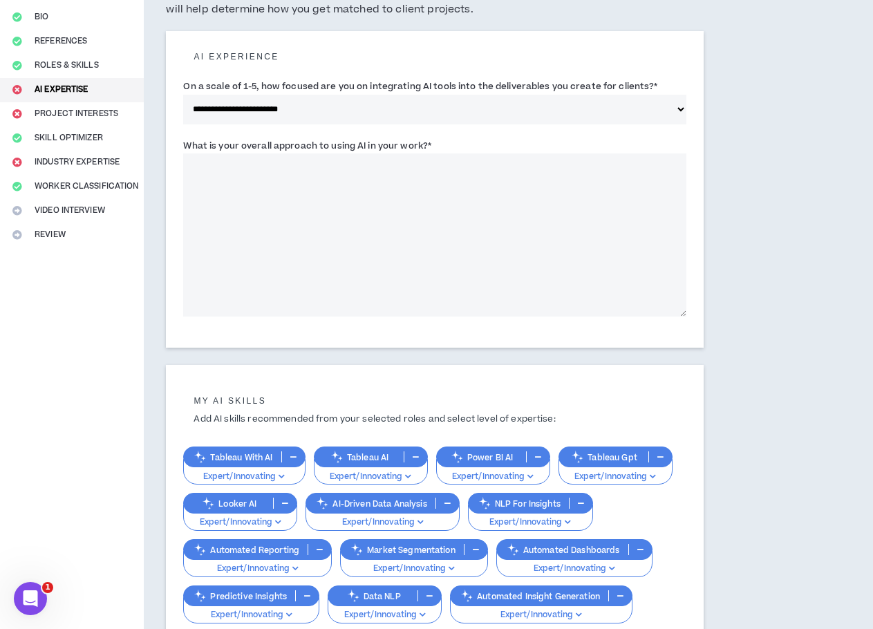
click at [312, 205] on textarea "What is your overall approach to using AI in your work? *" at bounding box center [434, 234] width 503 height 163
click at [346, 207] on textarea "What is your overall approach to using AI in your work? *" at bounding box center [434, 234] width 503 height 163
paste textarea "**********"
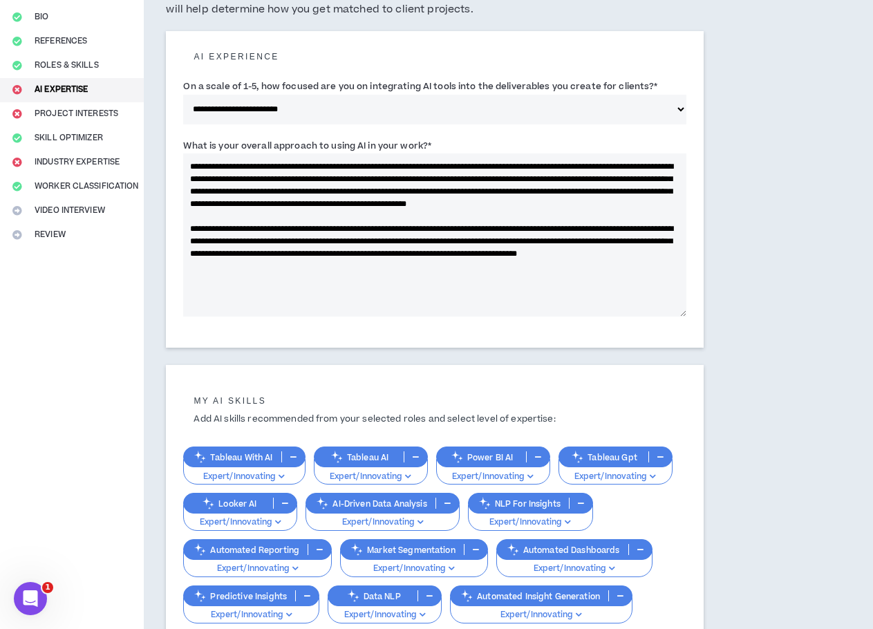
drag, startPoint x: 254, startPoint y: 165, endPoint x: 175, endPoint y: 165, distance: 78.8
click at [178, 165] on div "**********" at bounding box center [435, 189] width 538 height 317
click at [238, 168] on textarea "**********" at bounding box center [434, 234] width 503 height 163
click at [374, 165] on textarea "**********" at bounding box center [434, 234] width 503 height 163
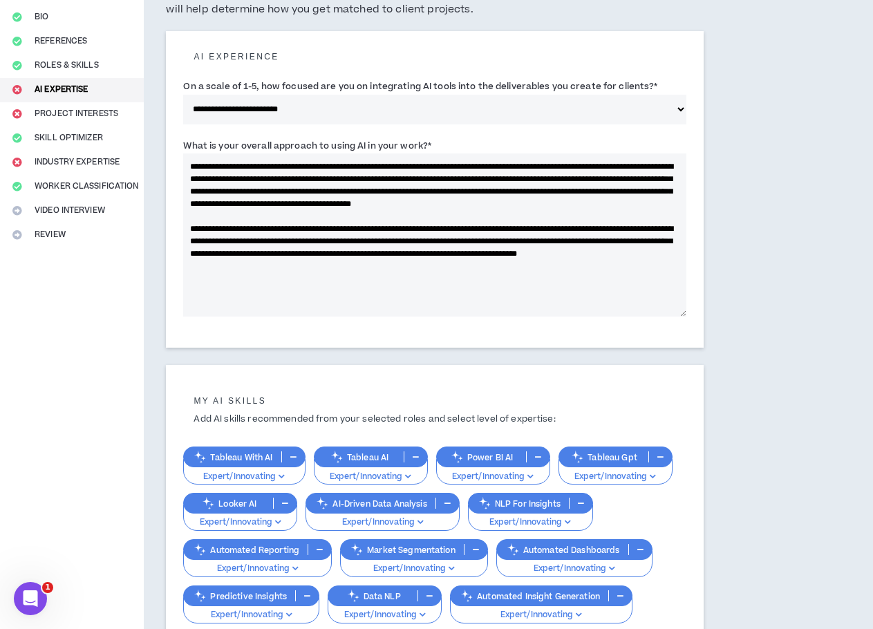
click at [525, 167] on textarea "**********" at bounding box center [434, 234] width 503 height 163
click at [305, 243] on textarea "**********" at bounding box center [434, 234] width 503 height 163
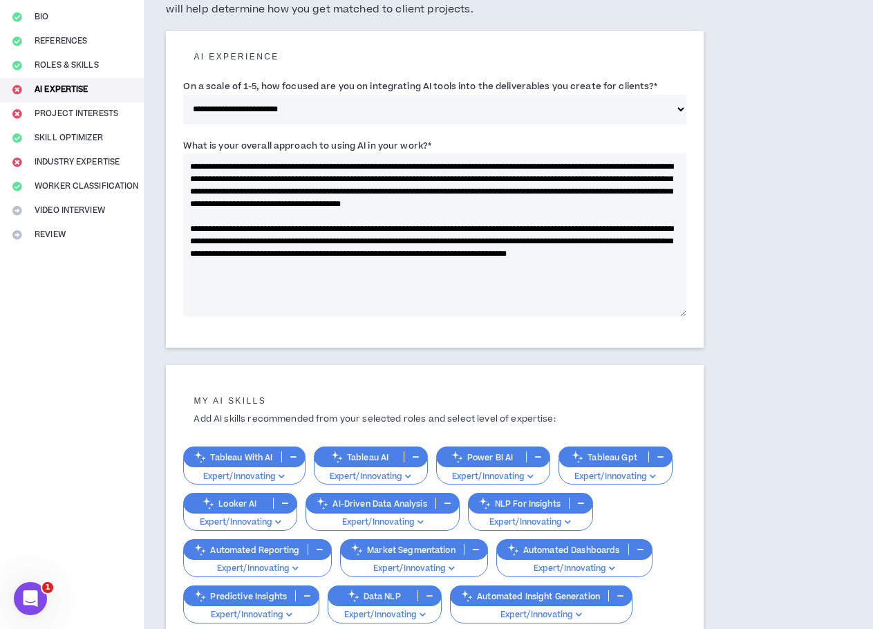
click at [620, 268] on textarea "**********" at bounding box center [434, 234] width 503 height 163
click at [349, 245] on textarea "**********" at bounding box center [434, 234] width 503 height 163
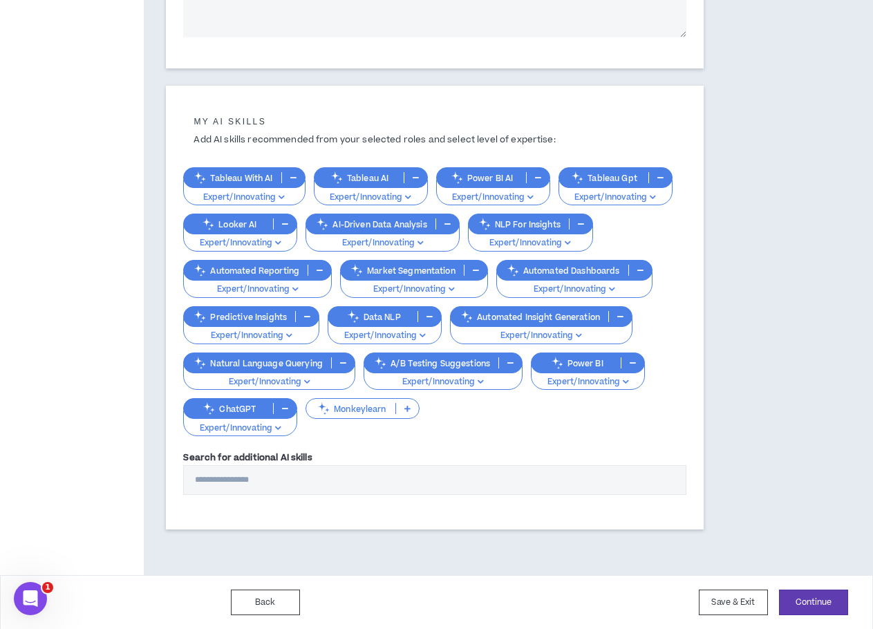
scroll to position [418, 0]
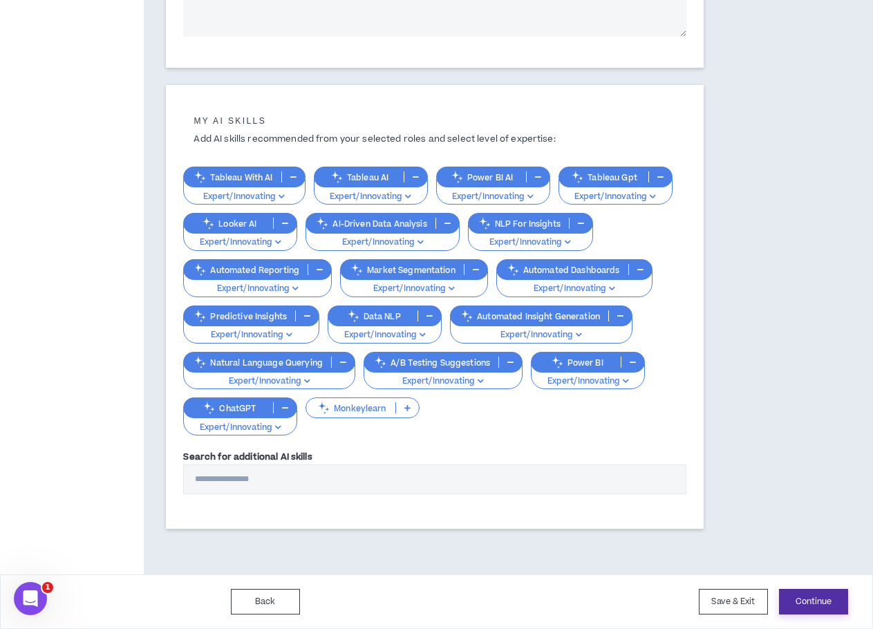
type textarea "**********"
click at [831, 606] on button "Continue" at bounding box center [813, 602] width 69 height 26
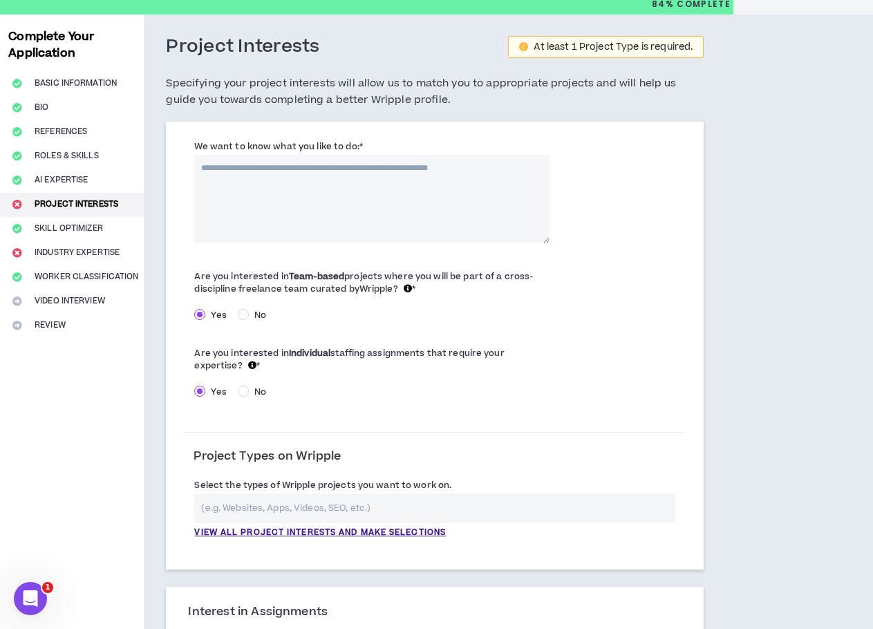
scroll to position [69, 0]
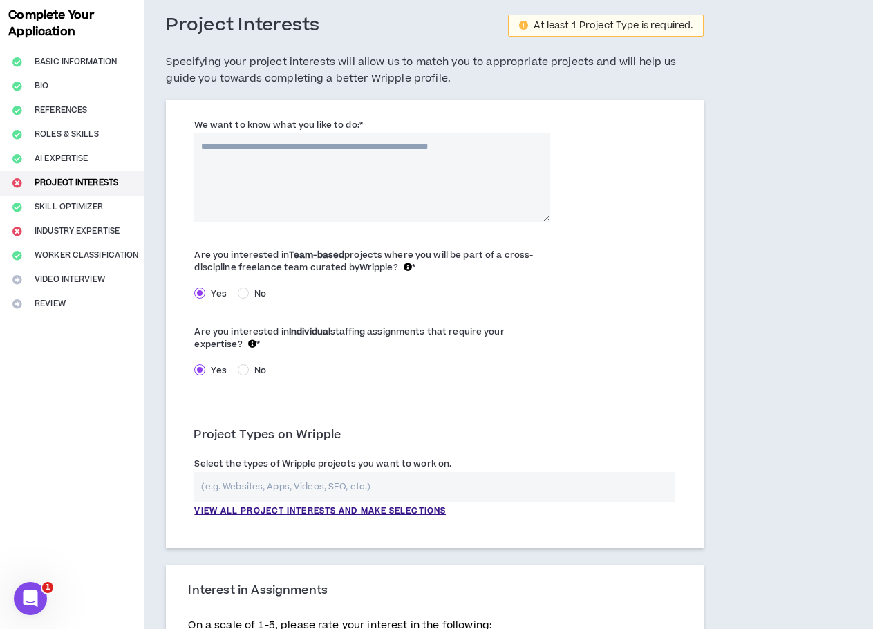
click at [315, 158] on textarea "We want to know what you like to do: *" at bounding box center [371, 177] width 355 height 89
click at [205, 147] on textarea "*********" at bounding box center [371, 177] width 355 height 89
click at [320, 147] on textarea "**********" at bounding box center [371, 177] width 355 height 89
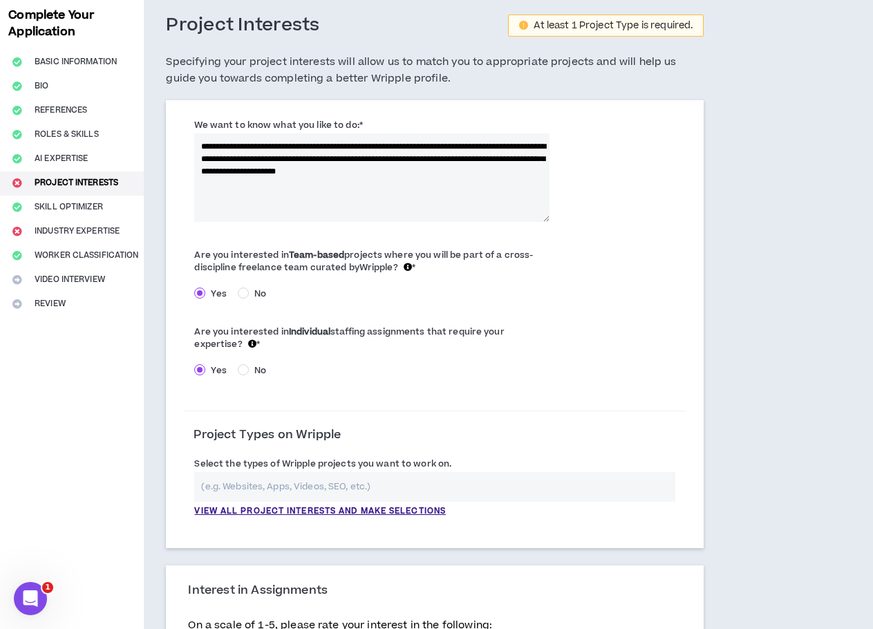
click at [214, 158] on textarea "**********" at bounding box center [371, 177] width 355 height 89
click at [248, 174] on textarea "**********" at bounding box center [371, 177] width 355 height 89
click at [479, 174] on textarea "**********" at bounding box center [371, 177] width 355 height 89
click at [487, 174] on textarea "**********" at bounding box center [371, 177] width 355 height 89
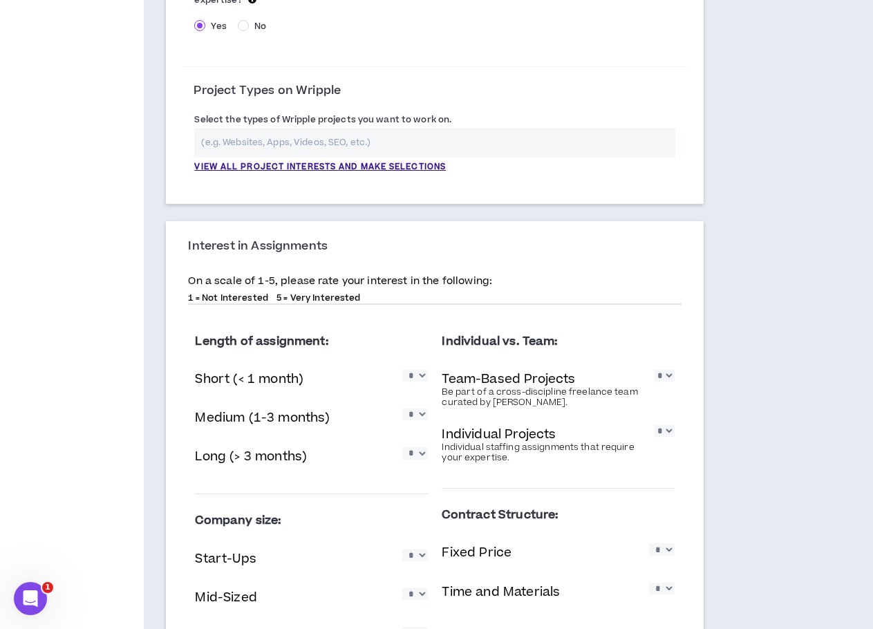
scroll to position [415, 0]
type textarea "**********"
click at [364, 145] on input "text" at bounding box center [434, 142] width 481 height 30
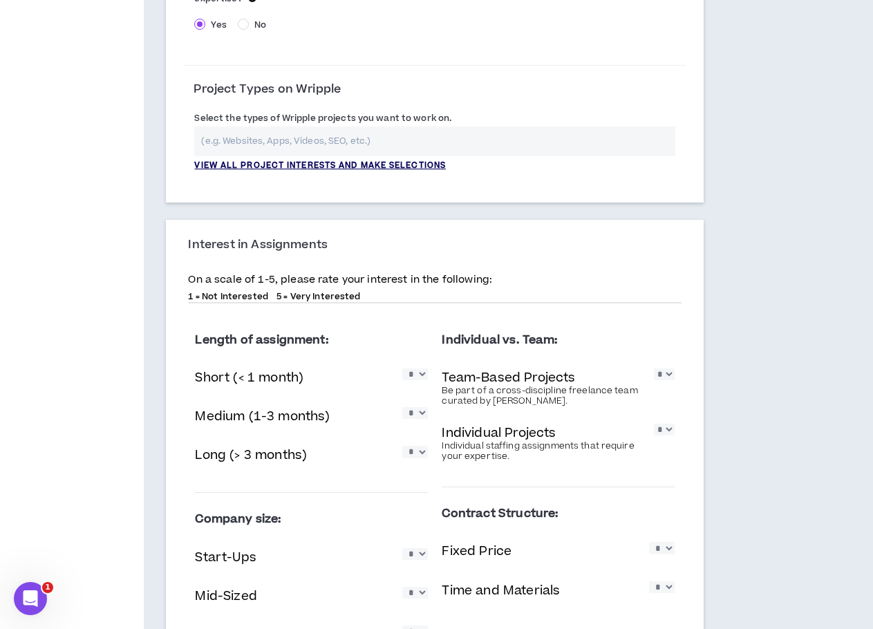
drag, startPoint x: 364, startPoint y: 166, endPoint x: 316, endPoint y: 167, distance: 48.4
click at [316, 167] on p "View all project interests and make selections" at bounding box center [320, 166] width 252 height 12
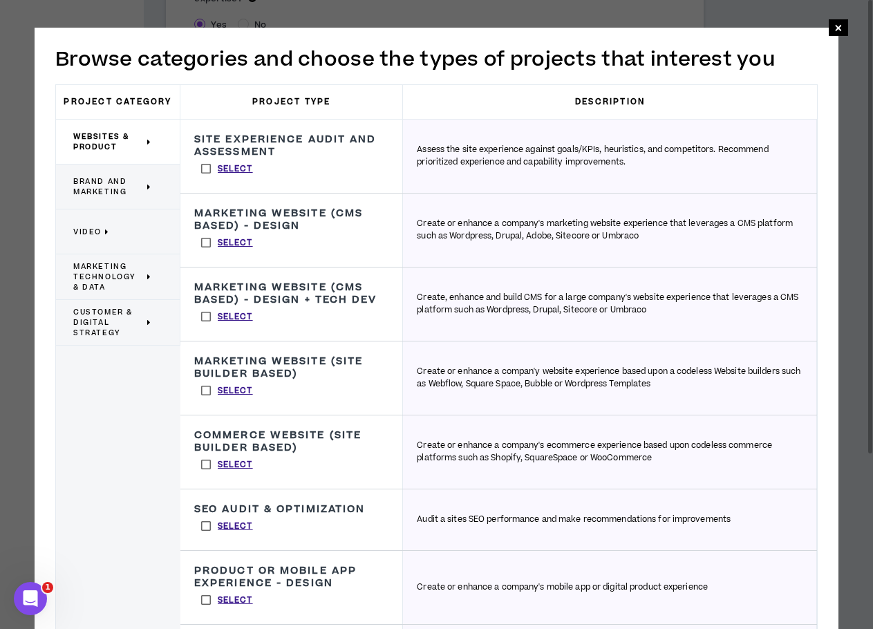
click at [131, 275] on span "Marketing Technology & Data" at bounding box center [108, 276] width 71 height 31
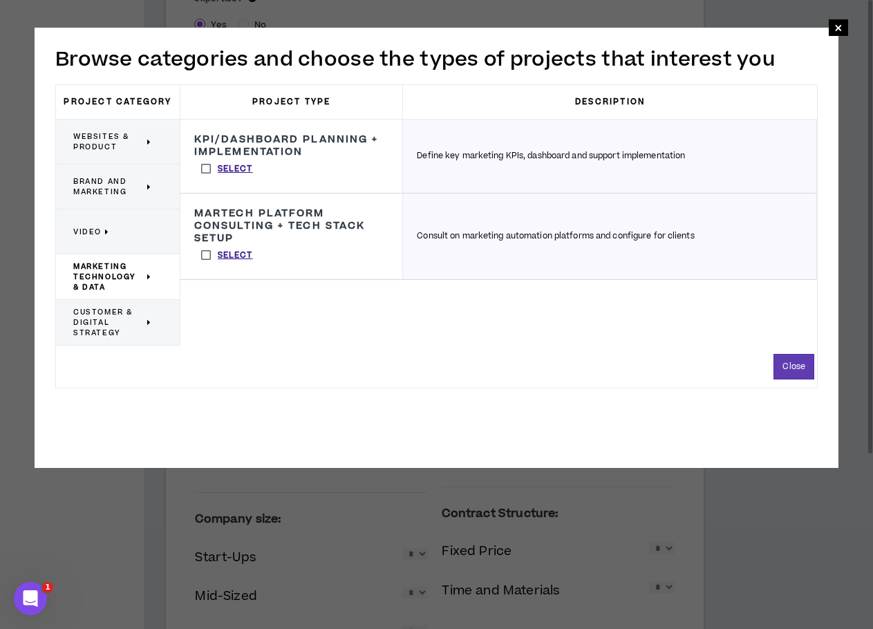
click at [207, 167] on label "Select" at bounding box center [227, 168] width 66 height 21
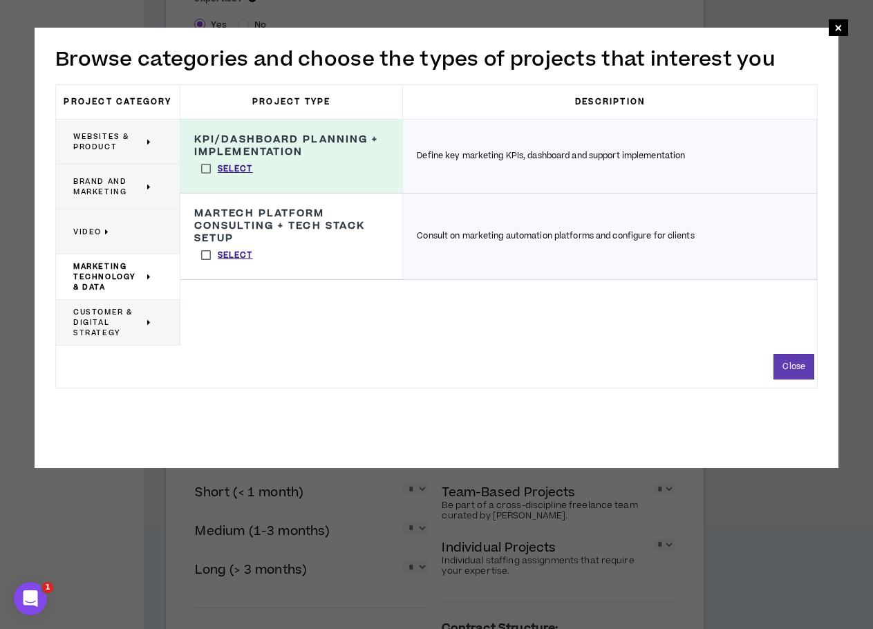
click at [203, 251] on label "Select" at bounding box center [227, 255] width 66 height 21
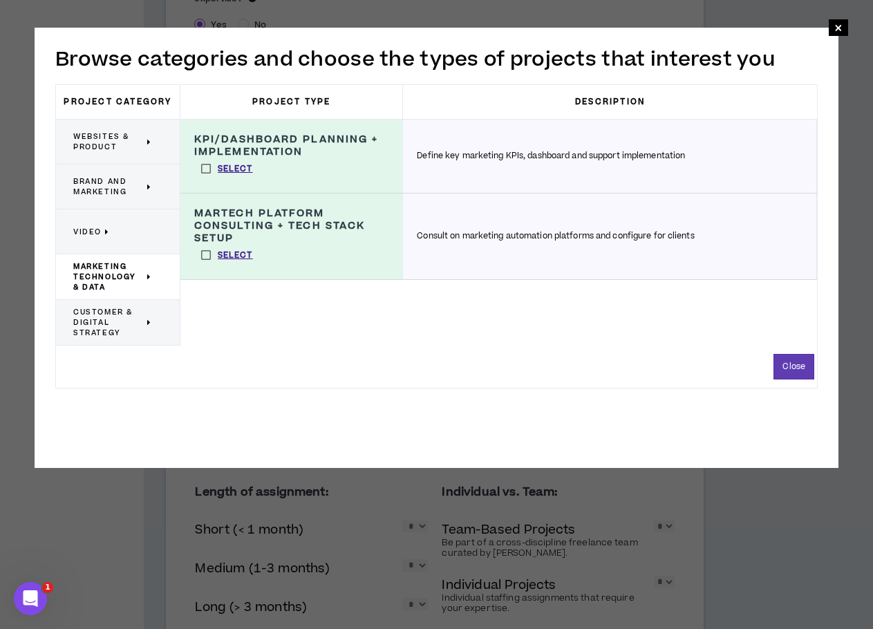
click at [115, 322] on span "Customer & Digital Strategy" at bounding box center [108, 322] width 71 height 31
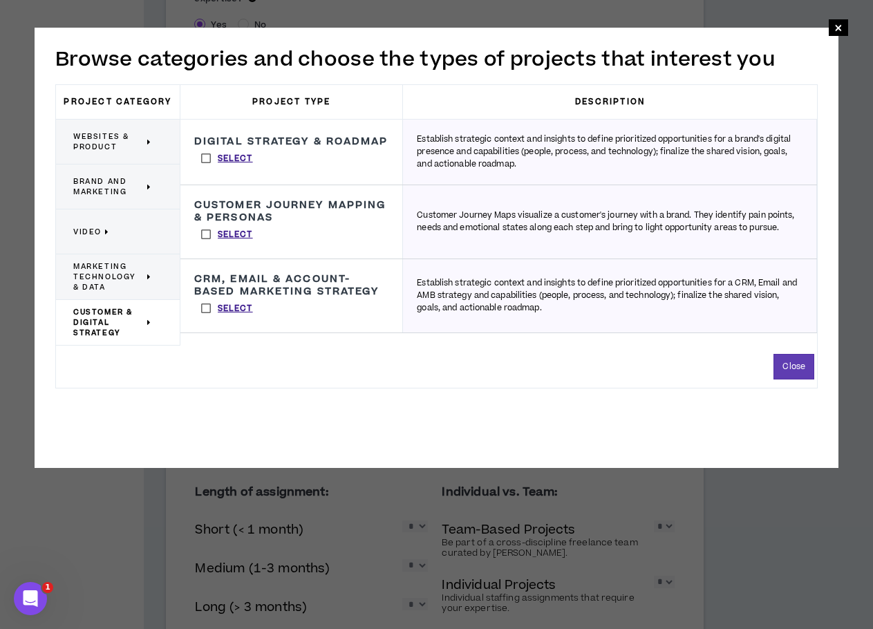
click at [207, 239] on label "Select" at bounding box center [227, 234] width 66 height 21
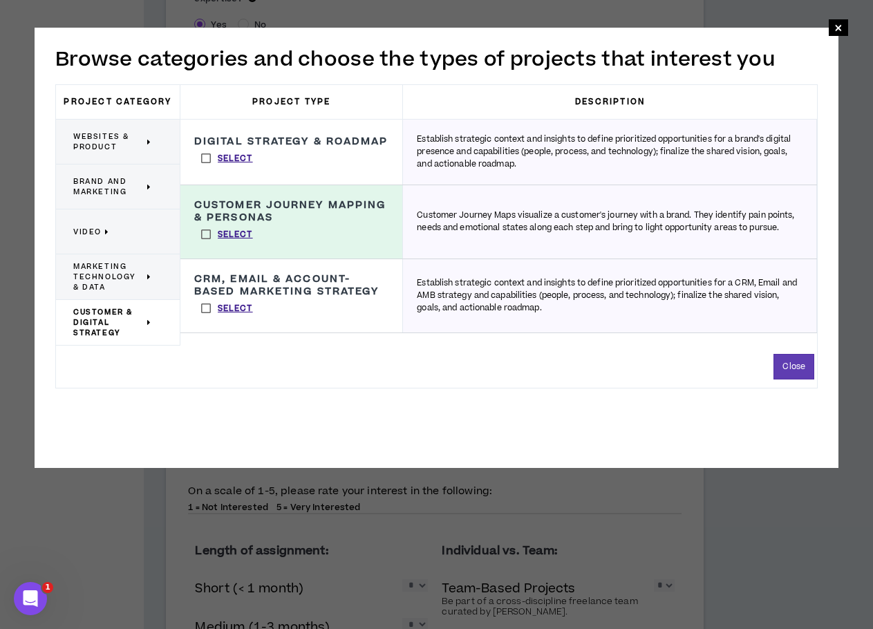
click at [207, 169] on label "Select" at bounding box center [227, 158] width 66 height 21
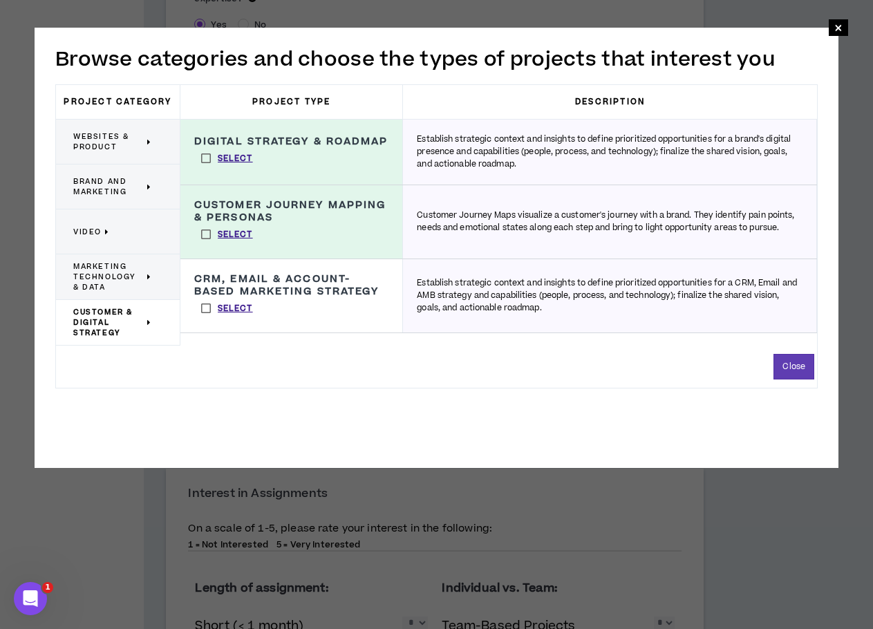
click at [209, 314] on label "Select" at bounding box center [227, 308] width 66 height 21
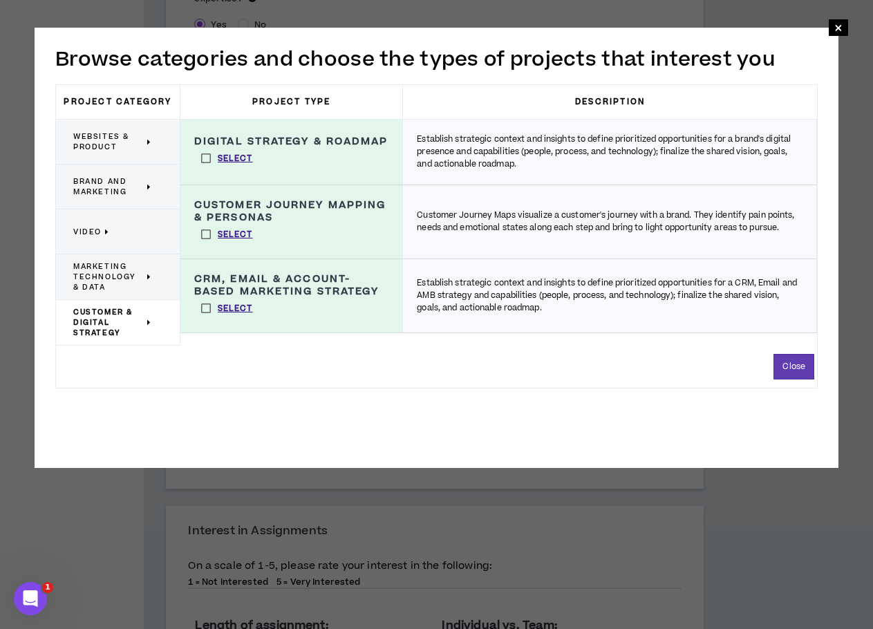
click at [122, 280] on span "Marketing Technology & Data" at bounding box center [108, 276] width 71 height 31
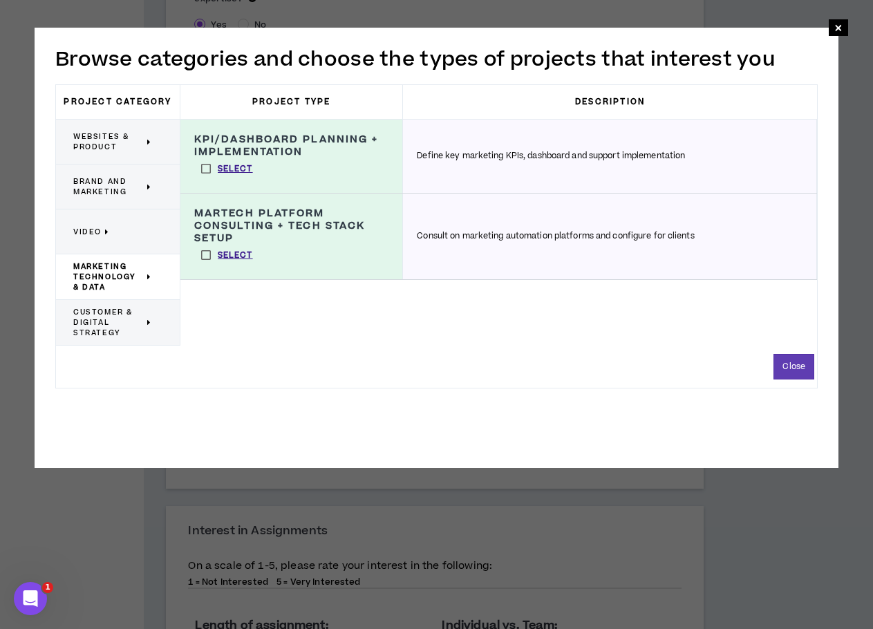
click at [102, 224] on p "Video" at bounding box center [112, 231] width 79 height 30
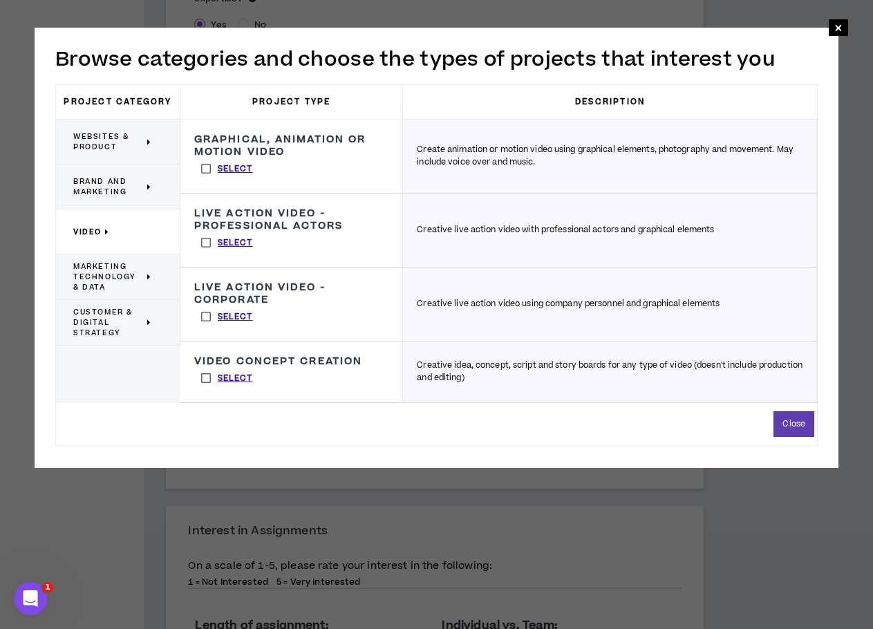
click at [99, 192] on span "Brand and Marketing" at bounding box center [108, 186] width 71 height 21
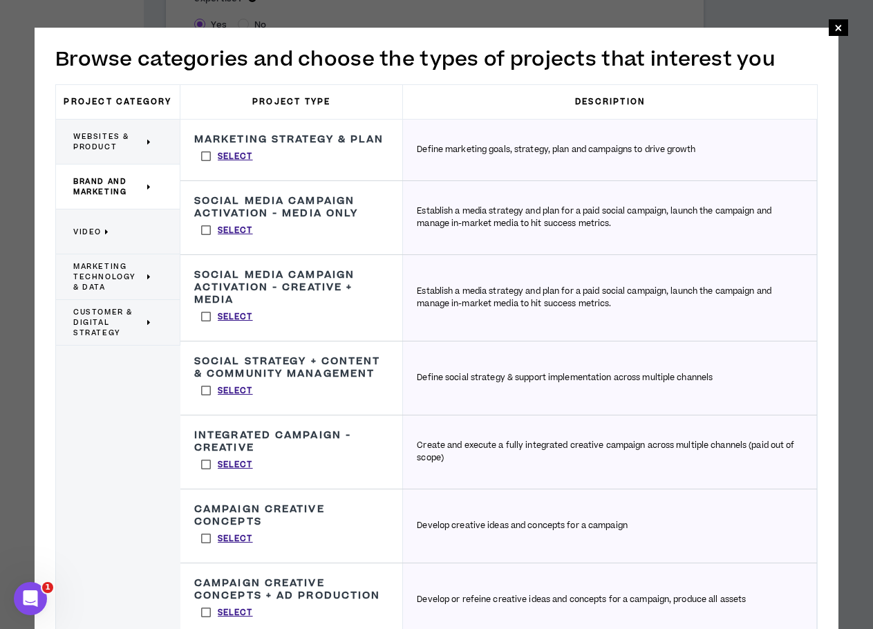
click at [205, 156] on label "Select" at bounding box center [227, 156] width 66 height 21
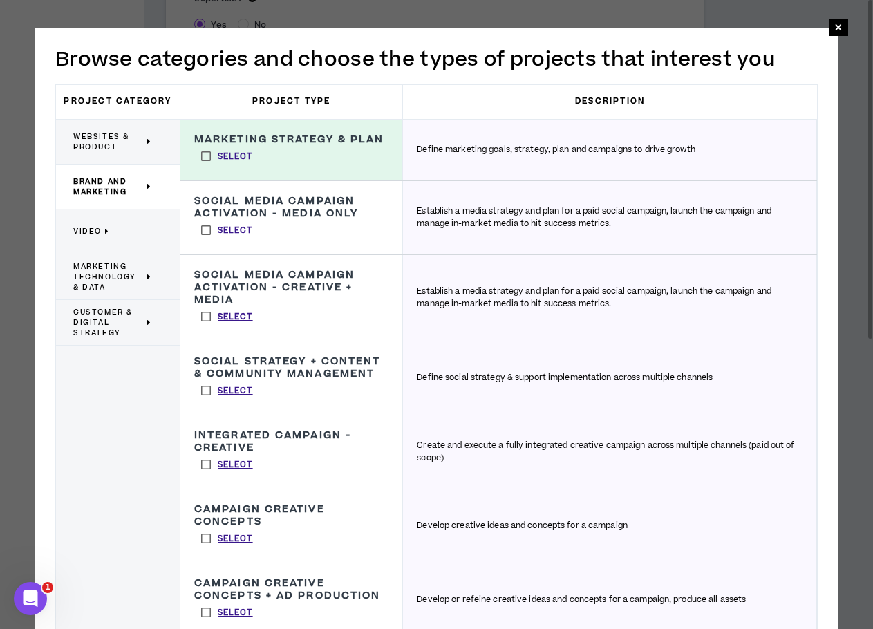
click at [120, 142] on span "Websites & Product" at bounding box center [108, 141] width 71 height 21
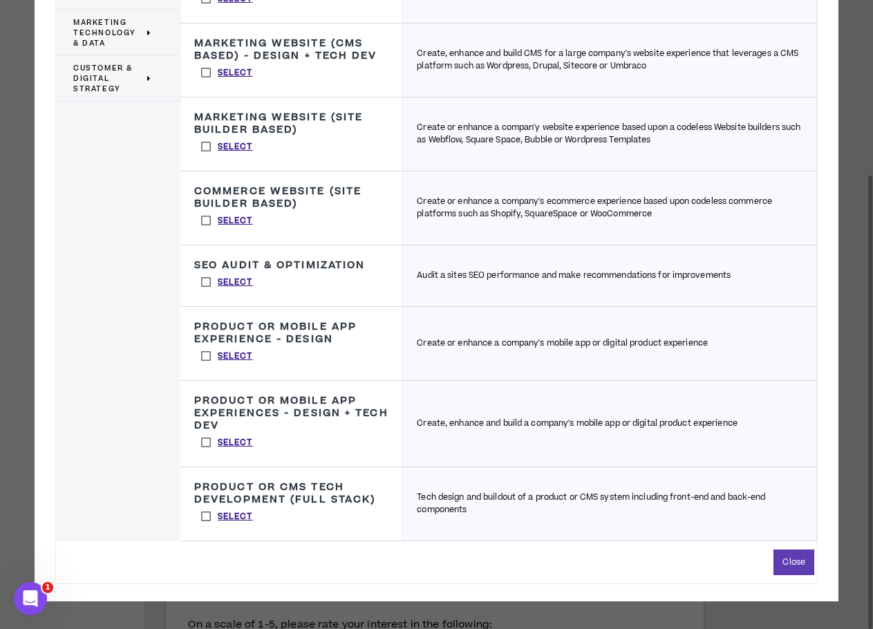
click at [206, 516] on label "Select" at bounding box center [227, 516] width 66 height 21
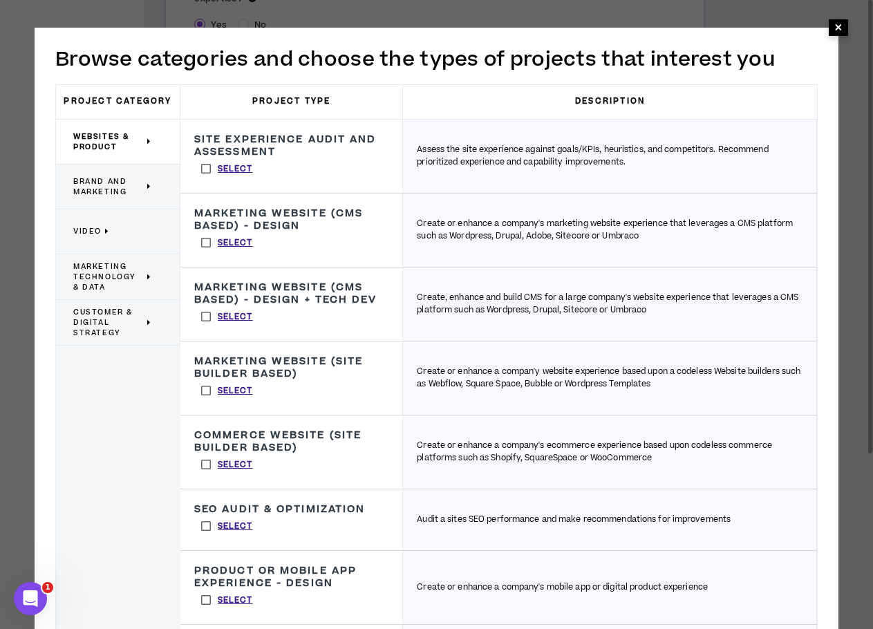
click at [839, 26] on span "×" at bounding box center [839, 27] width 8 height 17
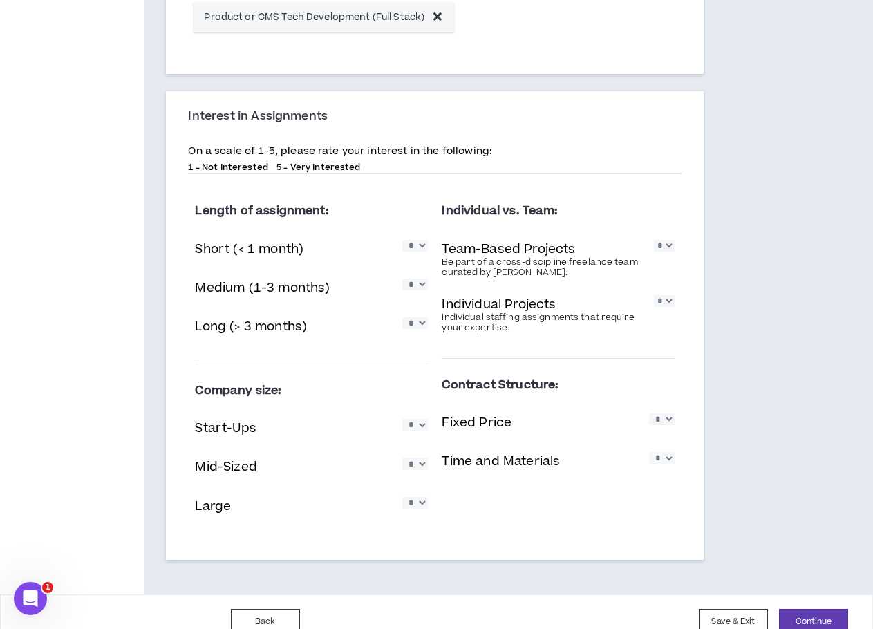
scroll to position [967, 0]
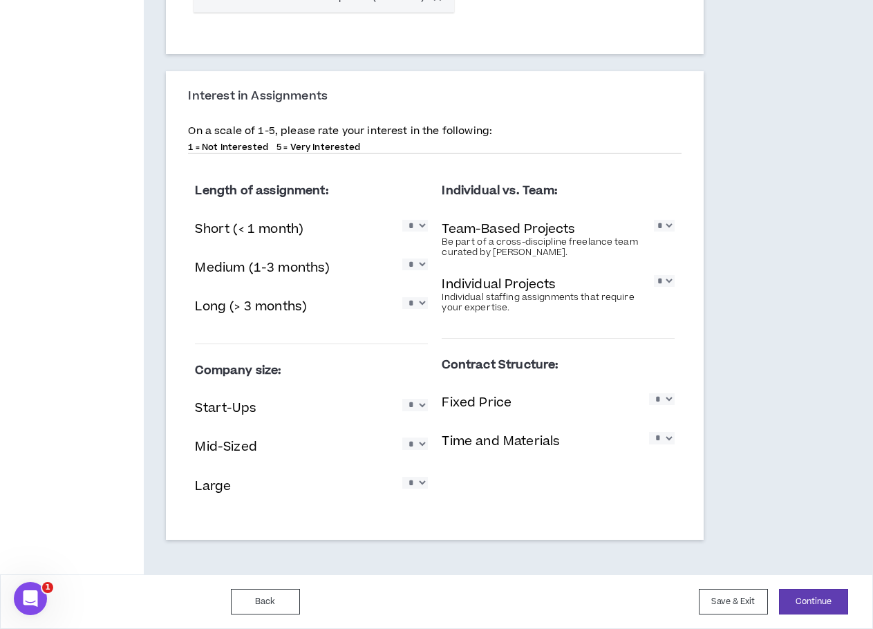
click at [420, 232] on select "* * * * *" at bounding box center [415, 226] width 26 height 12
select select "*"
click at [402, 220] on select "* * * * *" at bounding box center [415, 226] width 26 height 12
click at [411, 268] on select "* * * * *" at bounding box center [415, 265] width 26 height 12
select select "*"
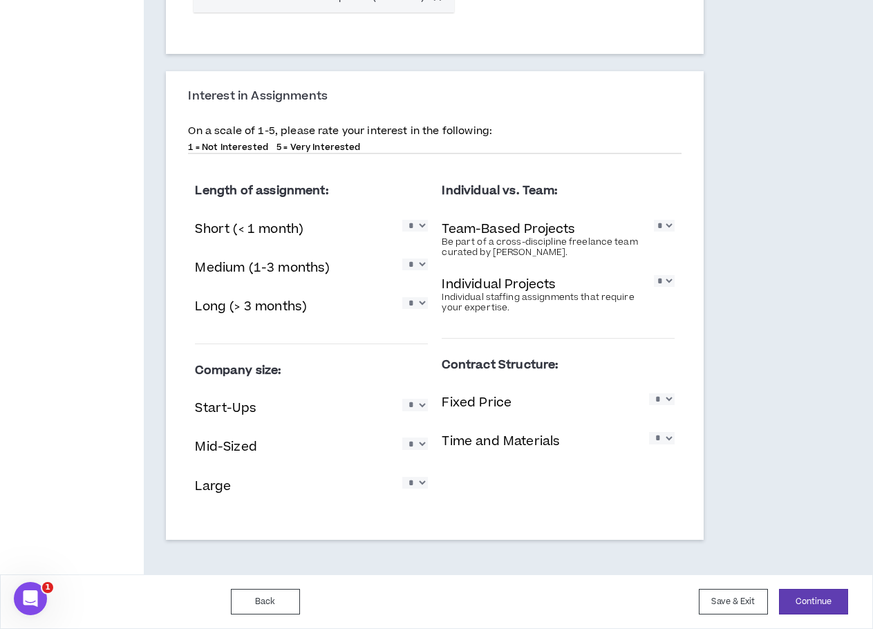
click at [402, 259] on select "* * * * *" at bounding box center [415, 265] width 26 height 12
drag, startPoint x: 420, startPoint y: 302, endPoint x: 420, endPoint y: 310, distance: 7.6
click at [420, 302] on select "* * * * *" at bounding box center [415, 303] width 26 height 12
select select "*"
click at [402, 297] on select "* * * * *" at bounding box center [415, 303] width 26 height 12
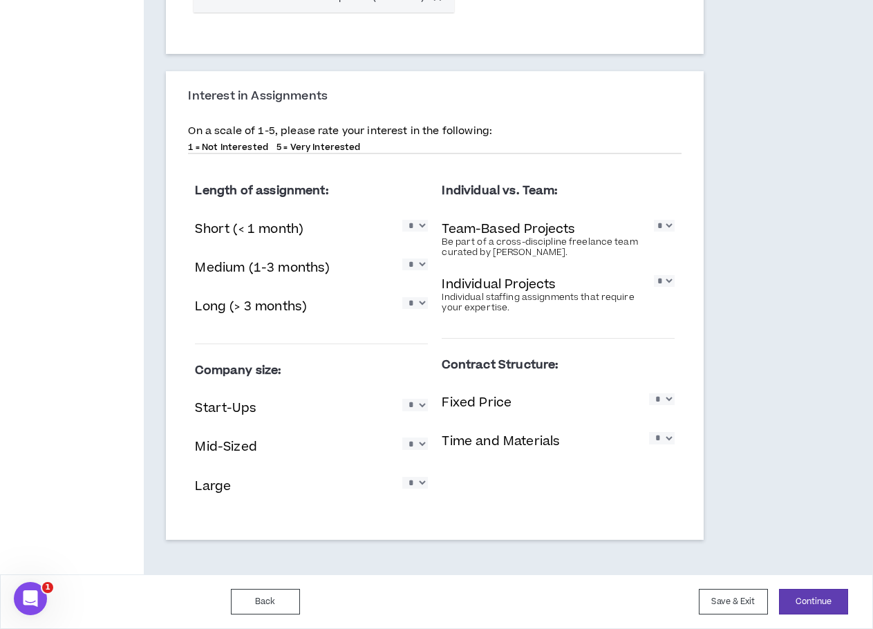
click at [415, 232] on select "* * * * *" at bounding box center [415, 226] width 26 height 12
select select "*"
click at [402, 220] on select "* * * * *" at bounding box center [415, 226] width 26 height 12
click at [664, 227] on select "* * * * *" at bounding box center [664, 226] width 21 height 12
select select "*"
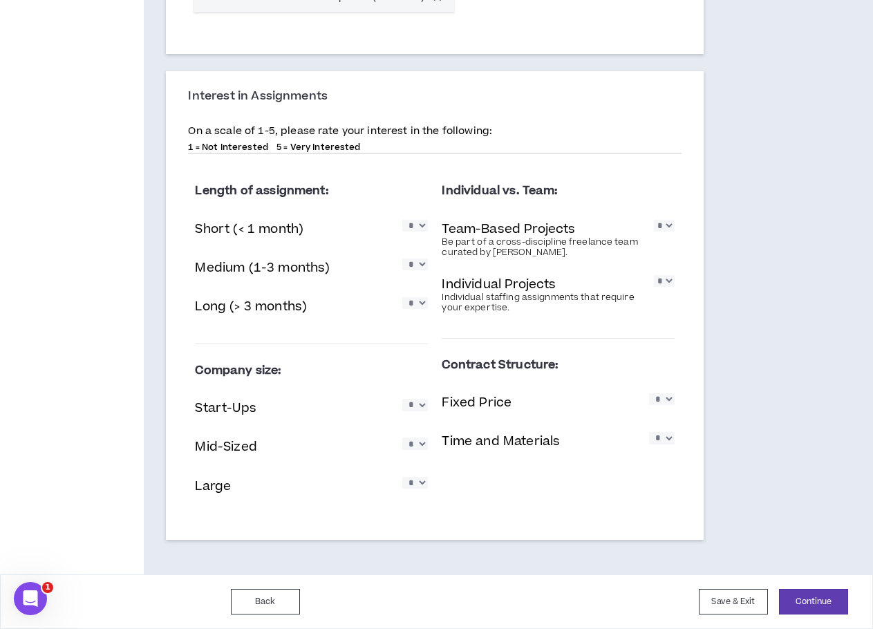
click at [654, 220] on select "* * * * *" at bounding box center [664, 226] width 21 height 12
click at [666, 286] on select "* * * * *" at bounding box center [664, 281] width 21 height 12
select select "*"
click at [654, 275] on select "* * * * *" at bounding box center [664, 281] width 21 height 12
click at [420, 408] on select "* * * * *" at bounding box center [415, 405] width 26 height 12
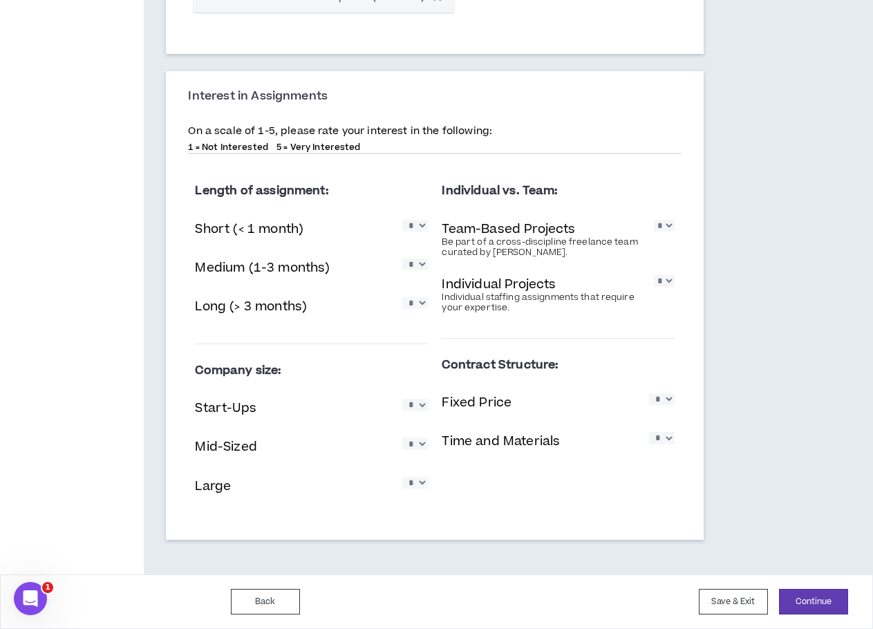
select select "*"
click at [402, 399] on select "* * * * *" at bounding box center [415, 405] width 26 height 12
click at [416, 443] on select "* * * * *" at bounding box center [415, 444] width 26 height 12
select select "*"
click at [402, 438] on select "* * * * *" at bounding box center [415, 444] width 26 height 12
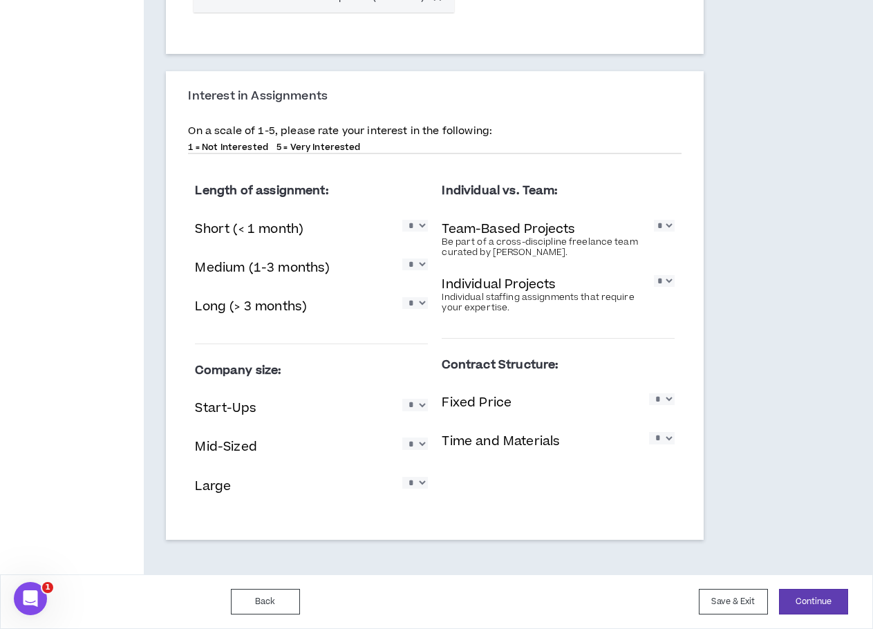
click at [418, 488] on select "* * * * *" at bounding box center [415, 483] width 26 height 12
select select "*"
click at [402, 477] on select "* * * * *" at bounding box center [415, 483] width 26 height 12
click at [659, 396] on select "* * * * *" at bounding box center [662, 399] width 26 height 12
select select "*"
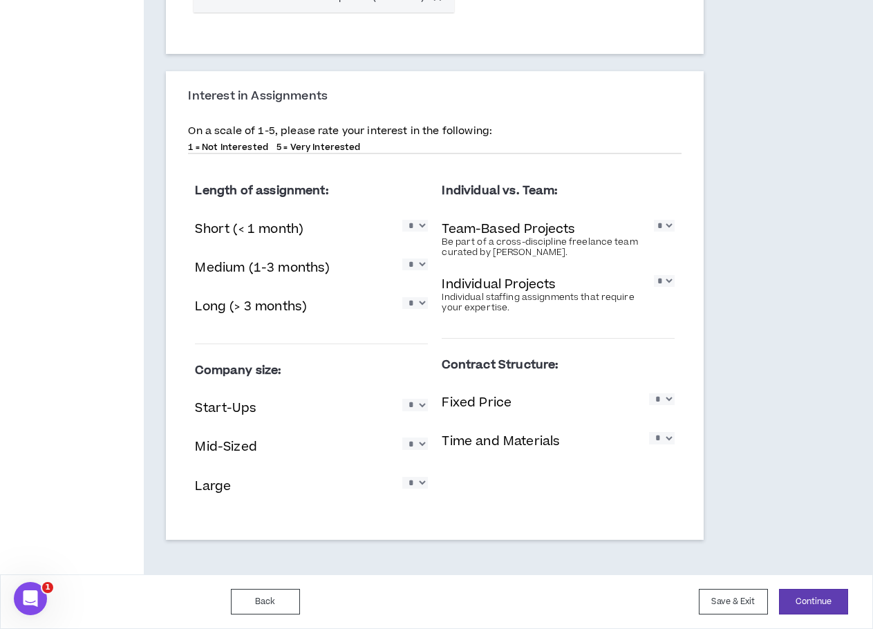
click at [649, 393] on select "* * * * *" at bounding box center [662, 399] width 26 height 12
click at [665, 440] on select "* * * * *" at bounding box center [662, 438] width 26 height 12
select select "*"
click at [649, 432] on select "* * * * *" at bounding box center [662, 438] width 26 height 12
click at [662, 232] on select "* * * * *" at bounding box center [664, 226] width 21 height 12
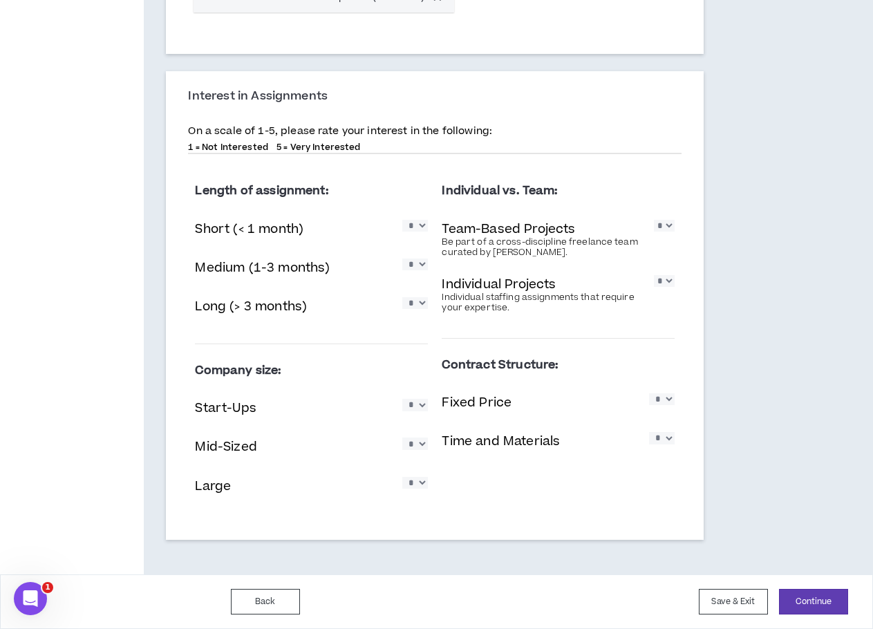
click at [591, 316] on div "Individual Projects Individual staffing assignments that require your expertise…" at bounding box center [558, 294] width 233 height 45
click at [423, 411] on select "* * * * *" at bounding box center [415, 405] width 26 height 12
click at [453, 485] on div "Length of assignment: Short (< 1 month) * * * * * Medium (1-3 months) * * * * *…" at bounding box center [435, 344] width 494 height 359
click at [418, 409] on select "* * * * *" at bounding box center [415, 405] width 26 height 12
click at [463, 481] on div "Length of assignment: Short (< 1 month) * * * * * Medium (1-3 months) * * * * *…" at bounding box center [435, 344] width 494 height 359
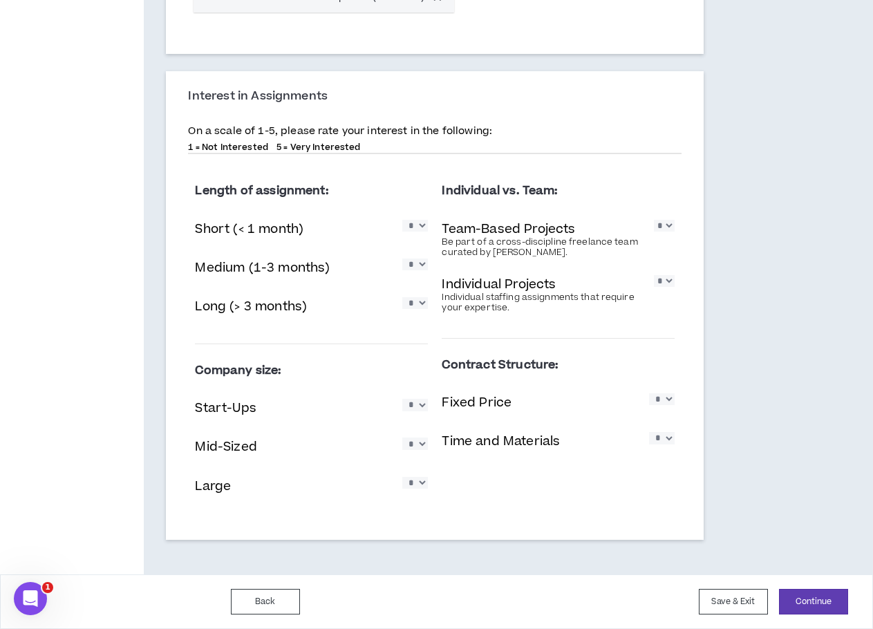
click at [416, 448] on select "* * * * *" at bounding box center [415, 444] width 26 height 12
click at [456, 492] on div "Length of assignment: Short (< 1 month) * * * * * Medium (1-3 months) * * * * *…" at bounding box center [435, 344] width 494 height 359
click at [817, 597] on button "Continue" at bounding box center [813, 602] width 69 height 26
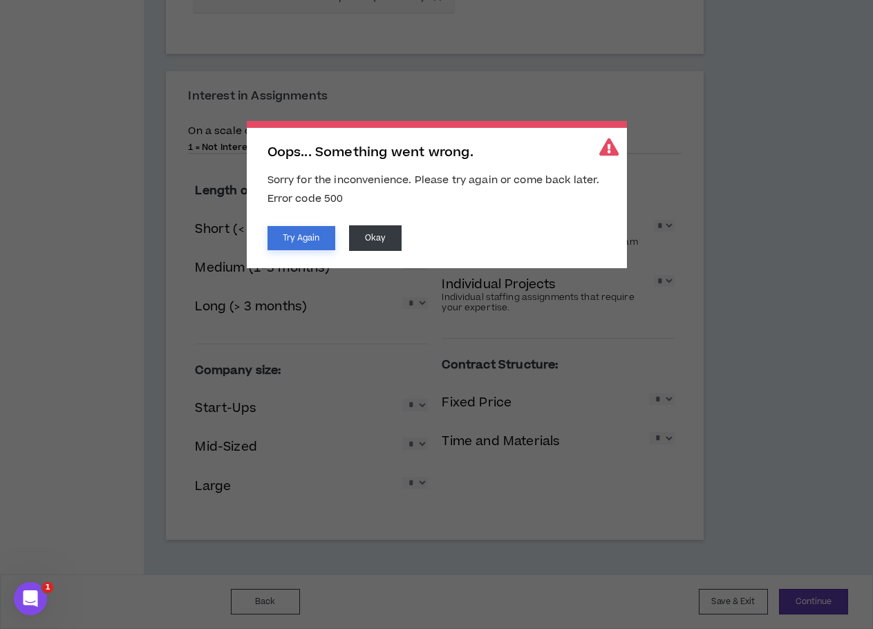
click at [326, 236] on button "Try Again" at bounding box center [302, 238] width 68 height 24
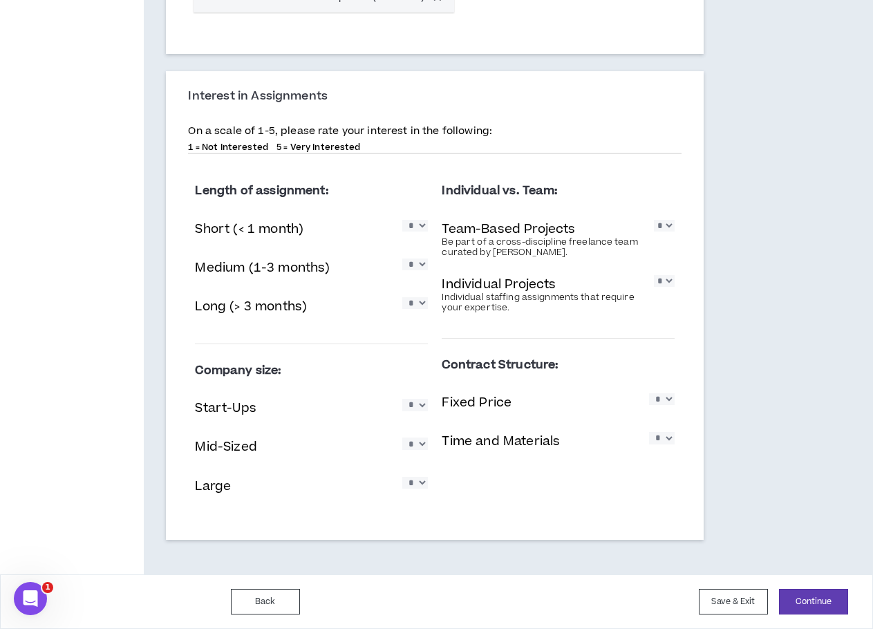
click at [413, 230] on select "* * * * *" at bounding box center [415, 226] width 26 height 12
select select "*"
click at [402, 220] on select "* * * * *" at bounding box center [415, 226] width 26 height 12
